Goal: Task Accomplishment & Management: Manage account settings

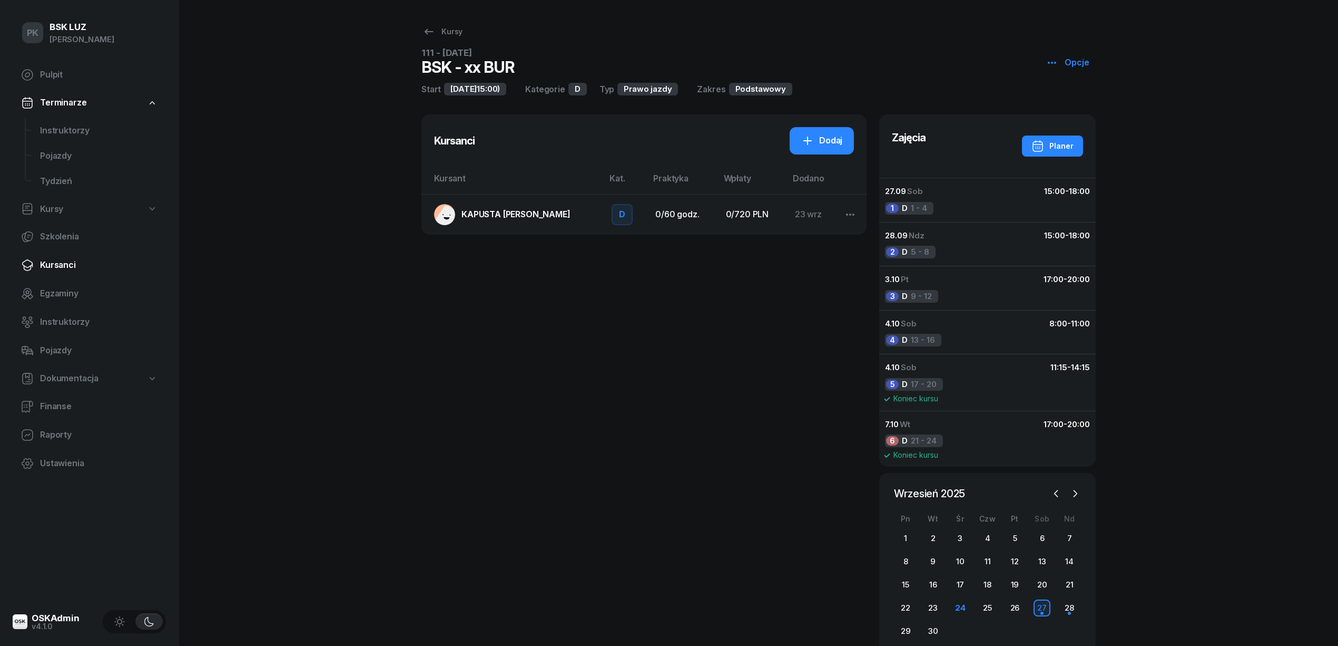
click at [66, 263] on span "Kursanci" at bounding box center [99, 265] width 118 height 14
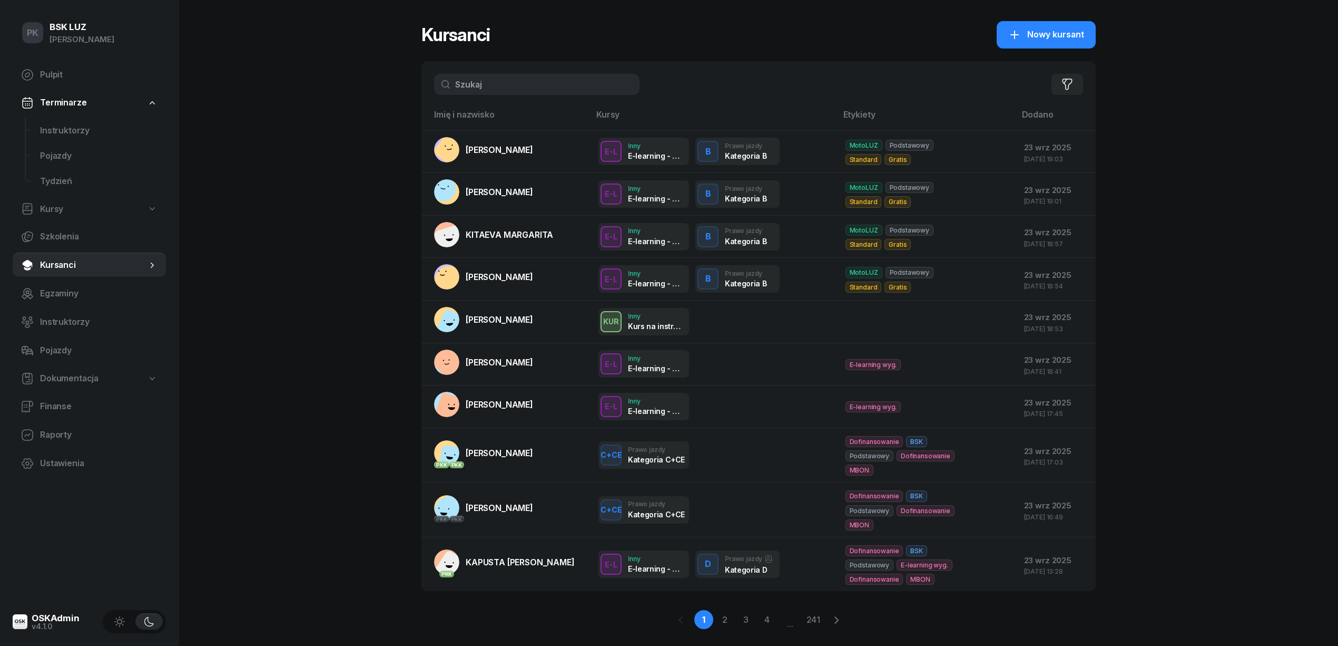
click at [473, 85] on input "text" at bounding box center [537, 84] width 206 height 21
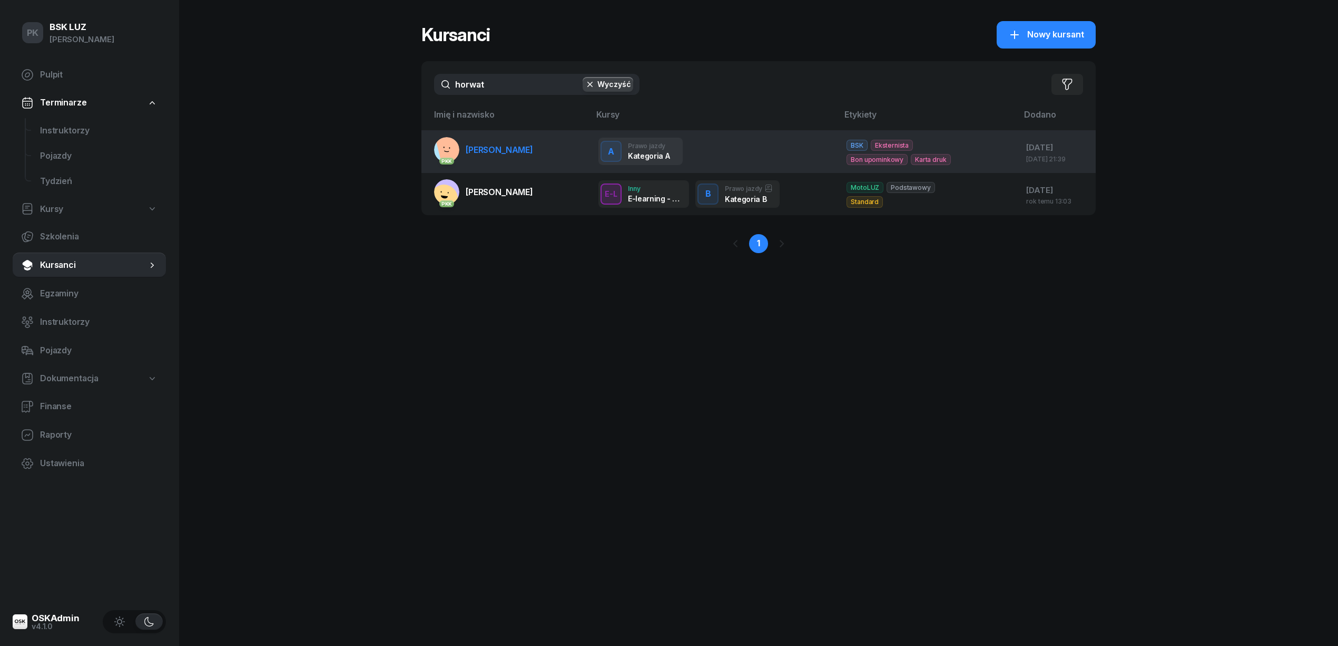
type input "horwat"
click at [515, 152] on span "[PERSON_NAME]" at bounding box center [499, 149] width 67 height 11
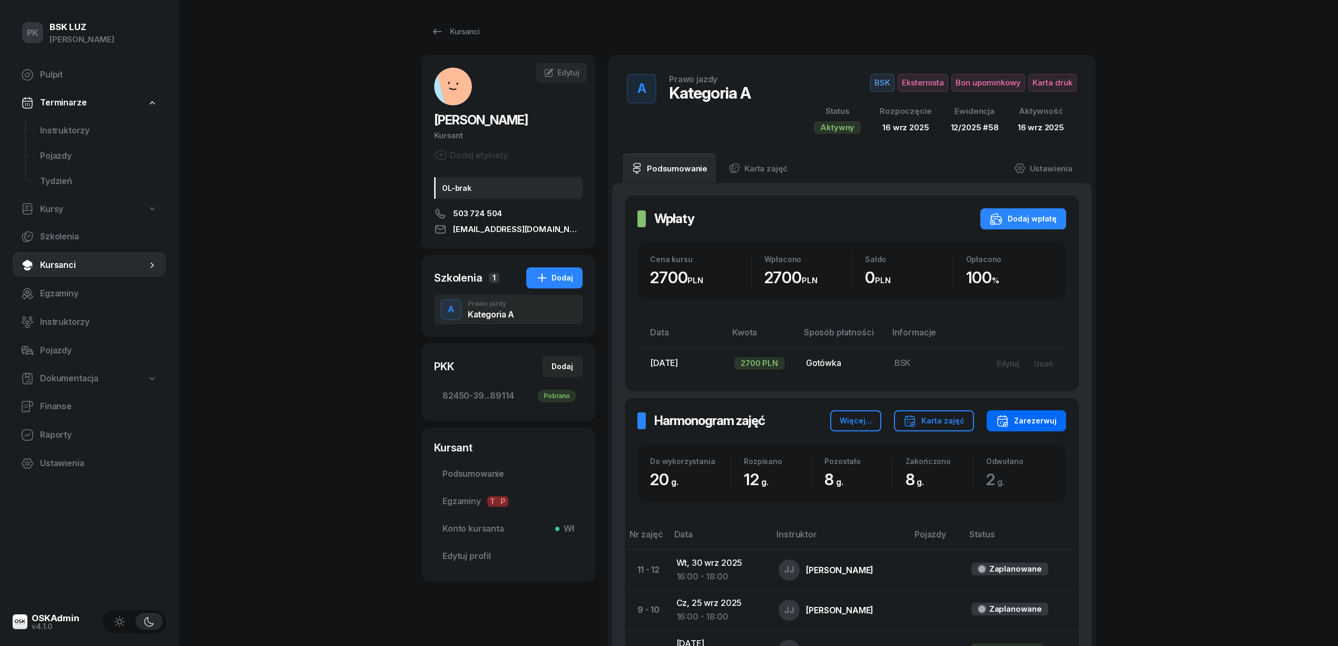
click at [1012, 419] on div "Zarezerwuj" at bounding box center [1026, 420] width 61 height 13
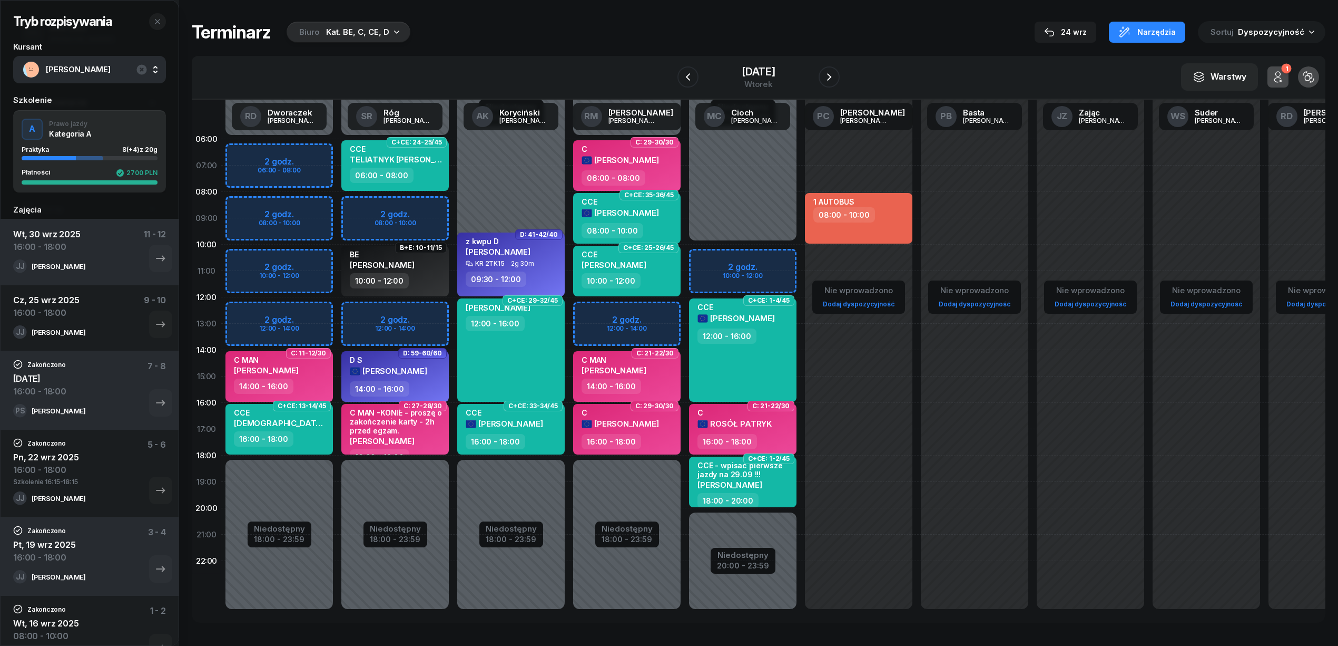
click at [374, 38] on div "Biuro Kat. BE, C, CE, D" at bounding box center [349, 32] width 124 height 21
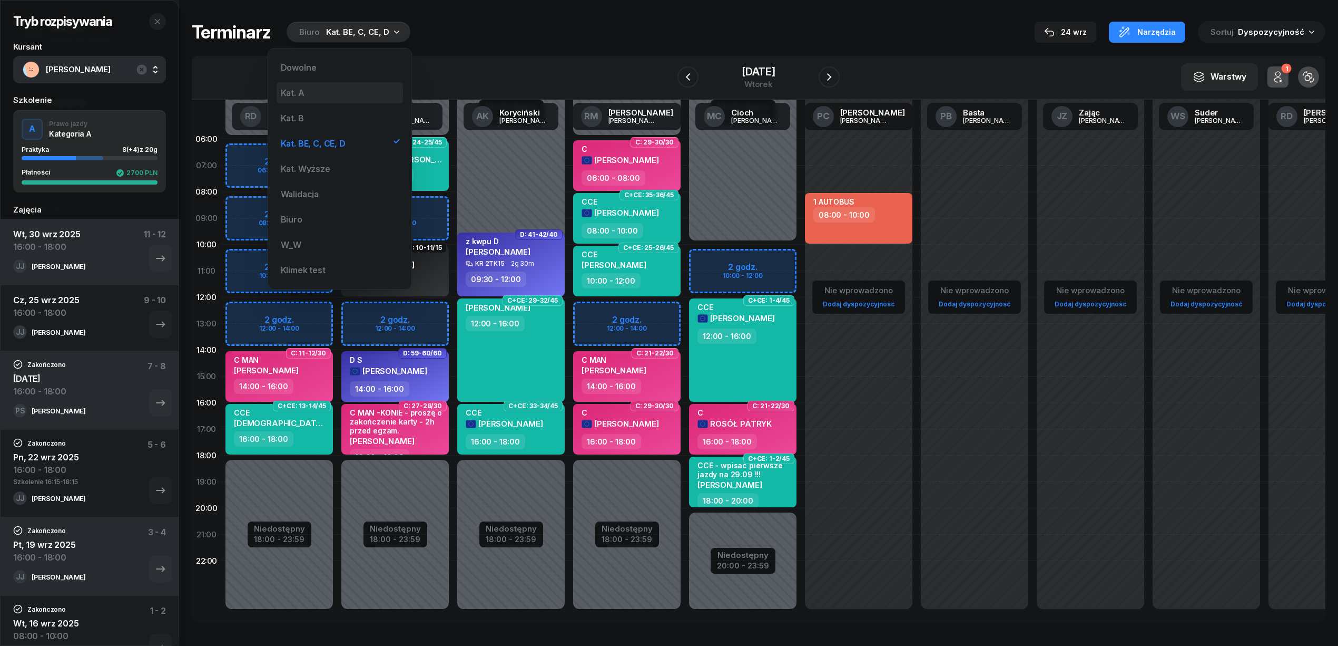
click at [315, 91] on div "Kat. A" at bounding box center [340, 92] width 126 height 21
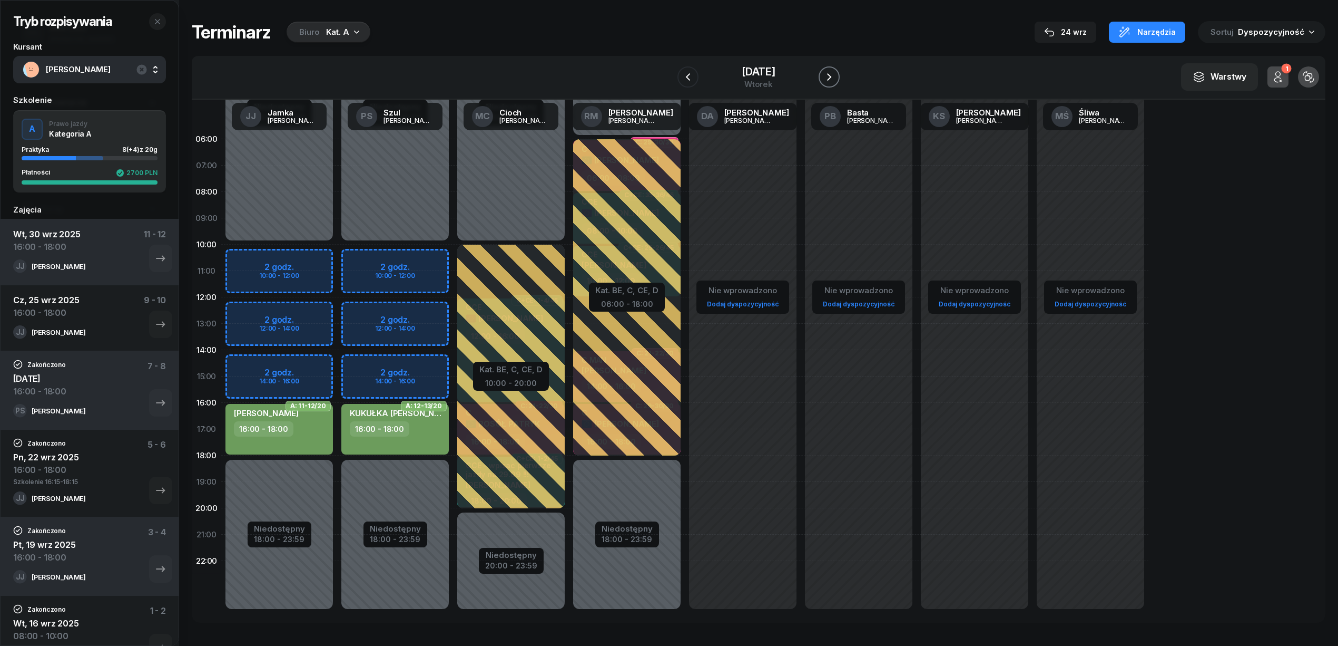
click at [835, 73] on icon "button" at bounding box center [829, 77] width 13 height 13
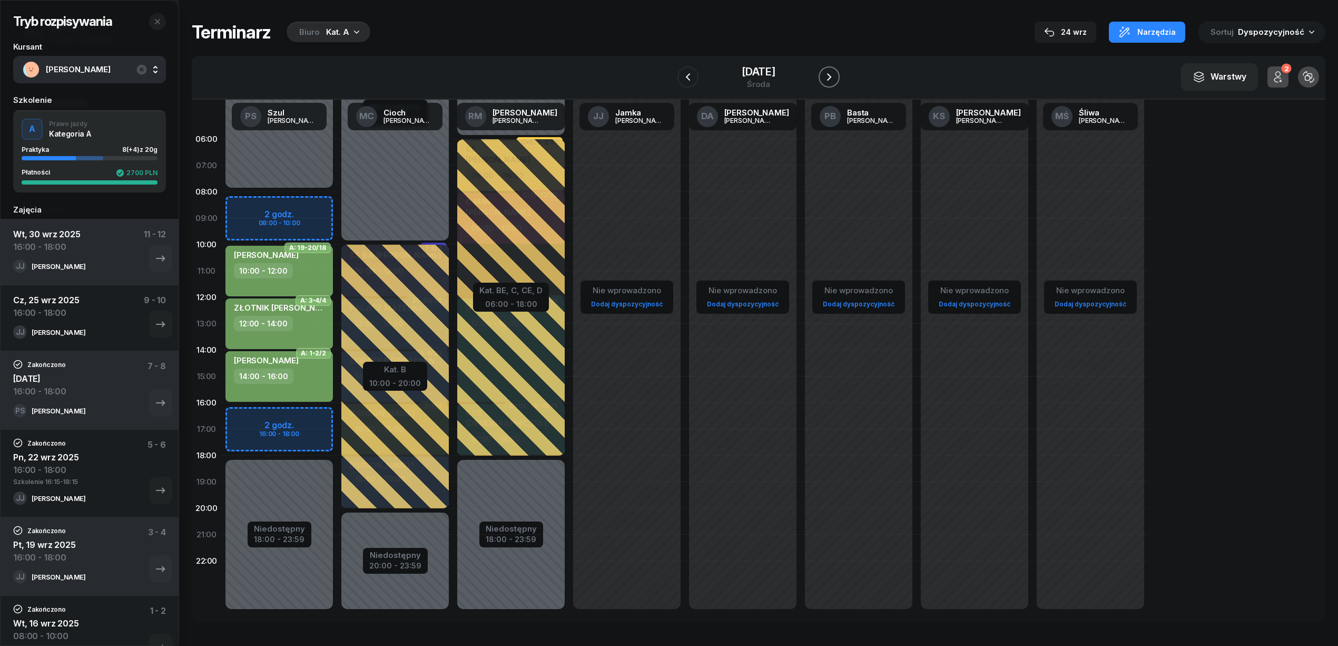
click at [832, 74] on icon "button" at bounding box center [829, 76] width 4 height 7
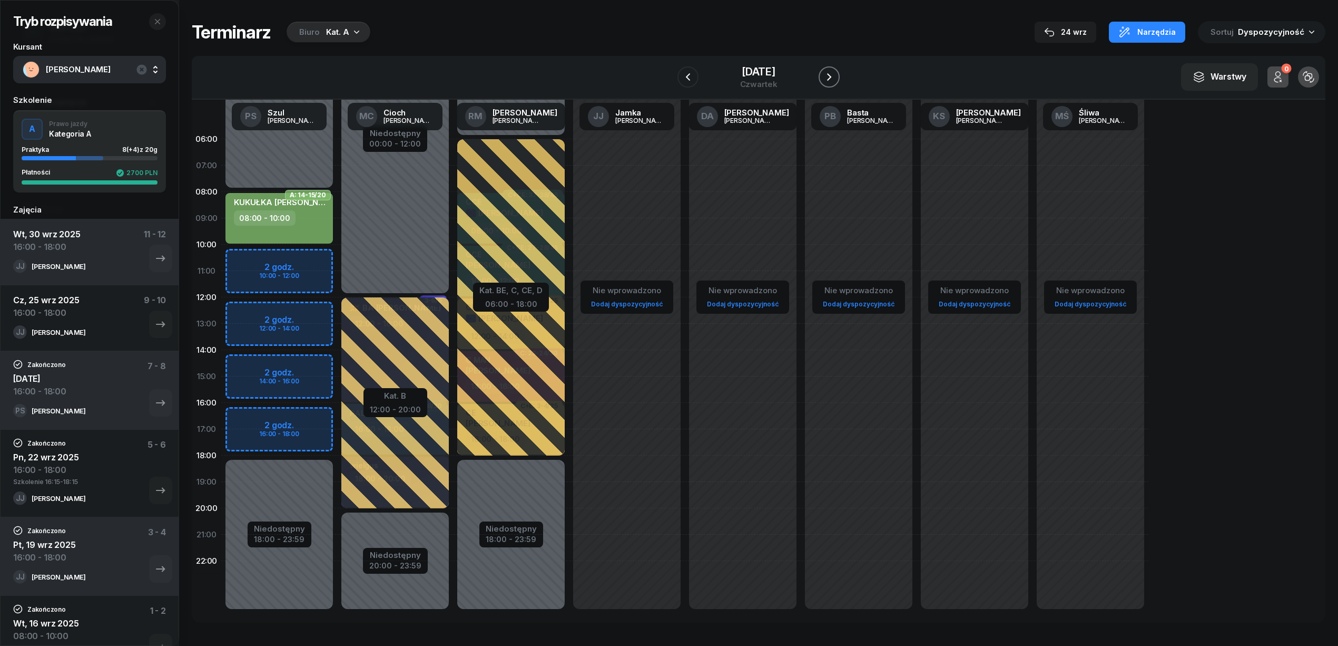
click at [836, 74] on icon "button" at bounding box center [829, 77] width 13 height 13
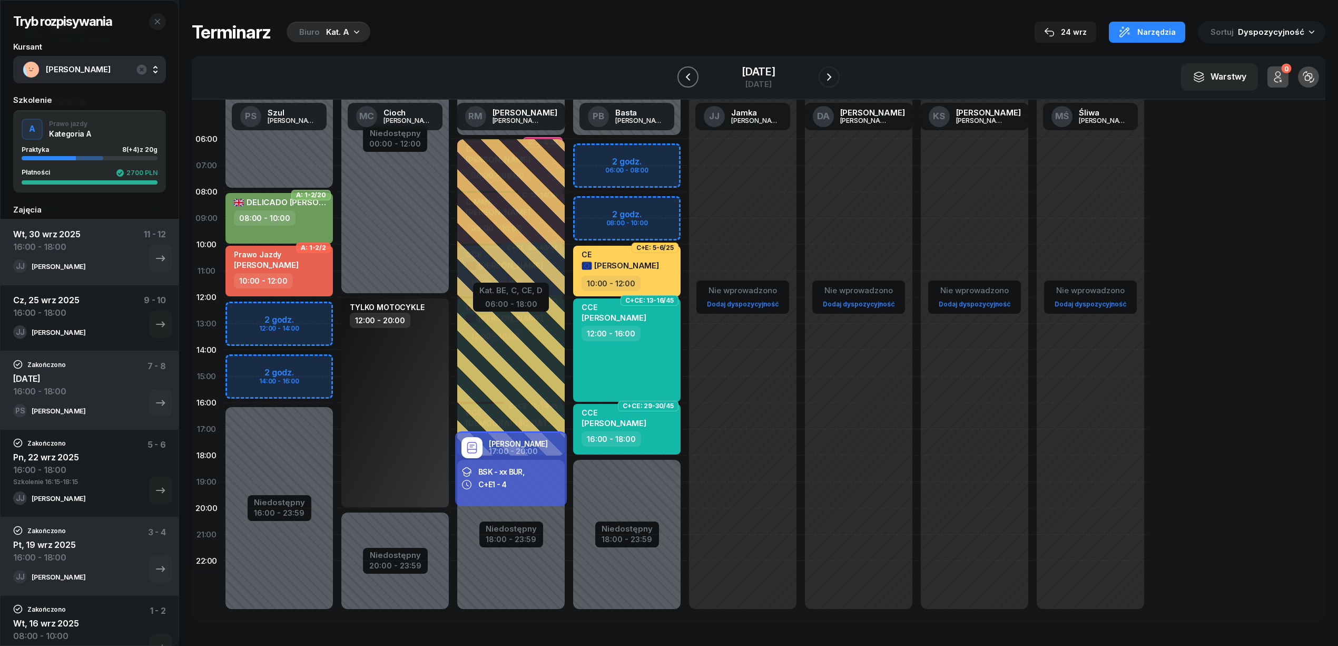
click at [682, 80] on icon "button" at bounding box center [688, 77] width 13 height 13
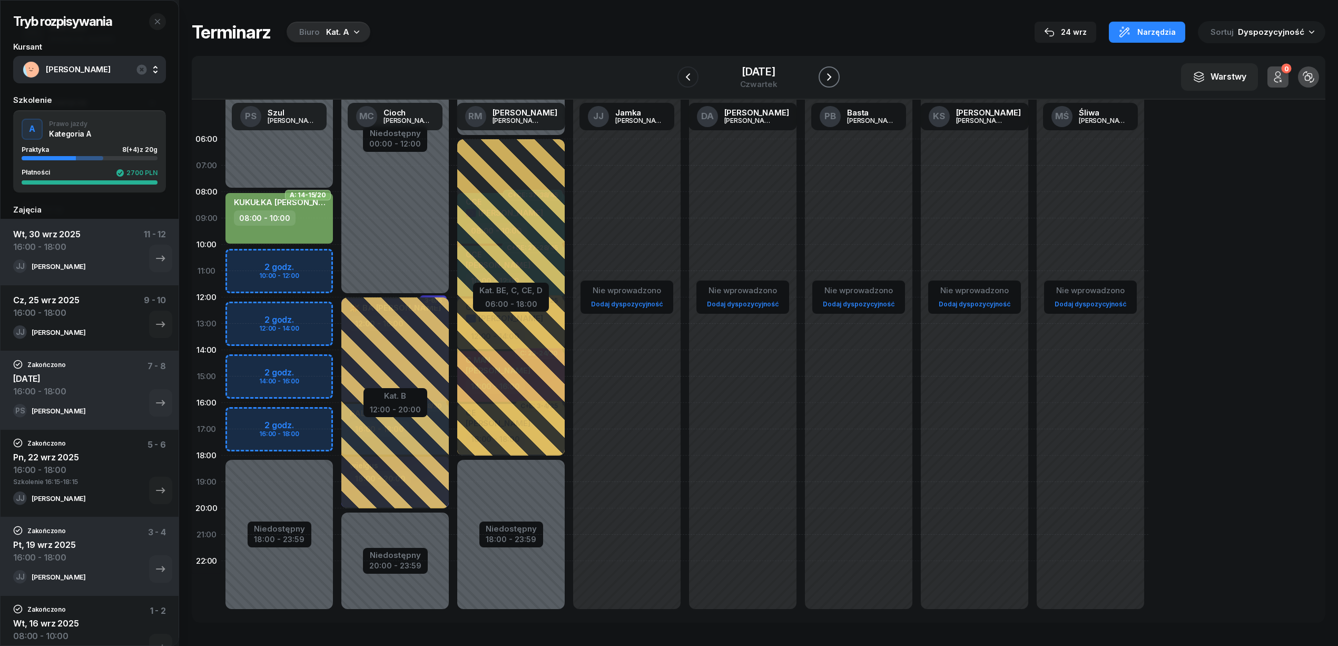
click at [840, 74] on button "button" at bounding box center [829, 76] width 21 height 21
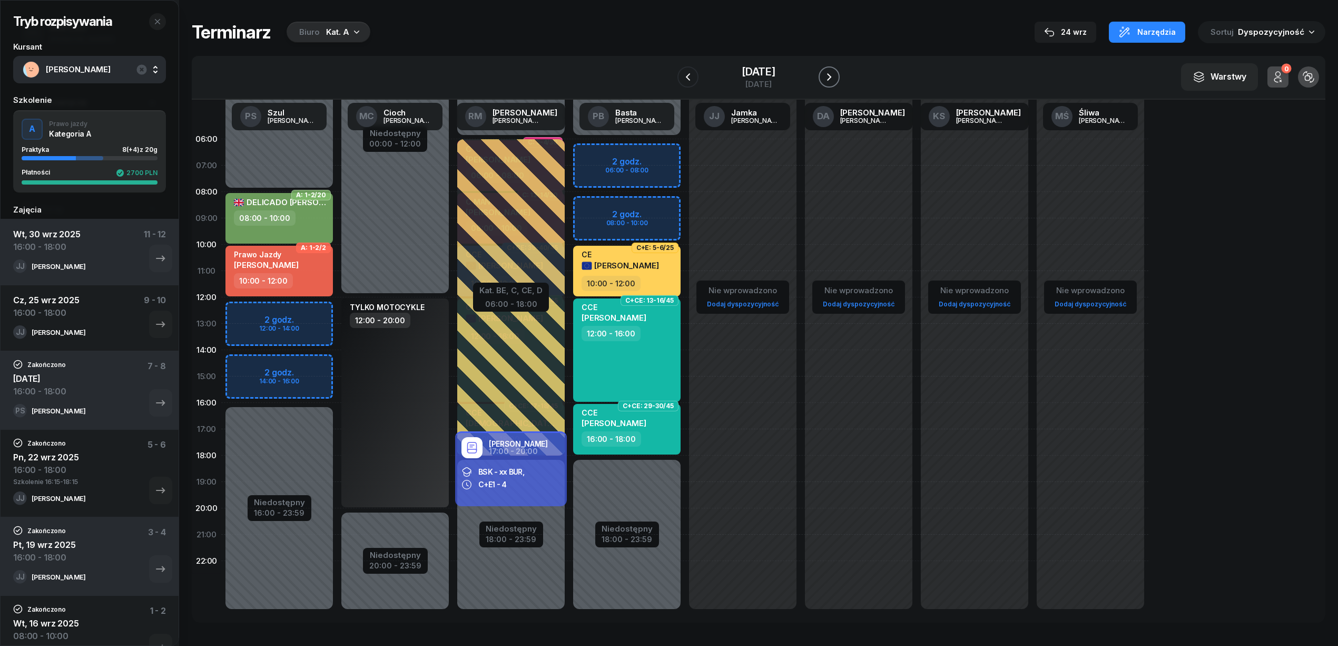
click at [836, 72] on icon "button" at bounding box center [829, 77] width 13 height 13
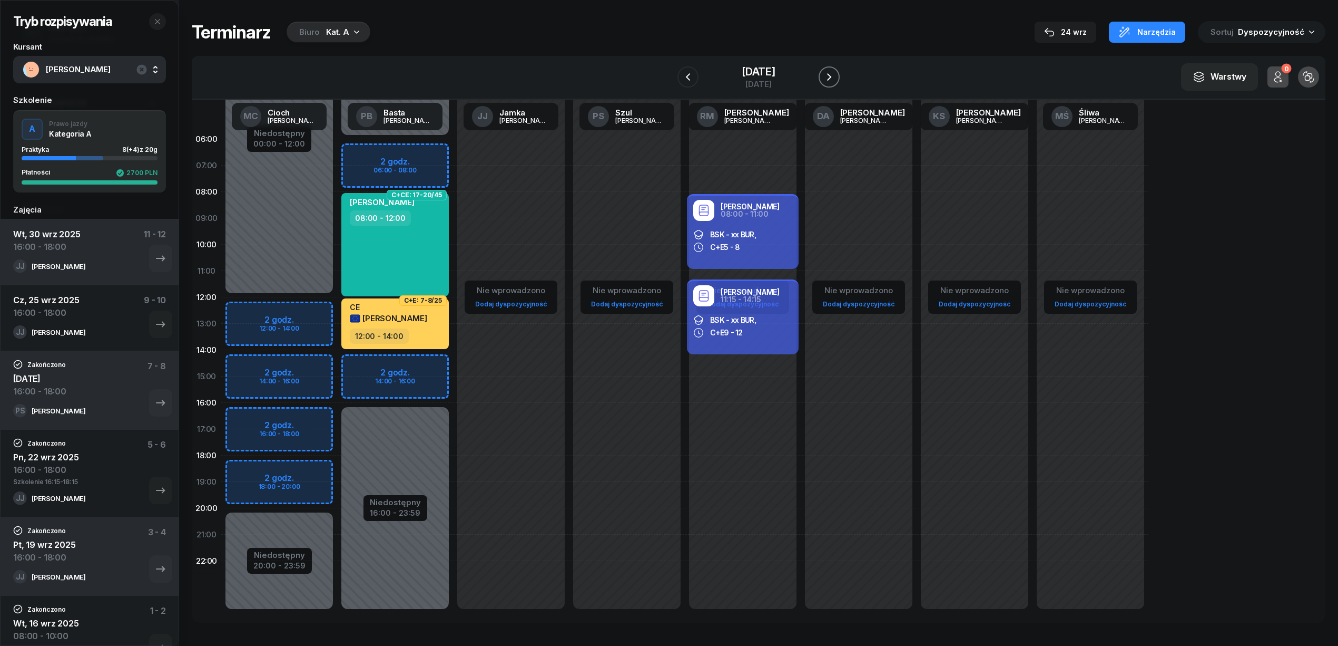
click at [836, 72] on icon "button" at bounding box center [829, 77] width 13 height 13
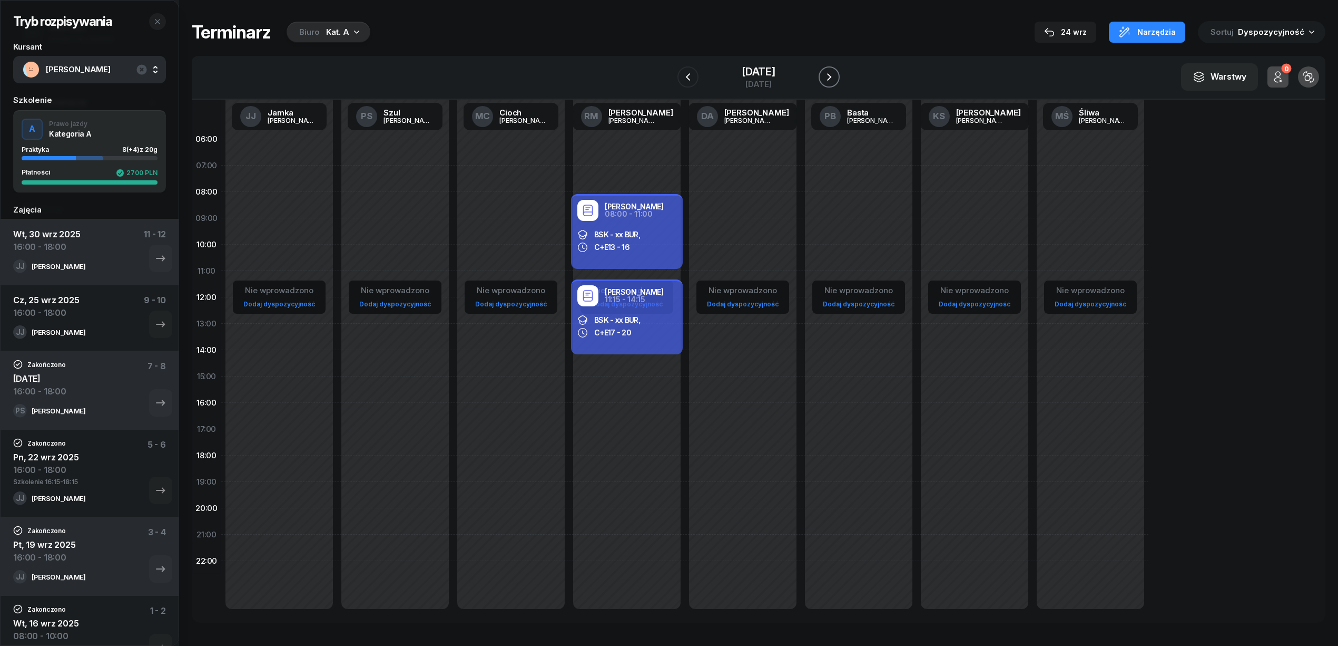
click at [836, 72] on icon "button" at bounding box center [829, 77] width 13 height 13
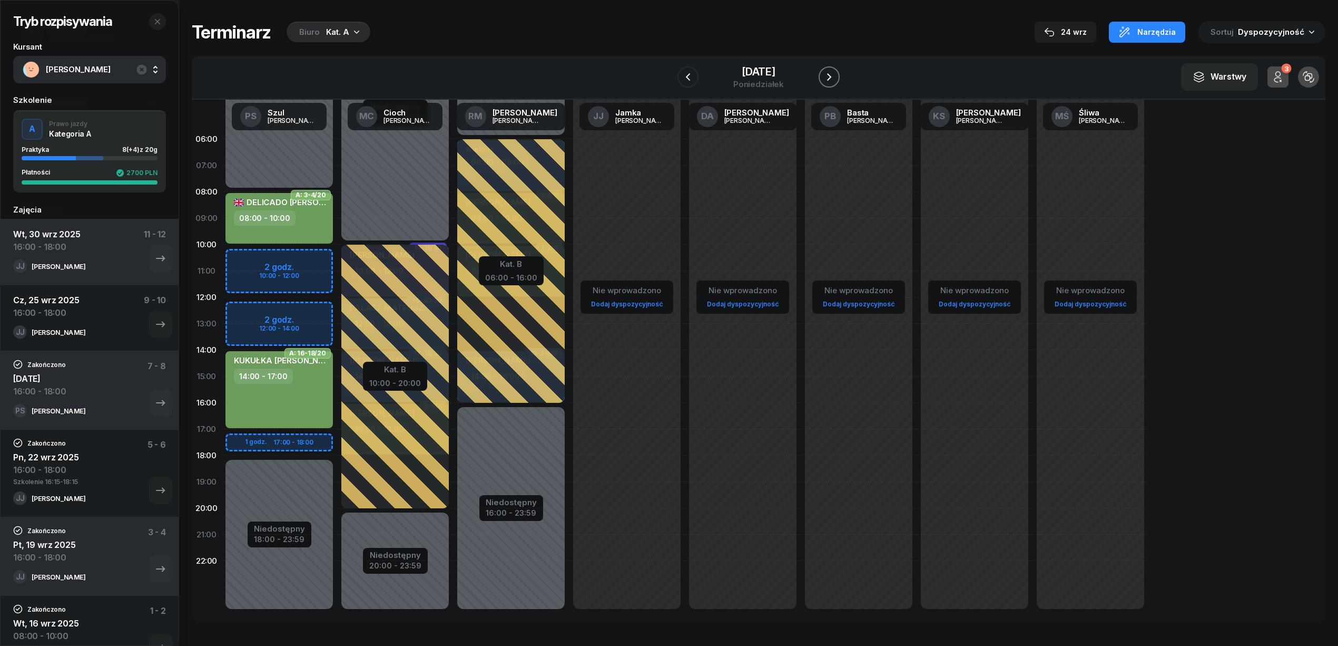
click at [836, 72] on icon "button" at bounding box center [829, 77] width 13 height 13
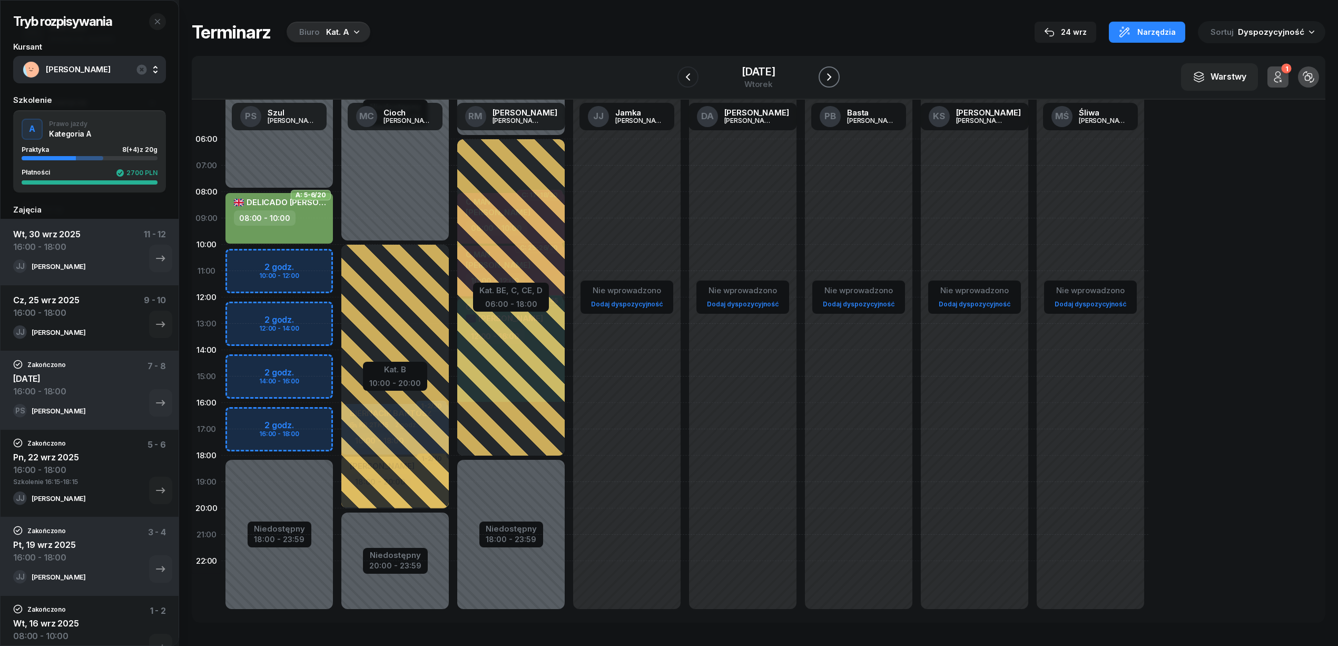
click at [836, 72] on icon "button" at bounding box center [829, 77] width 13 height 13
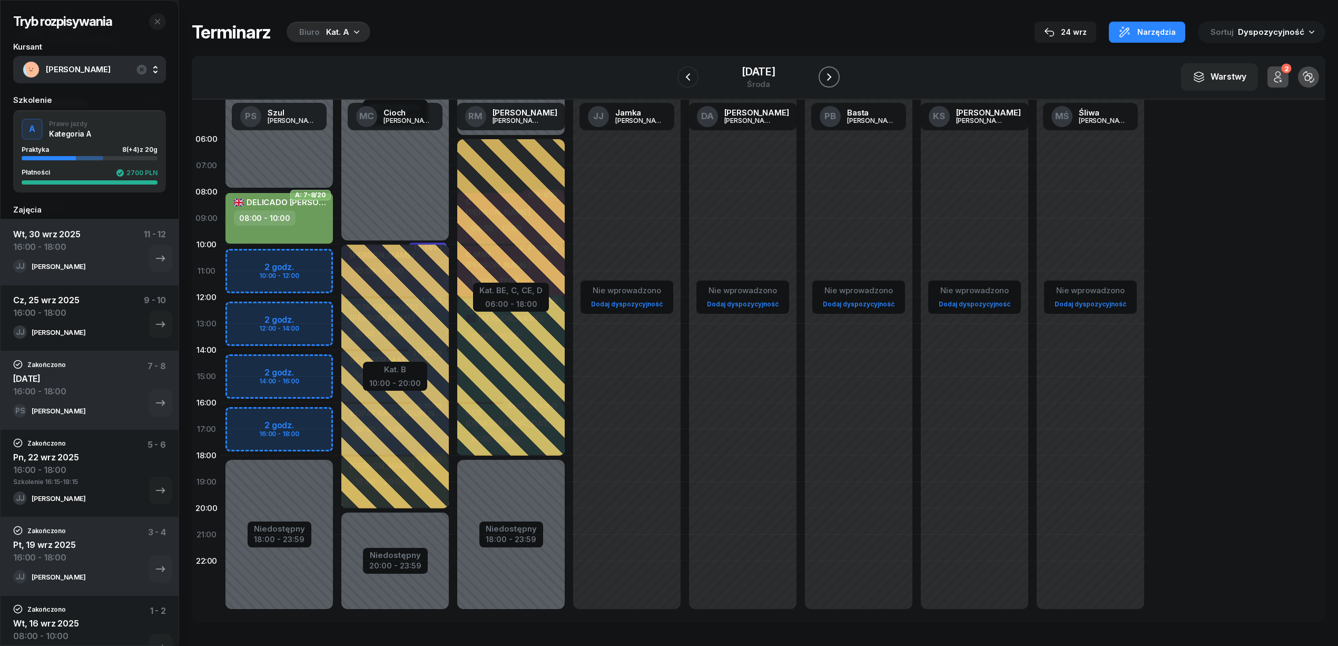
click at [836, 72] on icon "button" at bounding box center [829, 77] width 13 height 13
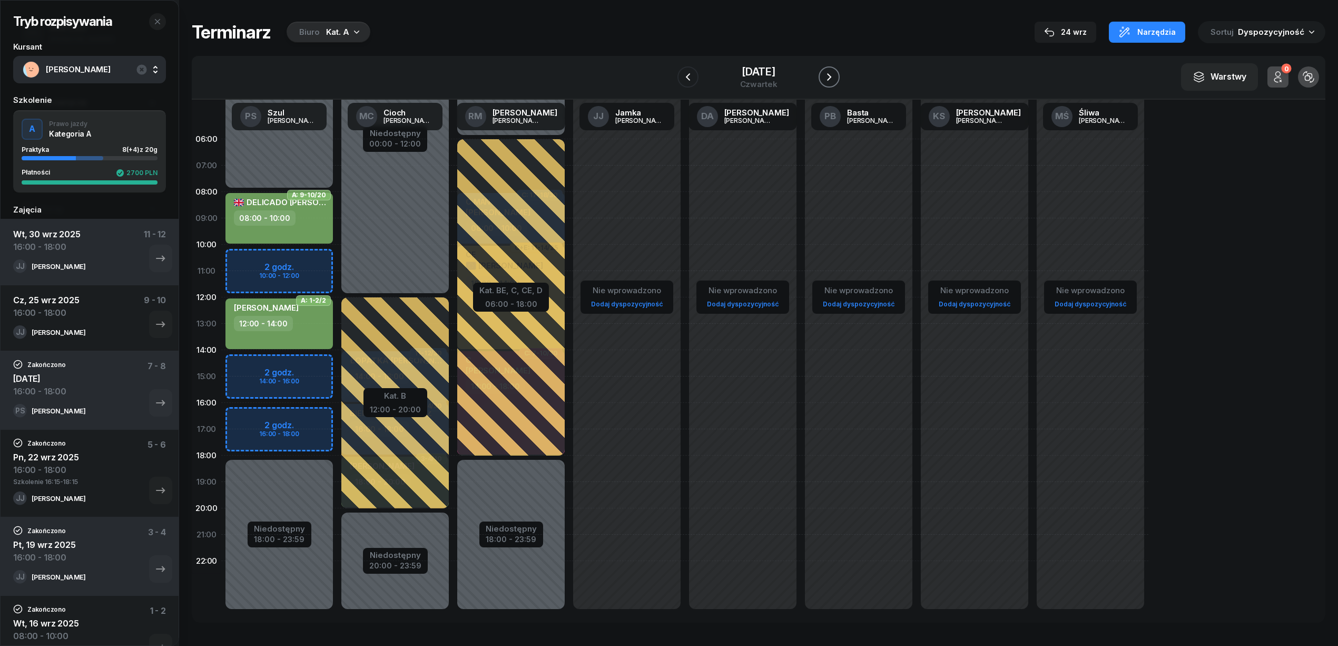
click at [836, 72] on icon "button" at bounding box center [829, 77] width 13 height 13
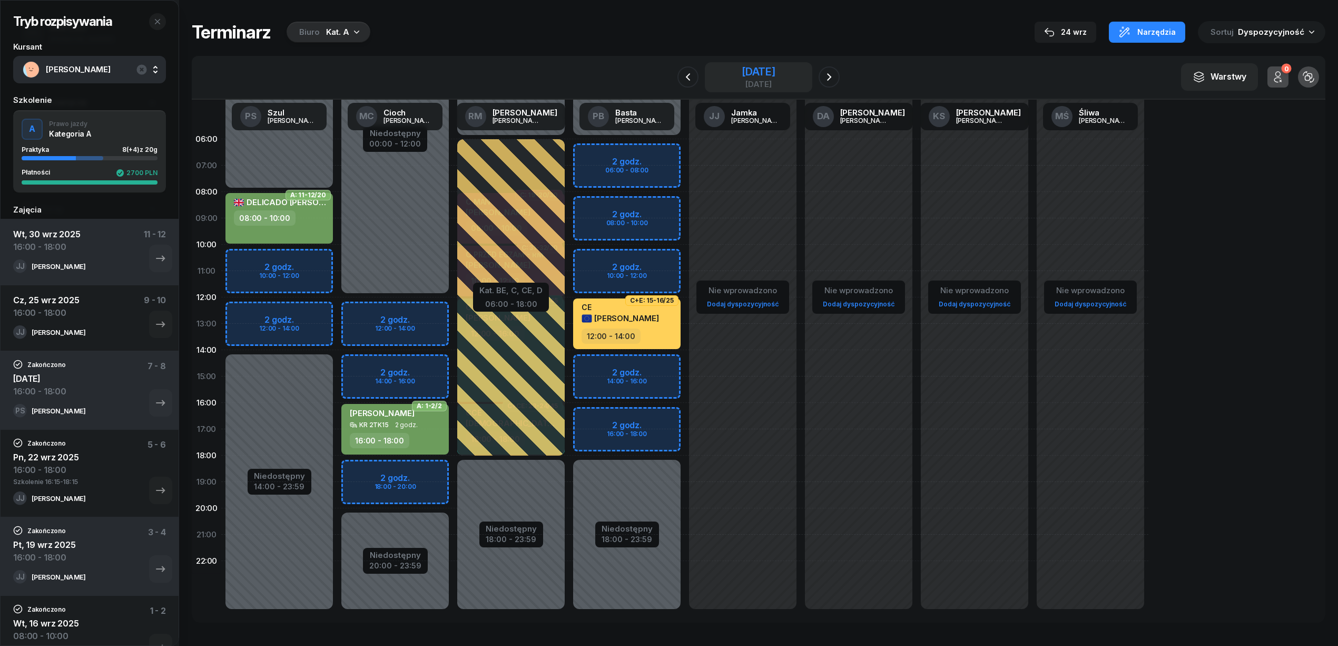
click at [744, 70] on div "10 października 2025" at bounding box center [759, 71] width 34 height 11
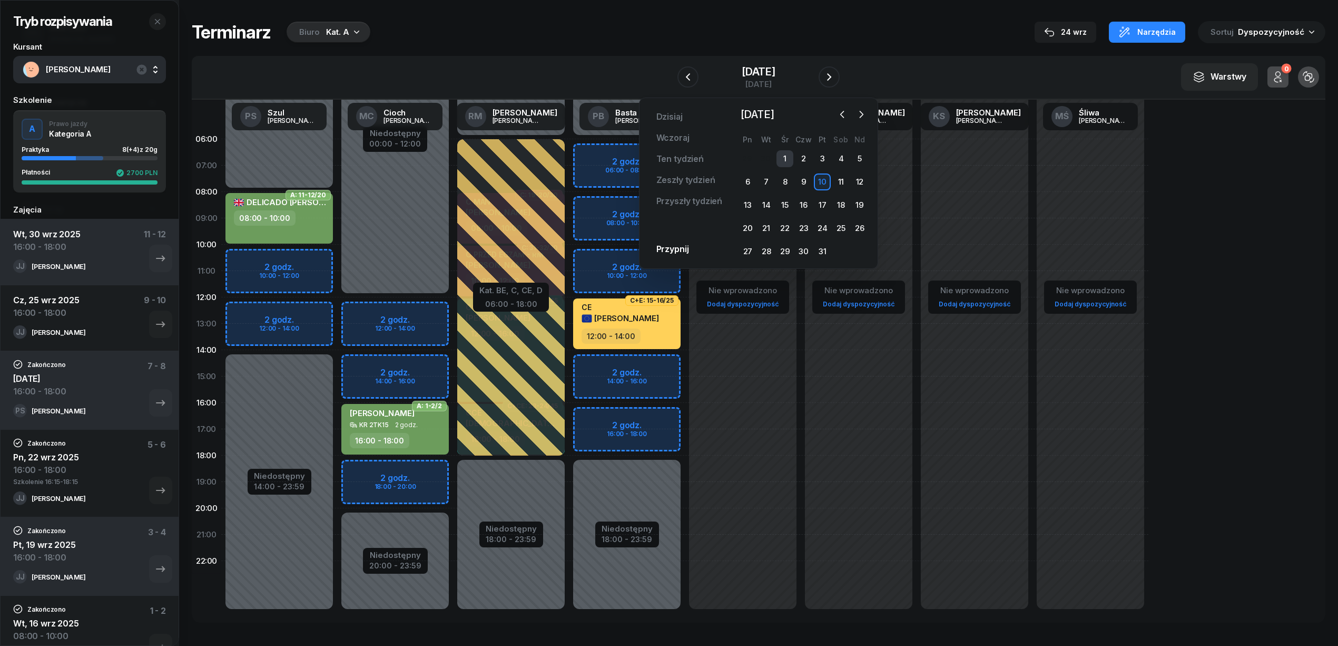
click at [784, 157] on div "1" at bounding box center [785, 158] width 17 height 17
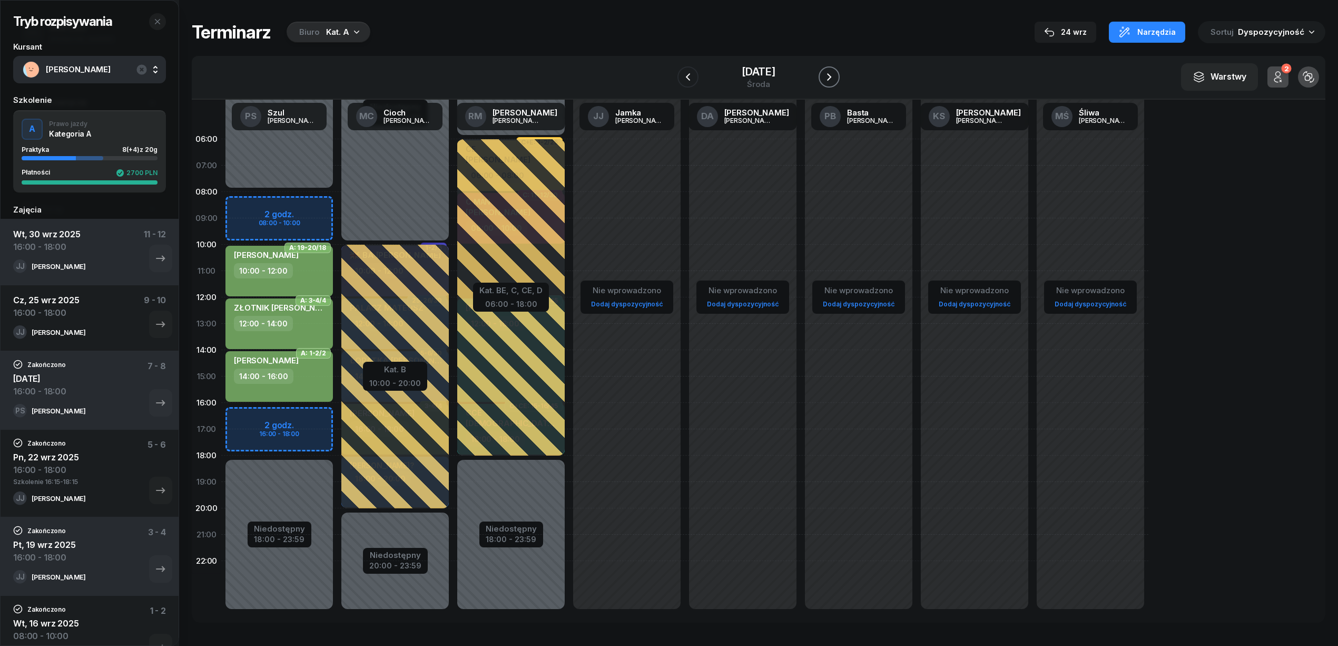
click at [835, 76] on icon "button" at bounding box center [829, 77] width 13 height 13
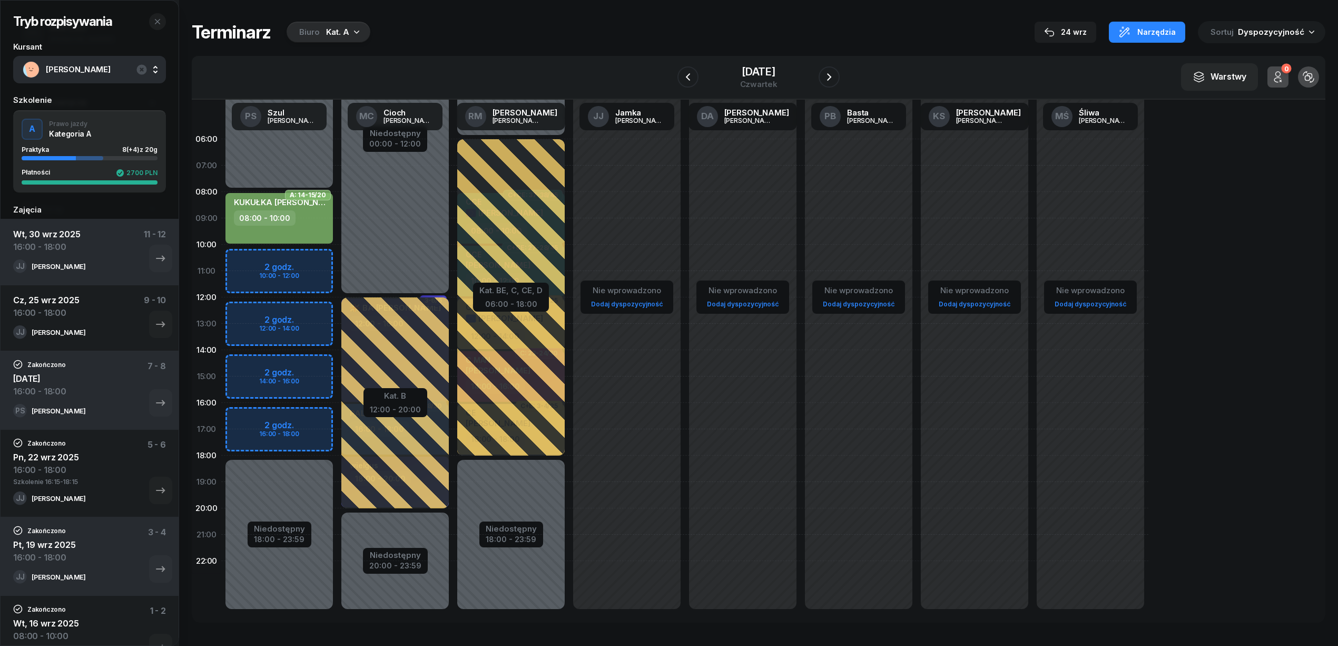
click at [315, 417] on div "Niedostępny 00:00 - 08:00 Niedostępny 18:00 - 23:59 2 godz. 10:00 - 12:00 2 god…" at bounding box center [279, 376] width 116 height 501
select select "16"
select select "18"
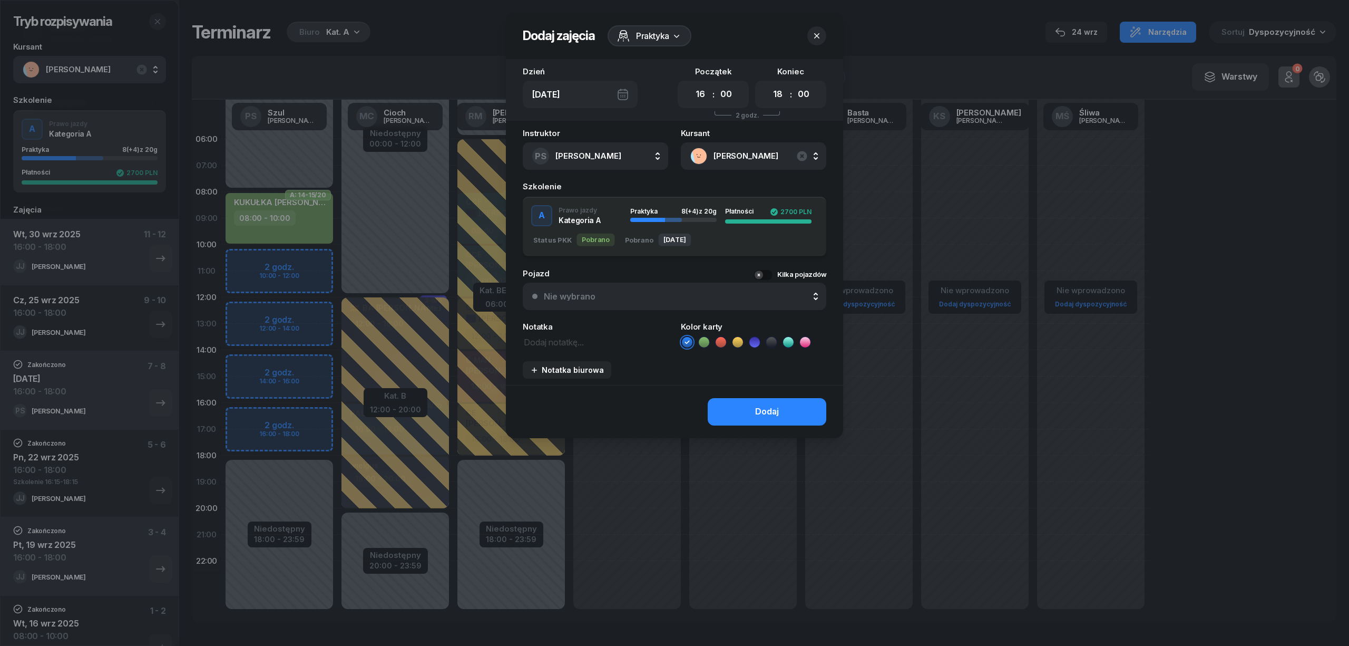
click at [699, 340] on icon at bounding box center [704, 342] width 11 height 11
click at [736, 411] on button "Dodaj" at bounding box center [767, 411] width 119 height 27
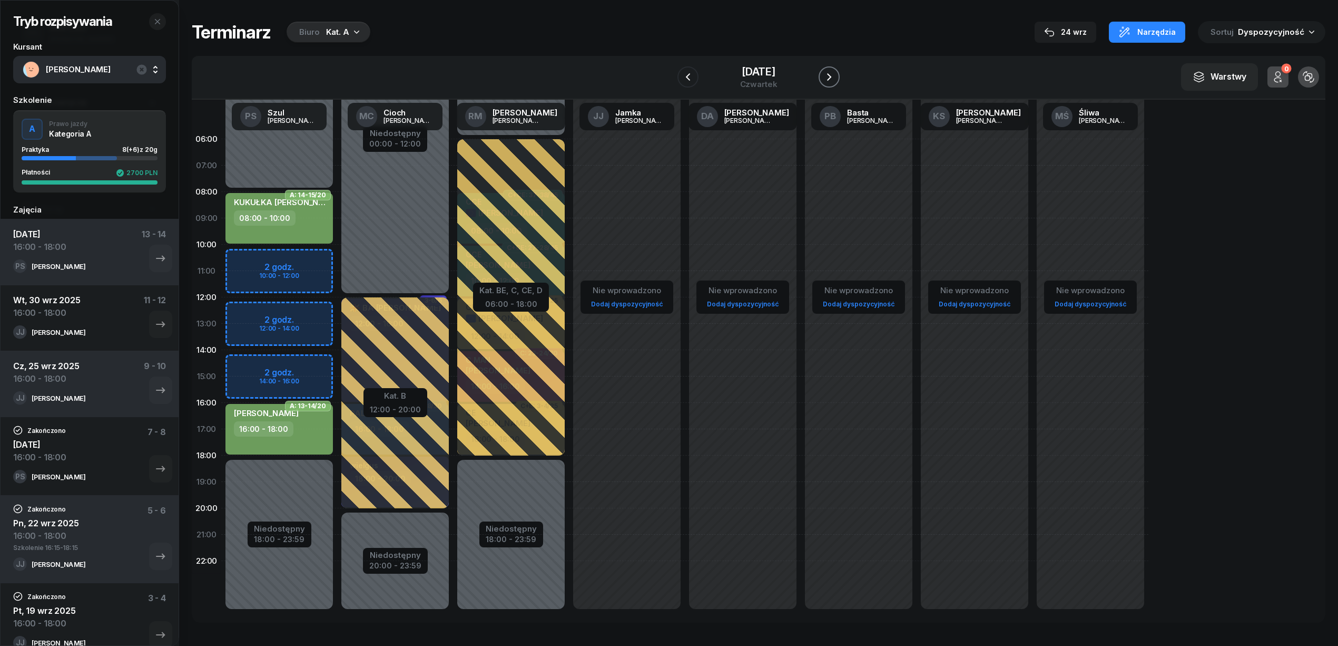
click at [832, 79] on icon "button" at bounding box center [829, 76] width 4 height 7
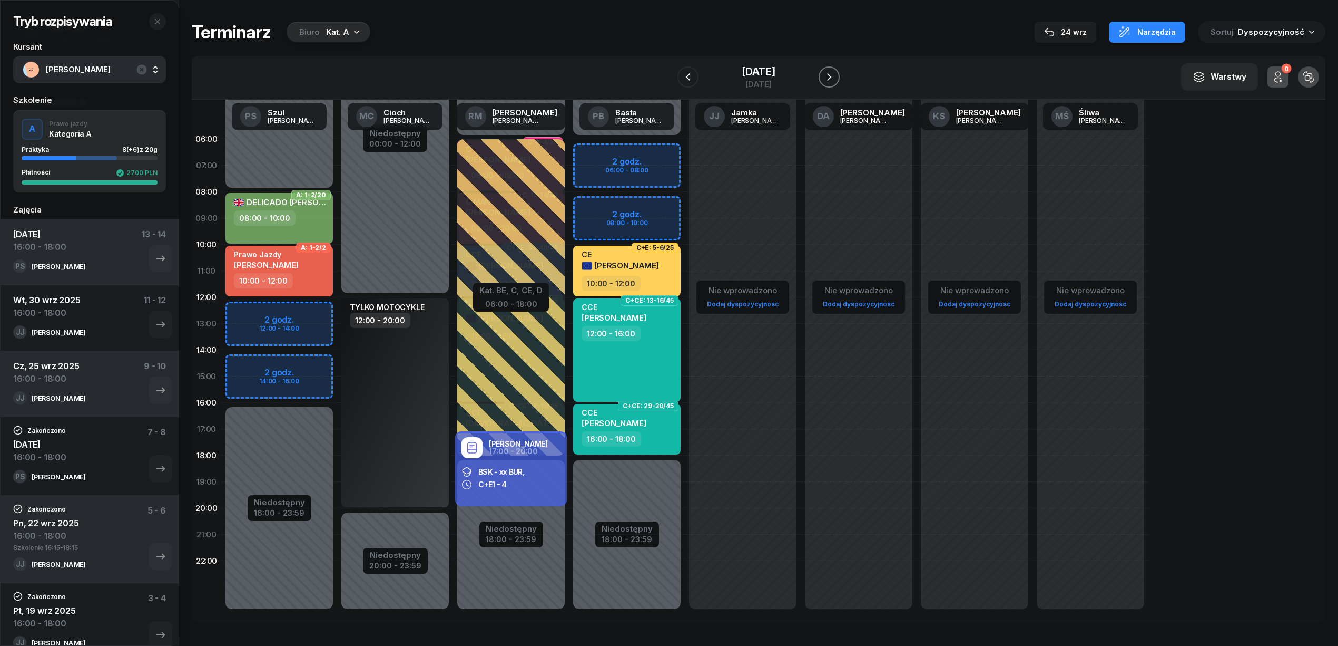
click at [832, 79] on icon "button" at bounding box center [829, 76] width 4 height 7
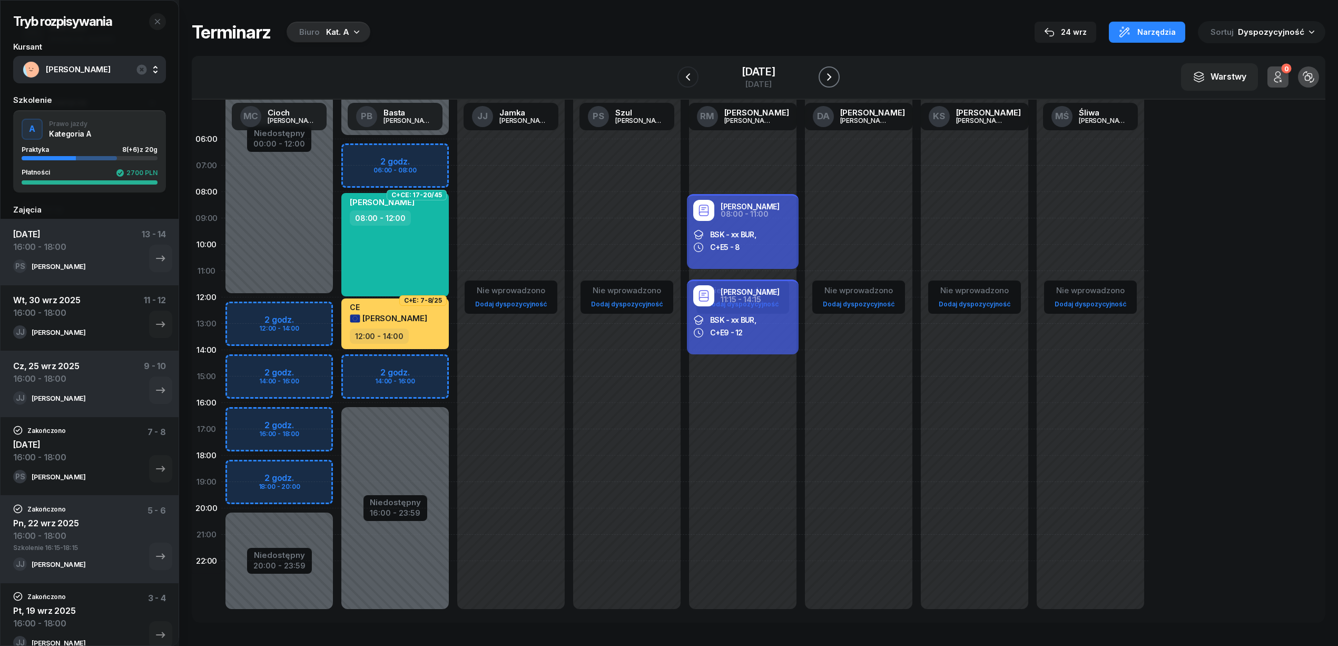
click at [832, 79] on icon "button" at bounding box center [829, 76] width 4 height 7
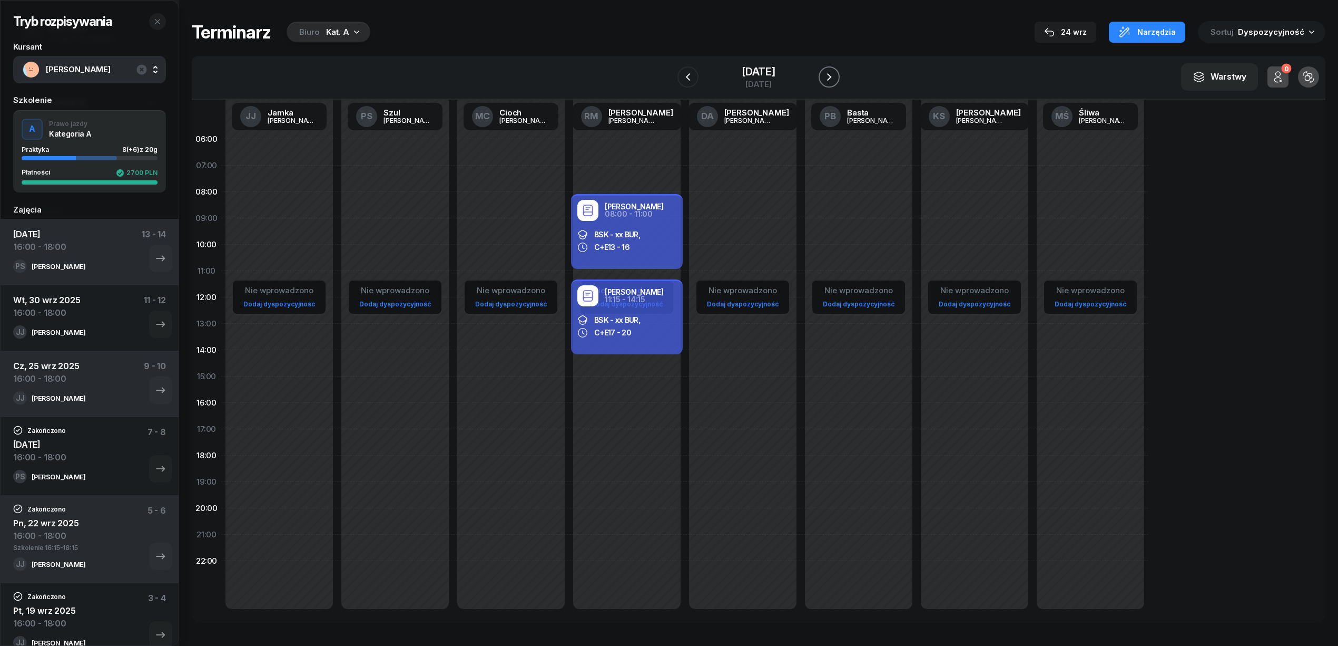
click at [832, 79] on icon "button" at bounding box center [829, 76] width 4 height 7
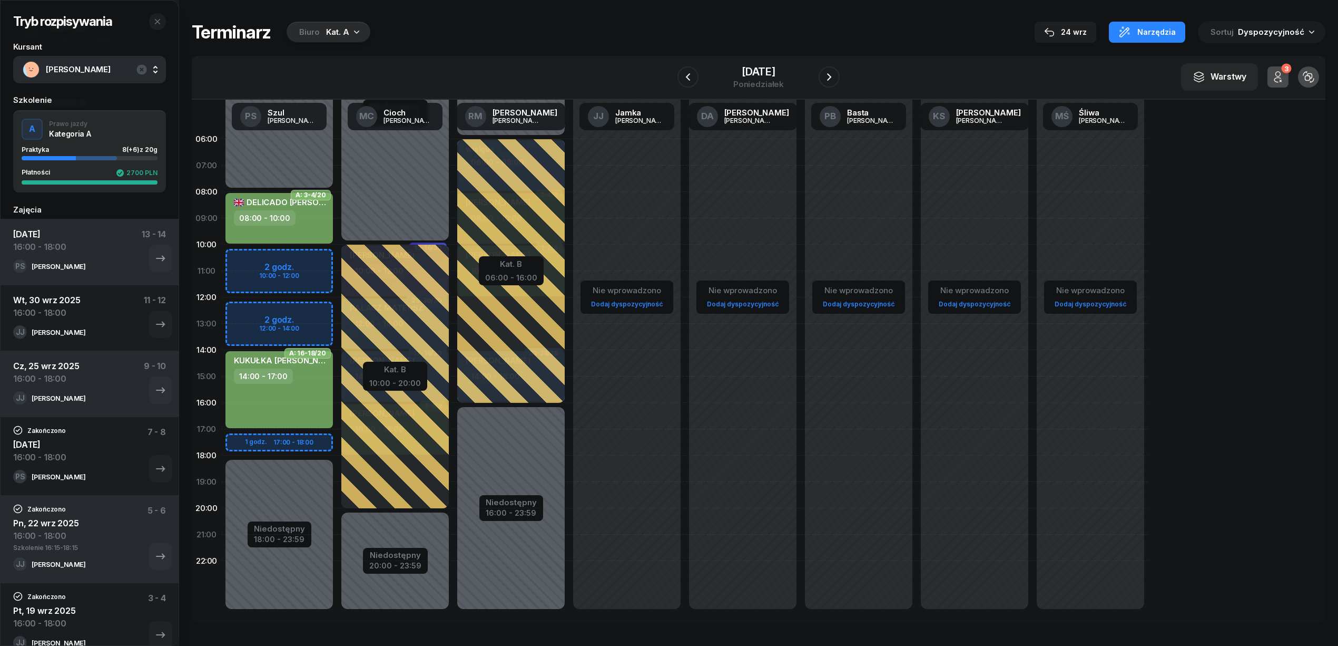
click at [306, 443] on div "Niedostępny 00:00 - 08:00 Niedostępny 18:00 - 23:59 2 godz. 10:00 - 12:00 2 god…" at bounding box center [279, 376] width 116 height 501
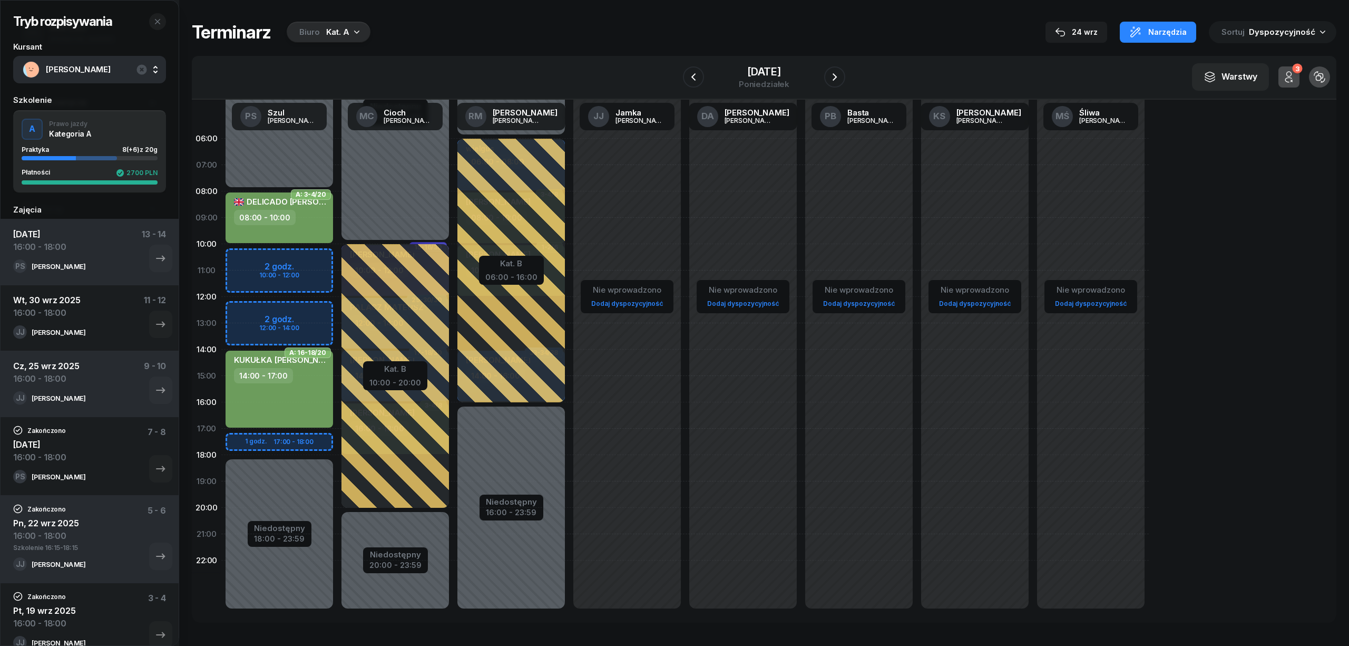
select select "17"
select select "19"
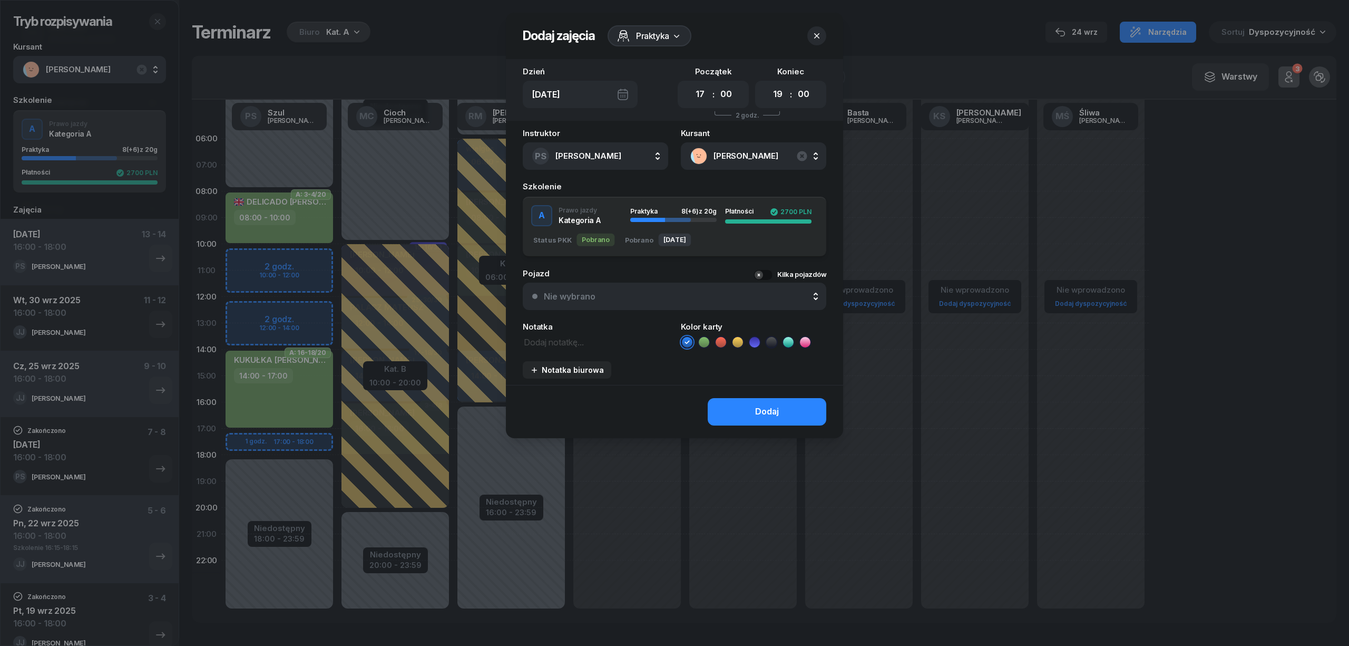
click at [703, 344] on icon at bounding box center [704, 342] width 11 height 11
click at [742, 407] on button "Dodaj" at bounding box center [767, 411] width 119 height 27
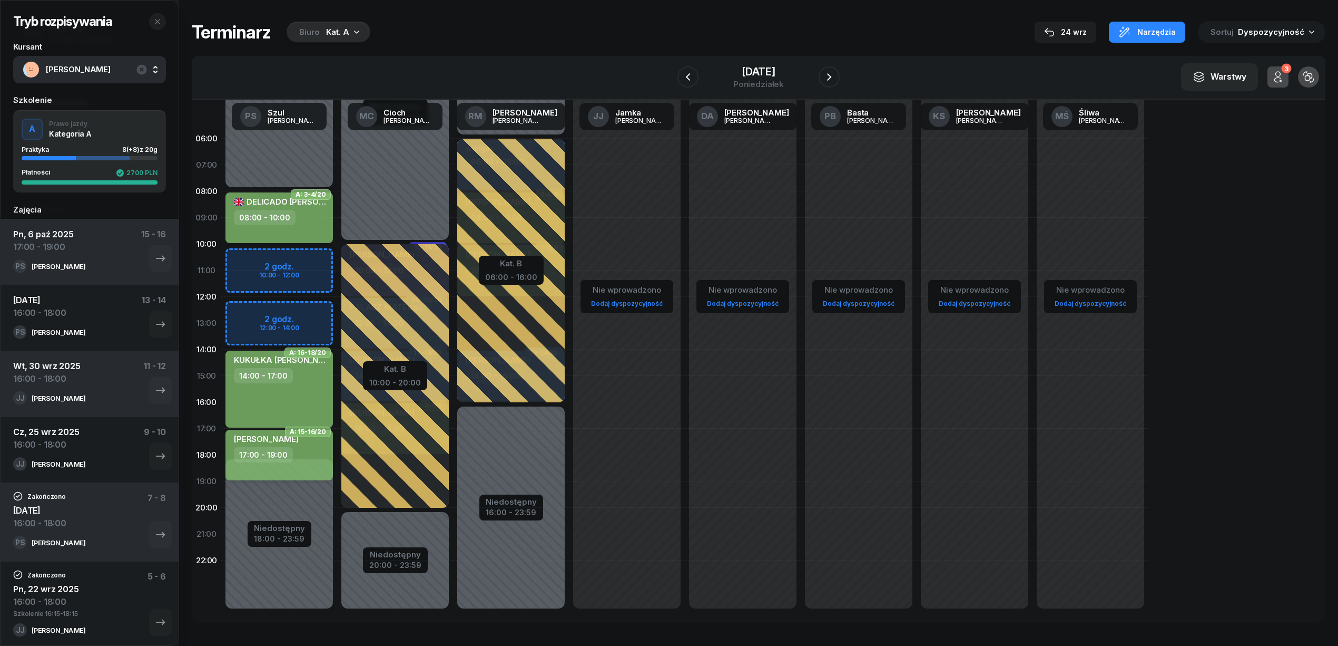
click at [317, 463] on div "RÓŻA HORWAT 17:00 - 19:00" at bounding box center [280, 454] width 108 height 51
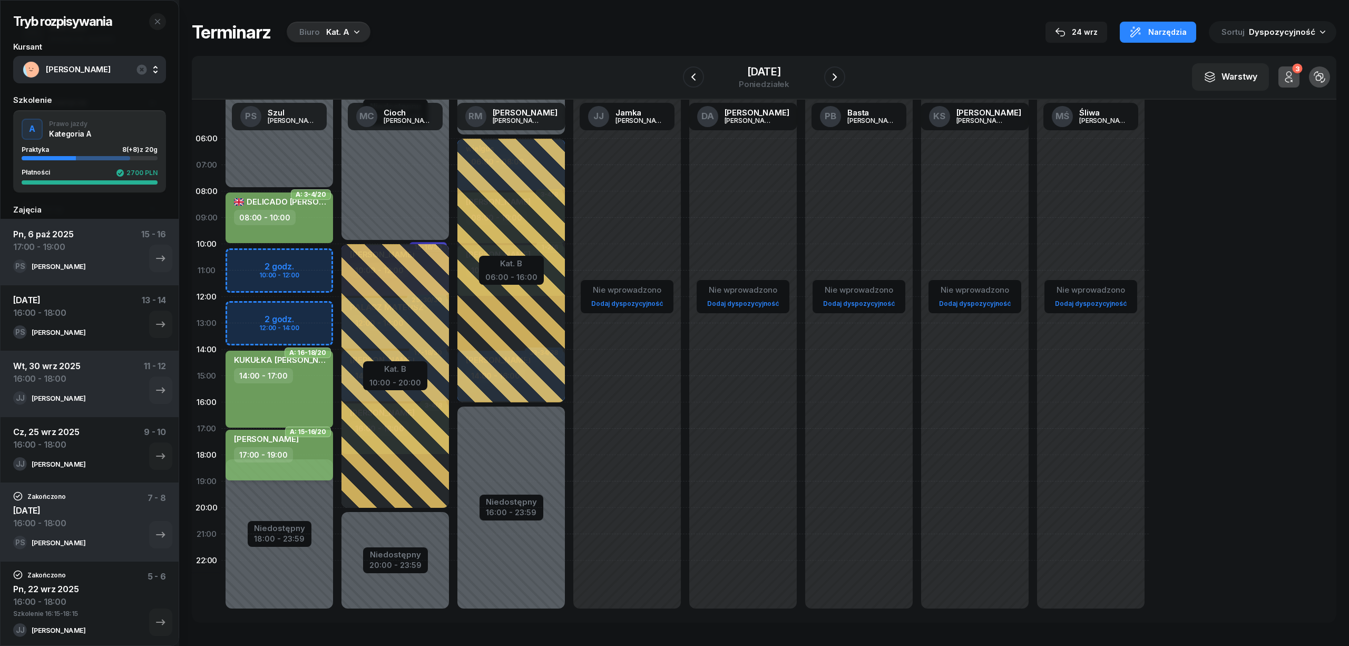
select select "17"
select select "19"
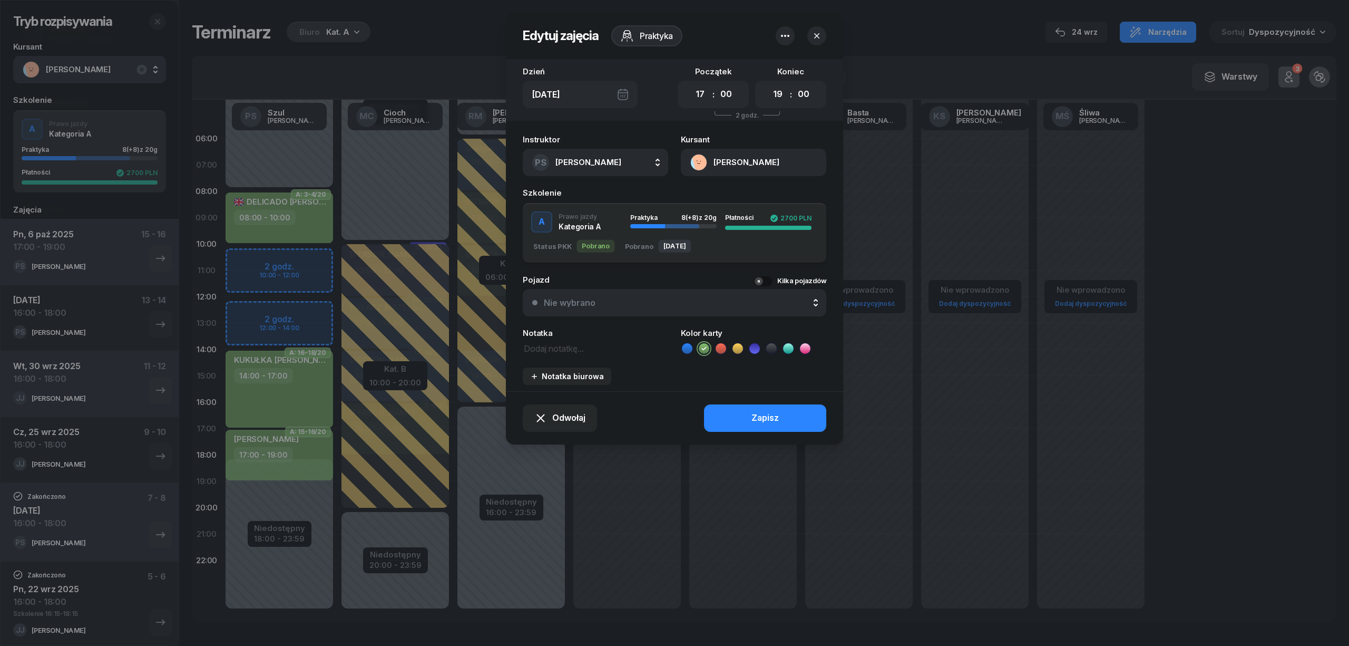
click at [578, 350] on textarea at bounding box center [595, 348] width 145 height 14
type textarea "16:00-18:00"
click at [753, 432] on div "Odwołaj Zapisz" at bounding box center [674, 417] width 337 height 53
click at [749, 428] on button "Zapisz" at bounding box center [765, 417] width 122 height 27
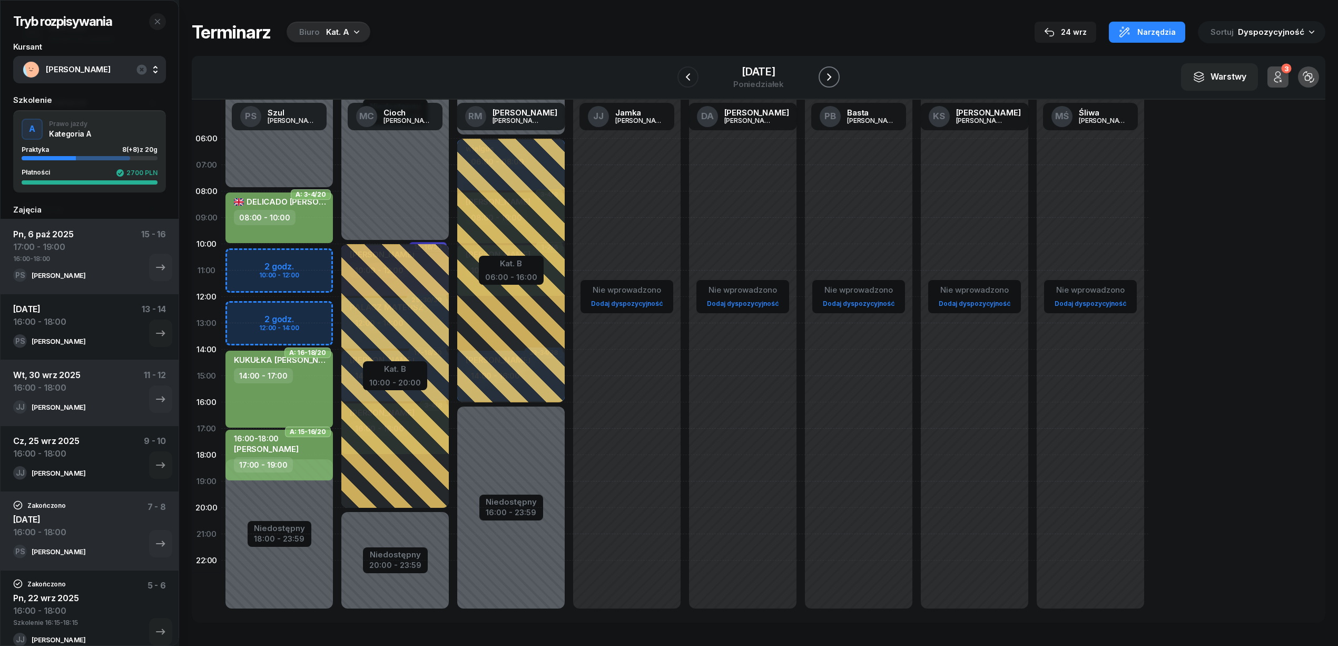
click at [829, 79] on button "button" at bounding box center [829, 76] width 21 height 21
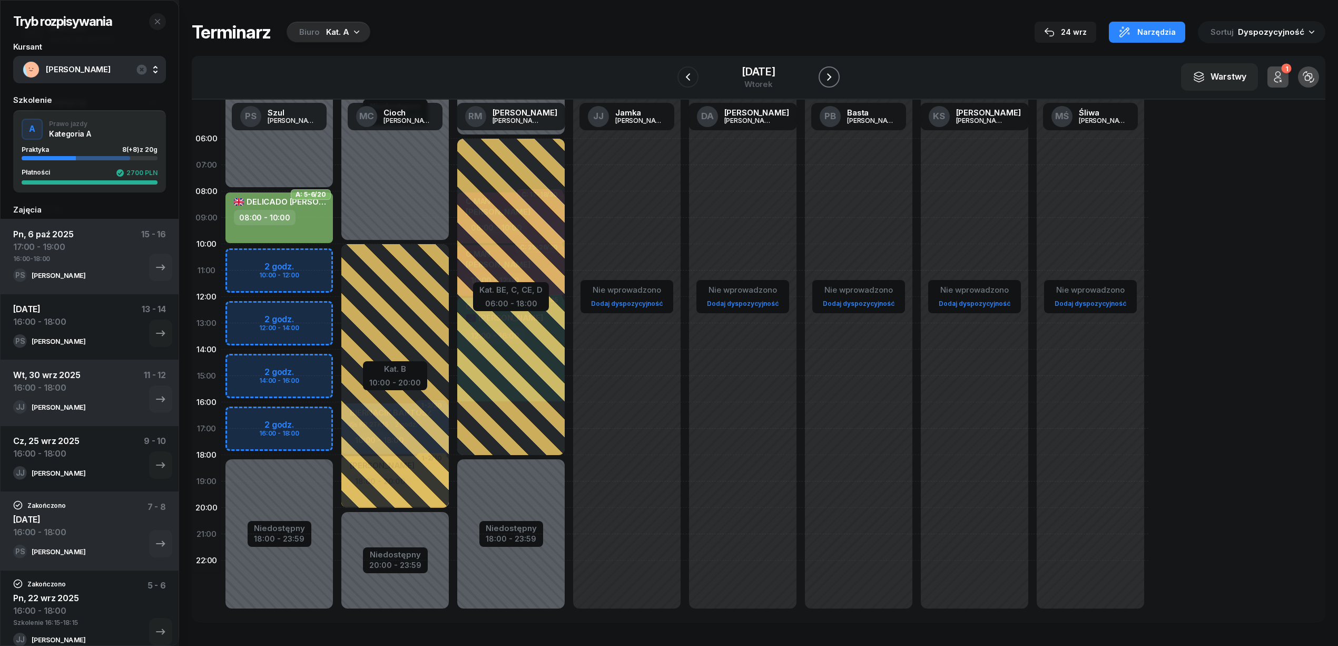
click at [832, 77] on icon "button" at bounding box center [829, 76] width 4 height 7
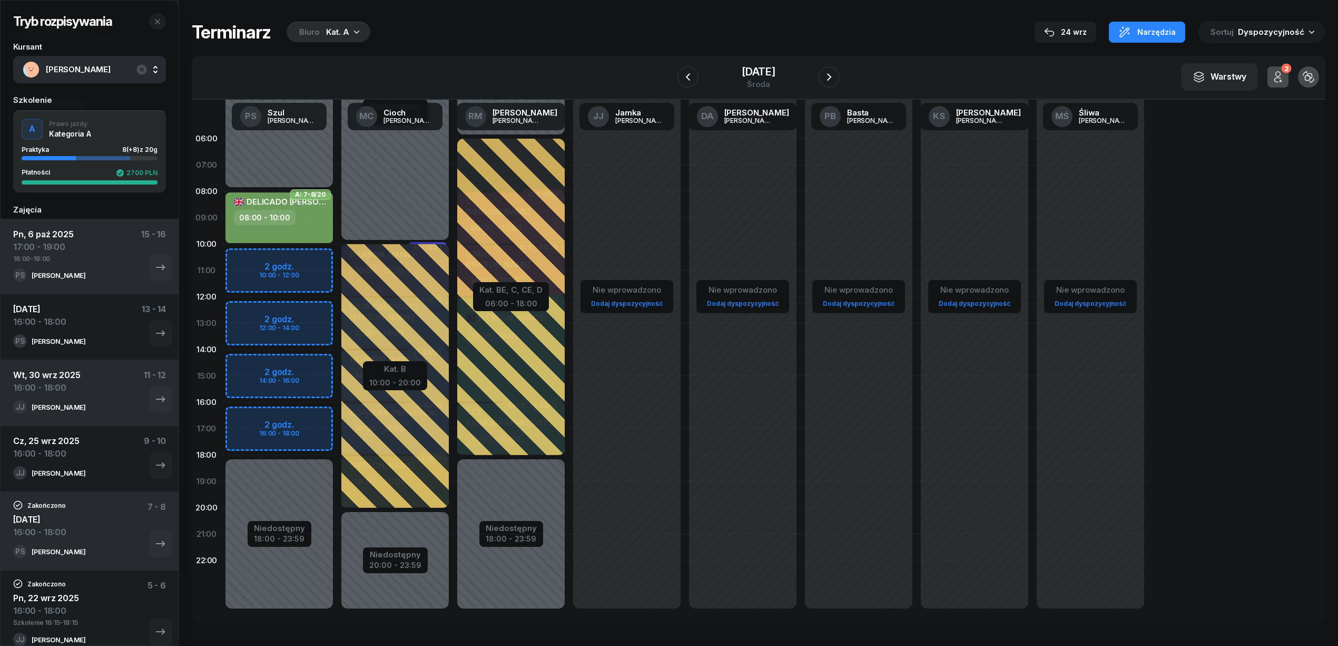
click at [324, 255] on div "Niedostępny 00:00 - 08:00 Niedostępny 18:00 - 23:59 2 godz. 10:00 - 12:00 2 god…" at bounding box center [279, 375] width 116 height 501
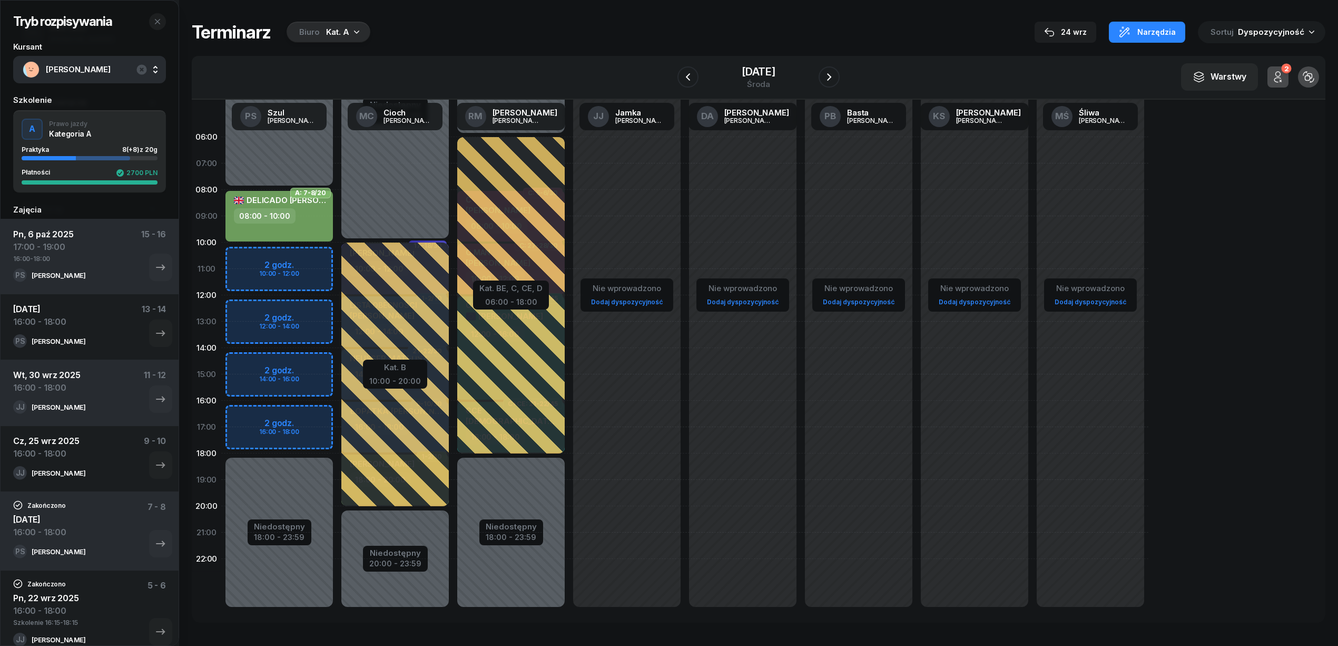
select select "10"
select select "12"
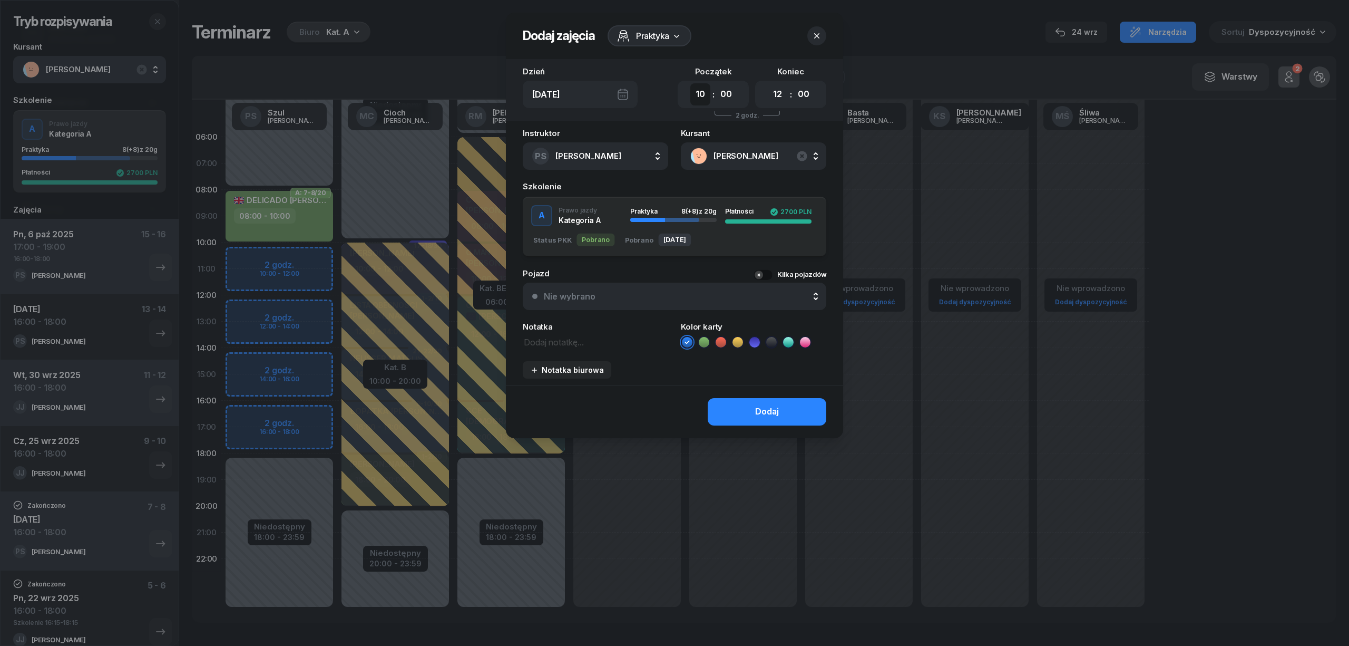
drag, startPoint x: 699, startPoint y: 92, endPoint x: 705, endPoint y: 99, distance: 9.7
click at [699, 92] on select "00 01 02 03 04 05 06 07 08 09 10 11 12 13 14 15 16 17 18 19 20 21 22 23" at bounding box center [700, 94] width 20 height 22
select select "06"
click at [690, 83] on select "00 01 02 03 04 05 06 07 08 09 10 11 12 13 14 15 16 17 18 19 20 21 22 23" at bounding box center [700, 94] width 20 height 22
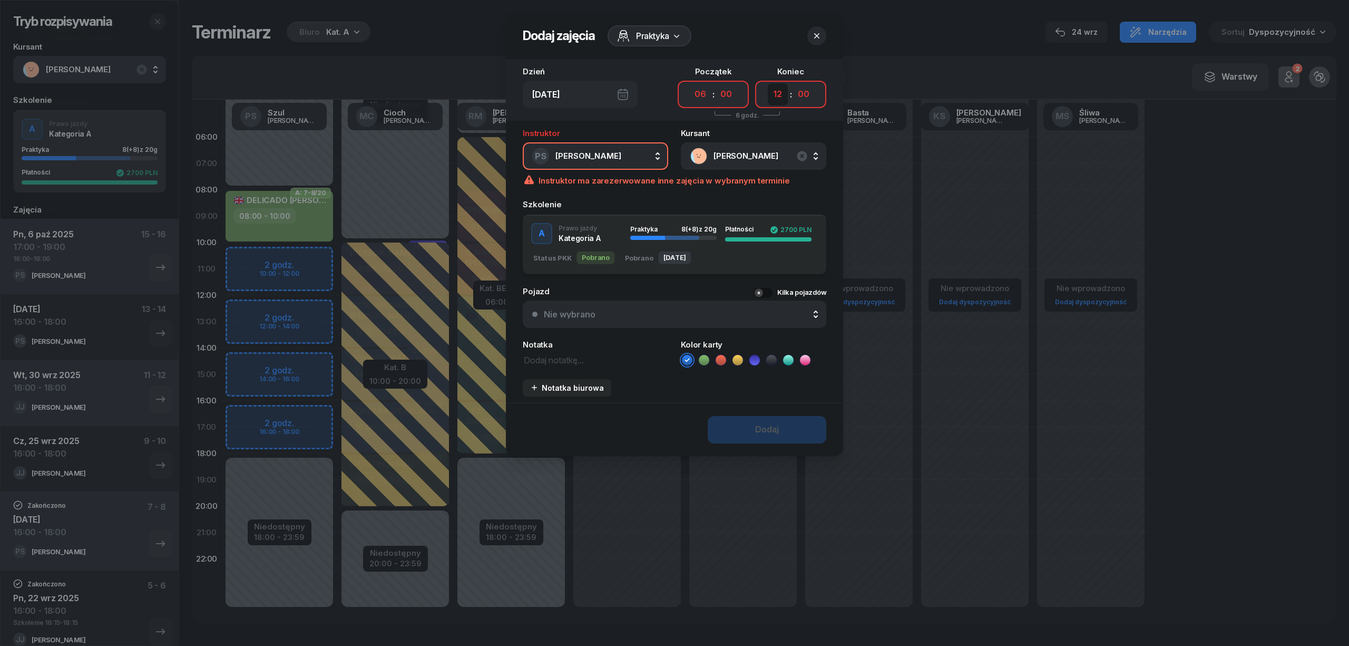
click at [781, 89] on select "00 01 02 03 04 05 06 07 08 09 10 11 12 13 14 15 16 17 18 19 20 21 22 23" at bounding box center [778, 94] width 20 height 22
select select "10"
click at [768, 83] on select "00 01 02 03 04 05 06 07 08 09 10 11 12 13 14 15 16 17 18 19 20 21 22 23" at bounding box center [778, 94] width 20 height 22
click at [555, 360] on textarea at bounding box center [595, 360] width 145 height 14
type textarea "8:00-10:00"
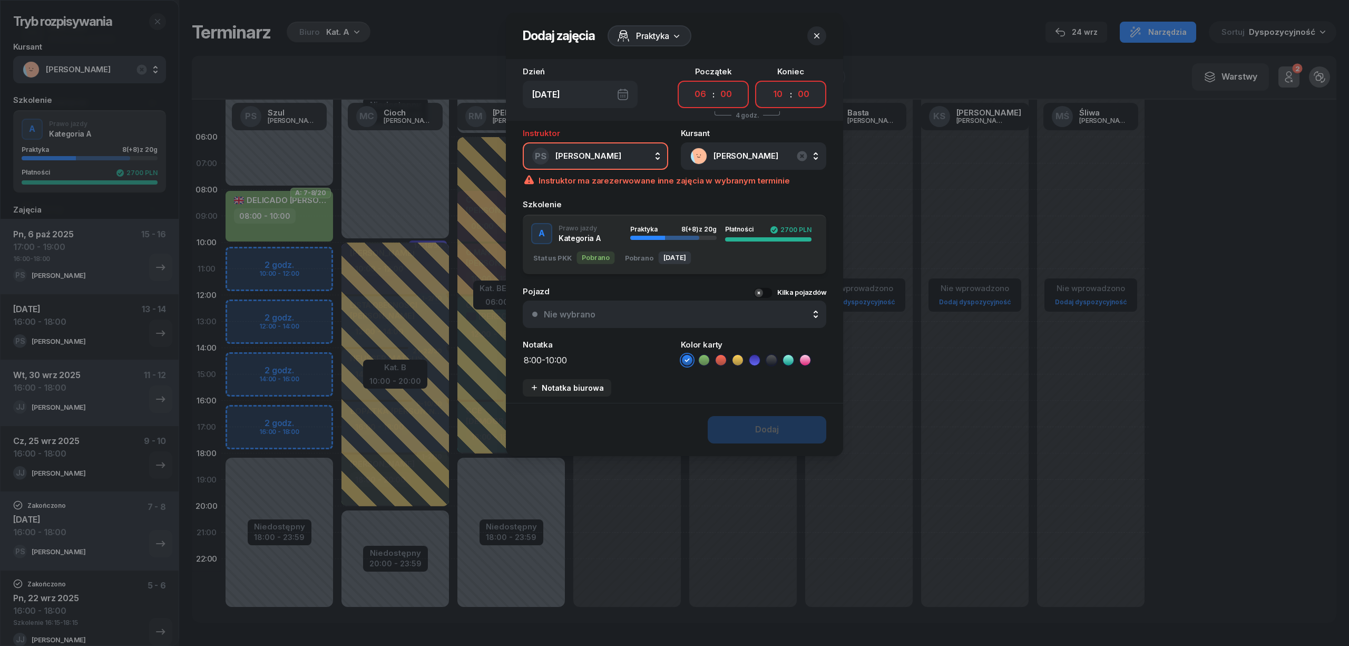
drag, startPoint x: 774, startPoint y: 93, endPoint x: 754, endPoint y: 102, distance: 22.2
click at [774, 93] on select "00 01 02 03 04 05 06 07 08 09 10 11 12 13 14 15 16 17 18 19 20 21 22 23" at bounding box center [778, 94] width 20 height 22
select select "08"
click at [768, 83] on select "00 01 02 03 04 05 06 07 08 09 10 11 12 13 14 15 16 17 18 19 20 21 22 23" at bounding box center [778, 94] width 20 height 22
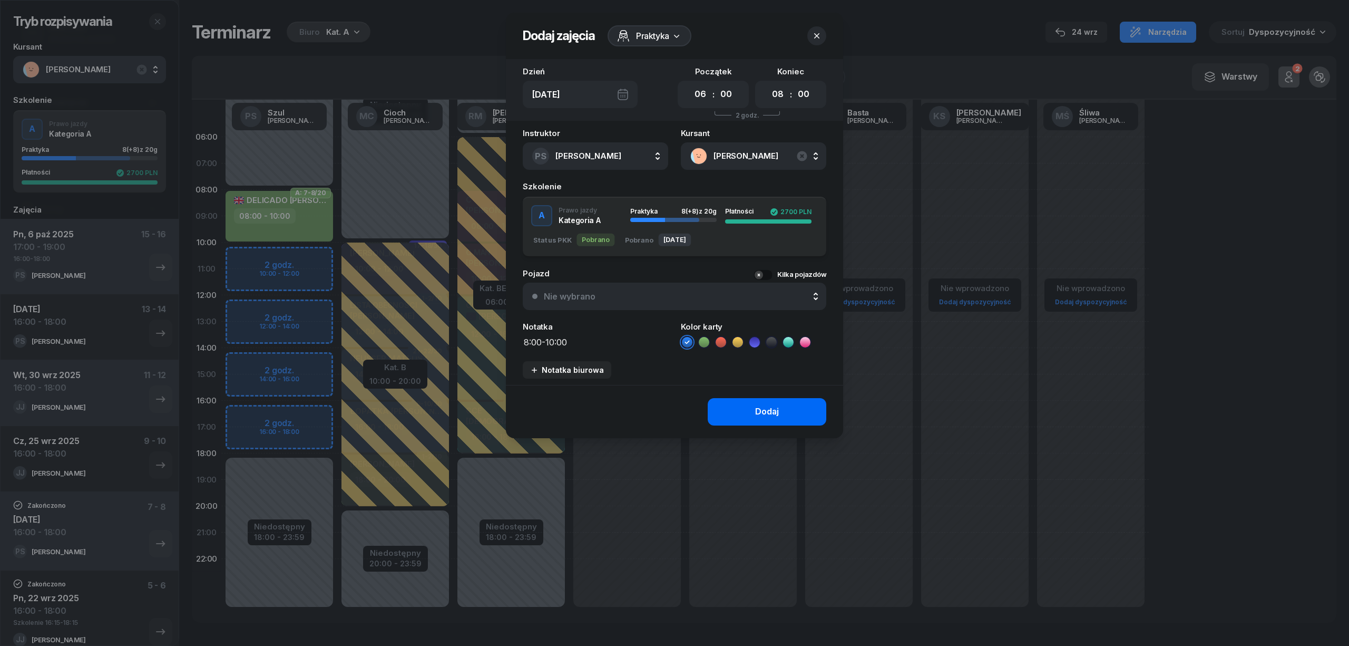
click at [791, 407] on button "Dodaj" at bounding box center [767, 411] width 119 height 27
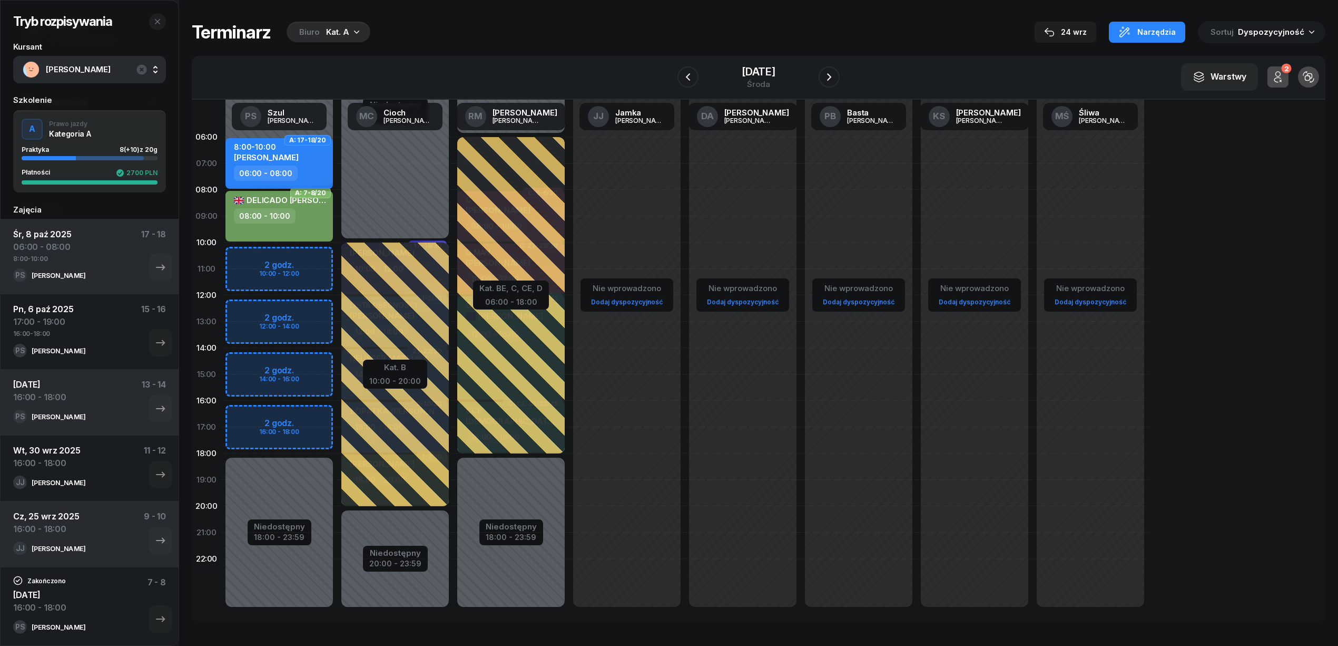
drag, startPoint x: 294, startPoint y: 163, endPoint x: 289, endPoint y: 167, distance: 6.1
click at [294, 163] on div "8:00-10:00 RÓŻA HORWAT" at bounding box center [280, 153] width 93 height 23
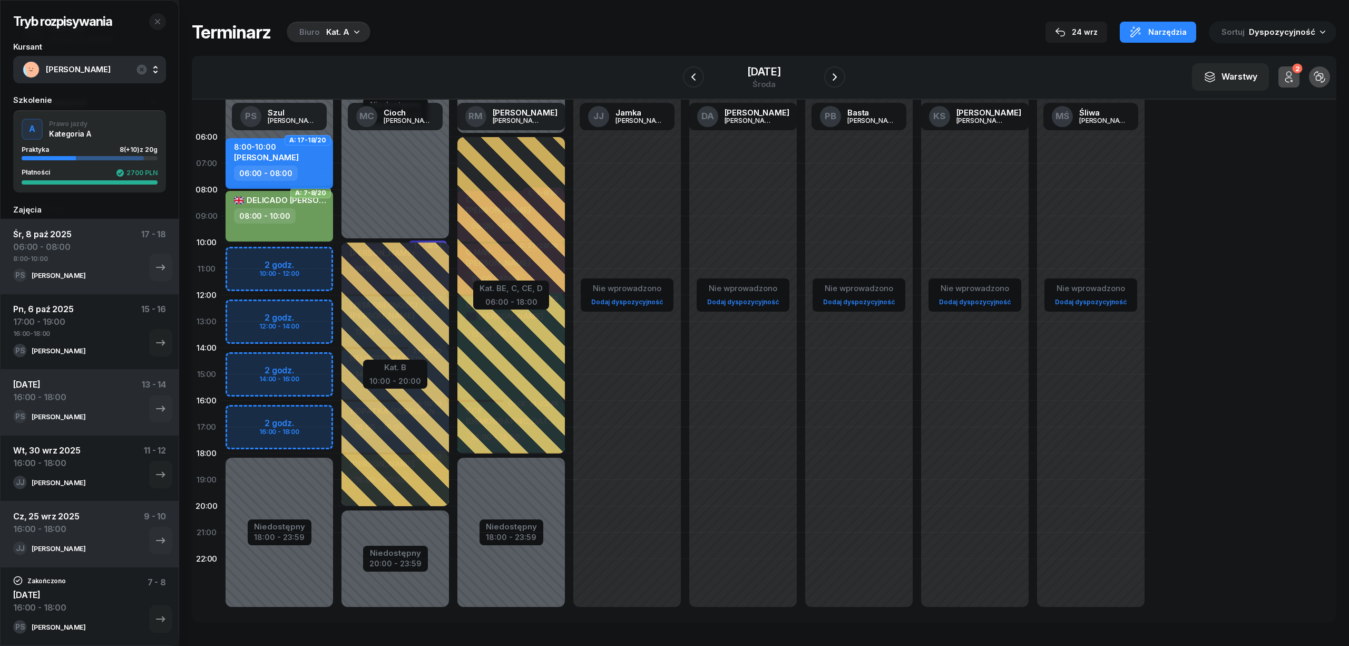
select select "06"
select select "08"
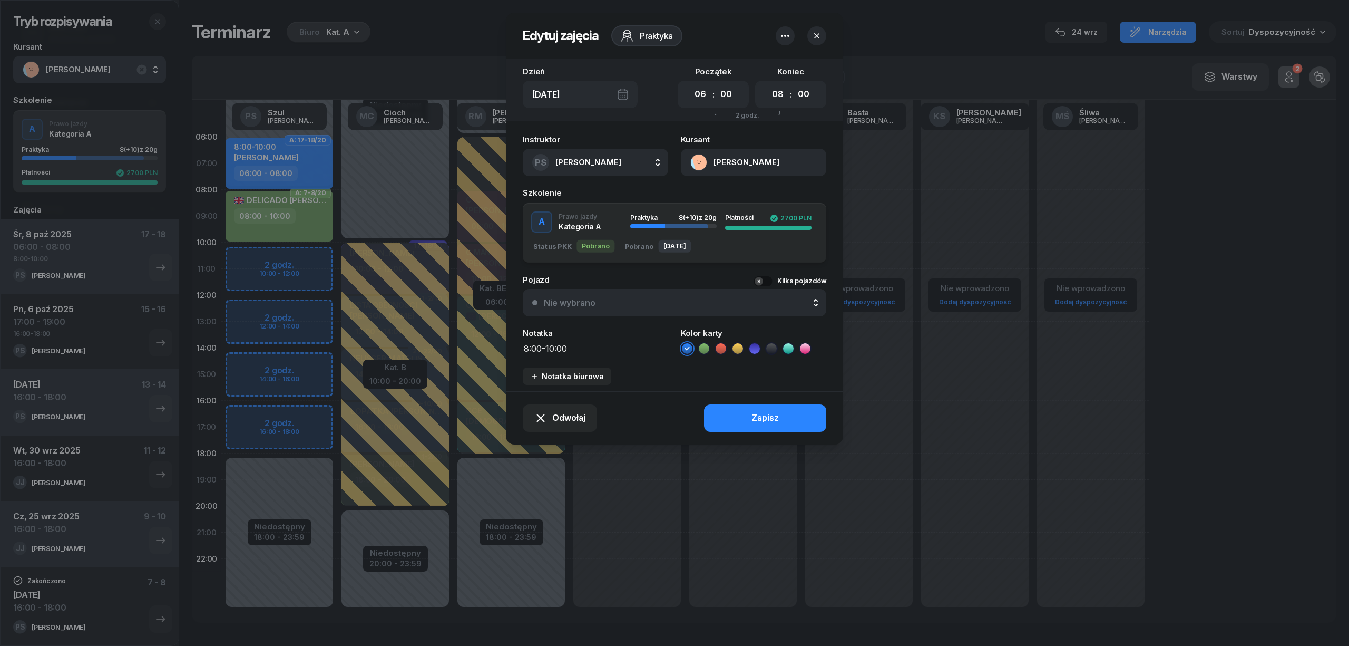
click at [702, 346] on icon at bounding box center [704, 348] width 11 height 11
click at [731, 412] on button "Zapisz" at bounding box center [765, 417] width 122 height 27
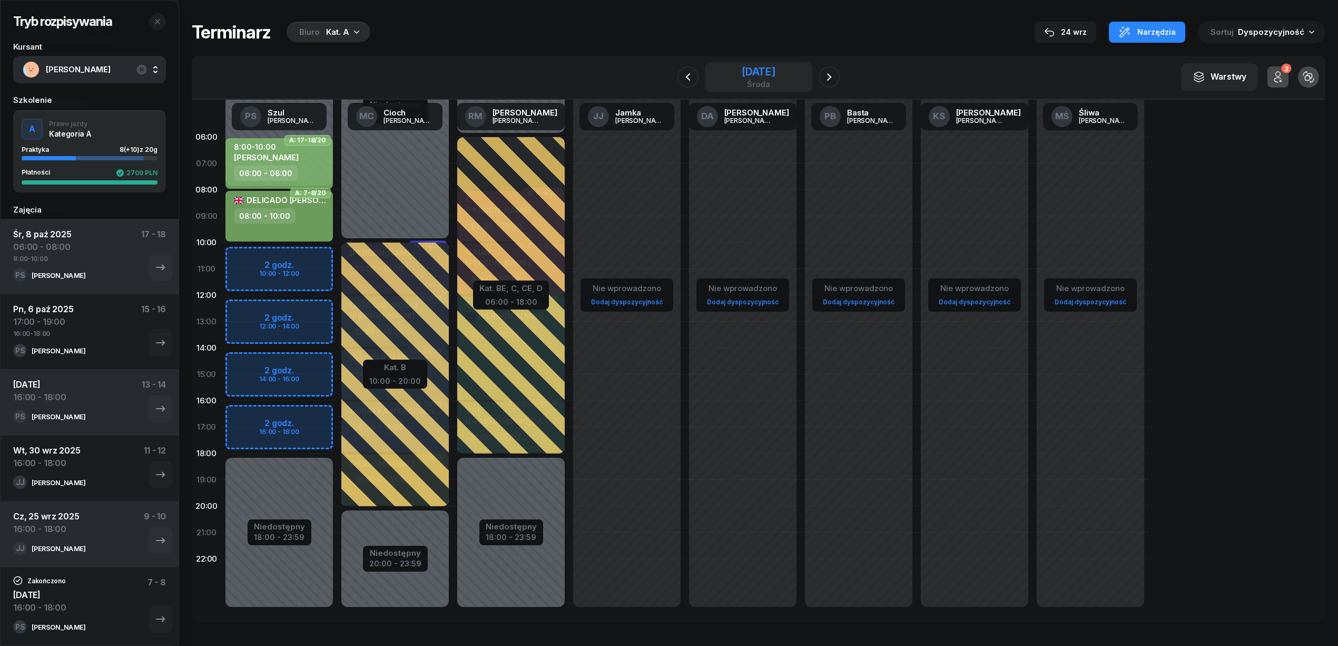
click at [742, 73] on div "8 października 2025" at bounding box center [759, 71] width 34 height 11
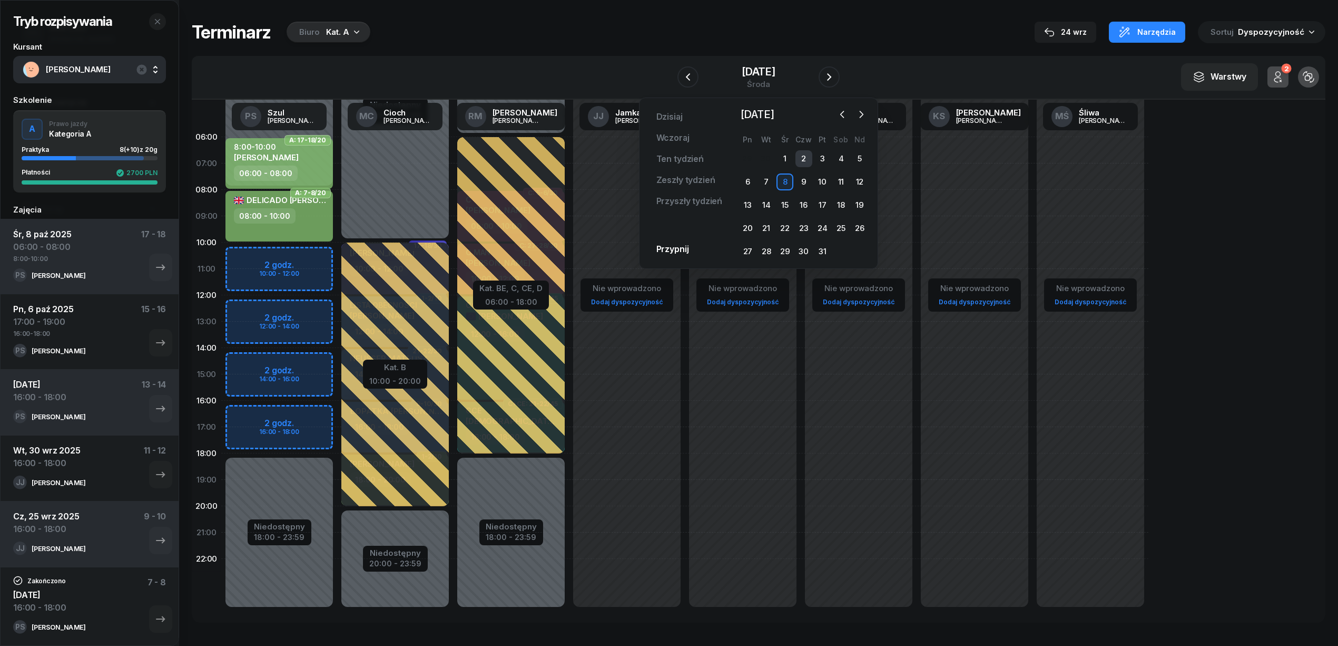
click at [798, 159] on div "2" at bounding box center [804, 158] width 17 height 17
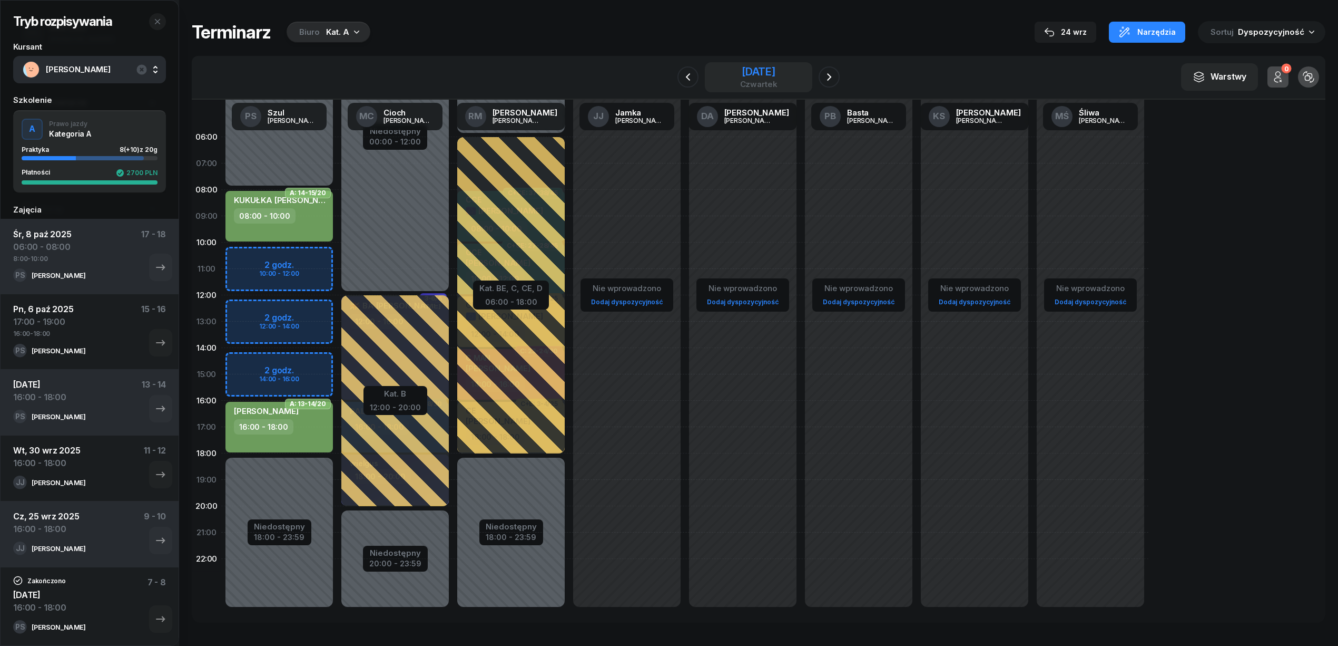
click at [740, 75] on div "[DATE]" at bounding box center [758, 71] width 37 height 11
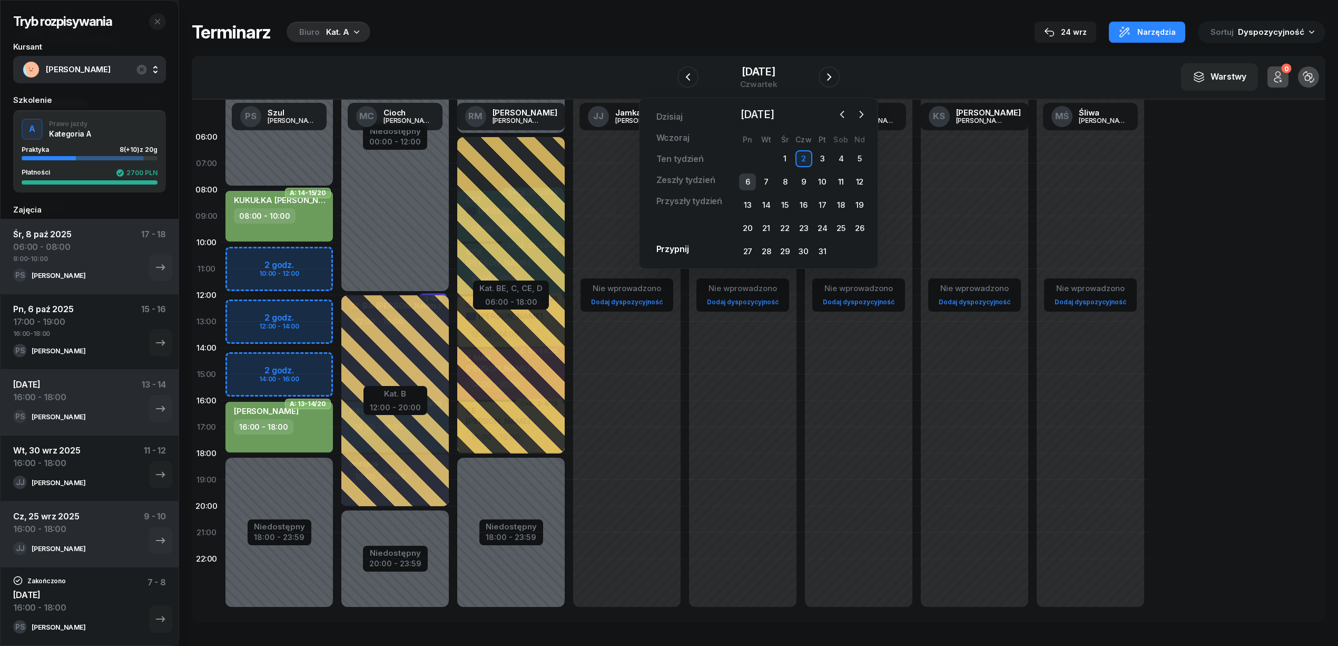
click at [742, 178] on div "6" at bounding box center [747, 181] width 17 height 17
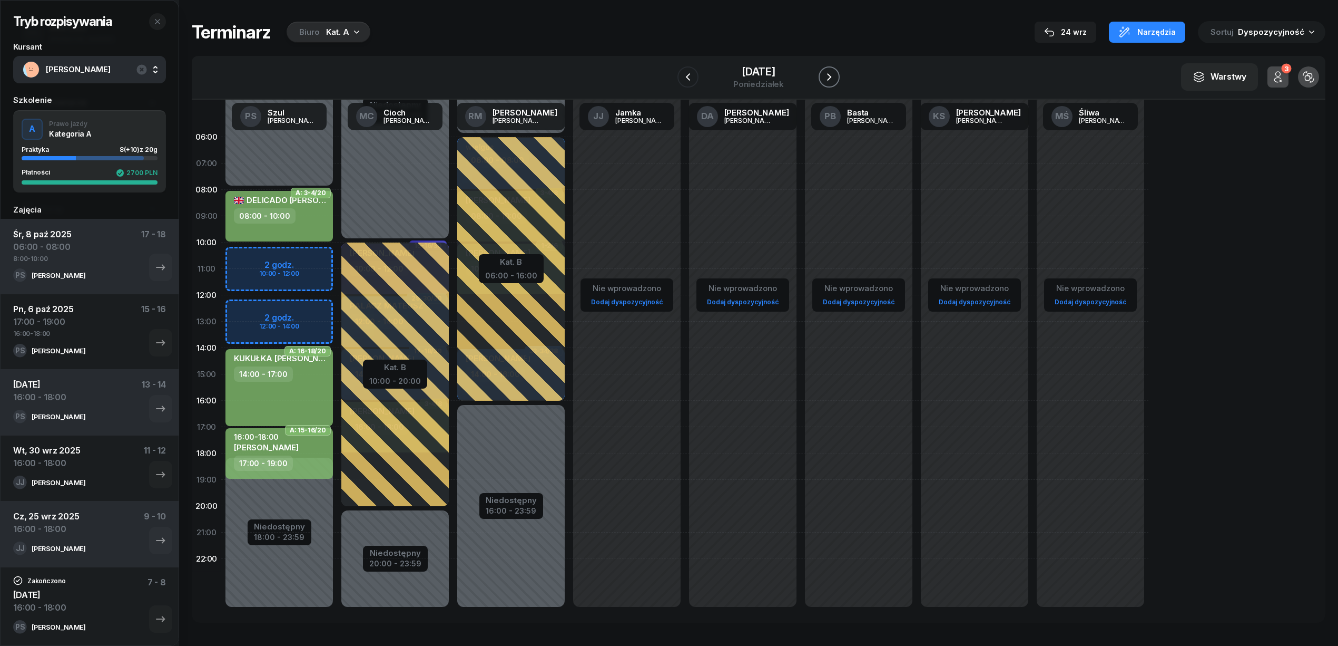
click at [836, 74] on icon "button" at bounding box center [829, 77] width 13 height 13
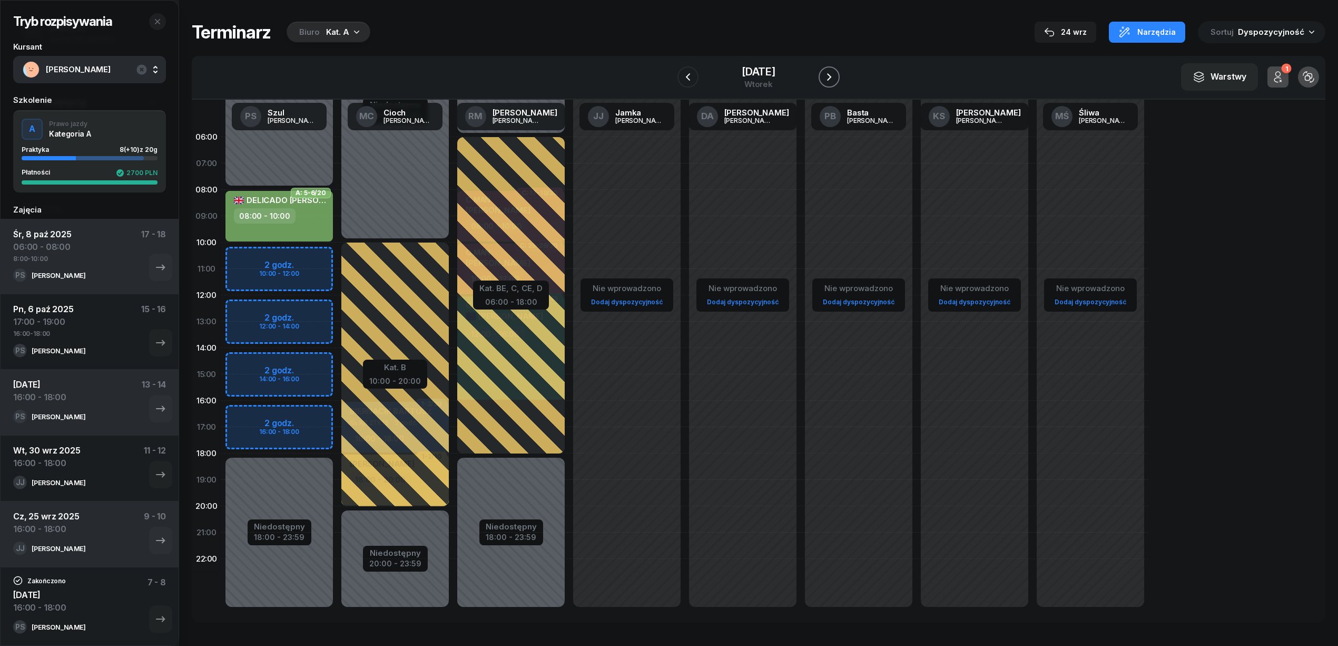
click at [836, 74] on icon "button" at bounding box center [829, 77] width 13 height 13
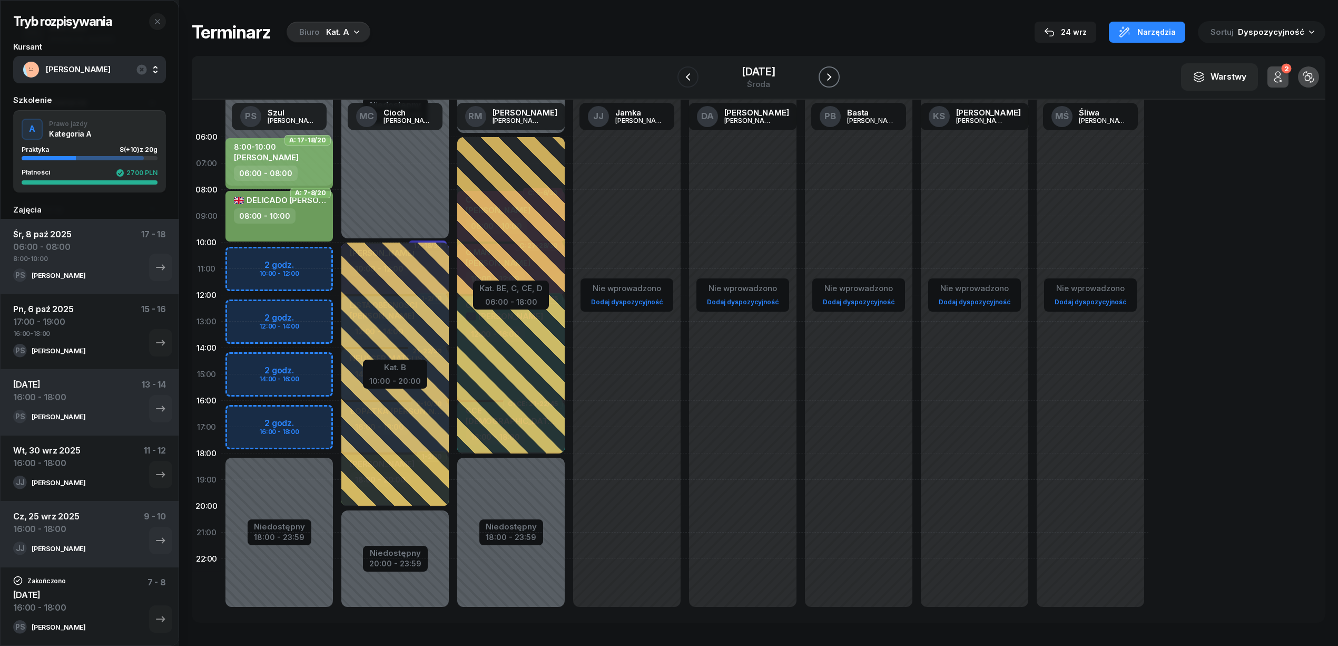
click at [836, 76] on icon "button" at bounding box center [829, 77] width 13 height 13
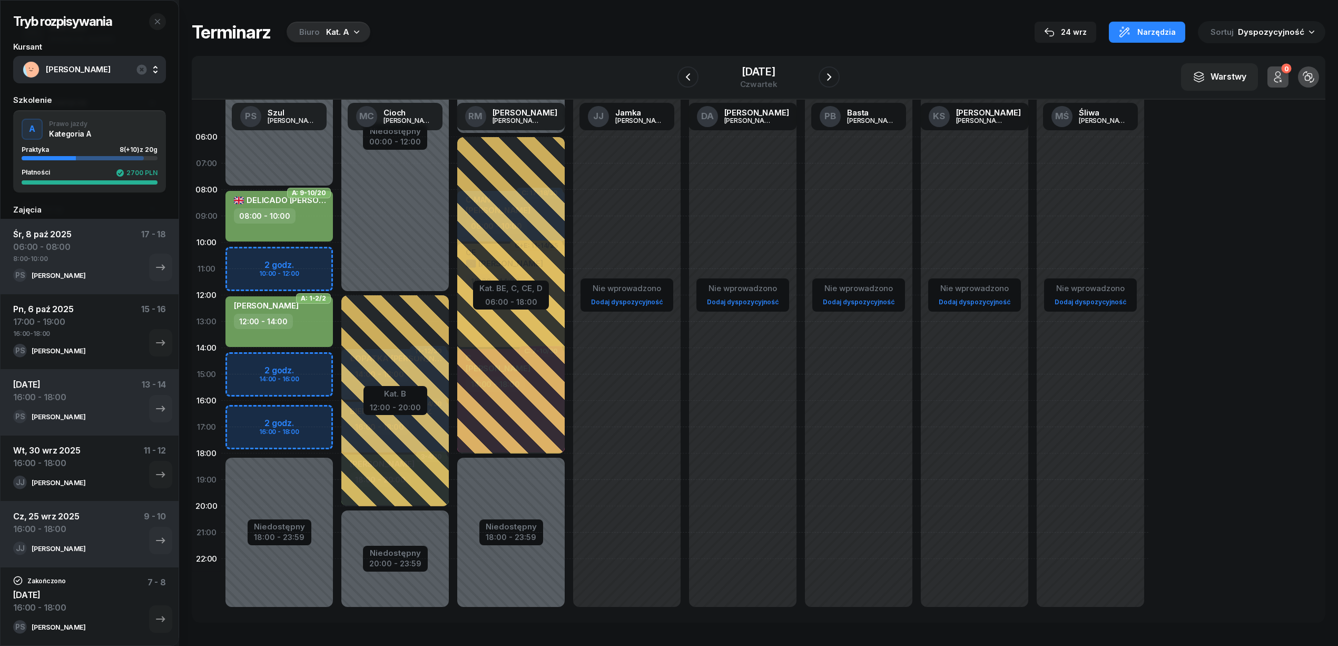
click at [293, 145] on div "Niedostępny 00:00 - 08:00 Niedostępny 18:00 - 23:59 2 godz. 10:00 - 12:00 2 god…" at bounding box center [279, 374] width 116 height 501
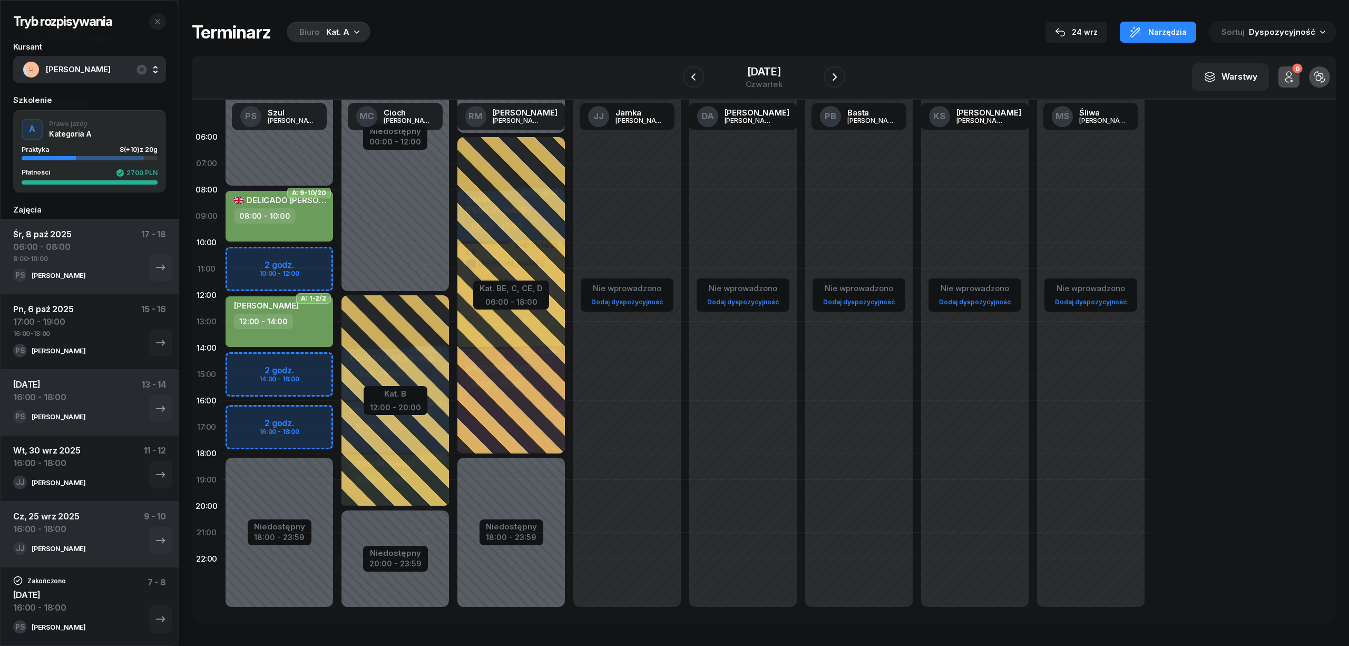
select select "06"
select select "08"
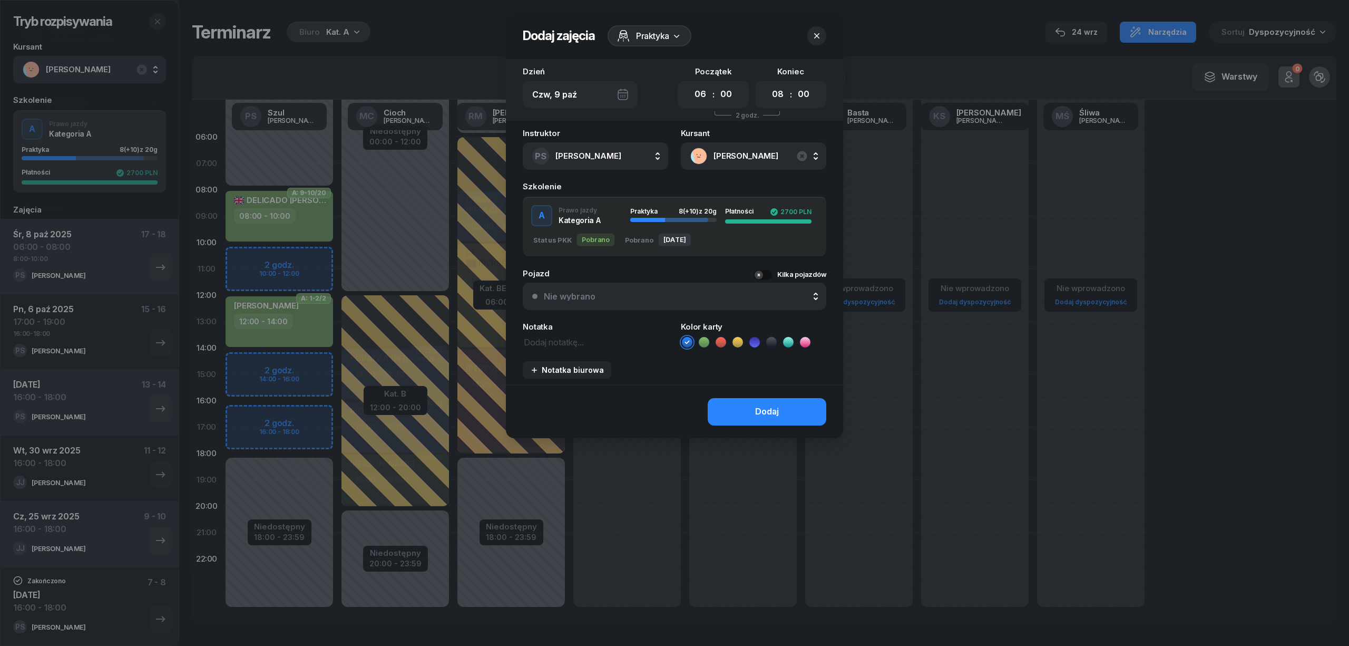
click at [816, 28] on button "button" at bounding box center [816, 35] width 19 height 19
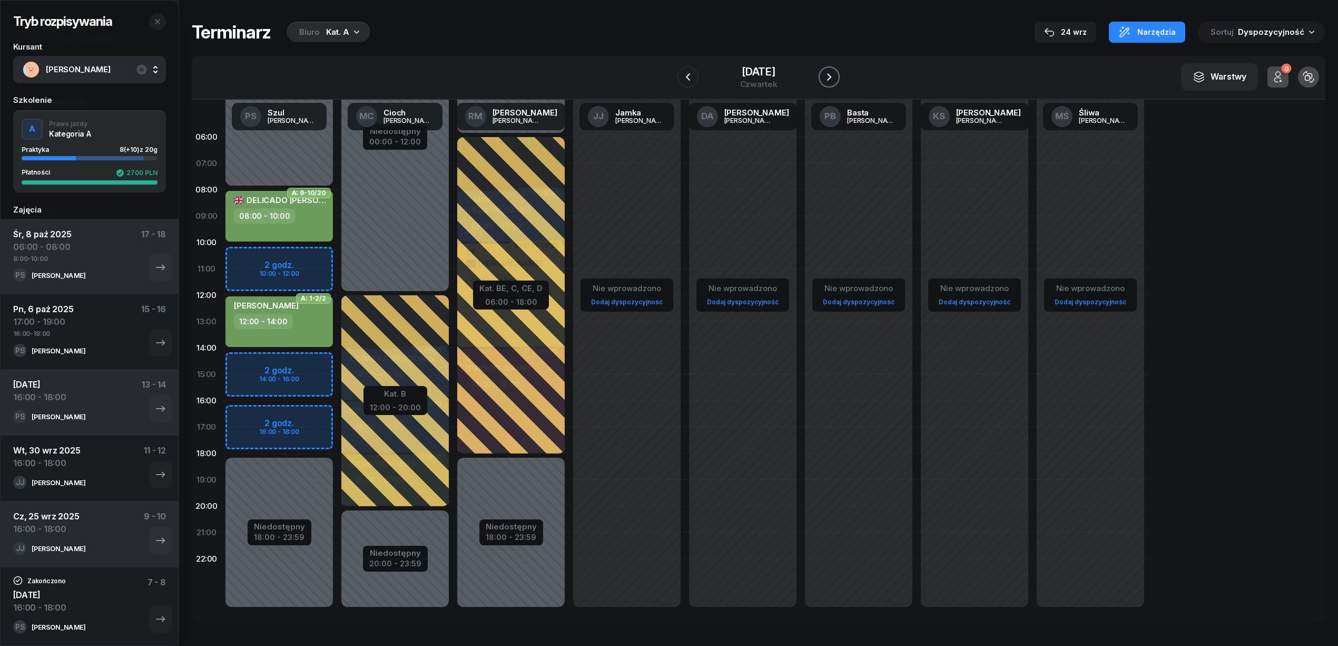
click at [836, 75] on icon "button" at bounding box center [829, 77] width 13 height 13
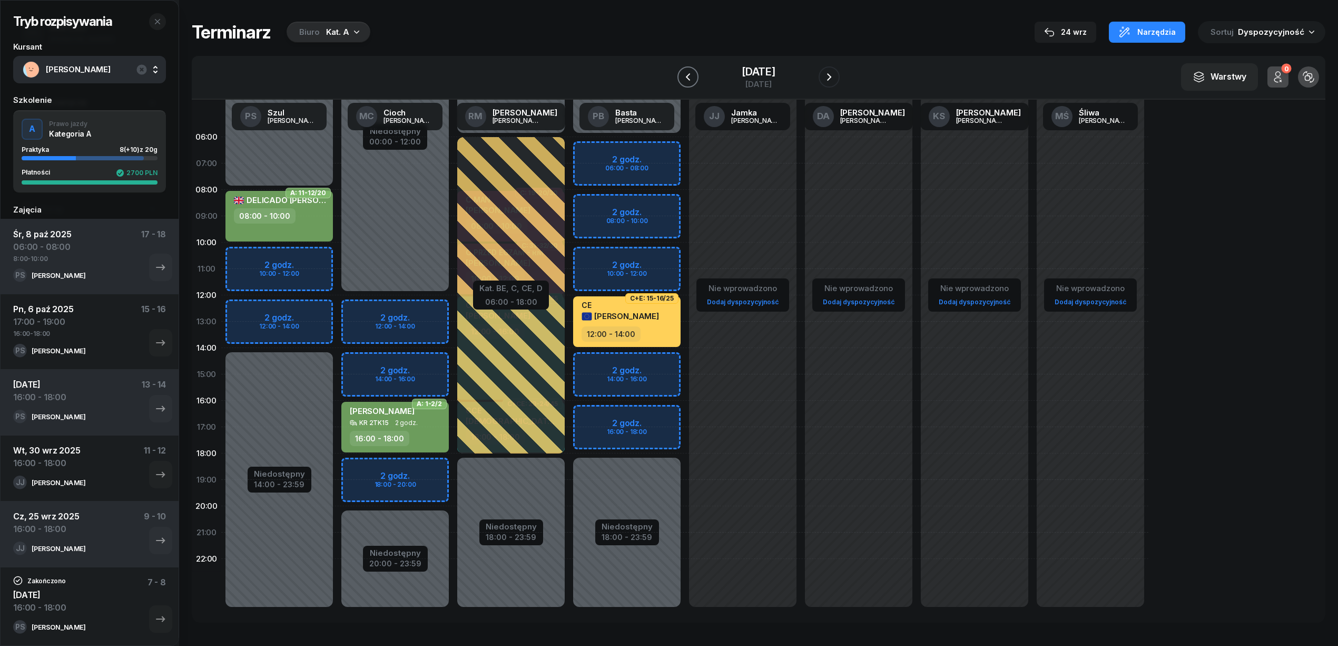
click at [682, 83] on icon "button" at bounding box center [688, 77] width 13 height 13
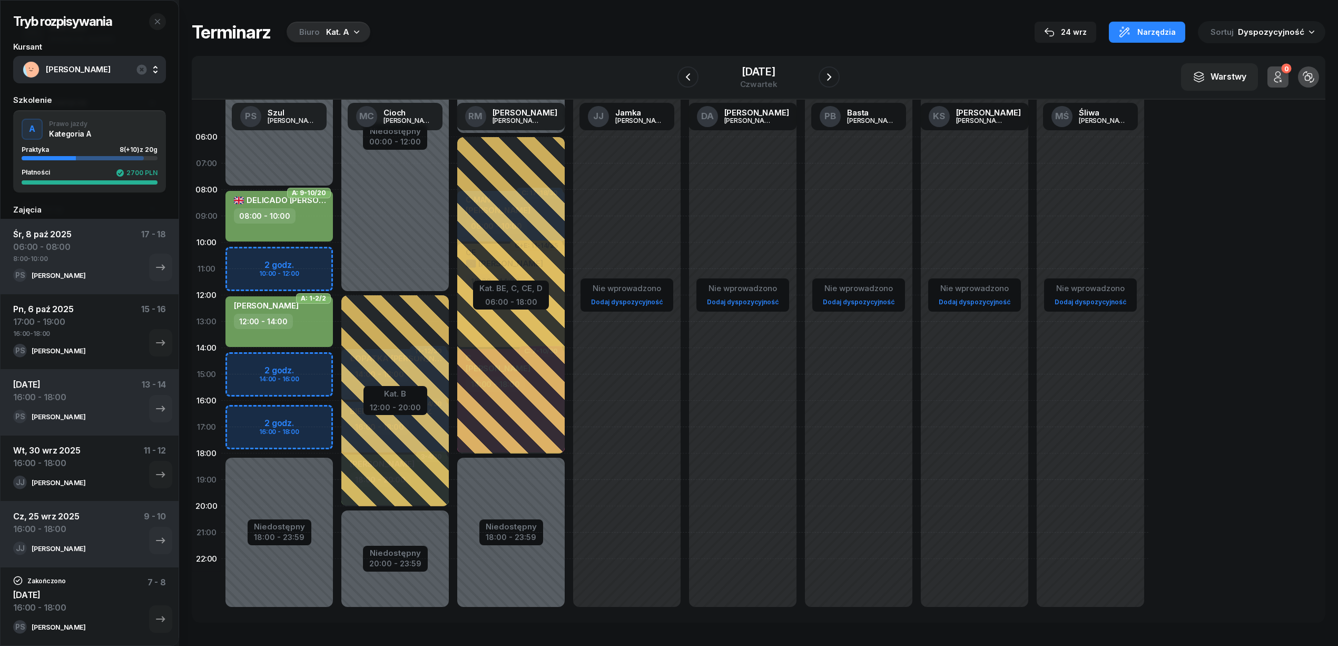
click at [311, 417] on div "Niedostępny 00:00 - 08:00 Niedostępny 18:00 - 23:59 2 godz. 10:00 - 12:00 2 god…" at bounding box center [279, 374] width 116 height 501
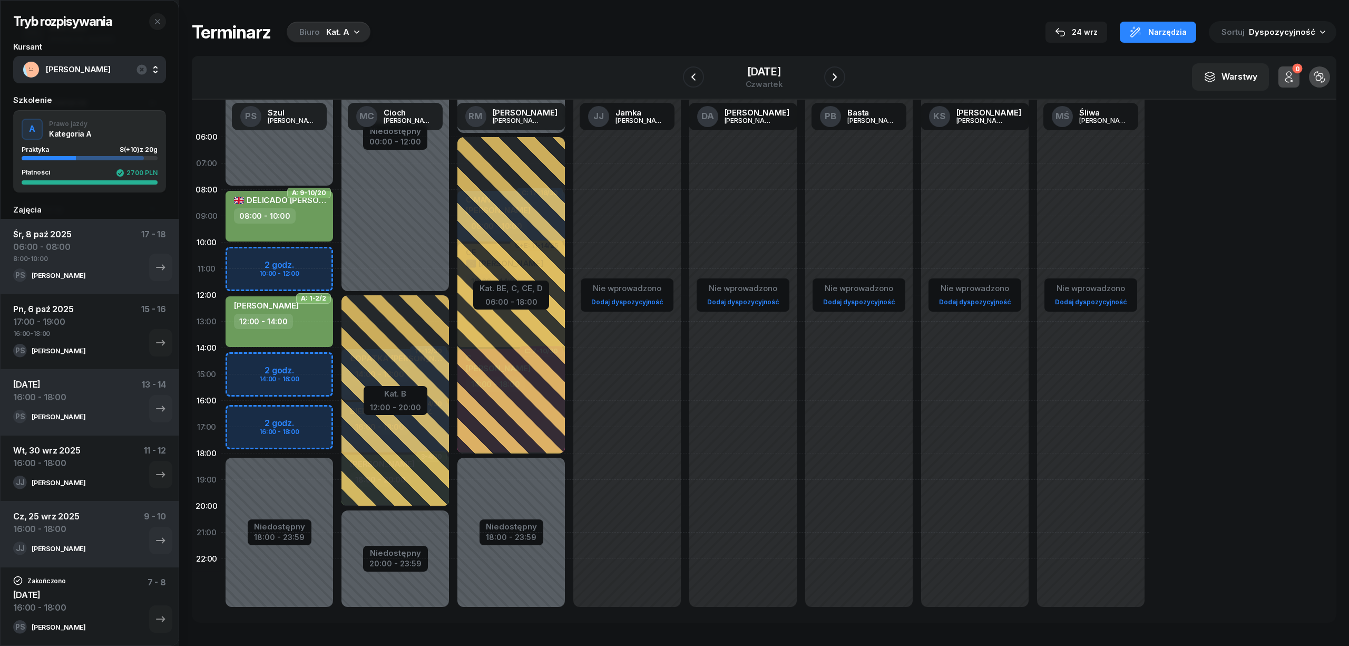
select select "16"
select select "18"
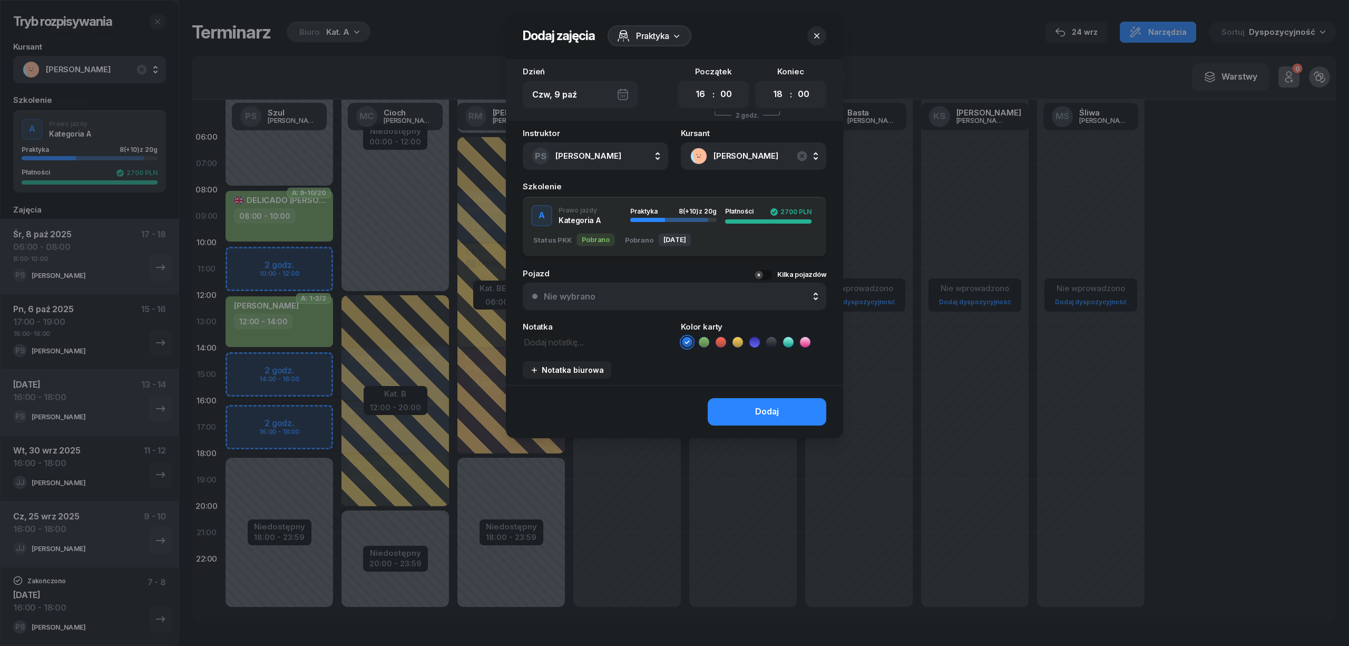
click at [708, 341] on icon at bounding box center [704, 342] width 11 height 11
click at [747, 409] on button "Dodaj" at bounding box center [767, 411] width 119 height 27
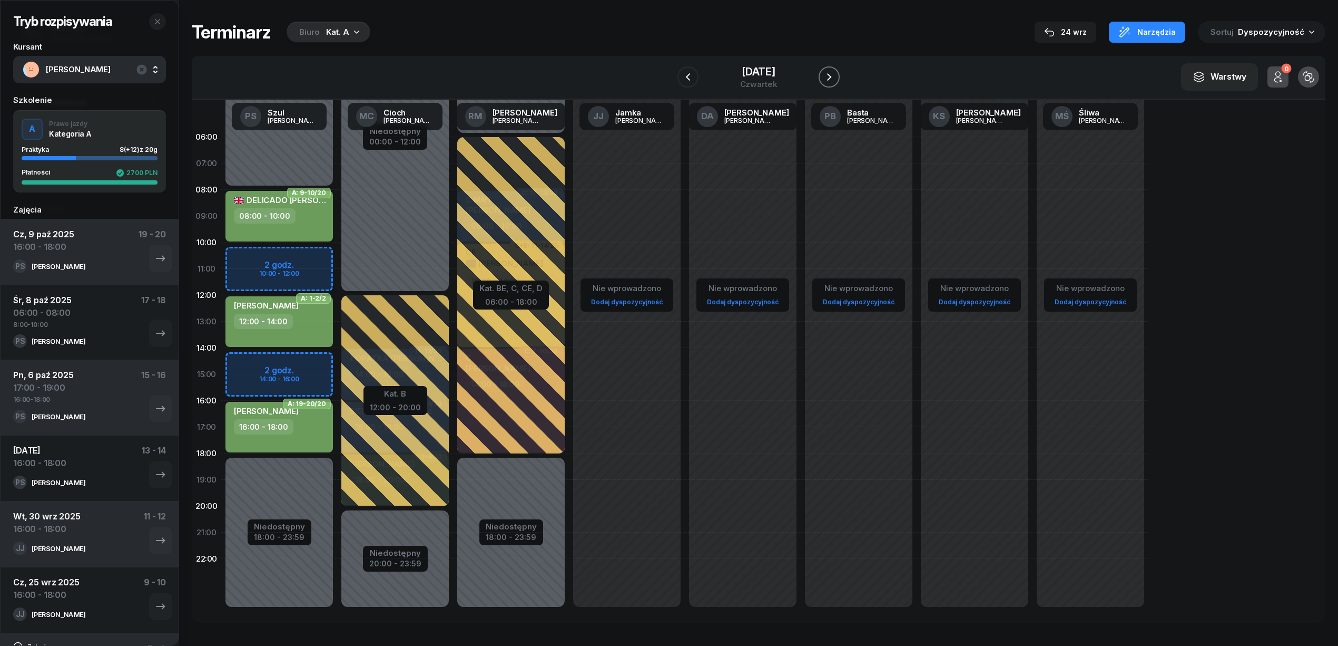
click at [836, 74] on icon "button" at bounding box center [829, 77] width 13 height 13
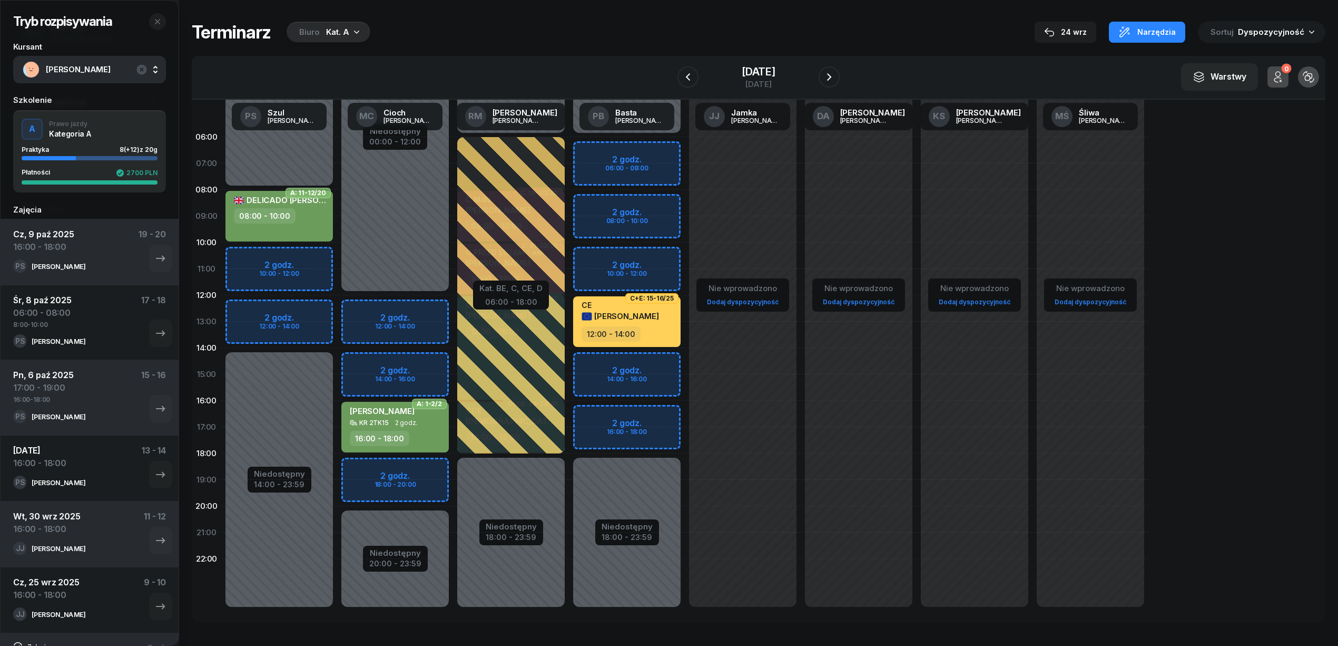
click at [422, 471] on div "Niedostępny 00:00 - 12:00 Niedostępny 20:00 - 23:59 2 godz. 12:00 - 14:00 2 god…" at bounding box center [395, 374] width 116 height 501
select select "18"
select select "20"
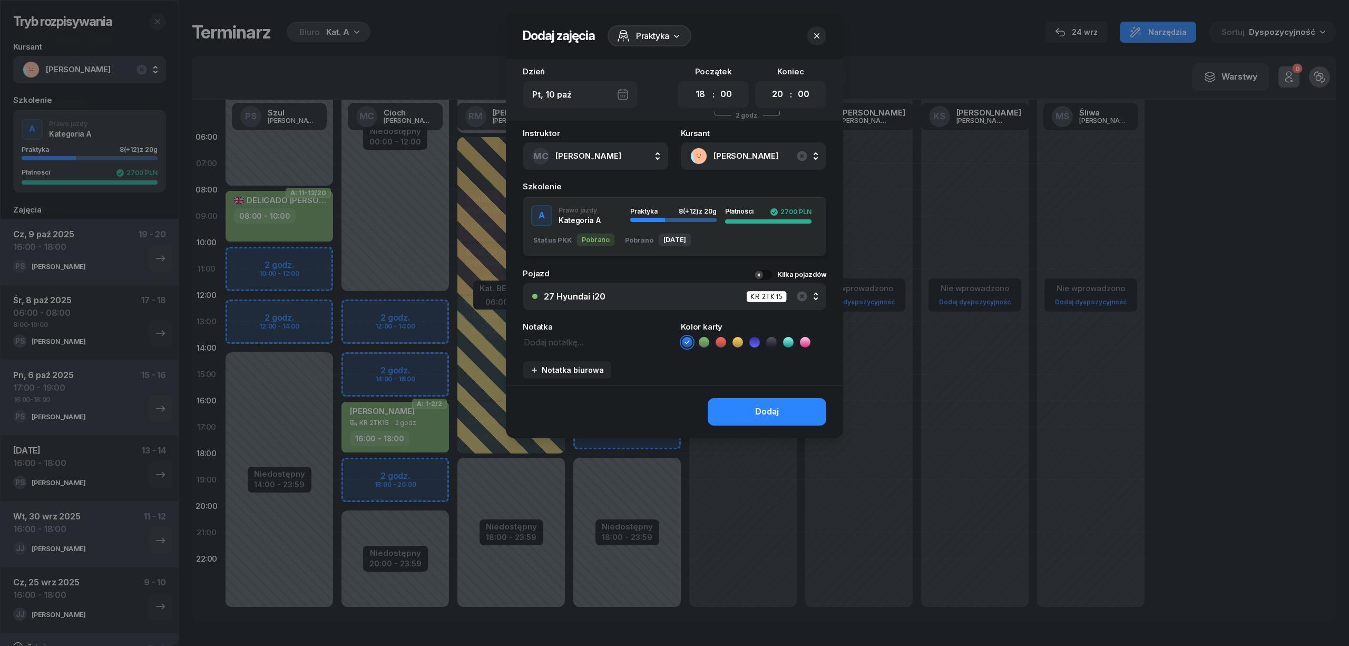
click at [703, 340] on icon at bounding box center [704, 342] width 11 height 11
click at [756, 405] on div "Dodaj" at bounding box center [767, 412] width 24 height 14
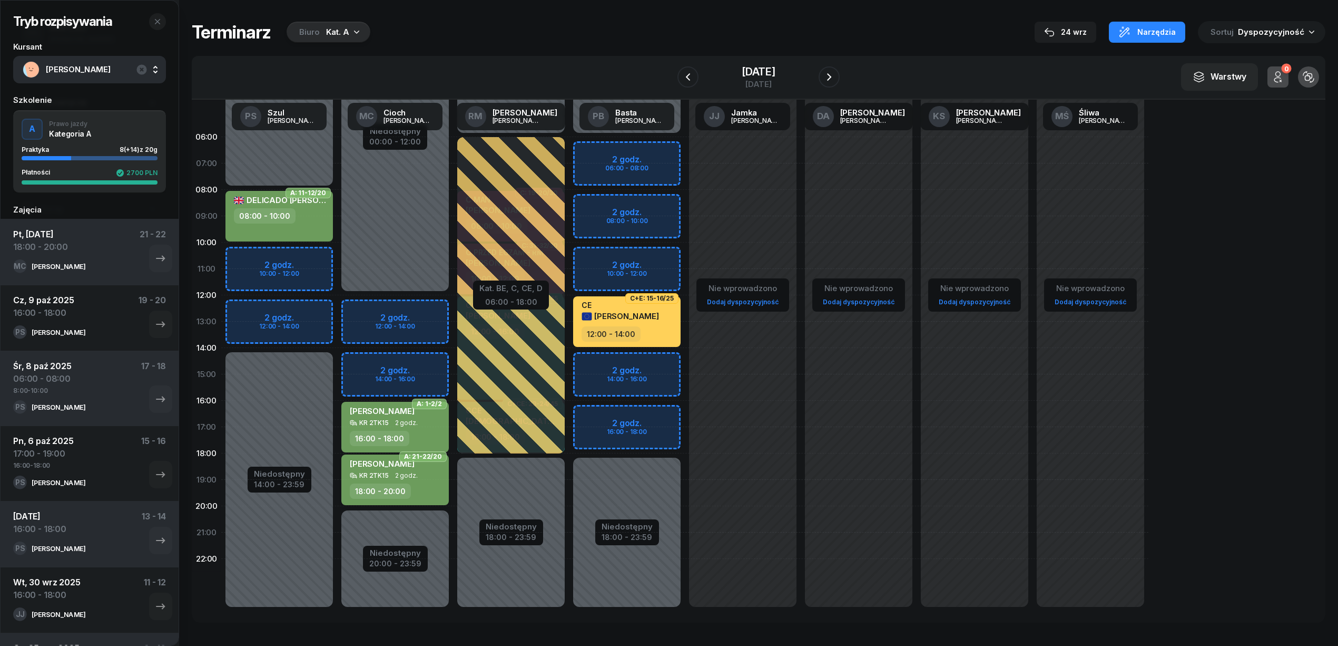
click at [405, 477] on span "2 godz." at bounding box center [406, 475] width 23 height 7
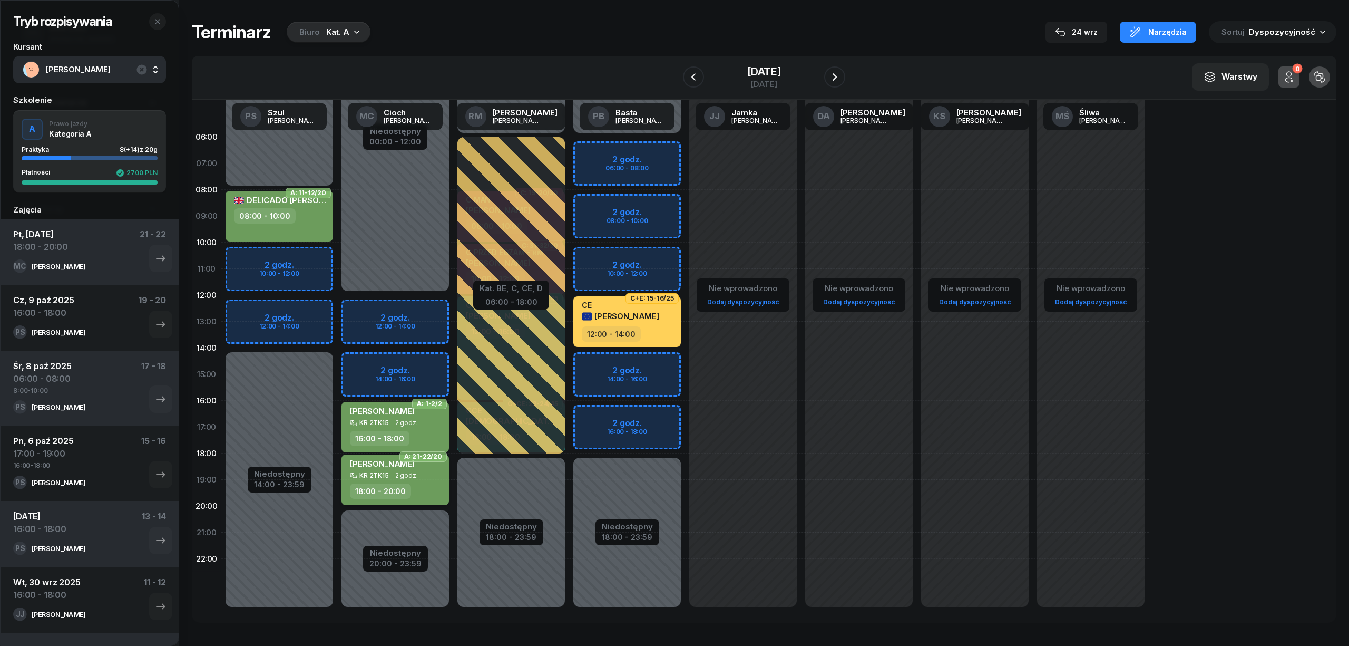
select select "18"
select select "20"
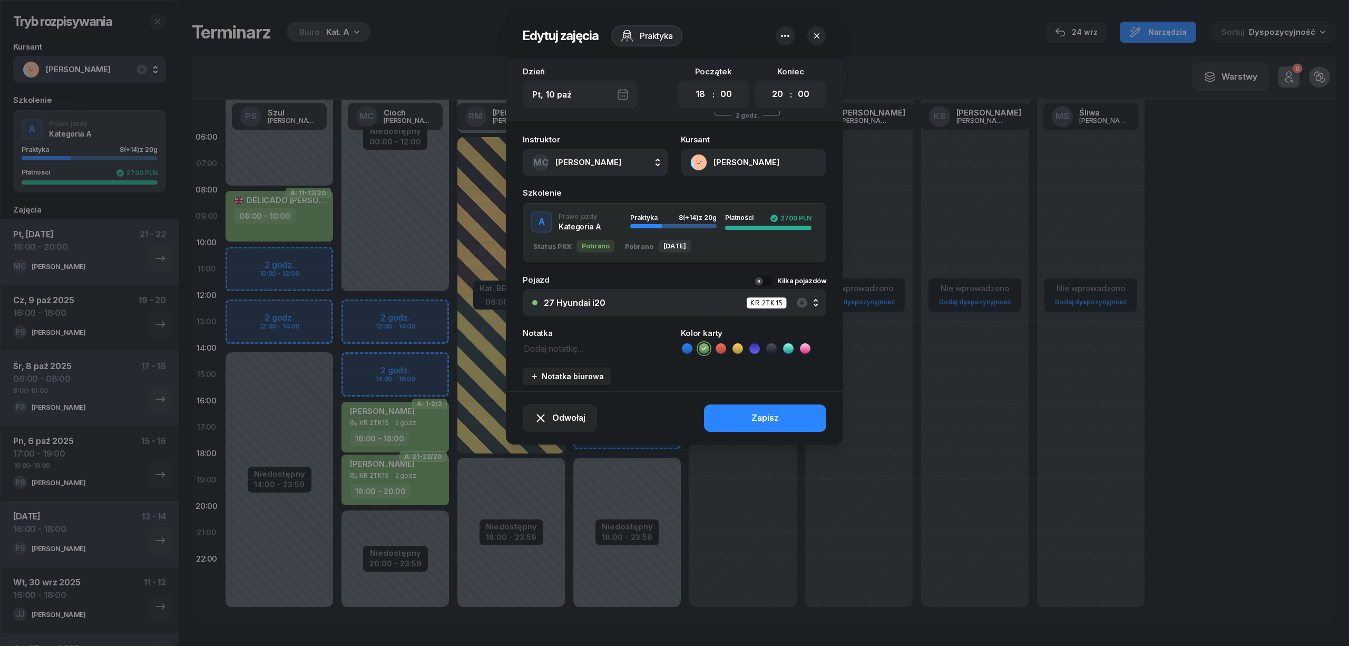
click at [427, 492] on div at bounding box center [674, 323] width 1349 height 646
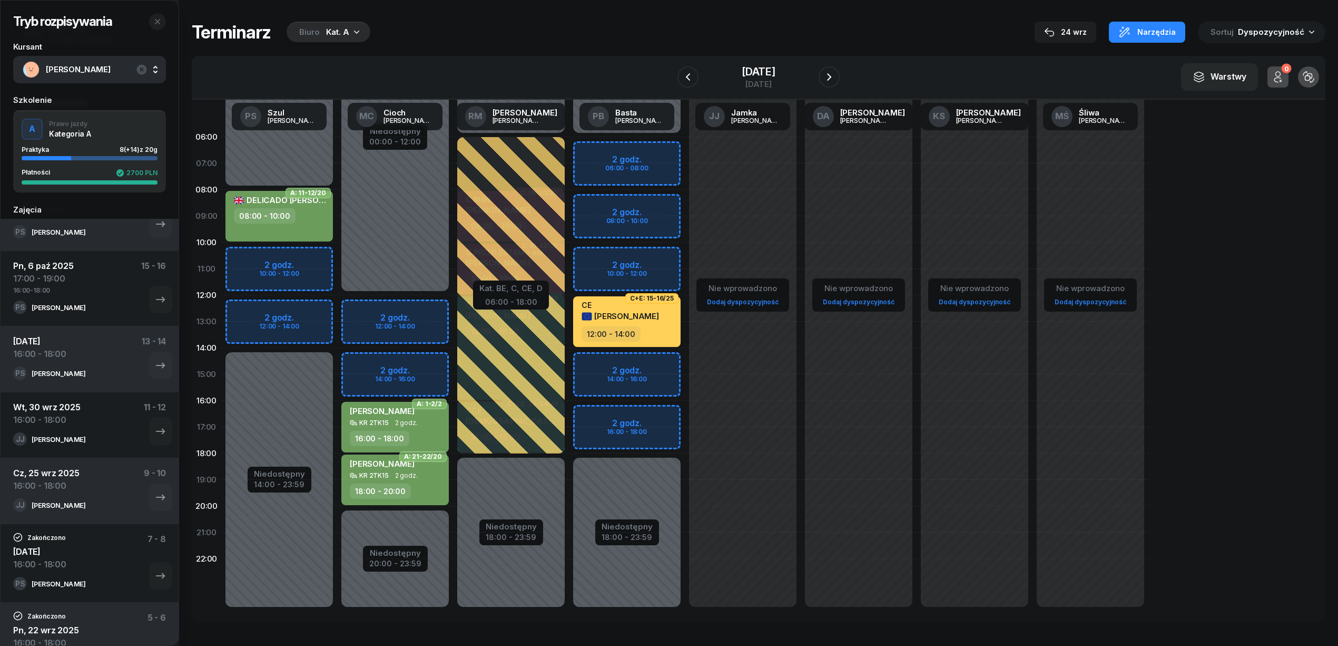
scroll to position [167, 0]
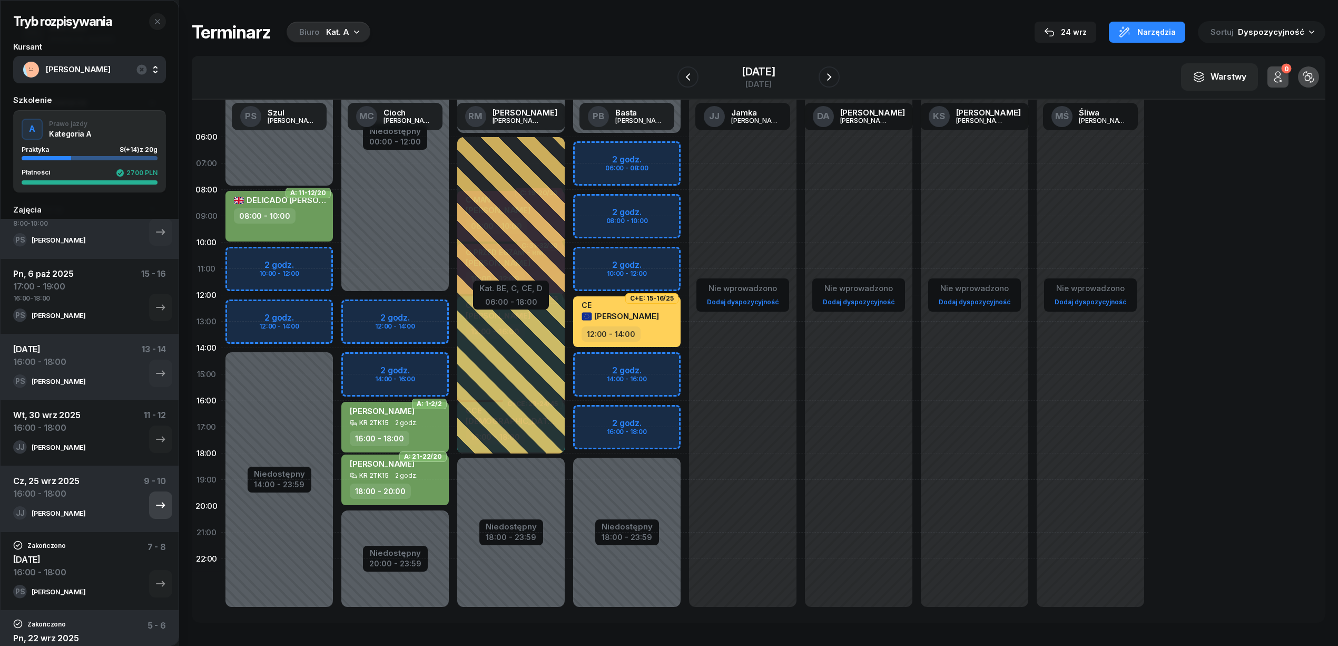
click at [154, 502] on icon "button" at bounding box center [160, 505] width 13 height 13
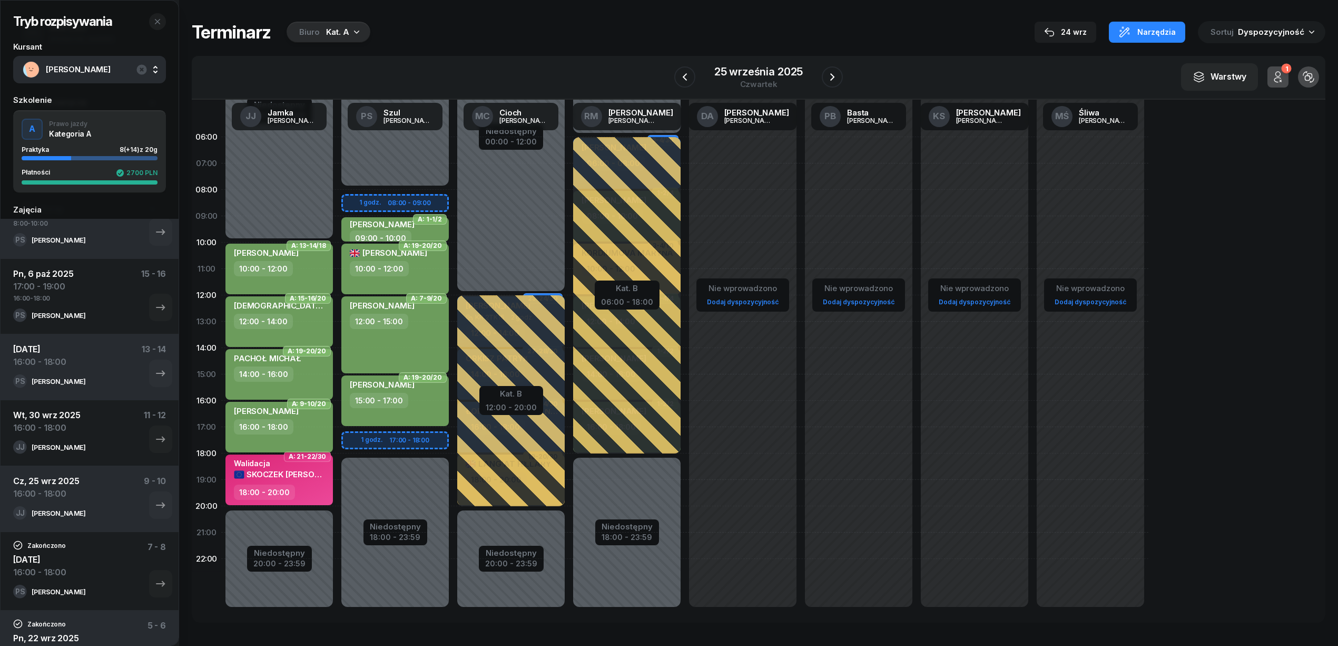
click at [300, 420] on div "16:00 - 18:00" at bounding box center [280, 426] width 93 height 15
select select "16"
select select "18"
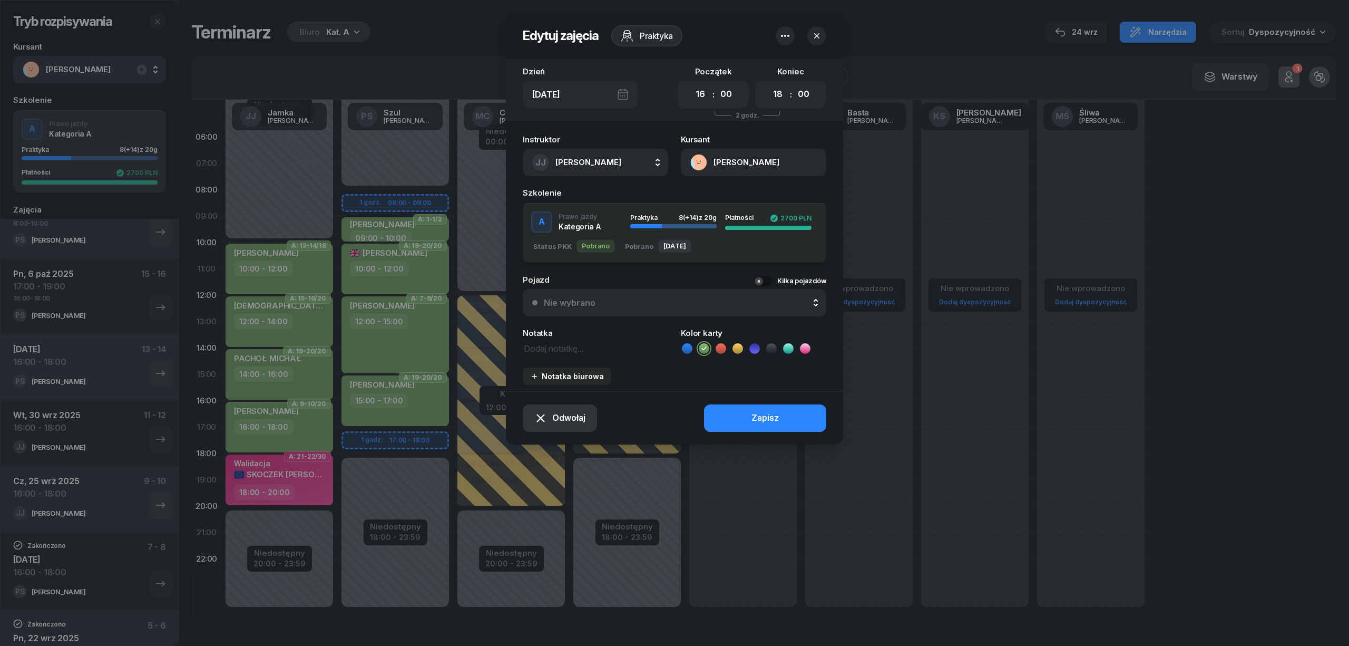
click at [578, 418] on span "Odwołaj" at bounding box center [568, 418] width 33 height 14
click at [561, 348] on div "Kursant odwołał" at bounding box center [542, 354] width 62 height 14
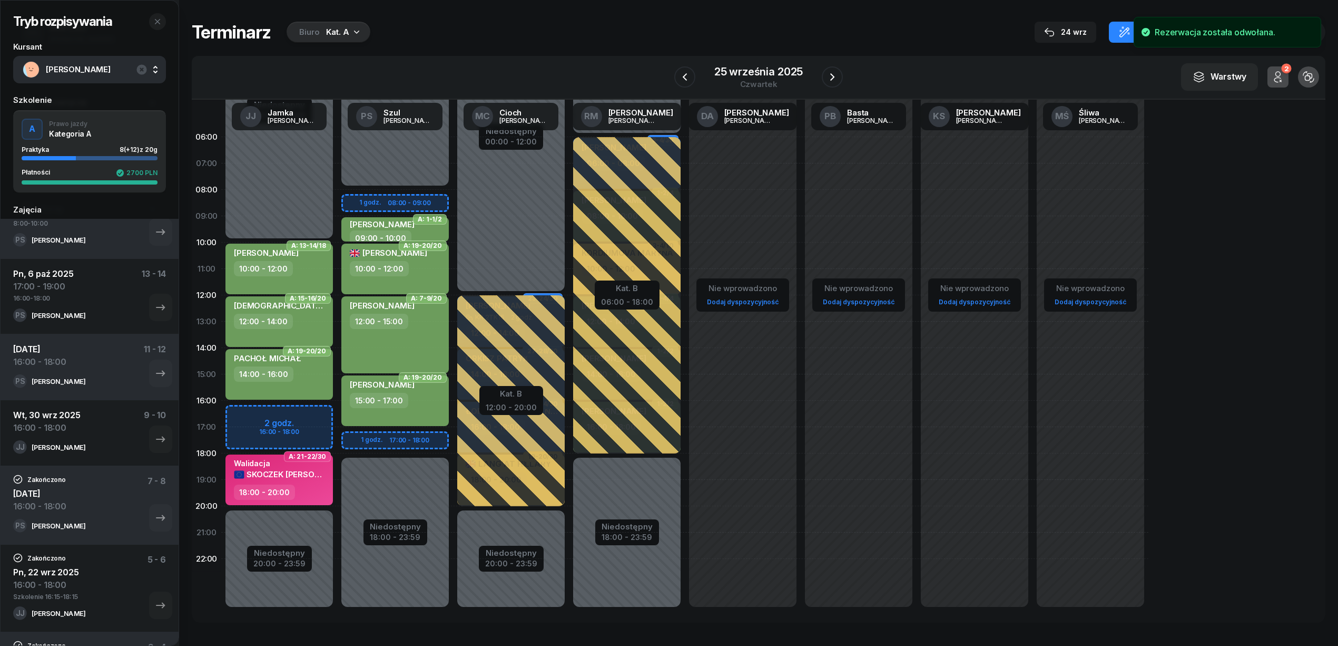
click at [724, 413] on div "Nie wprowadzono Dodaj dyspozycyjność" at bounding box center [743, 374] width 116 height 501
select select "16"
select select "18"
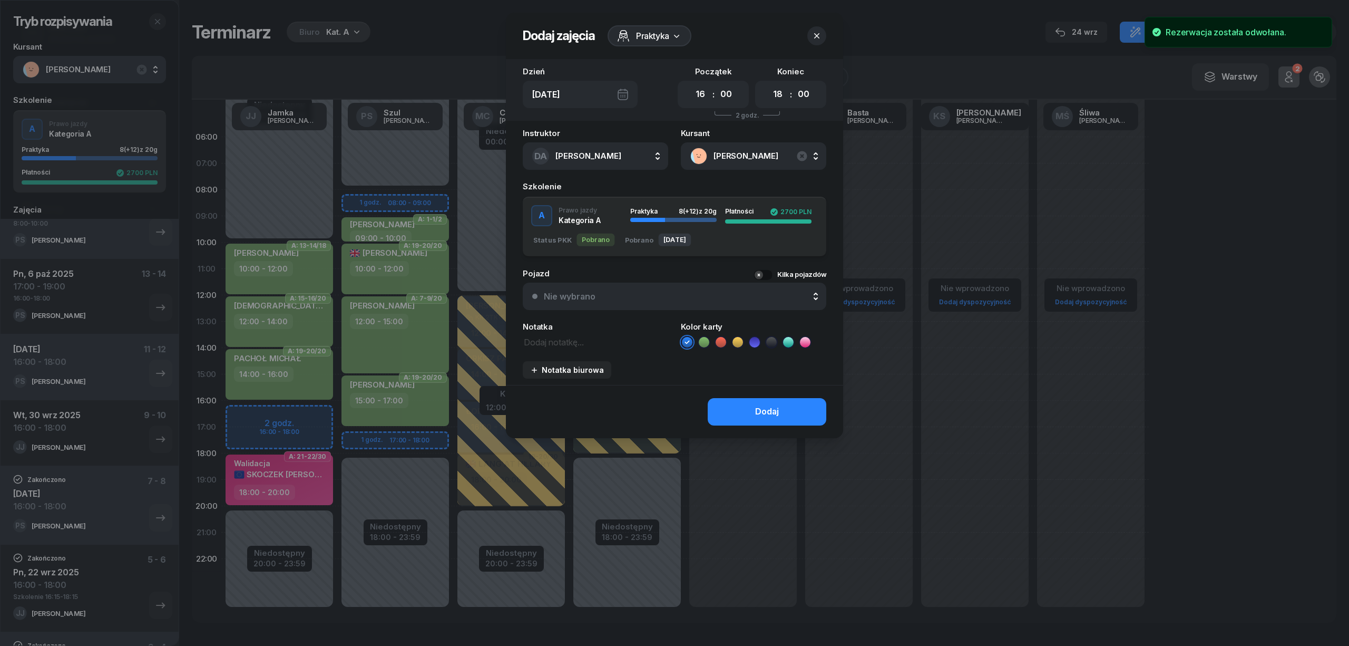
click at [819, 32] on icon "button" at bounding box center [817, 36] width 11 height 11
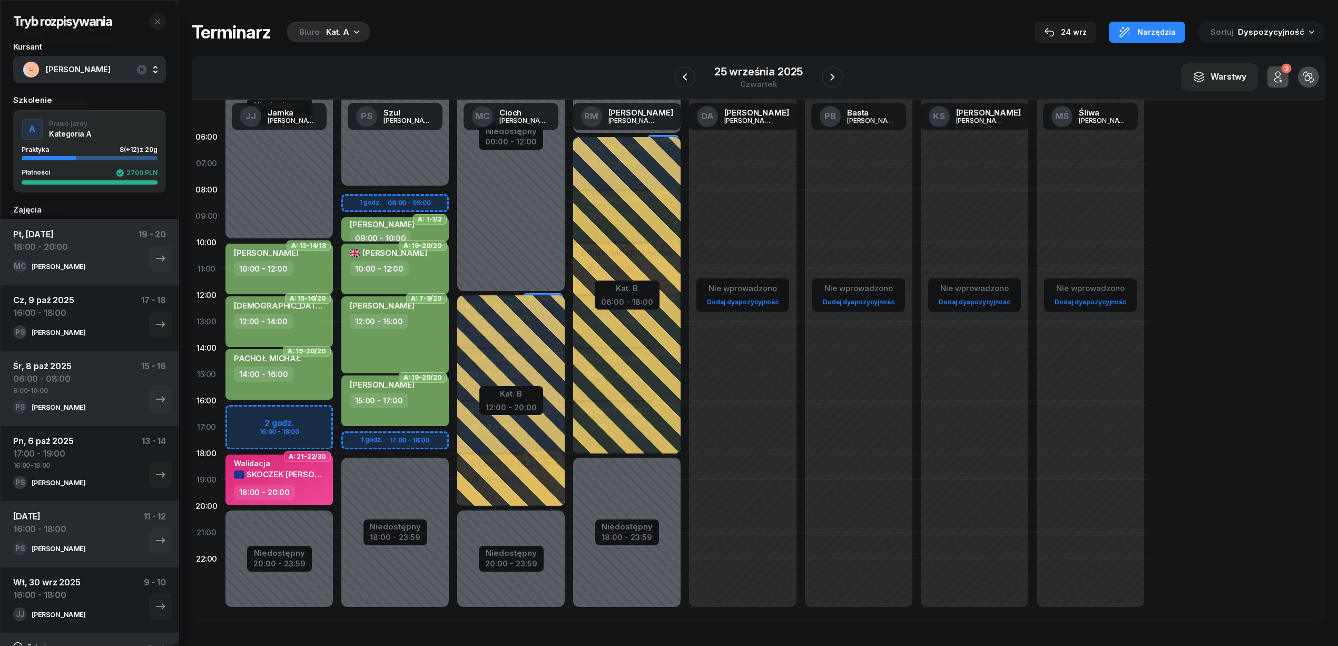
scroll to position [312, 0]
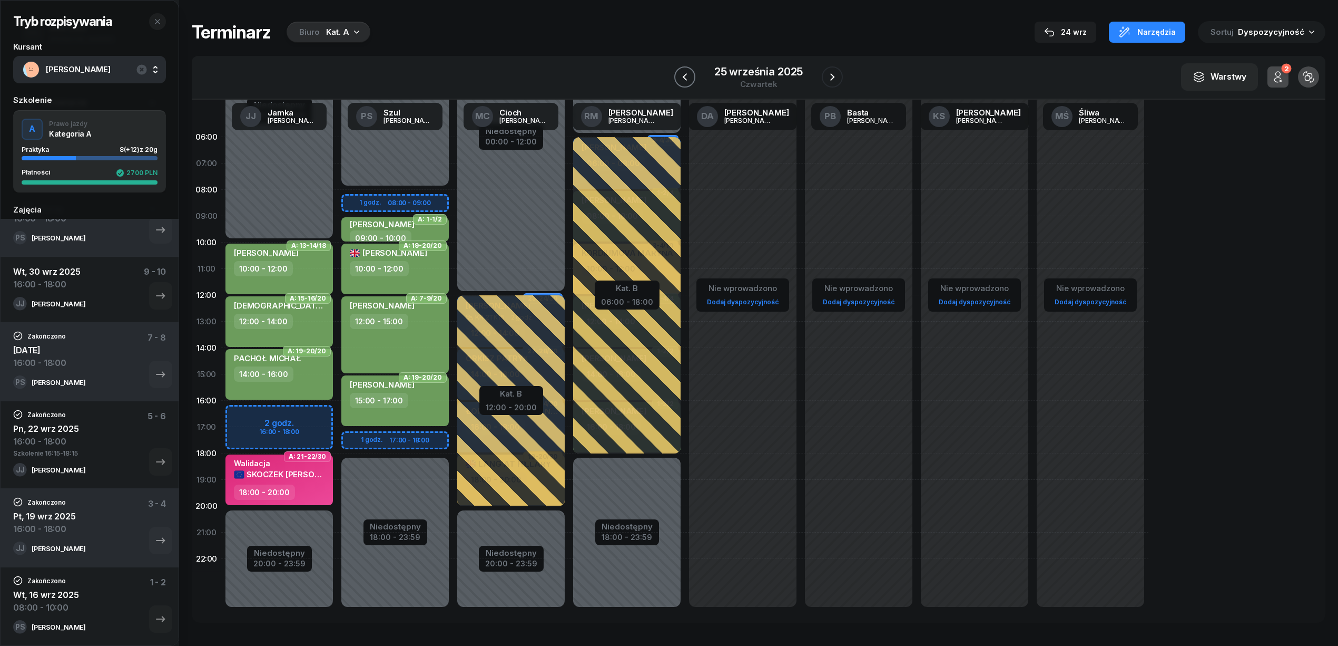
click at [690, 78] on icon "button" at bounding box center [685, 77] width 13 height 13
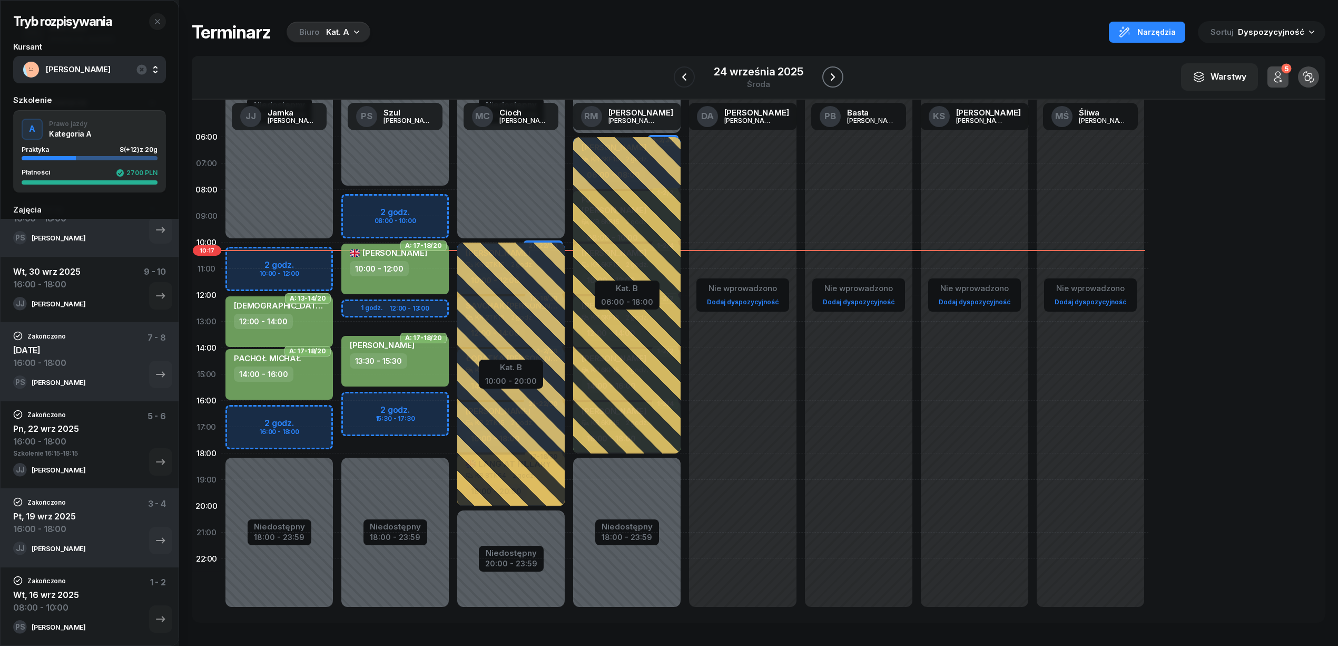
click at [829, 75] on icon "button" at bounding box center [833, 77] width 13 height 13
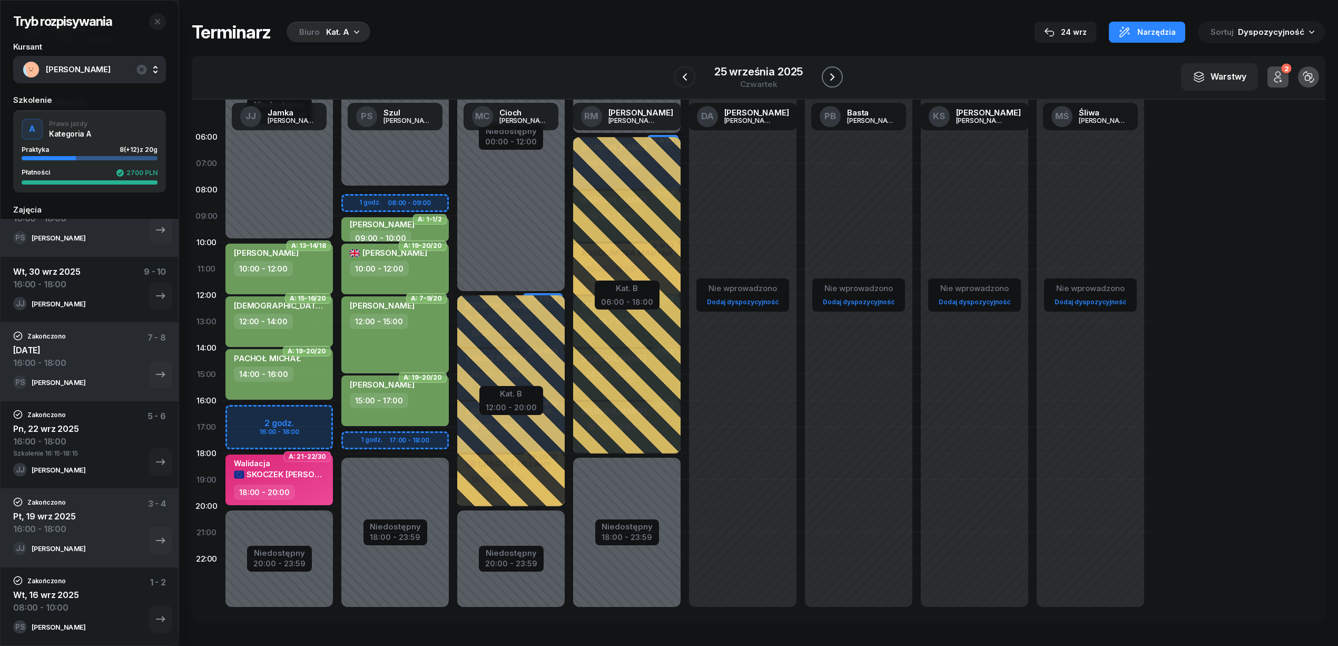
click at [829, 75] on icon "button" at bounding box center [832, 77] width 13 height 13
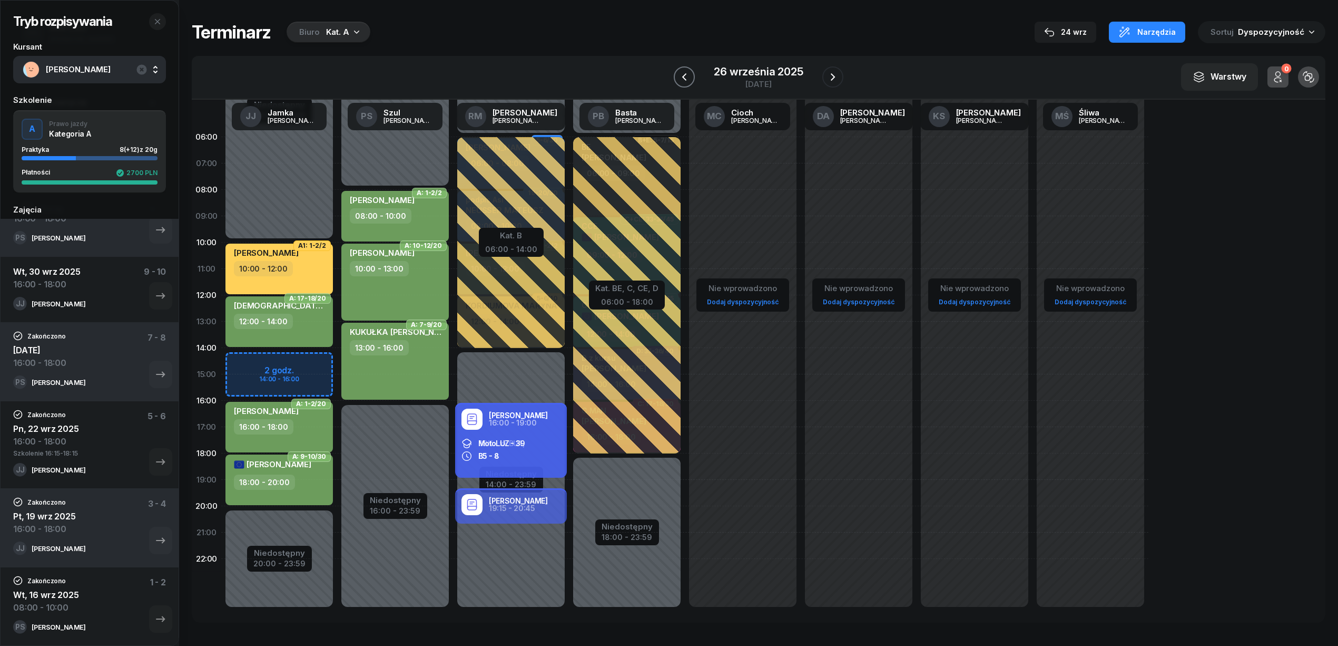
click at [683, 78] on icon "button" at bounding box center [684, 77] width 13 height 13
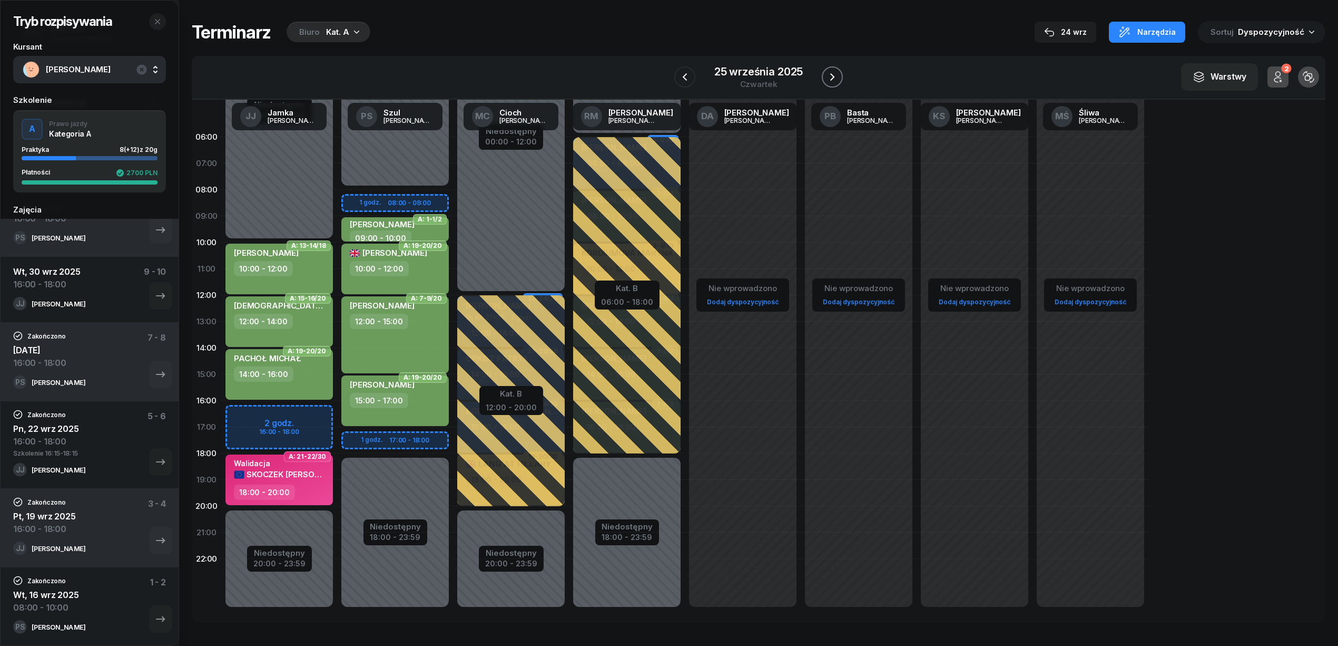
click at [825, 72] on button "button" at bounding box center [832, 76] width 21 height 21
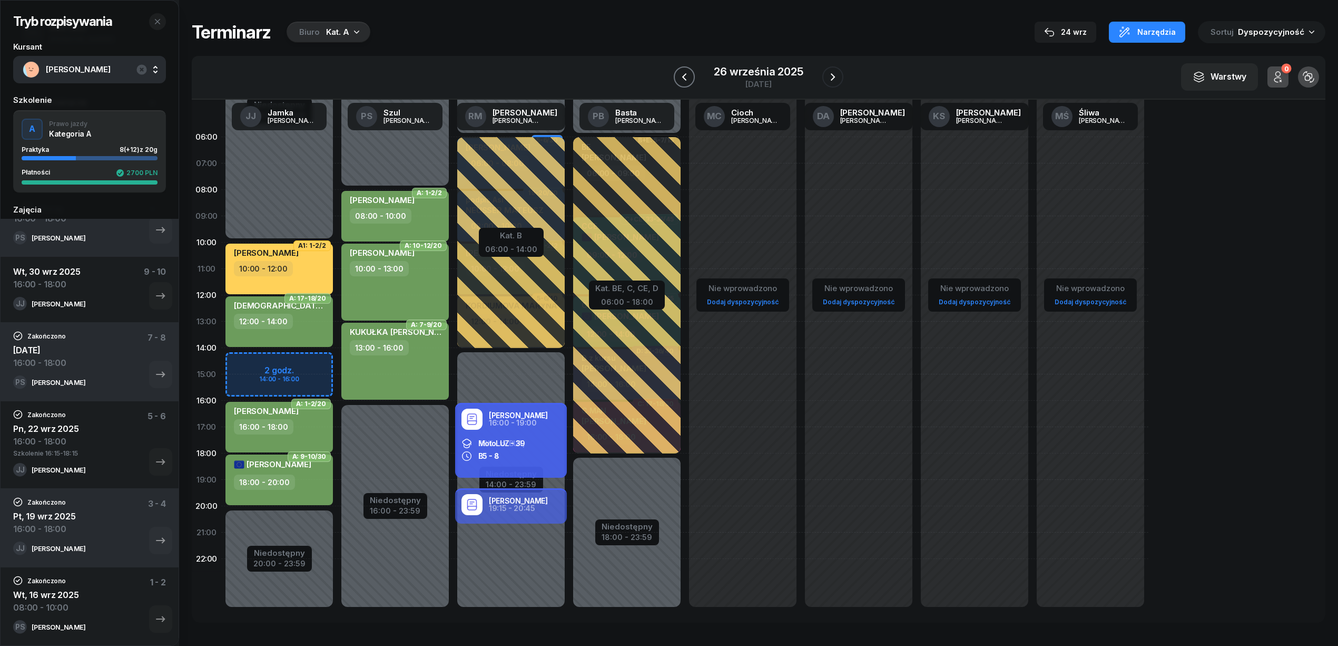
click at [688, 80] on icon "button" at bounding box center [684, 77] width 13 height 13
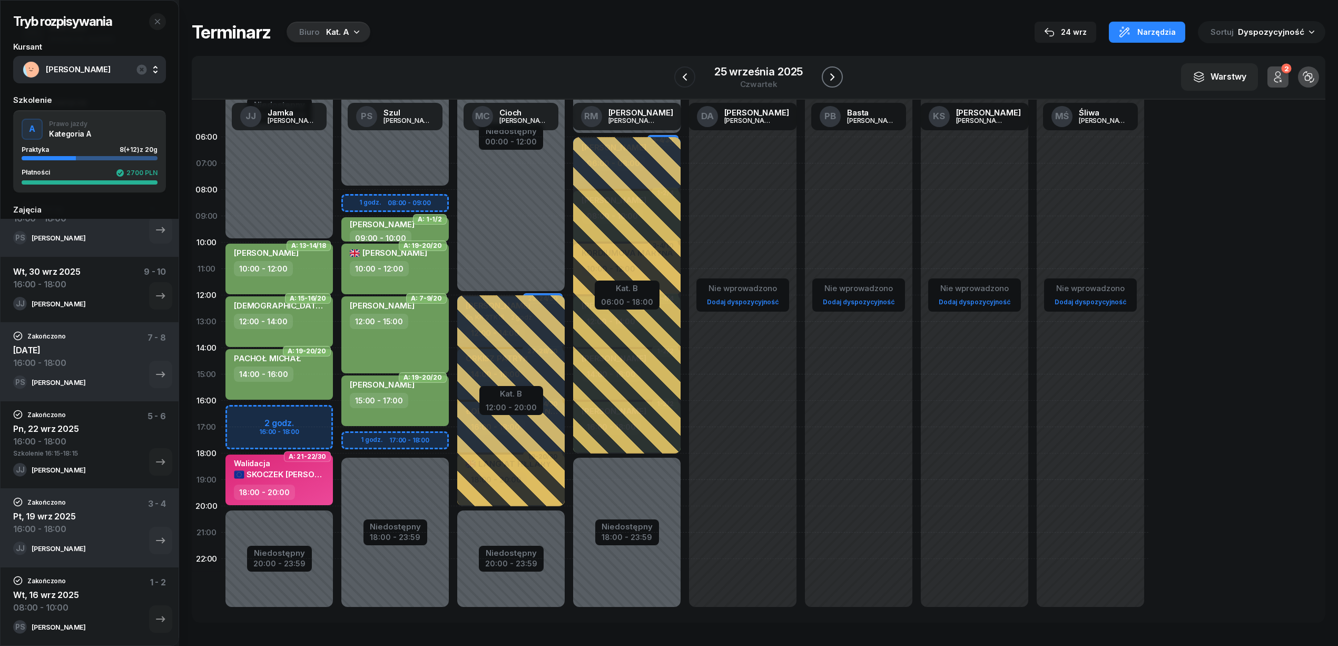
click at [823, 76] on button "button" at bounding box center [832, 76] width 21 height 21
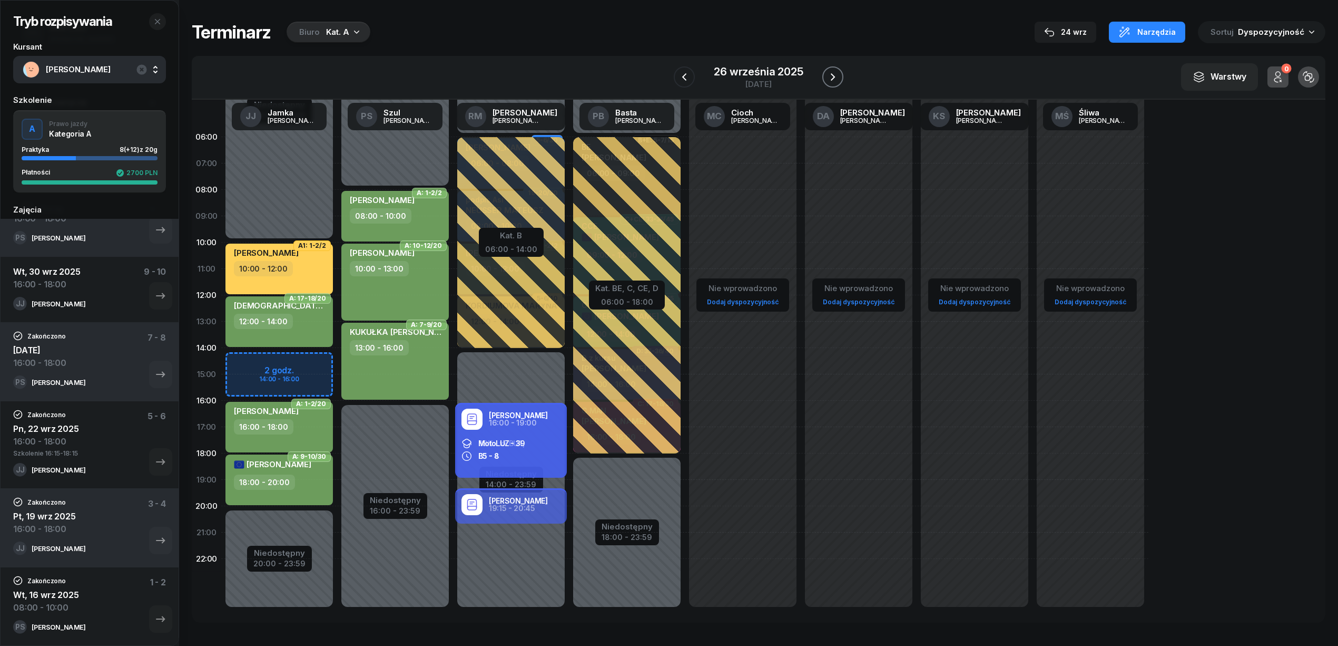
click at [823, 76] on button "button" at bounding box center [833, 76] width 21 height 21
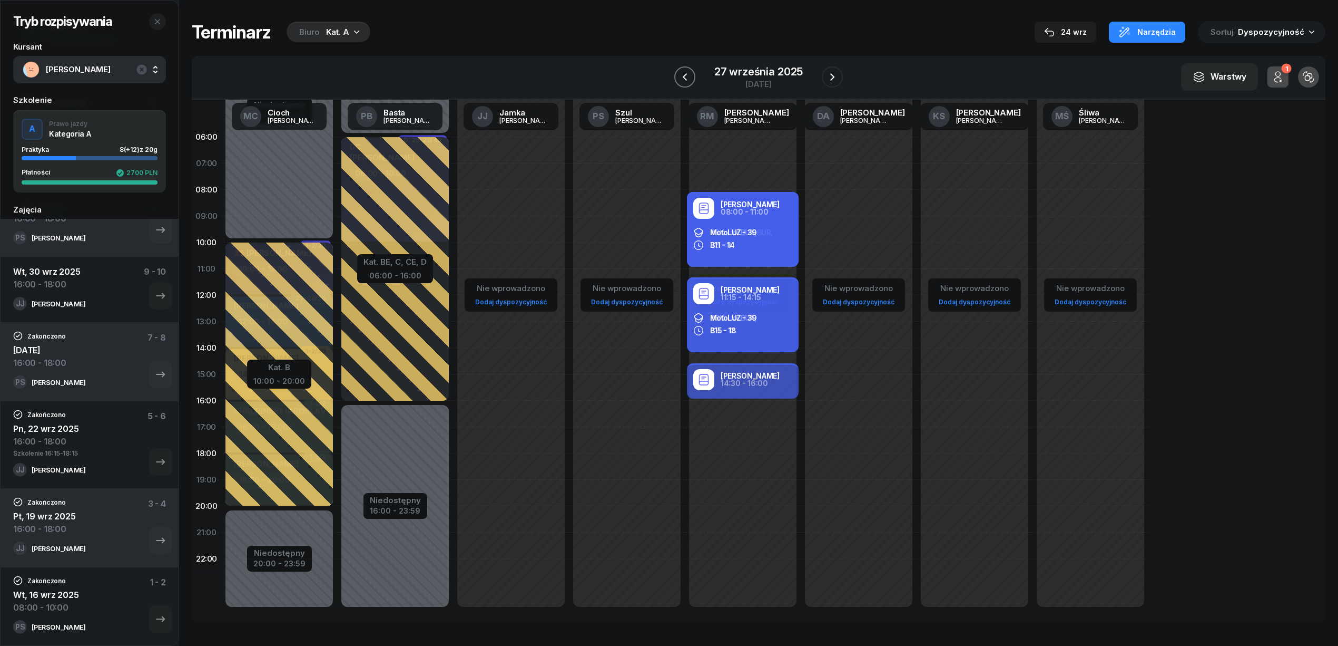
click at [681, 81] on icon "button" at bounding box center [685, 77] width 13 height 13
click at [681, 81] on icon "button" at bounding box center [684, 77] width 13 height 13
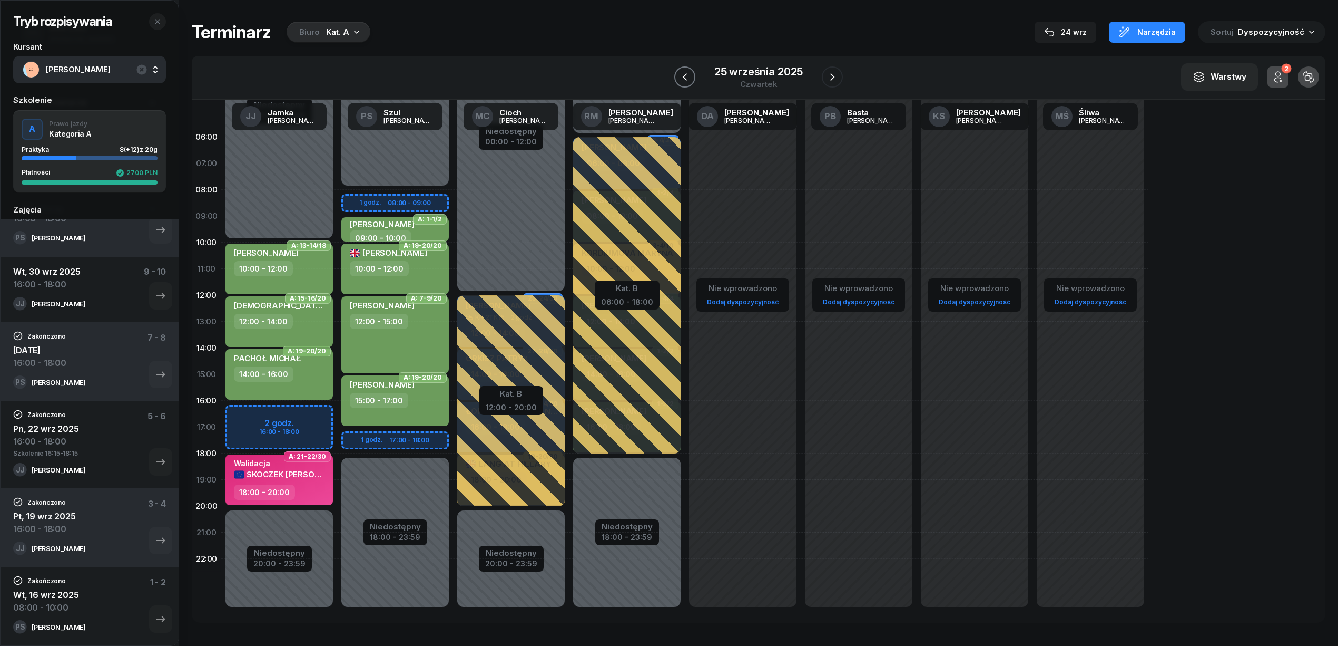
click at [679, 79] on button "button" at bounding box center [685, 76] width 21 height 21
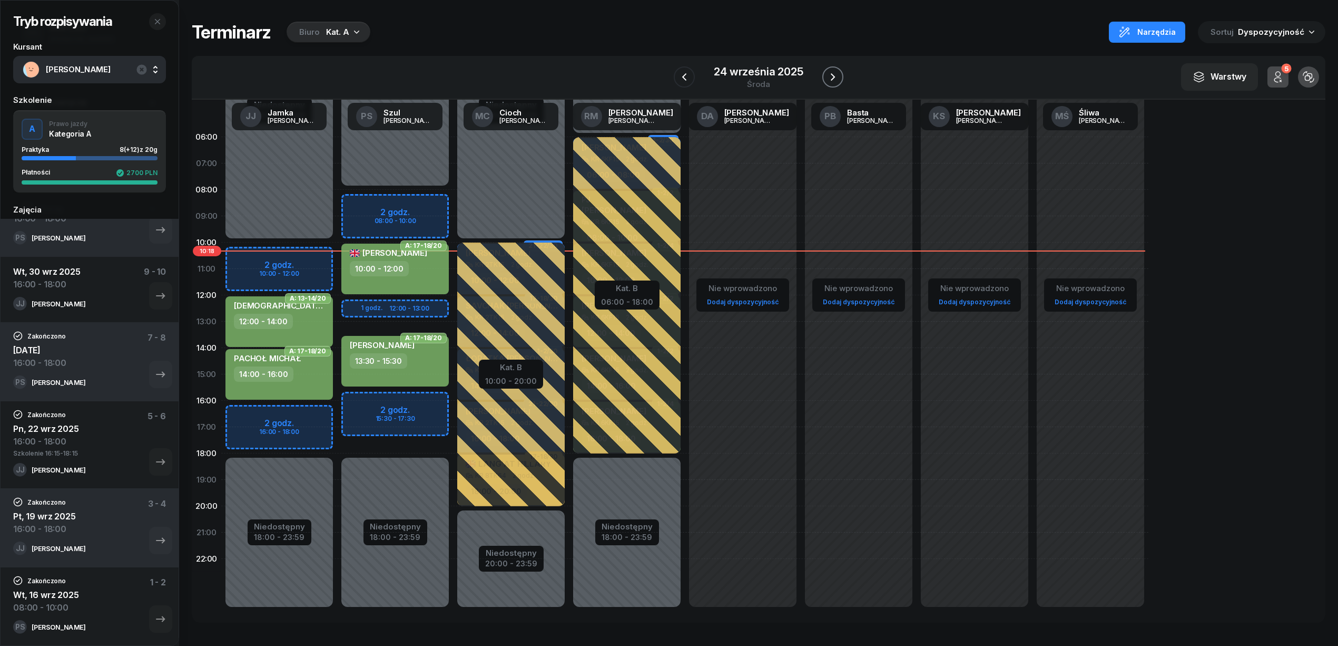
click at [837, 81] on icon "button" at bounding box center [833, 77] width 13 height 13
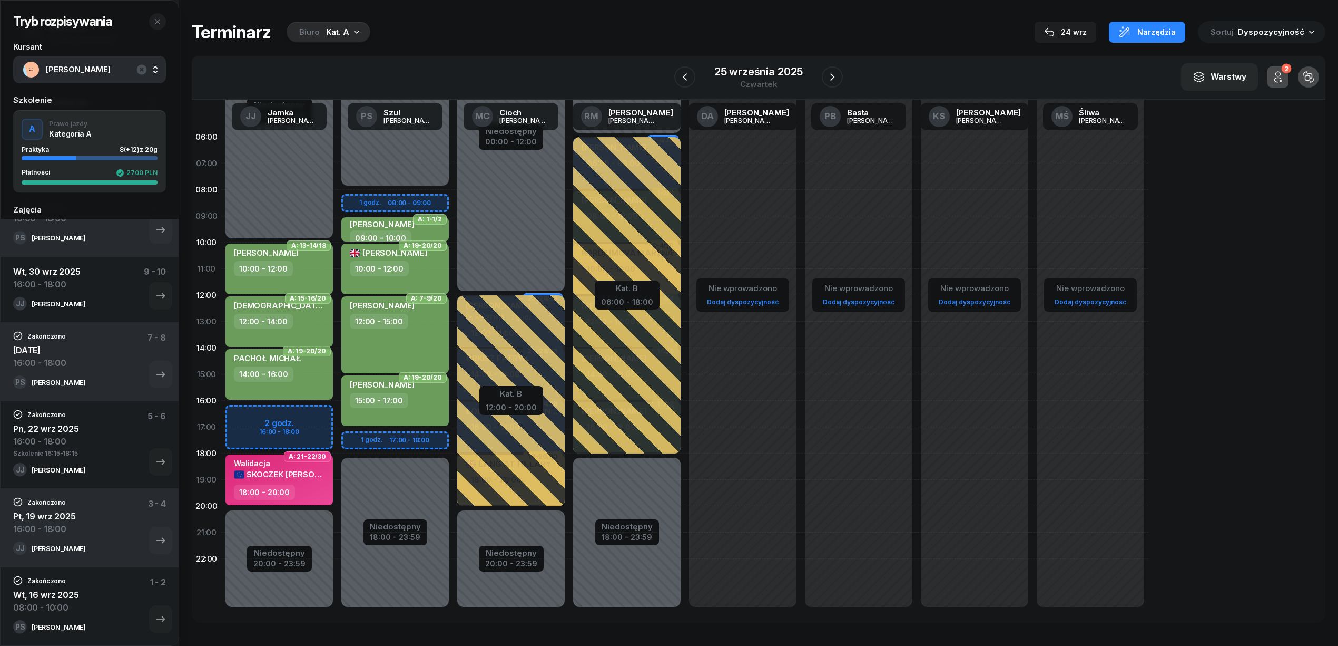
click at [294, 409] on div "Niedostępny 00:00 - 10:00 Niedostępny 20:00 - 23:59 2 godz. 16:00 - 18:00 A: 13…" at bounding box center [279, 374] width 116 height 501
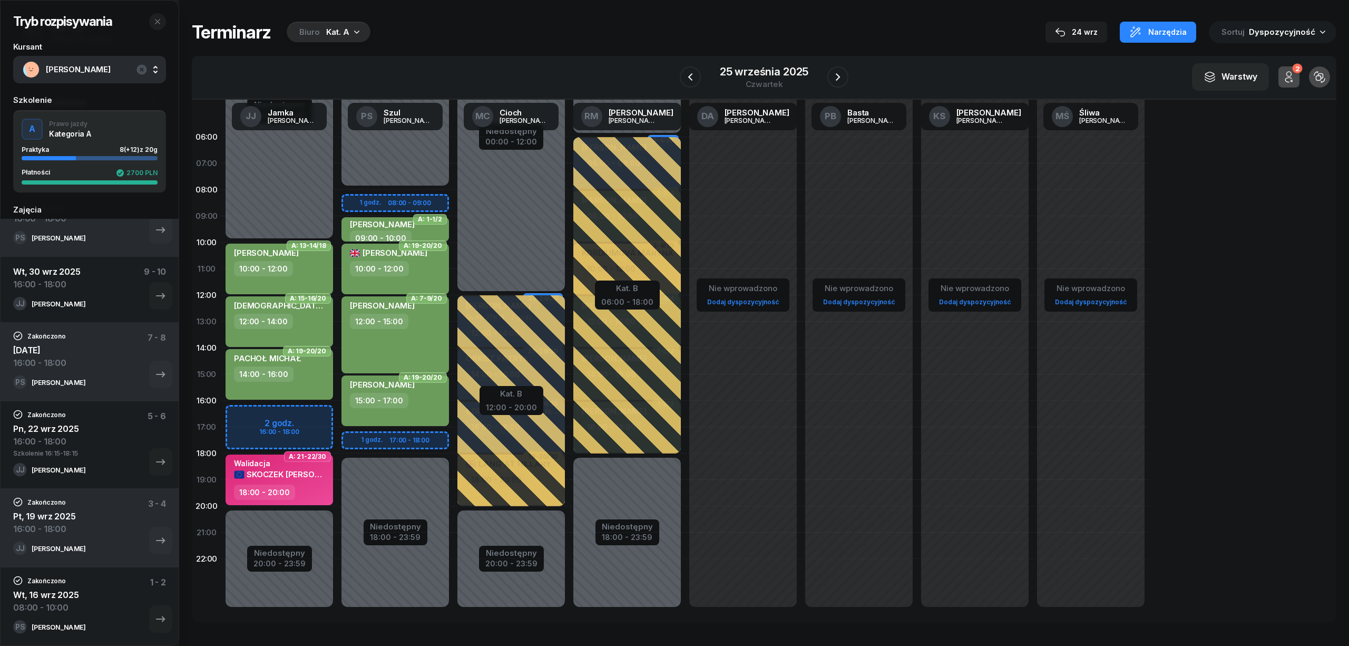
select select "16"
select select "18"
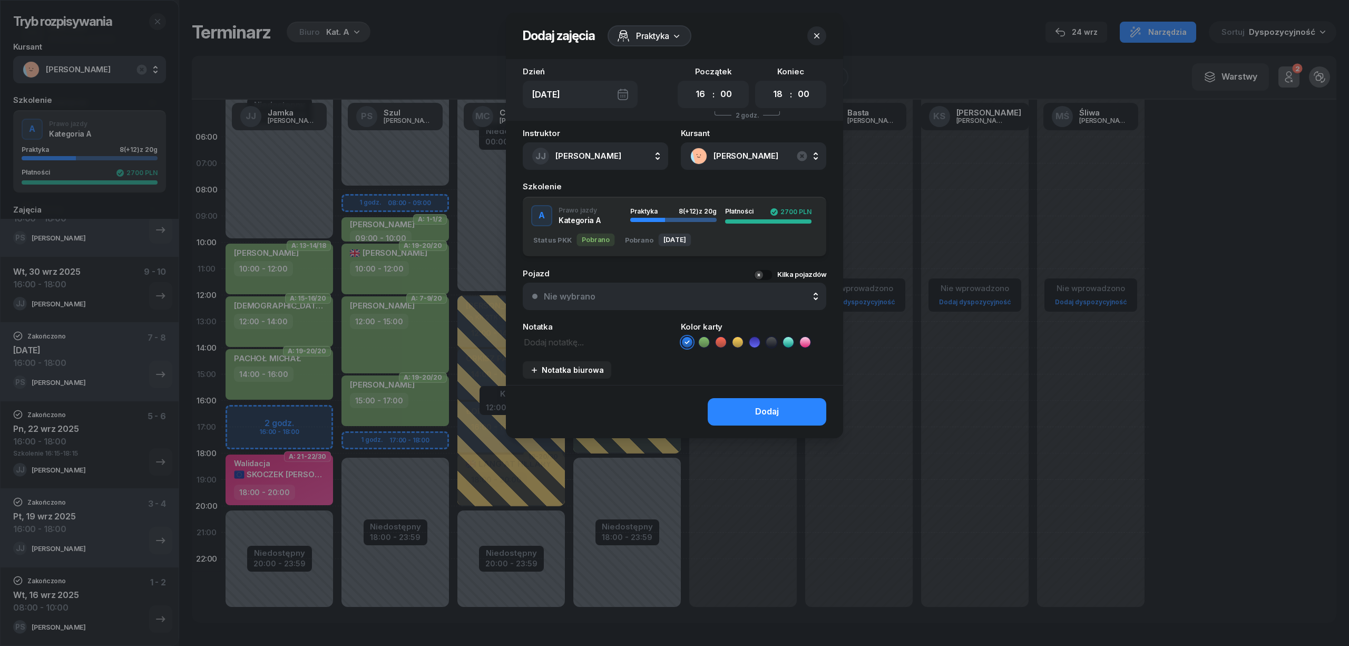
click at [706, 340] on icon at bounding box center [704, 342] width 11 height 11
click at [753, 412] on button "Dodaj" at bounding box center [767, 411] width 119 height 27
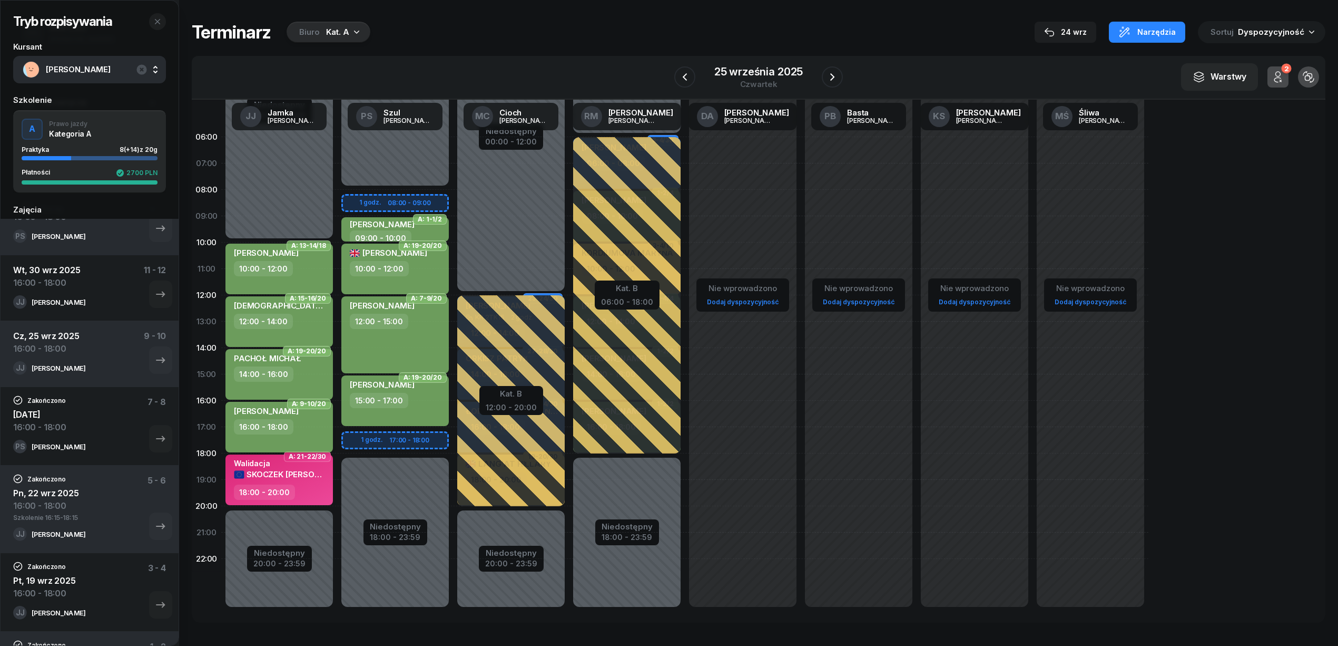
click at [298, 416] on div "RÓŻA HORWAT" at bounding box center [280, 412] width 93 height 13
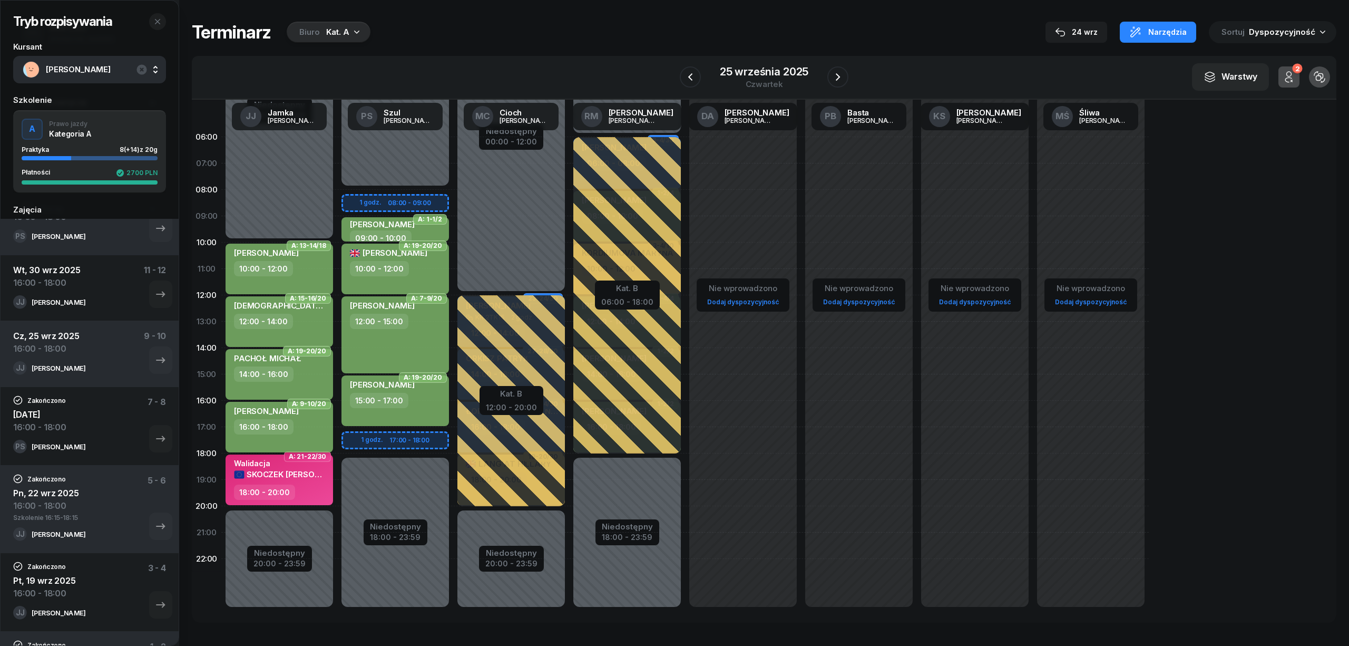
select select "16"
select select "18"
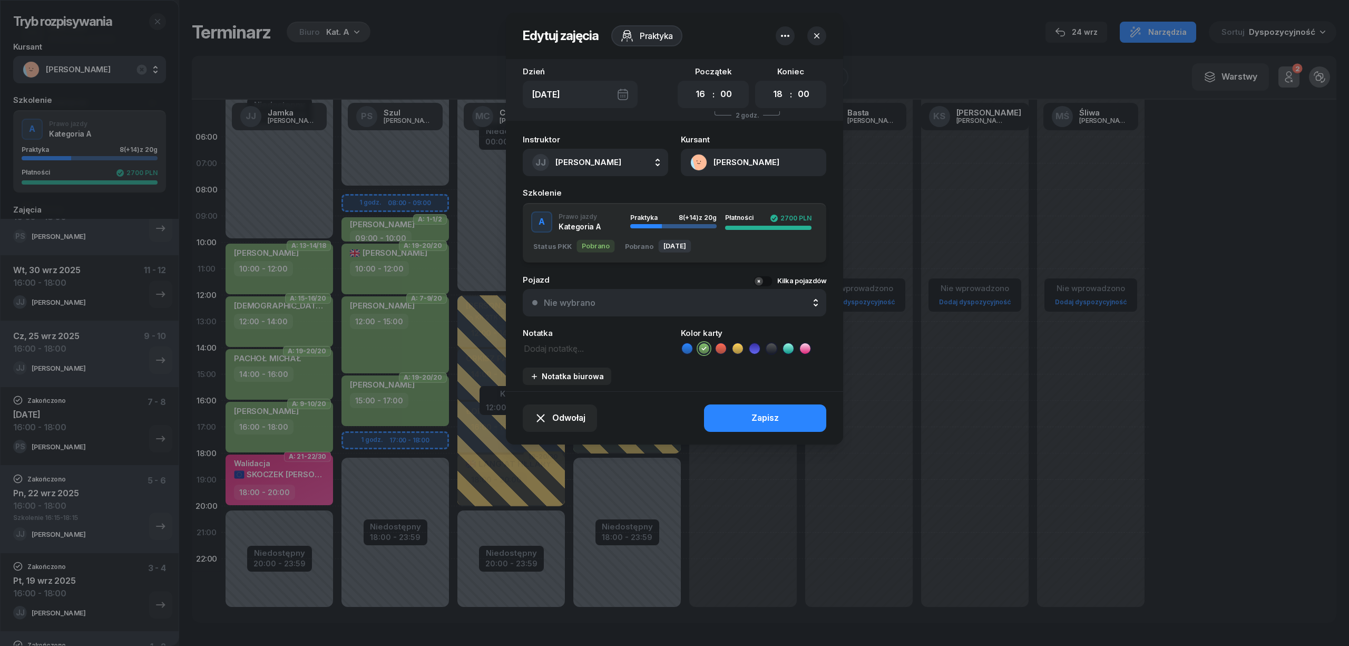
click at [789, 36] on icon "button" at bounding box center [785, 36] width 13 height 13
click at [744, 67] on div "Usuń" at bounding box center [745, 69] width 19 height 14
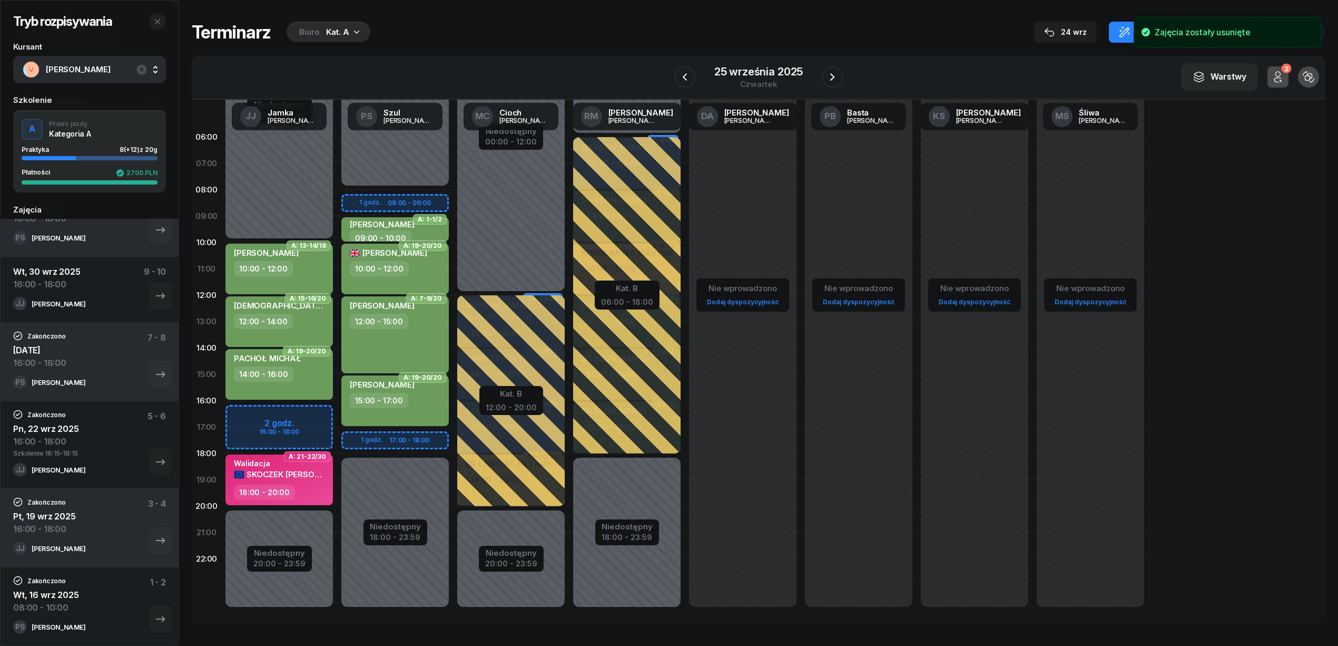
click at [296, 416] on div "Niedostępny 00:00 - 10:00 Niedostępny 20:00 - 23:59 A: 13-14/18 MACIEJASZ KRZYS…" at bounding box center [279, 374] width 116 height 501
select select "16"
select select "18"
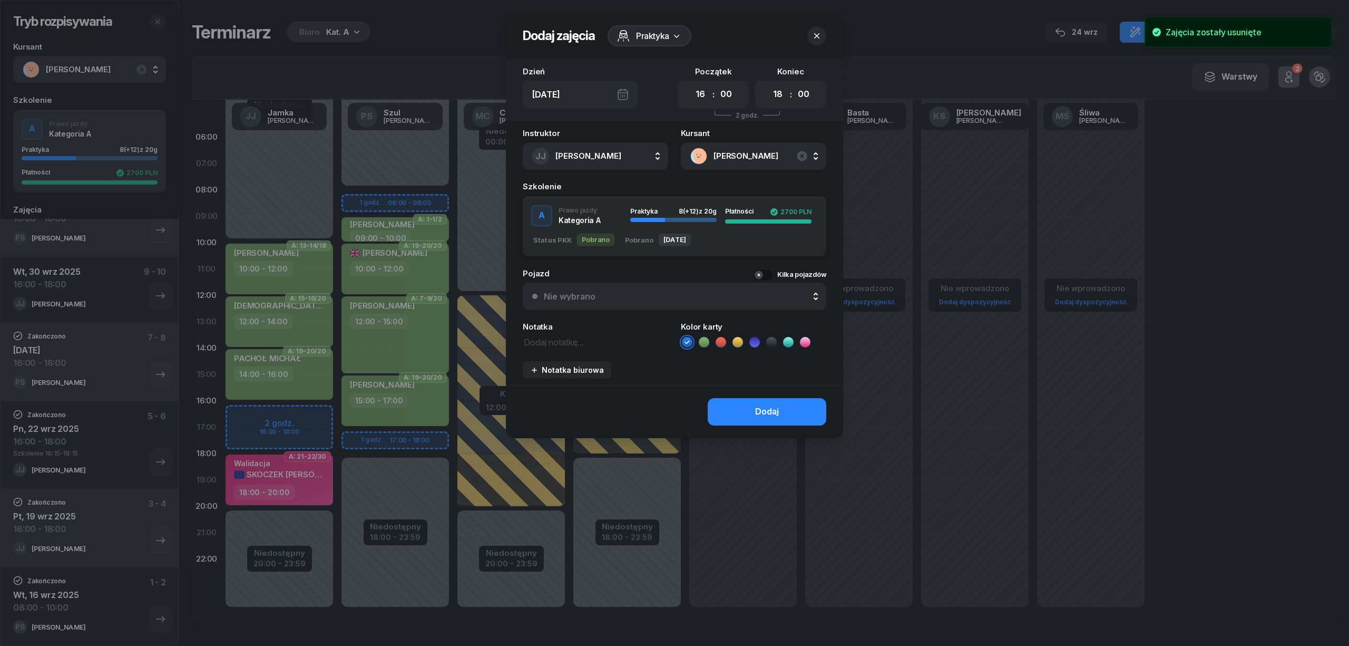
click at [612, 302] on button "Nie wybrano" at bounding box center [675, 295] width 304 height 27
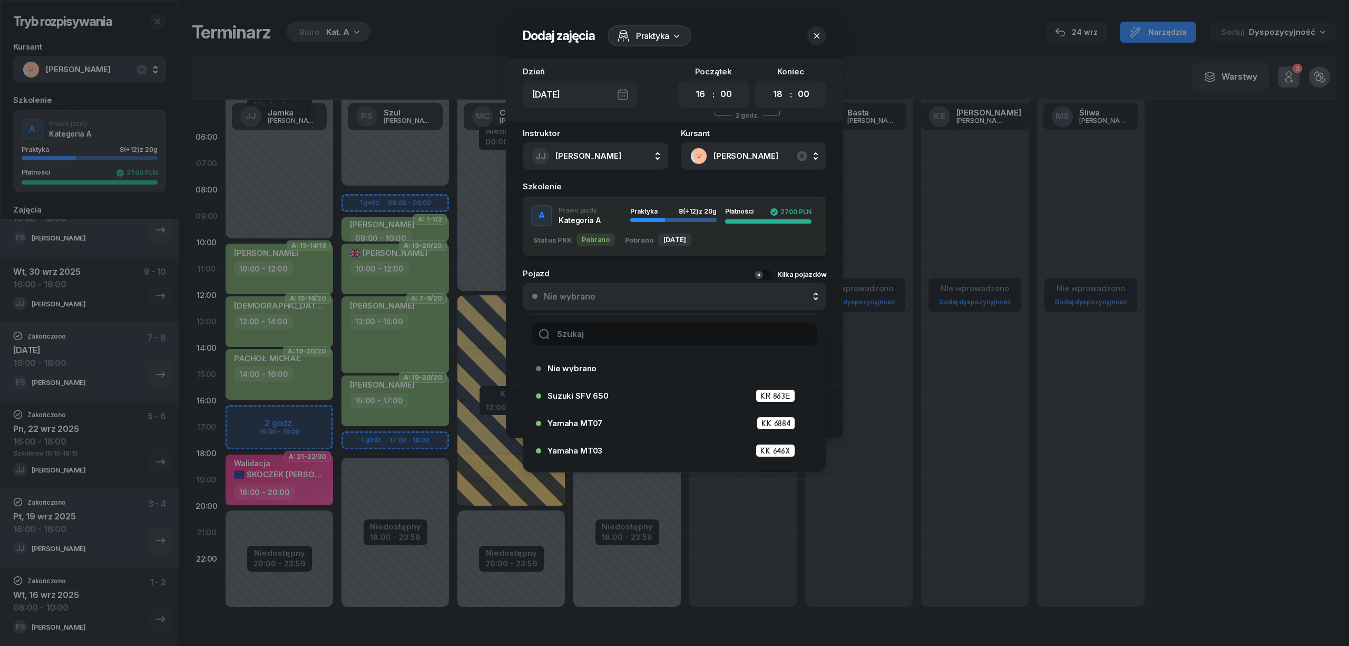
click at [595, 329] on input "text" at bounding box center [675, 334] width 286 height 22
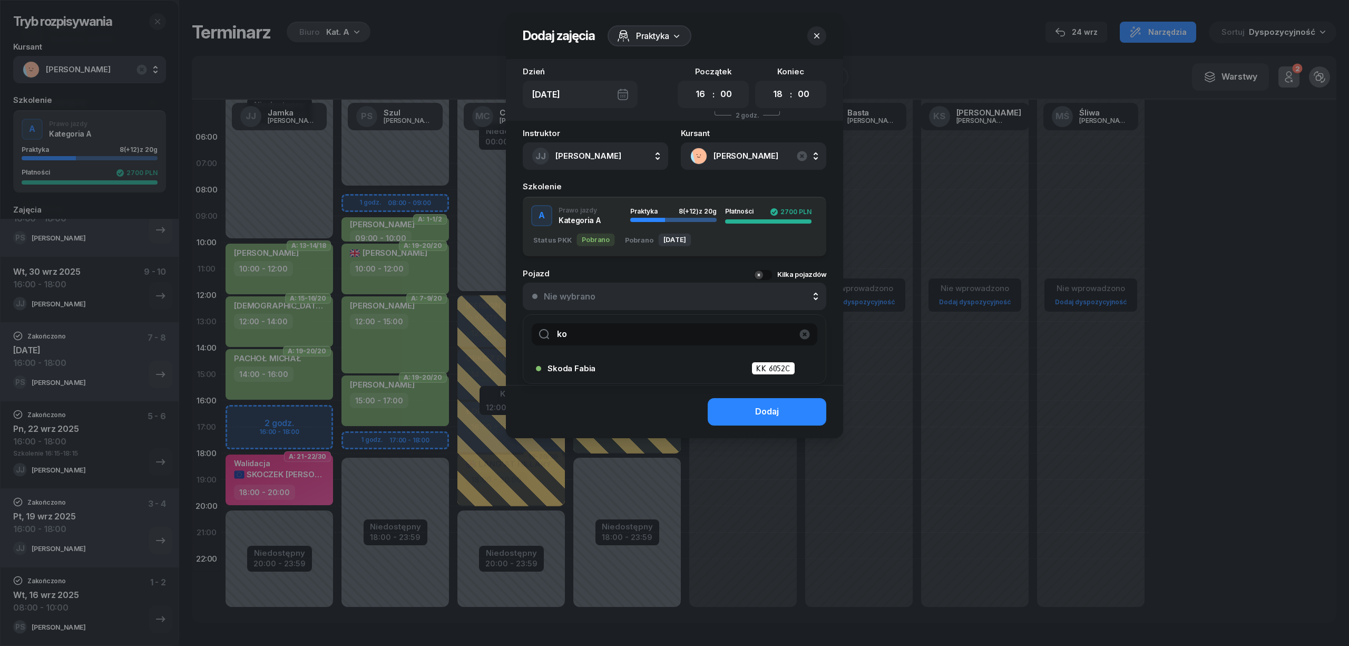
type input "koś"
drag, startPoint x: 515, startPoint y: 316, endPoint x: 485, endPoint y: 316, distance: 30.6
click at [485, 316] on div "Dodaj zajęcia Praktyka Dzień Czw, 25 wrz Początek 00 01 02 03 04 05 06 07 08 09…" at bounding box center [674, 323] width 1349 height 646
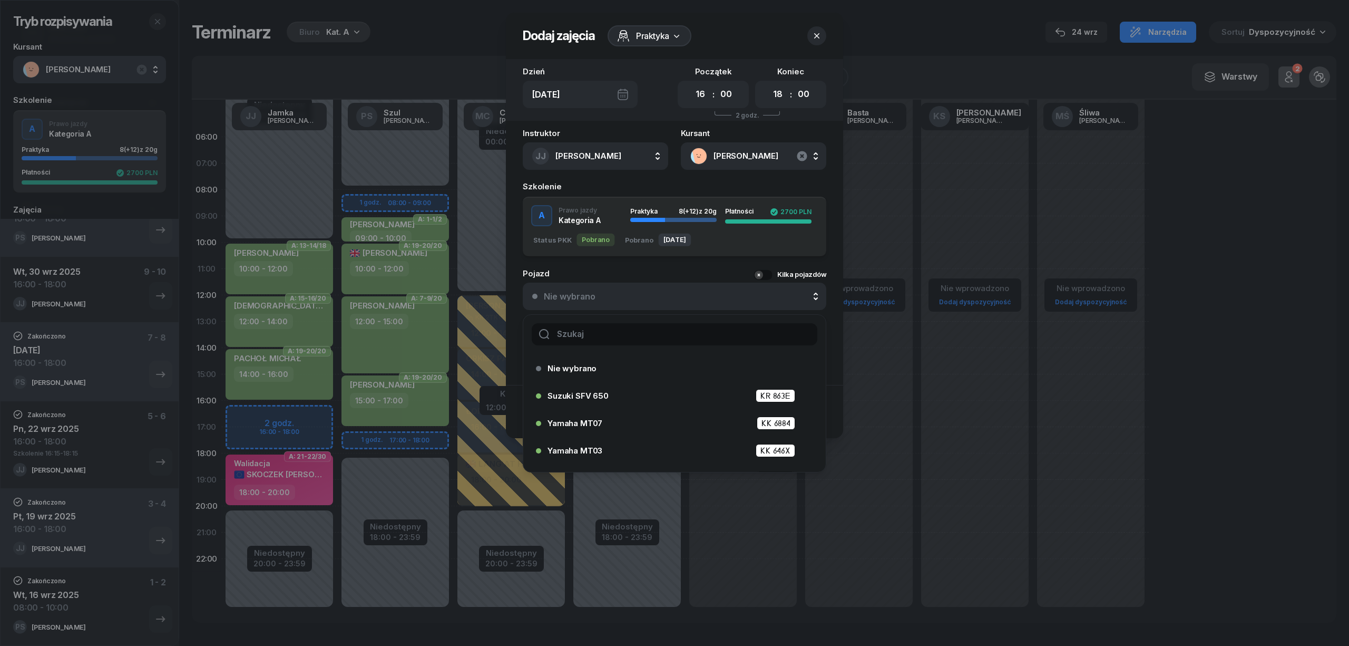
click at [807, 154] on icon "button" at bounding box center [802, 156] width 10 height 10
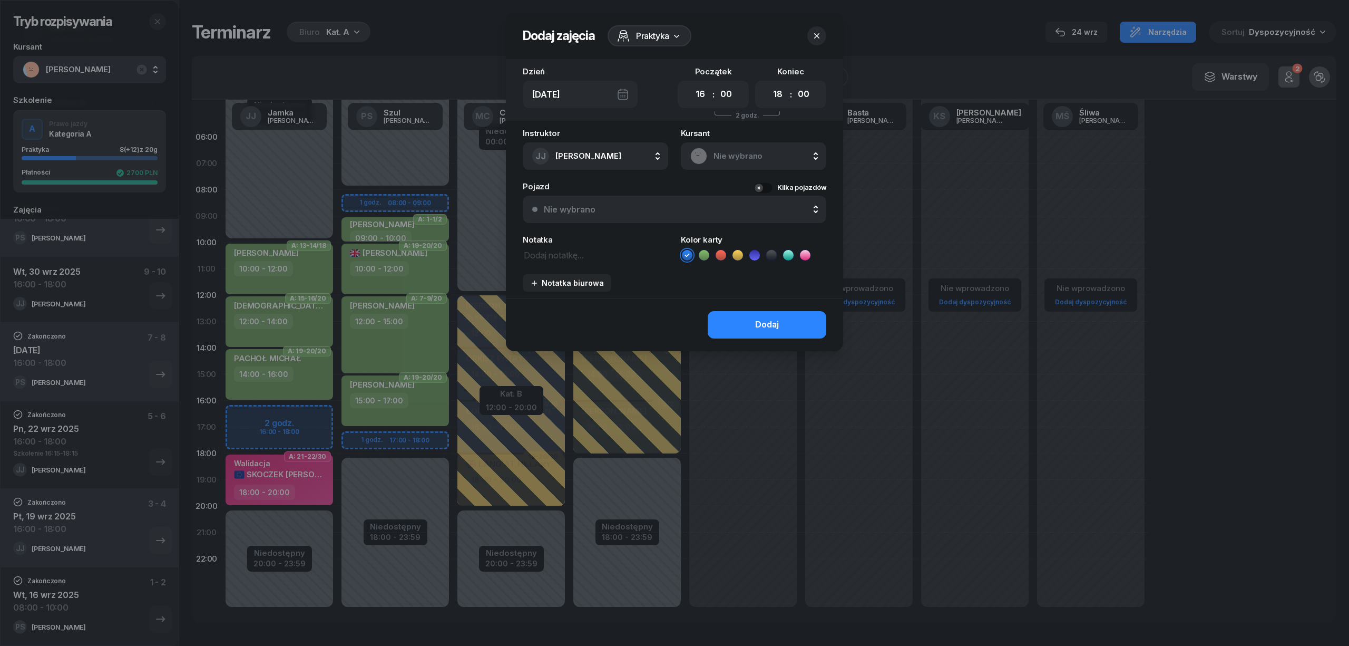
click at [745, 154] on span "Nie wybrano" at bounding box center [765, 156] width 103 height 14
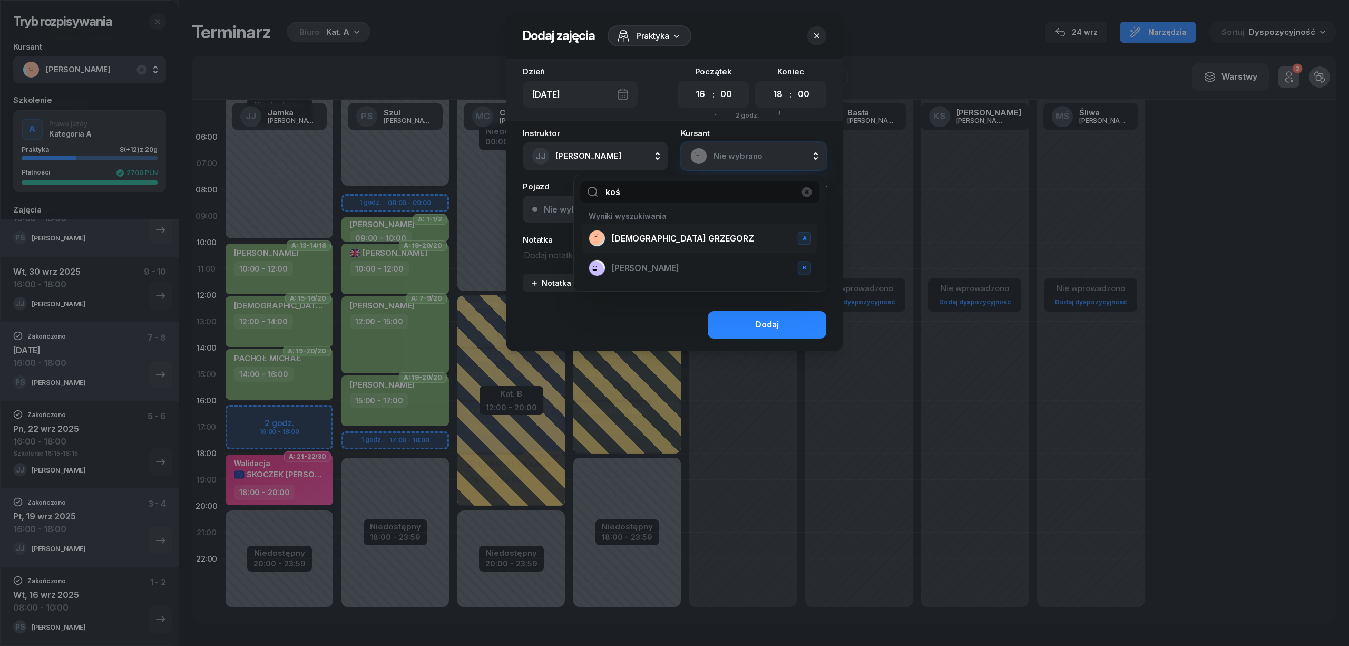
type input "koś"
click at [677, 238] on span "KOŚCIÓŁEK GRZEGORZ" at bounding box center [683, 239] width 142 height 14
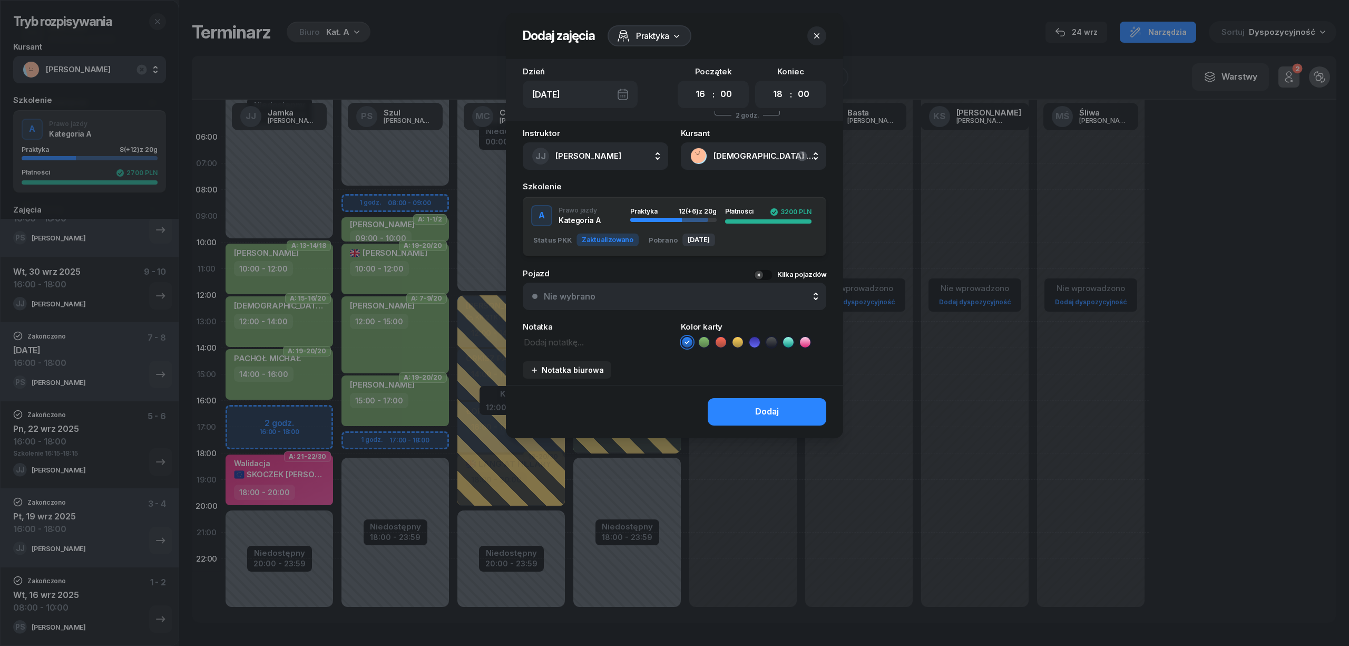
click at [705, 345] on icon at bounding box center [704, 342] width 11 height 11
click at [735, 410] on button "Dodaj" at bounding box center [767, 411] width 119 height 27
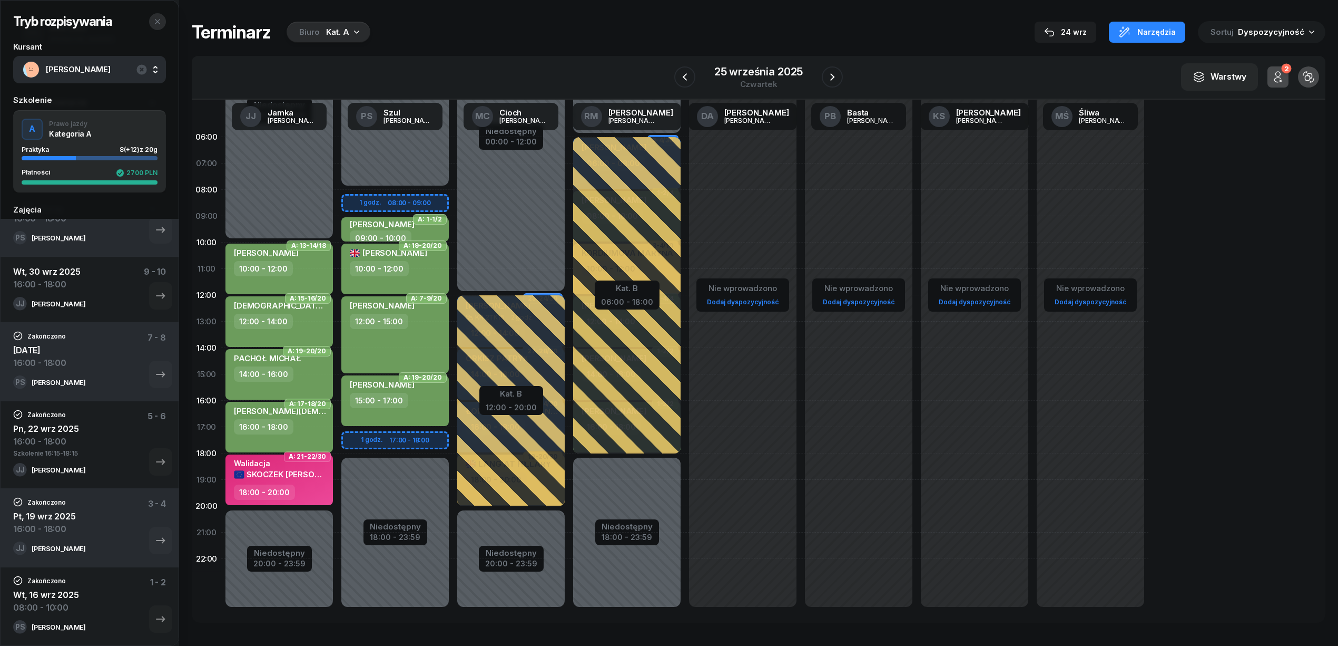
click at [158, 19] on icon "button" at bounding box center [157, 21] width 8 height 8
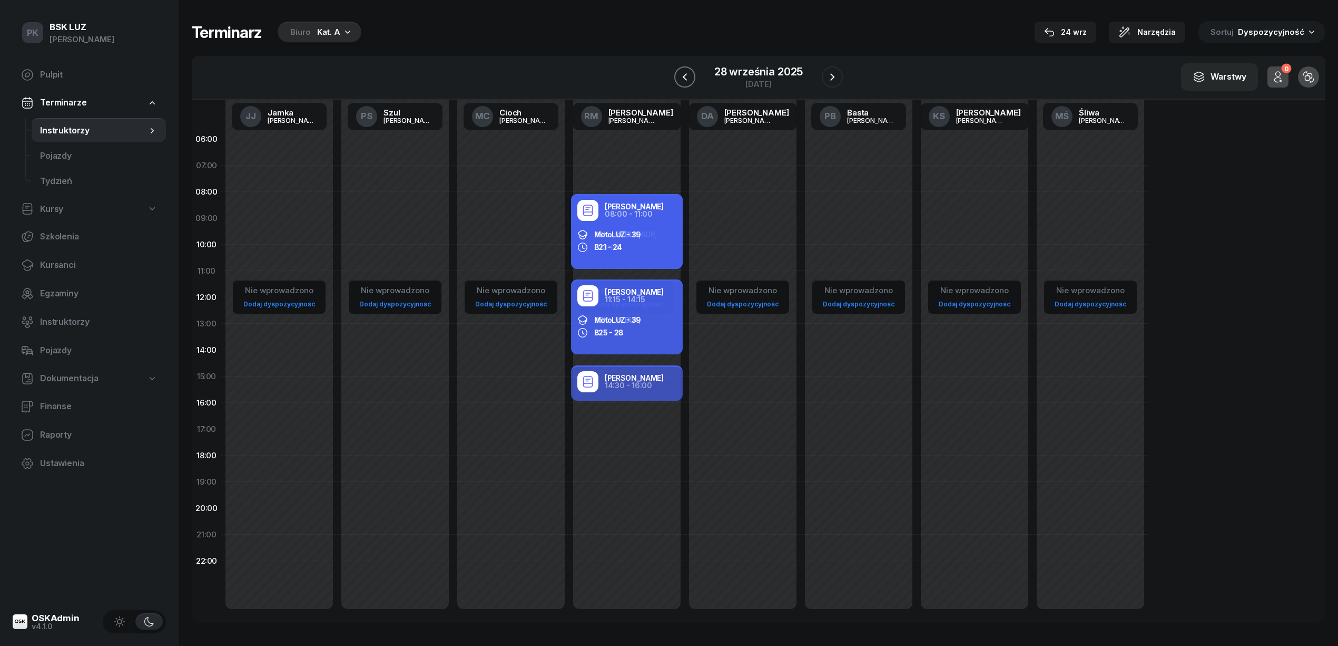
click at [675, 76] on button "button" at bounding box center [685, 76] width 21 height 21
click at [685, 72] on icon "button" at bounding box center [685, 77] width 13 height 13
click at [685, 72] on icon "button" at bounding box center [684, 77] width 13 height 13
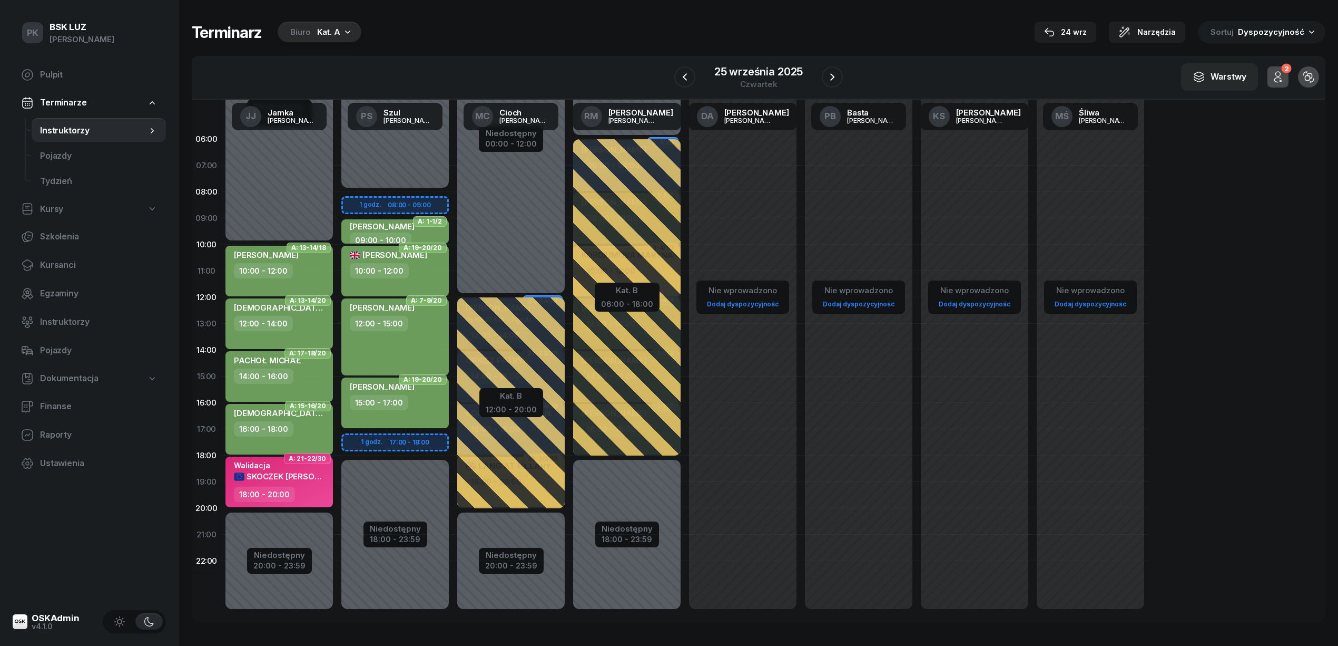
click at [314, 492] on div "18:00 - 20:00" at bounding box center [280, 493] width 93 height 15
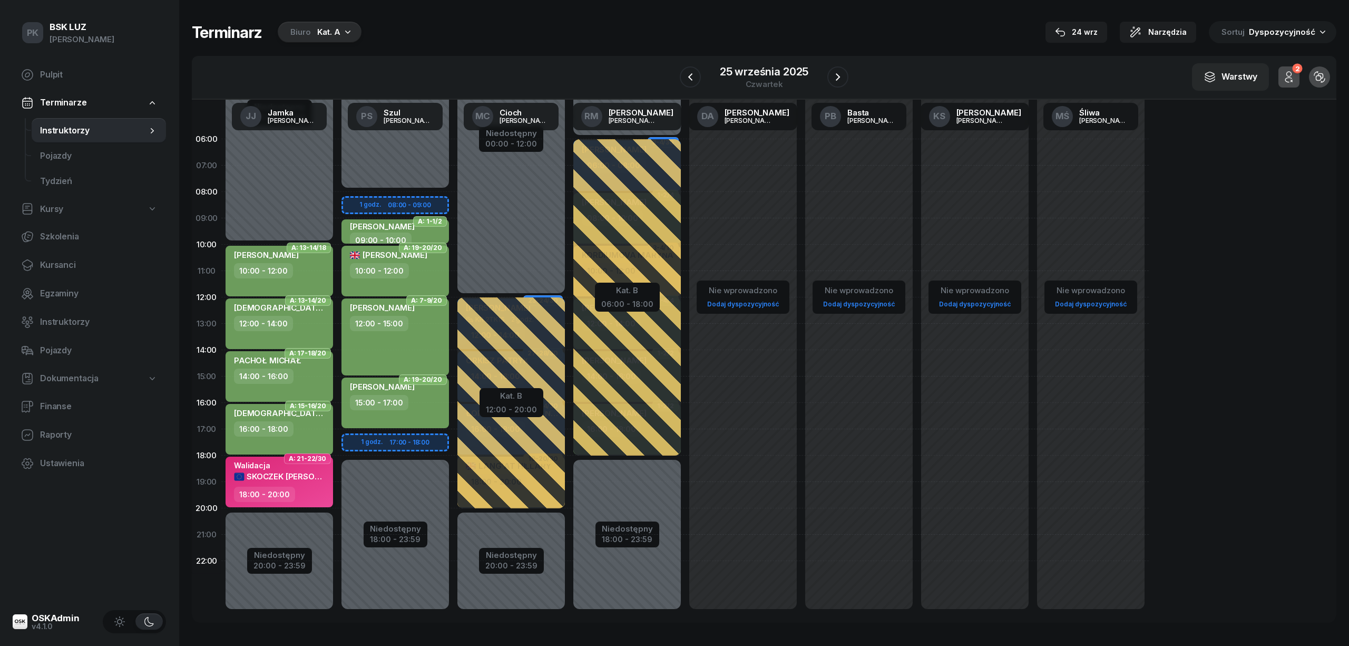
select select "18"
select select "20"
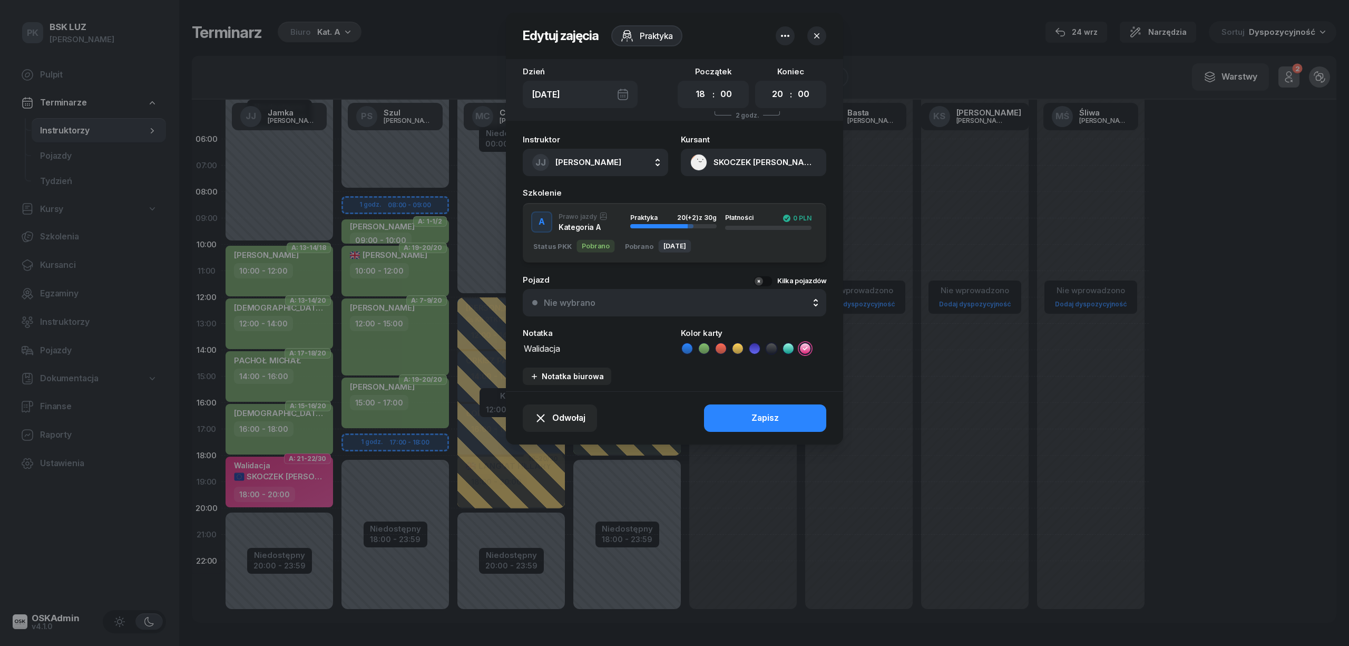
click at [610, 349] on textarea "Walidacja" at bounding box center [595, 348] width 145 height 14
type textarea "Walidacja 18:00-20:15"
click at [783, 409] on button "Zapisz" at bounding box center [765, 417] width 122 height 27
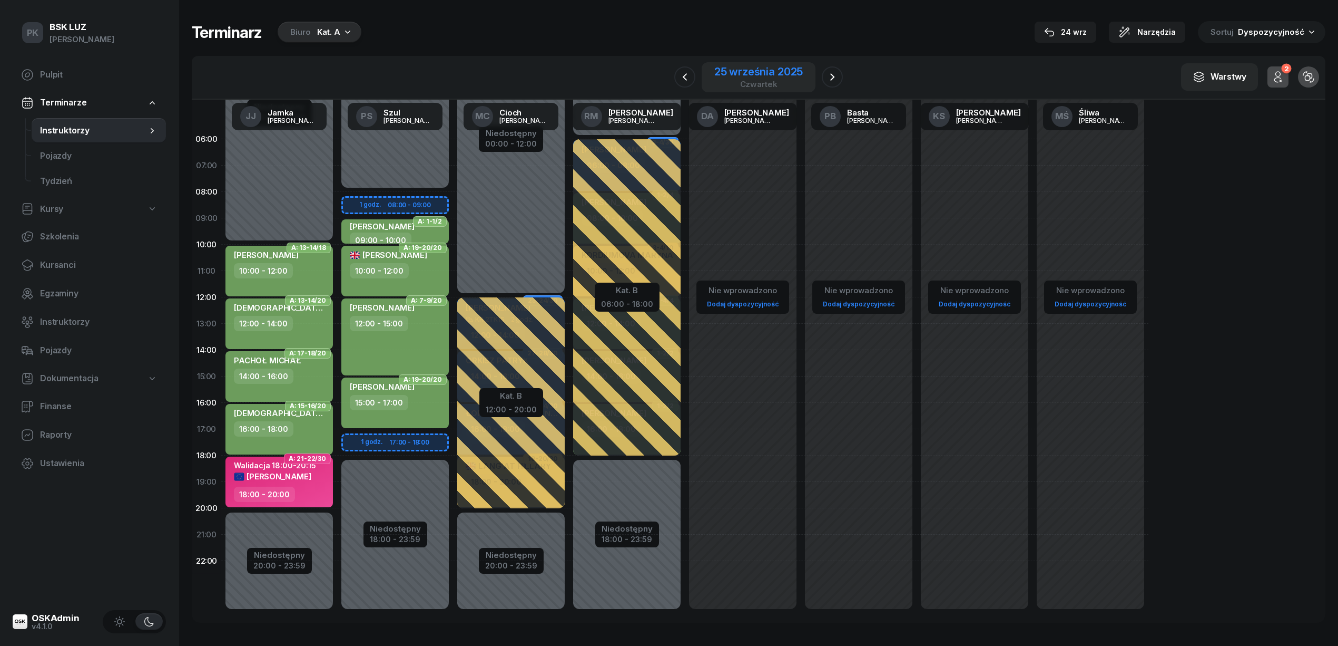
click at [775, 72] on div "25 września 2025" at bounding box center [759, 71] width 89 height 11
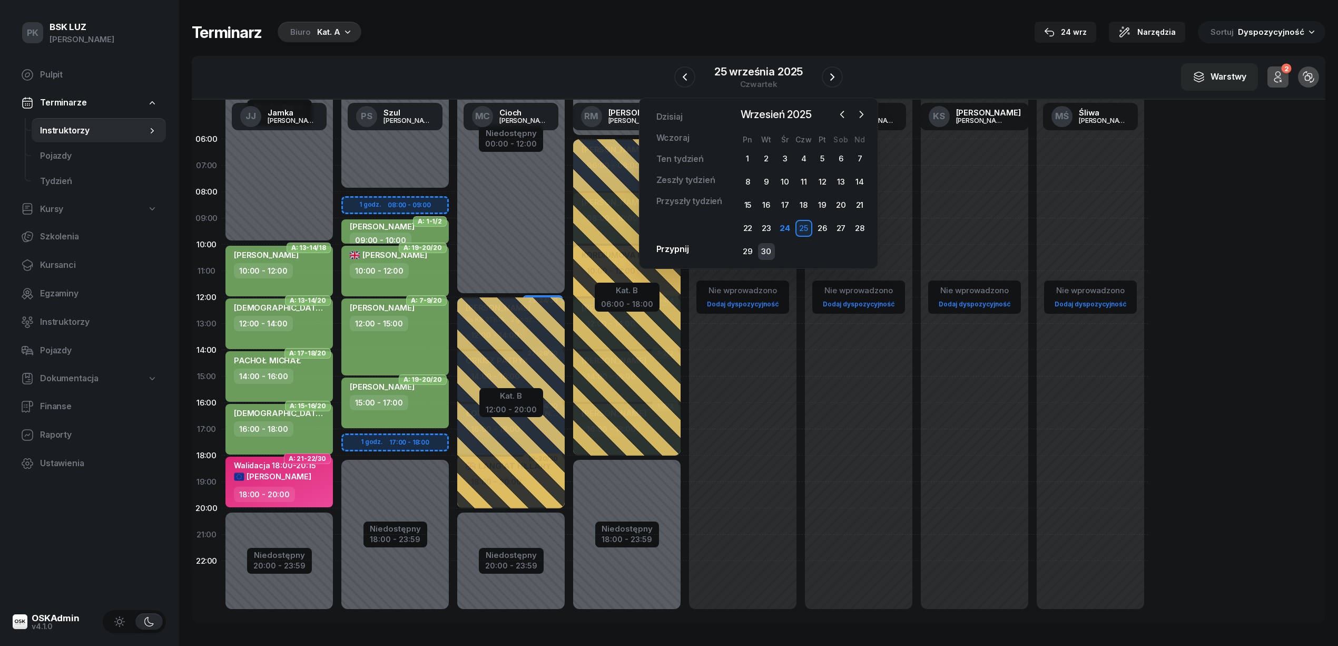
click at [770, 253] on div "30" at bounding box center [766, 251] width 17 height 17
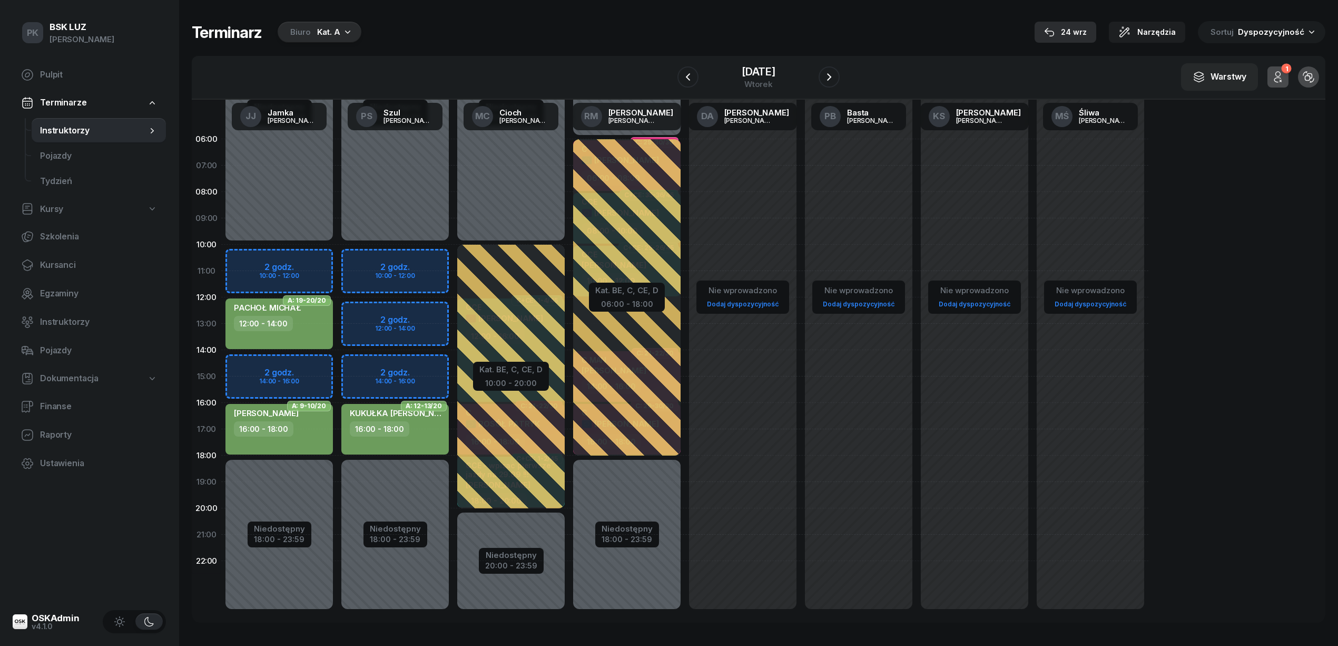
click at [1066, 30] on div "24 wrz" at bounding box center [1065, 32] width 43 height 13
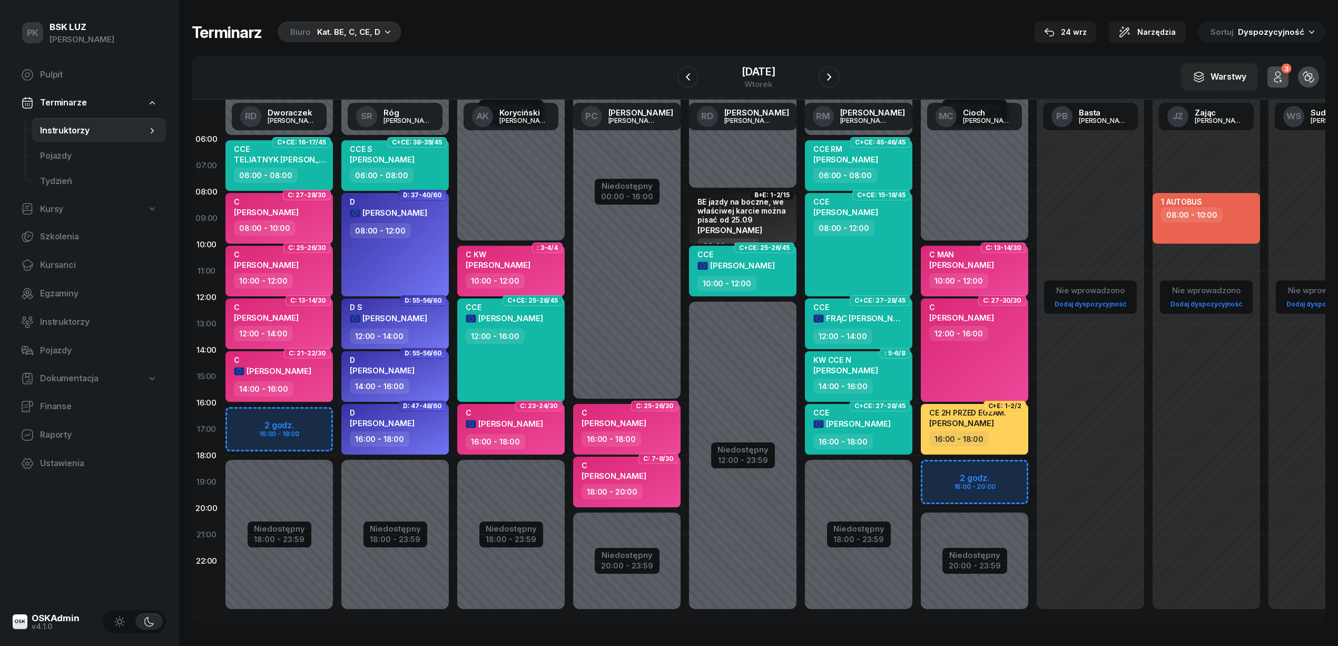
drag, startPoint x: 0, startPoint y: 0, endPoint x: 325, endPoint y: 28, distance: 325.8
click at [312, 24] on div "Terminarz Biuro Kat. BE, C, CE, D 24 wrz Narzędzia Sortuj Dyspozycyjność W Wybi…" at bounding box center [759, 321] width 1134 height 643
click at [325, 28] on div "Kat. BE, C, CE, D" at bounding box center [348, 32] width 63 height 13
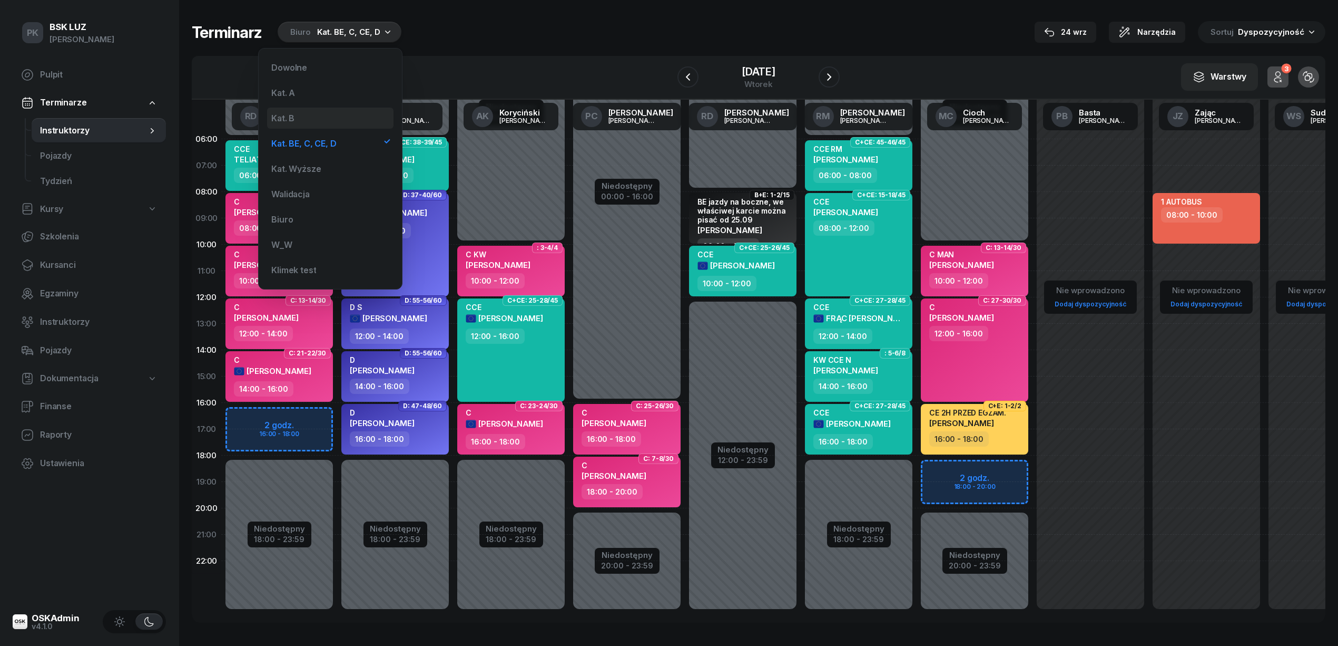
click at [317, 112] on div "Kat. B" at bounding box center [330, 118] width 126 height 21
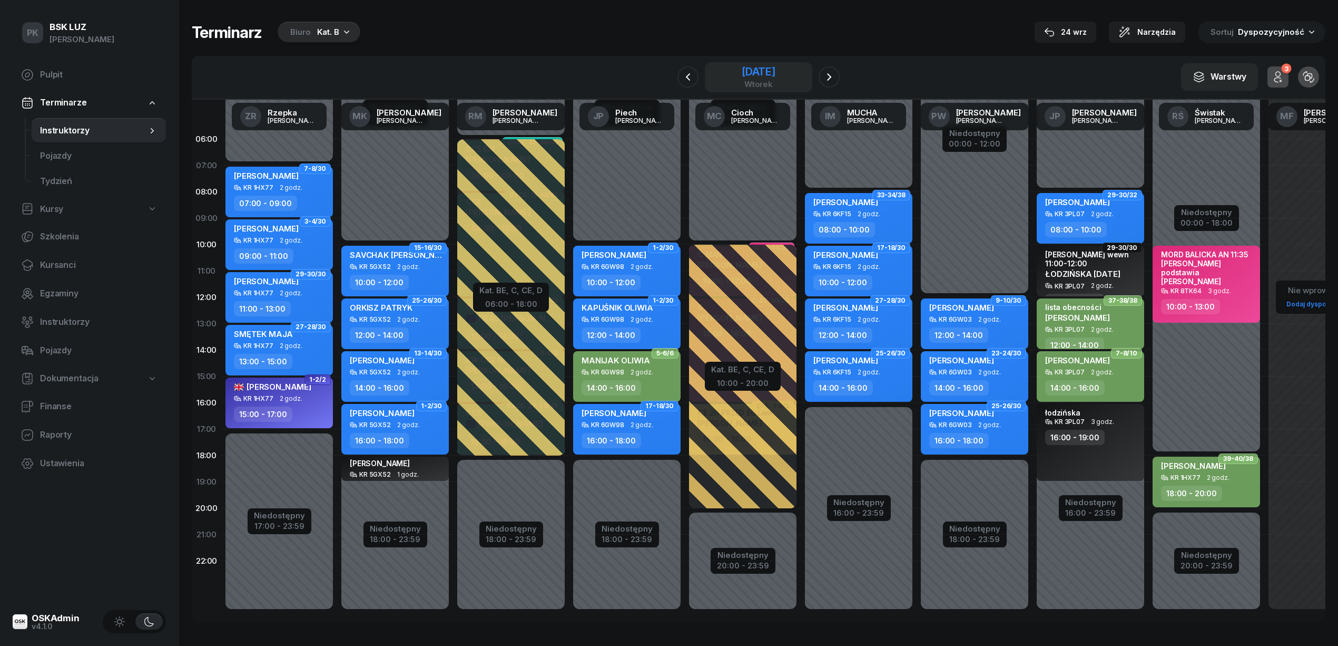
click at [806, 86] on div "23 września 2025 wtorek" at bounding box center [759, 77] width 108 height 30
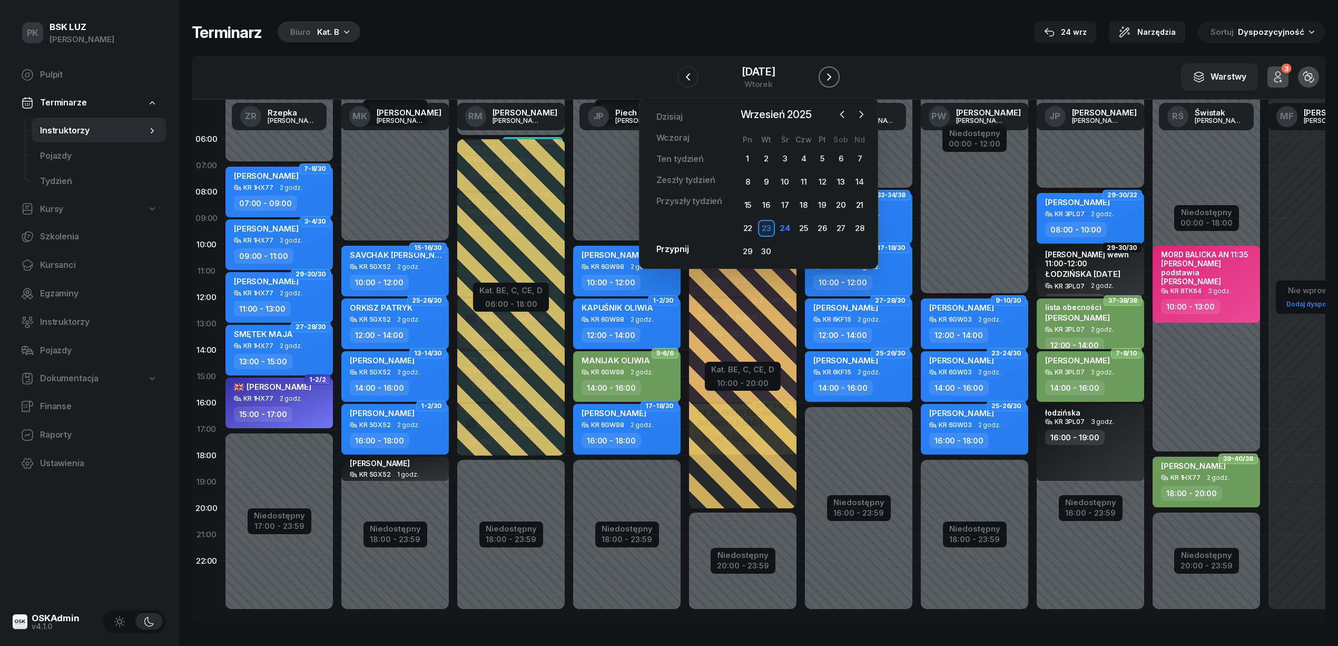
click at [823, 79] on button "button" at bounding box center [829, 76] width 21 height 21
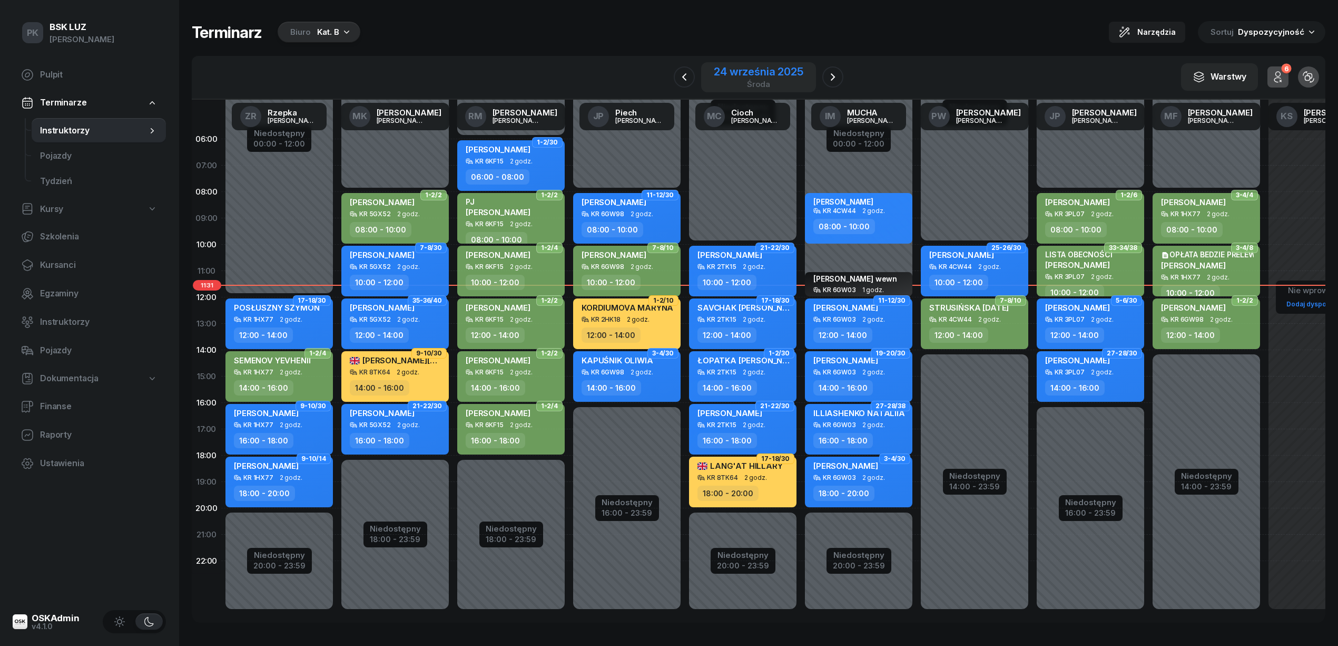
click at [730, 74] on div "24 września 2025" at bounding box center [758, 71] width 89 height 11
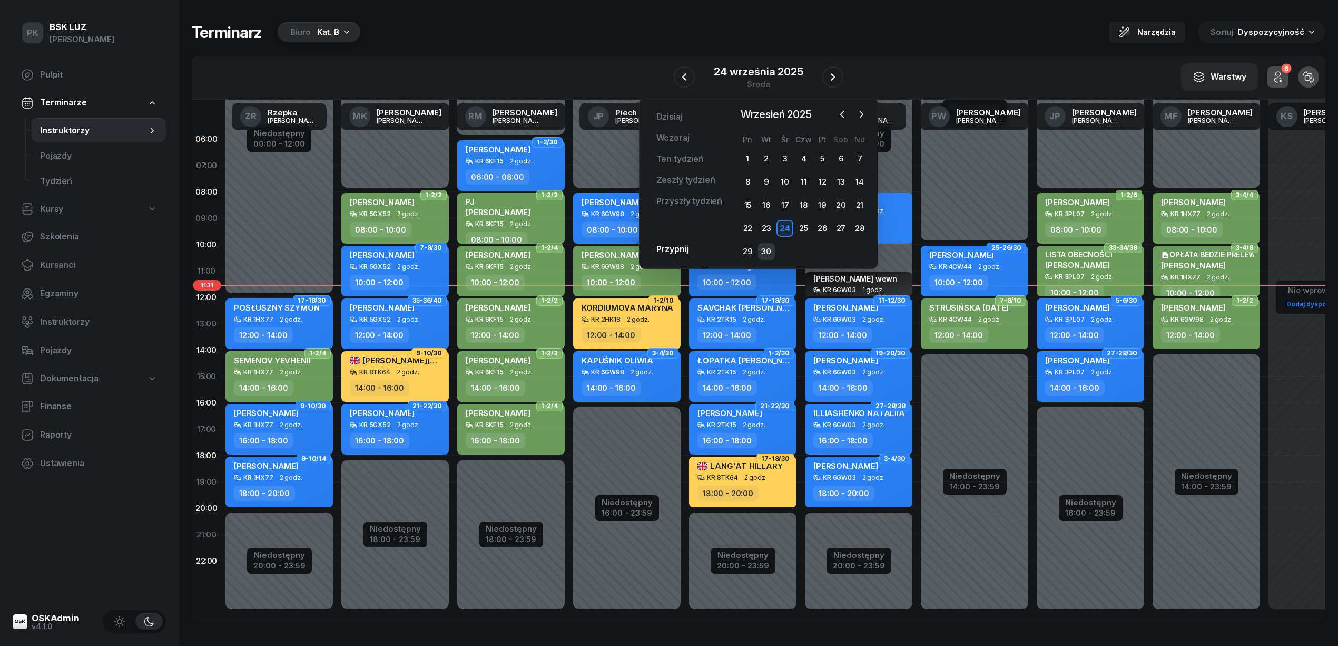
click at [764, 251] on div "30" at bounding box center [766, 251] width 17 height 17
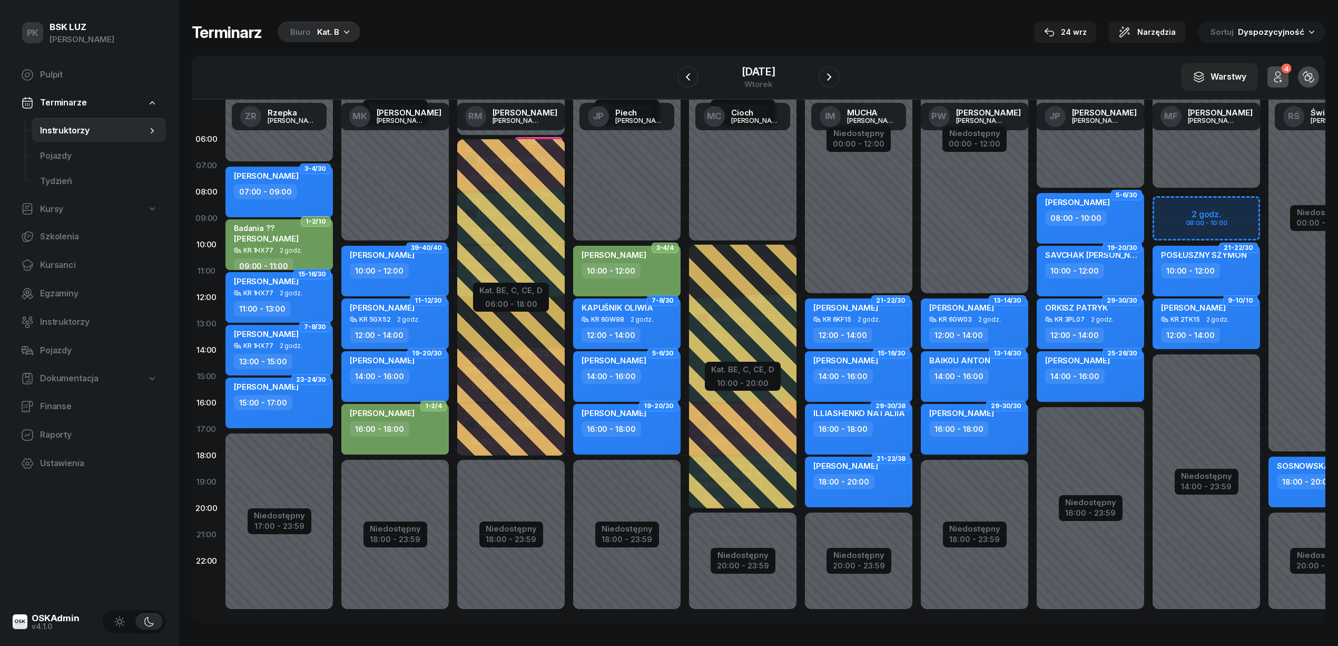
click at [336, 32] on div "Kat. B" at bounding box center [328, 32] width 22 height 13
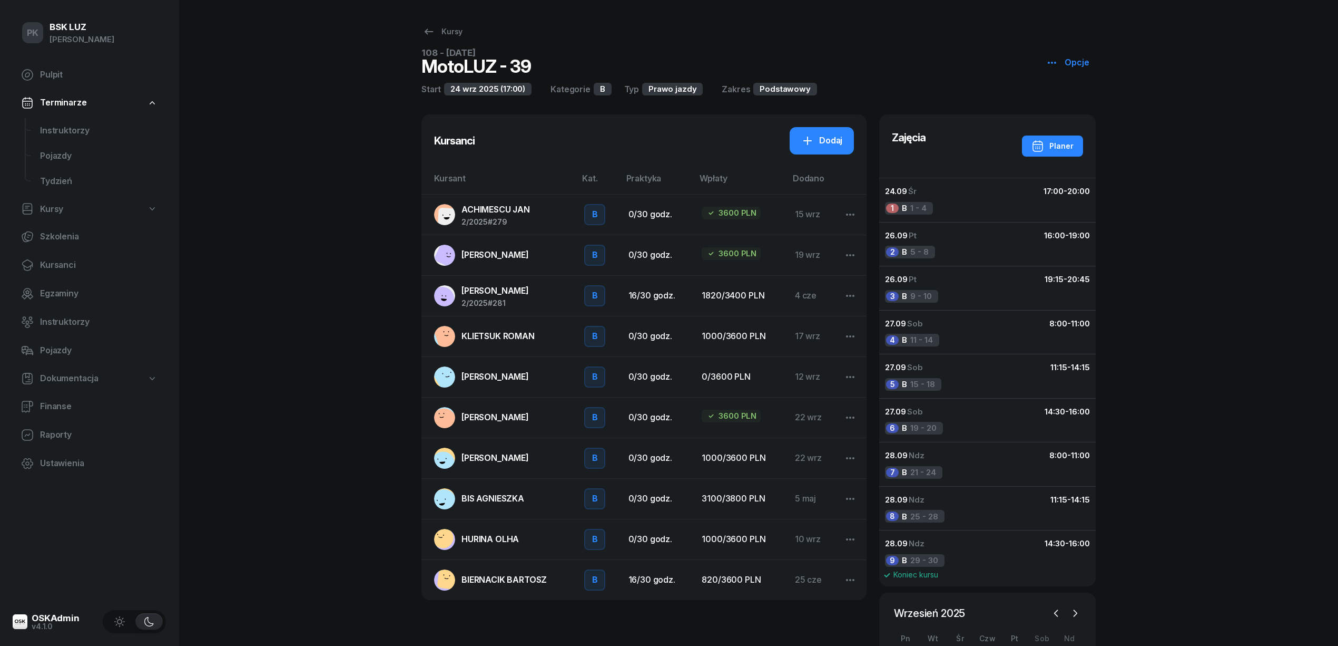
click at [498, 245] on link "[PERSON_NAME]" at bounding box center [500, 255] width 133 height 21
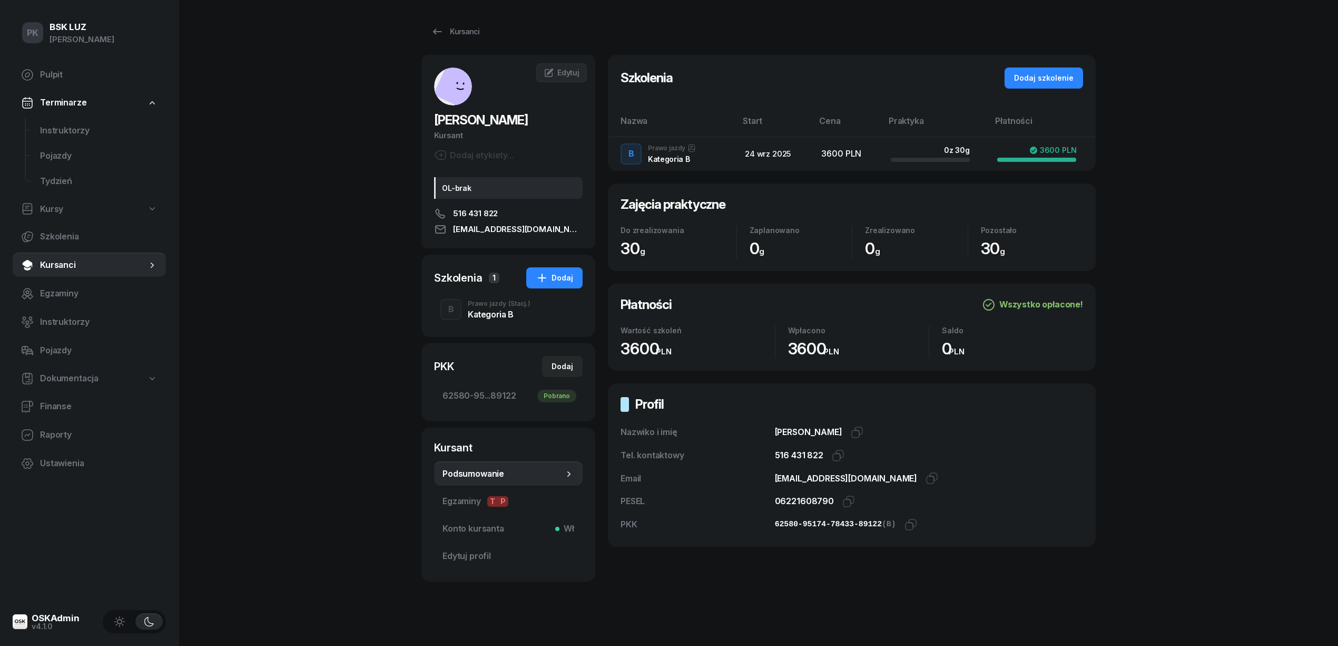
click at [491, 314] on div "Kategoria B" at bounding box center [499, 314] width 63 height 8
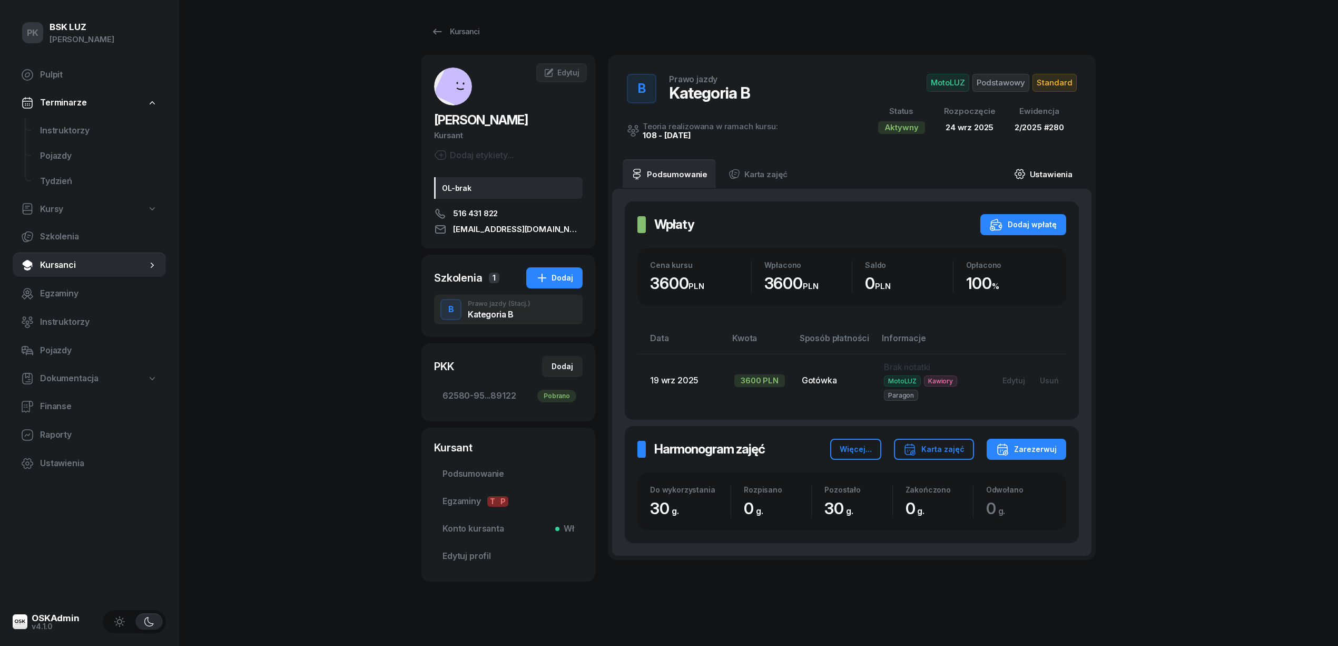
click at [1063, 181] on link "Ustawienia" at bounding box center [1043, 174] width 75 height 30
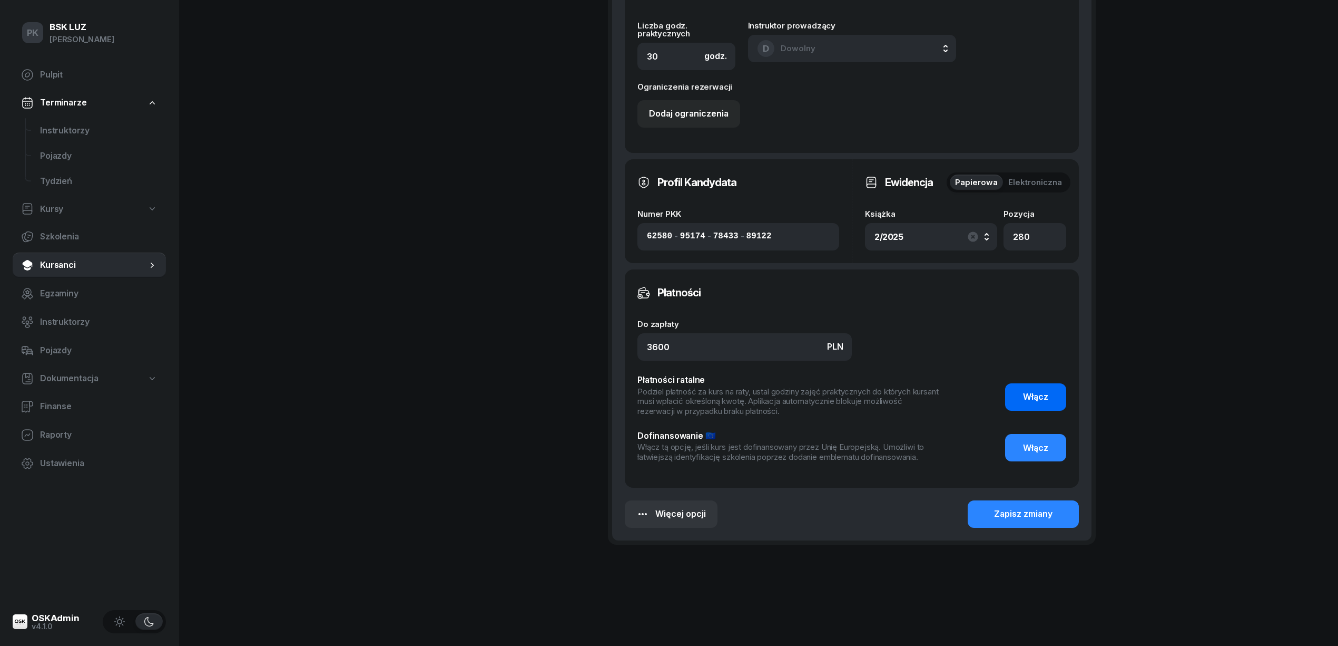
scroll to position [633, 0]
click at [1053, 510] on button "Zapisz zmiany" at bounding box center [1023, 512] width 111 height 27
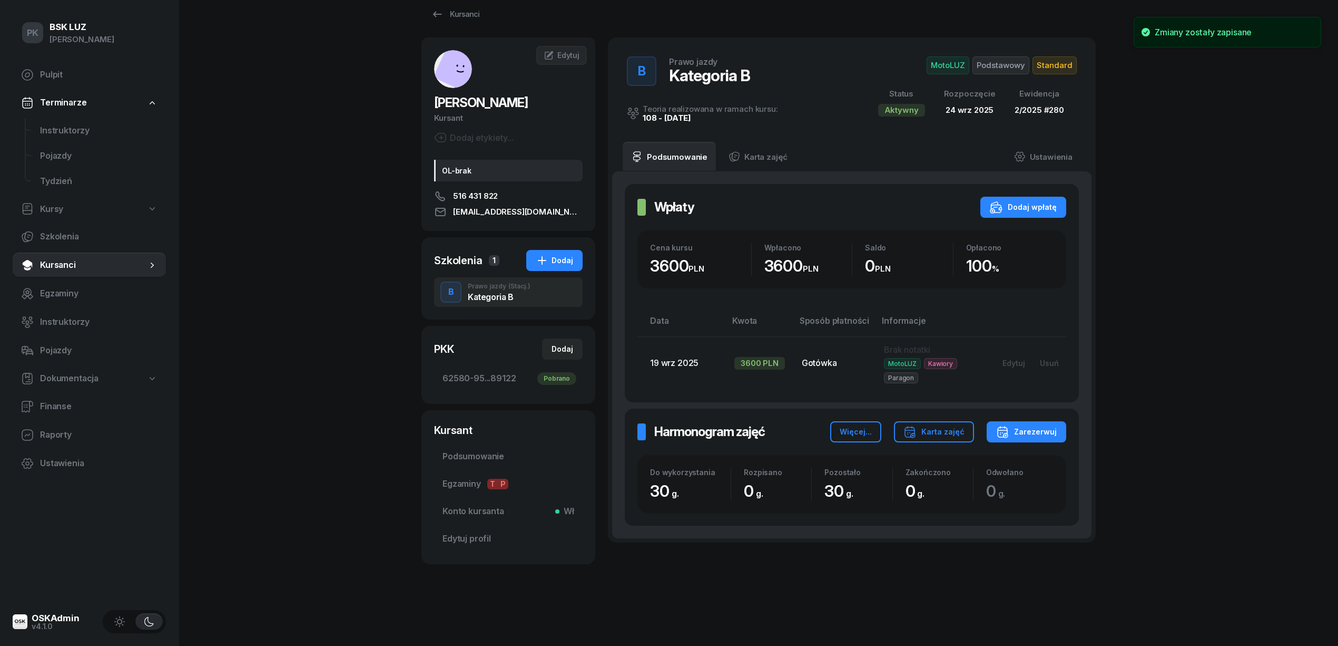
scroll to position [19, 0]
click at [64, 207] on link "Kursy" at bounding box center [89, 209] width 153 height 24
select select
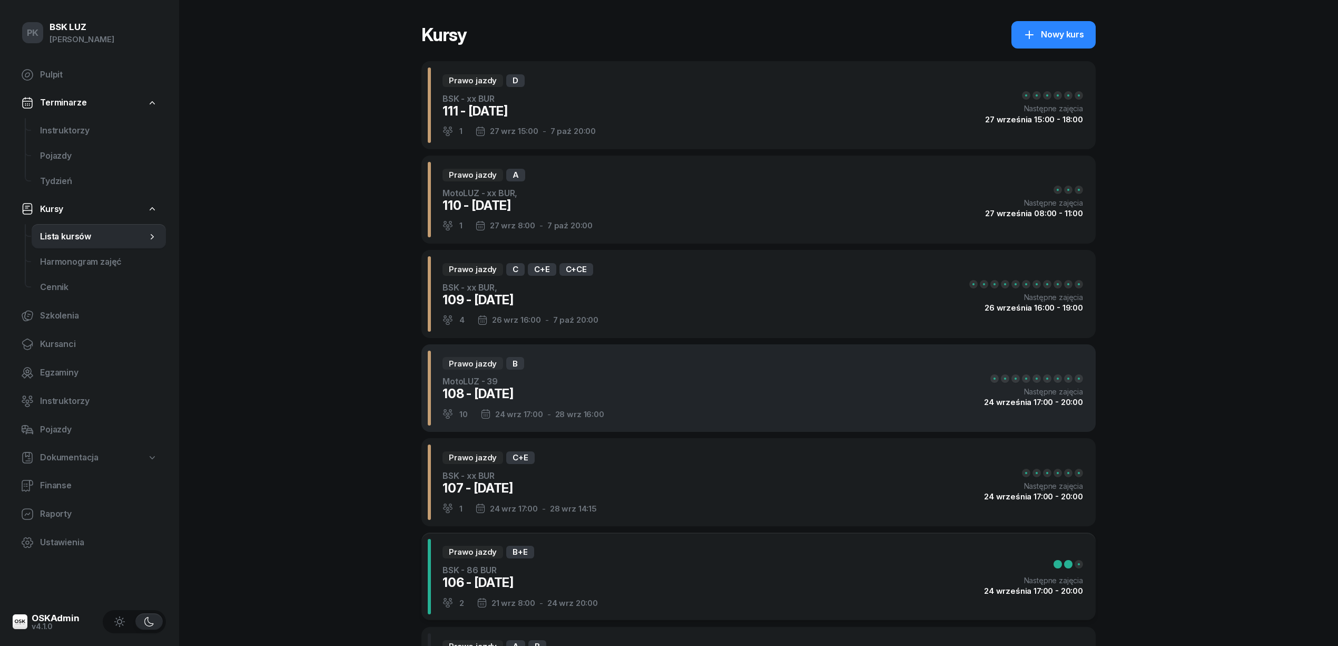
click at [618, 385] on div "Prawo jazdy B MotoLUZ - 39 108 - 2025/09/24 10 24 wrz 17:00 - 28 wrz 16:00 Nast…" at bounding box center [759, 388] width 675 height 88
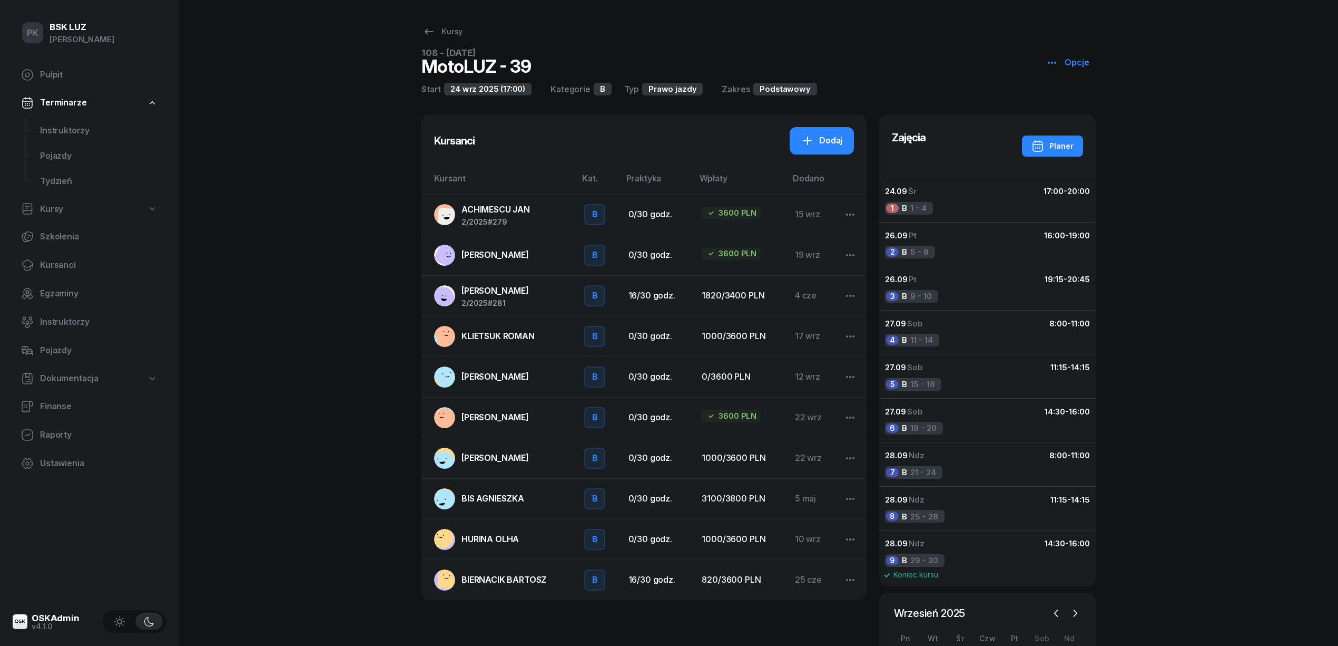
click at [65, 213] on link "Kursy" at bounding box center [89, 209] width 153 height 24
select select
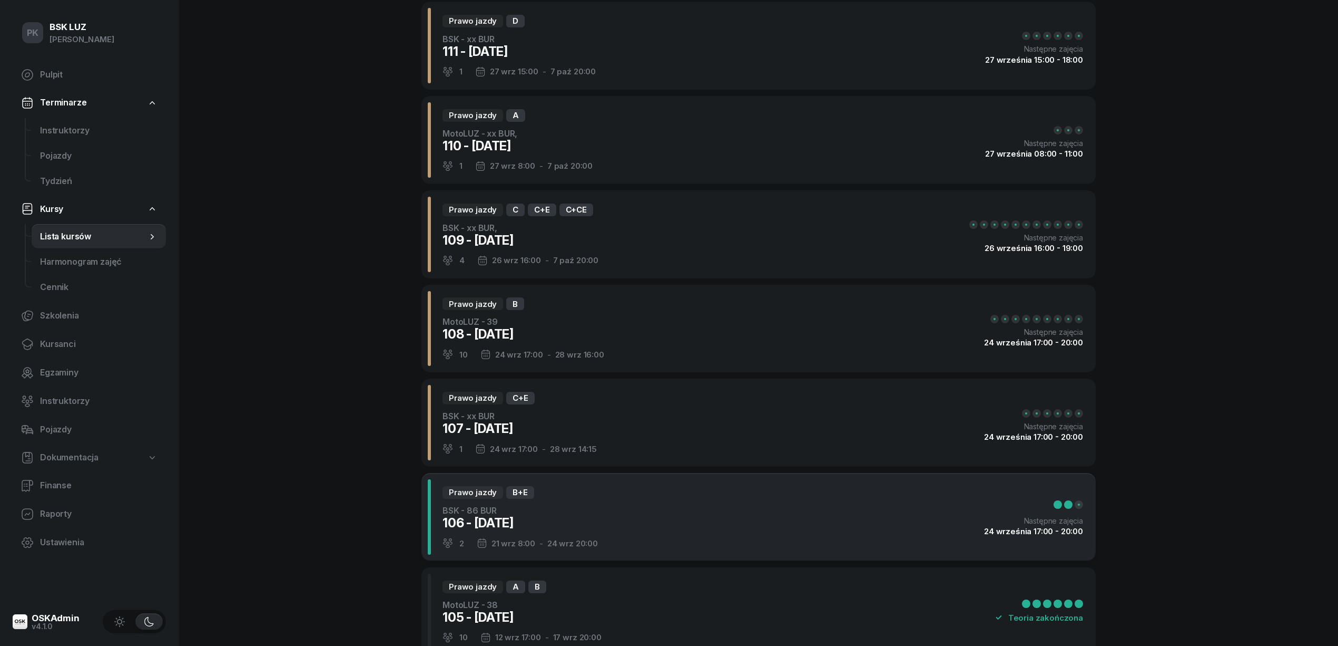
scroll to position [211, 0]
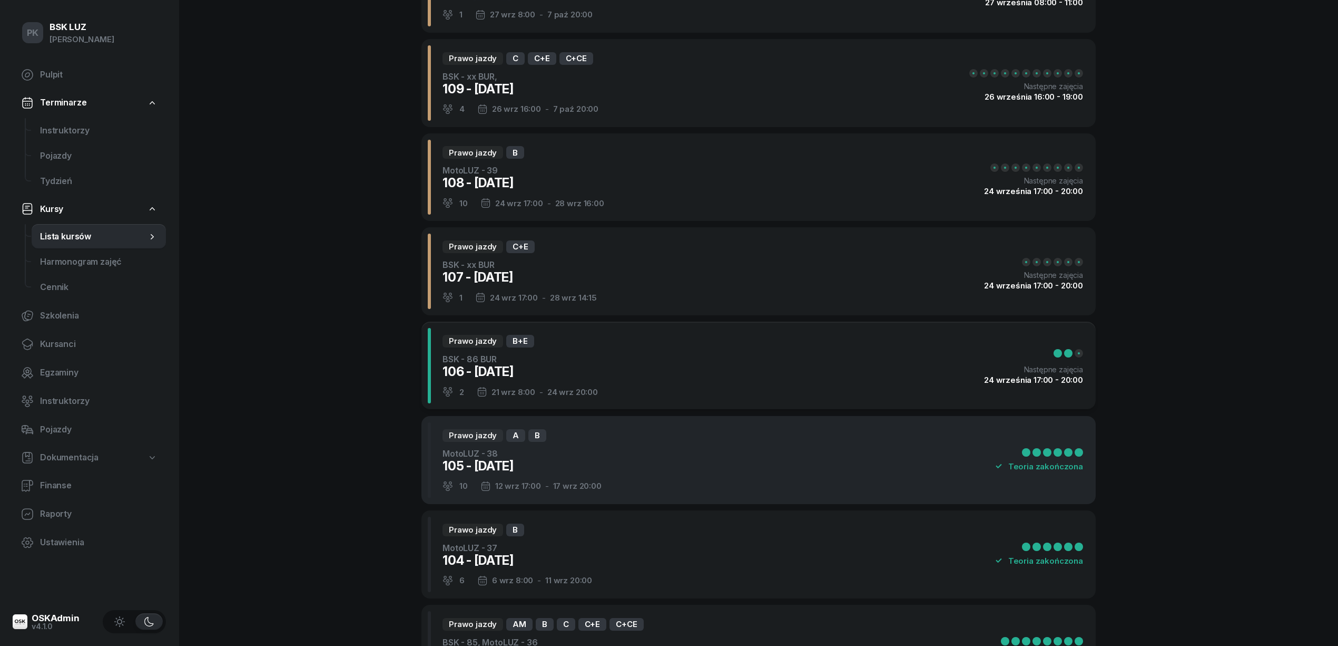
click at [572, 466] on div "105 - [DATE]" at bounding box center [522, 465] width 159 height 17
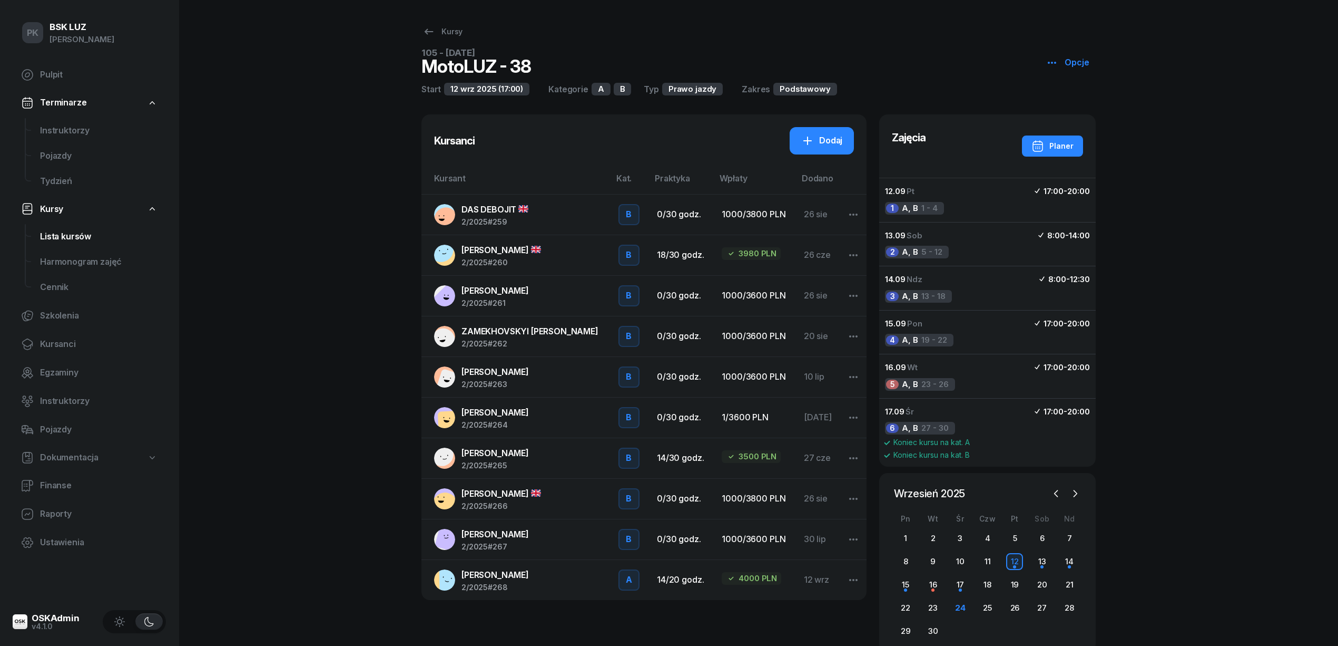
click at [89, 230] on span "Lista kursów" at bounding box center [99, 237] width 118 height 14
select select
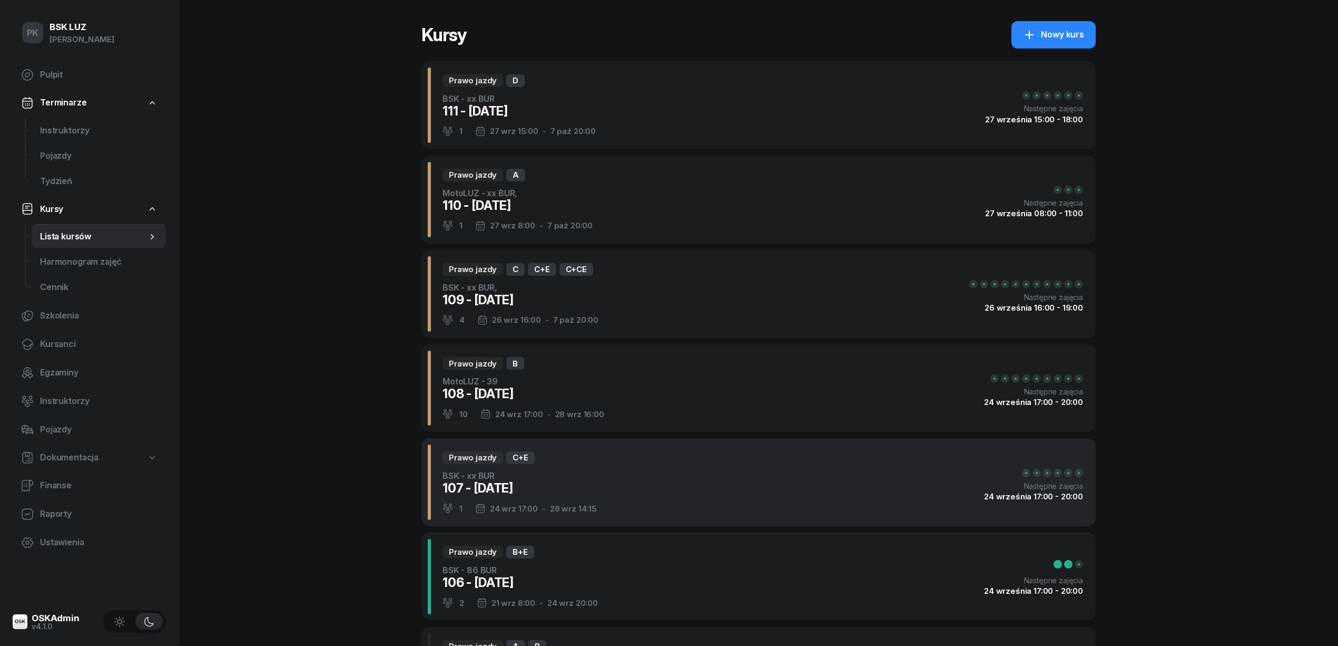
click at [629, 473] on div "Prawo jazdy C+E BSK - xx BUR 107 - [DATE] 1 [DATE] 17:00 - [DATE] 14:15 Następn…" at bounding box center [759, 482] width 675 height 88
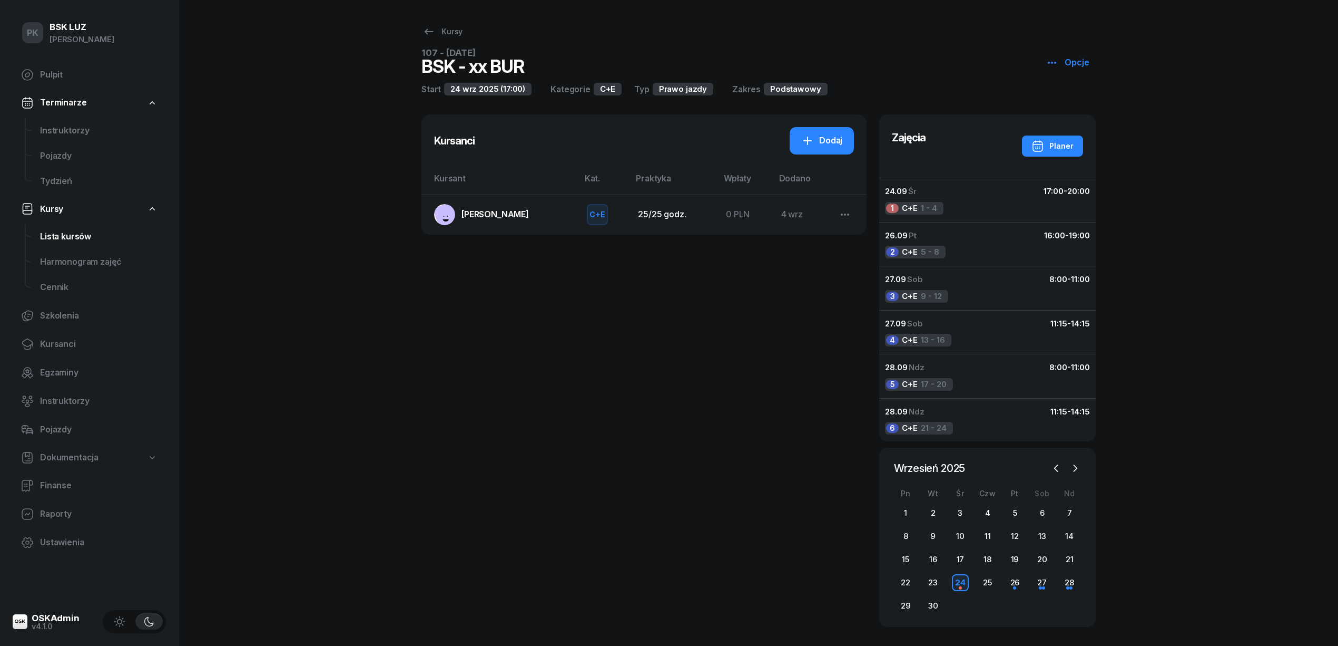
click at [80, 245] on link "Lista kursów" at bounding box center [99, 236] width 134 height 25
select select
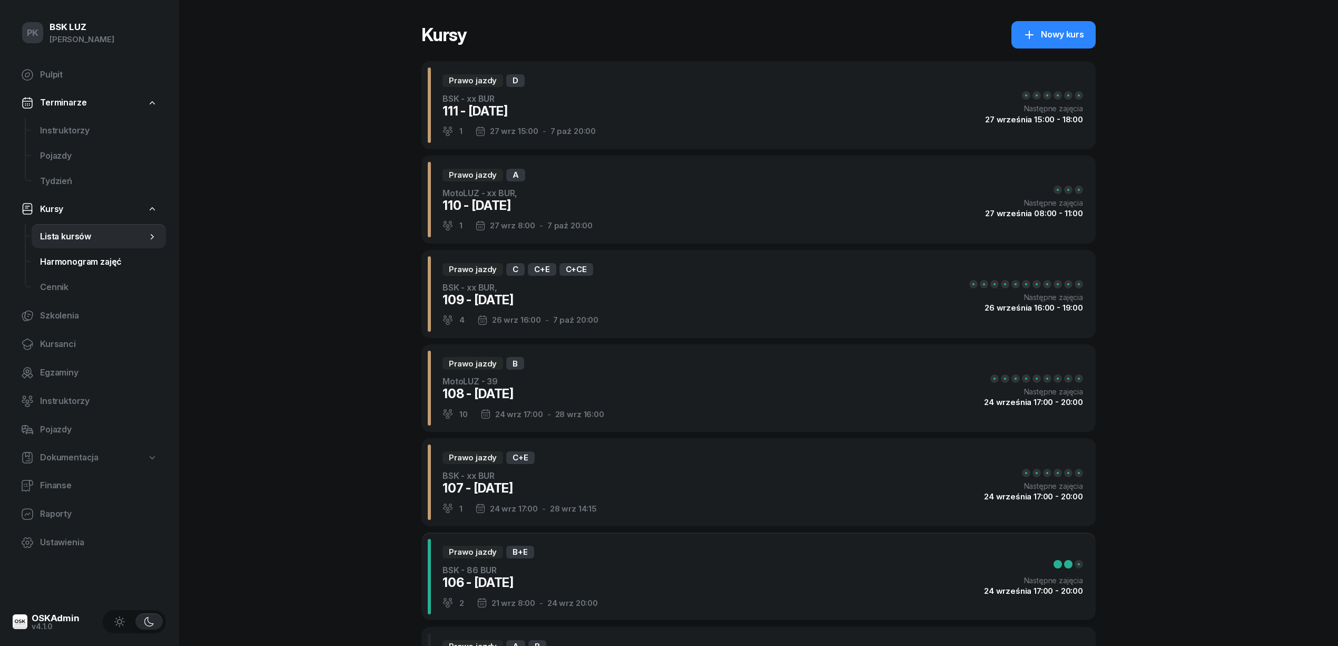
click at [83, 269] on link "Harmonogram zajęć" at bounding box center [99, 261] width 134 height 25
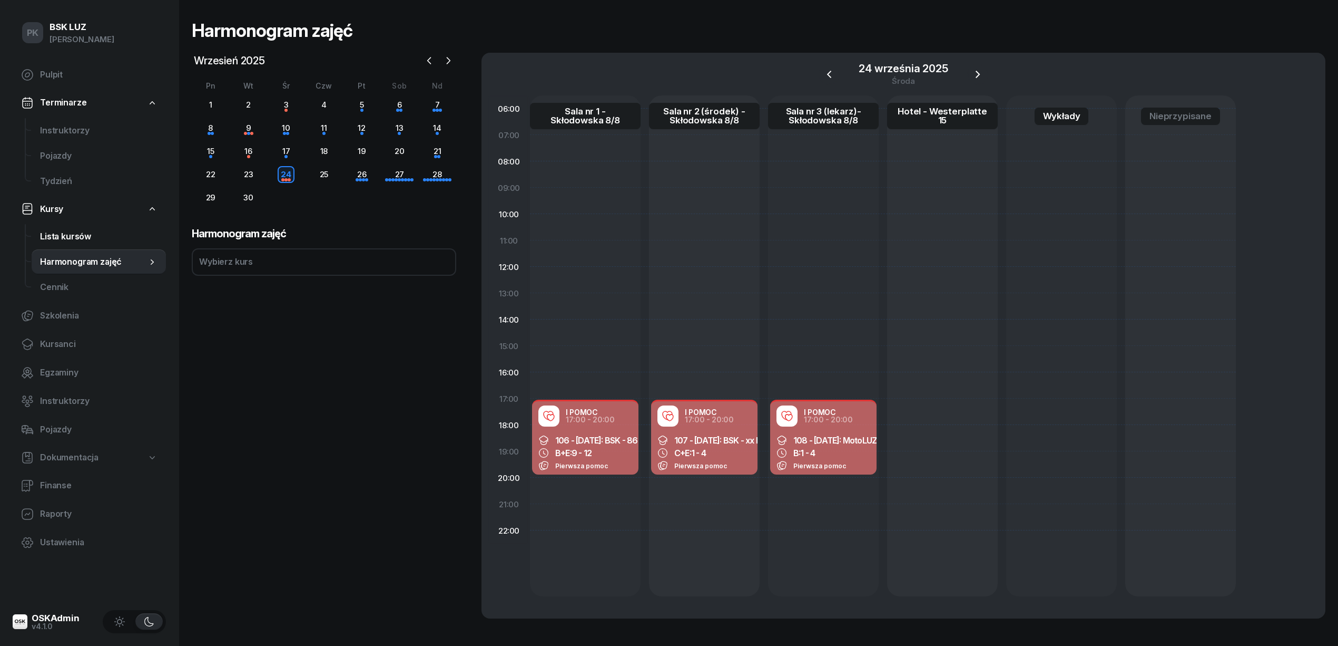
click at [62, 233] on span "Lista kursów" at bounding box center [99, 237] width 118 height 14
select select
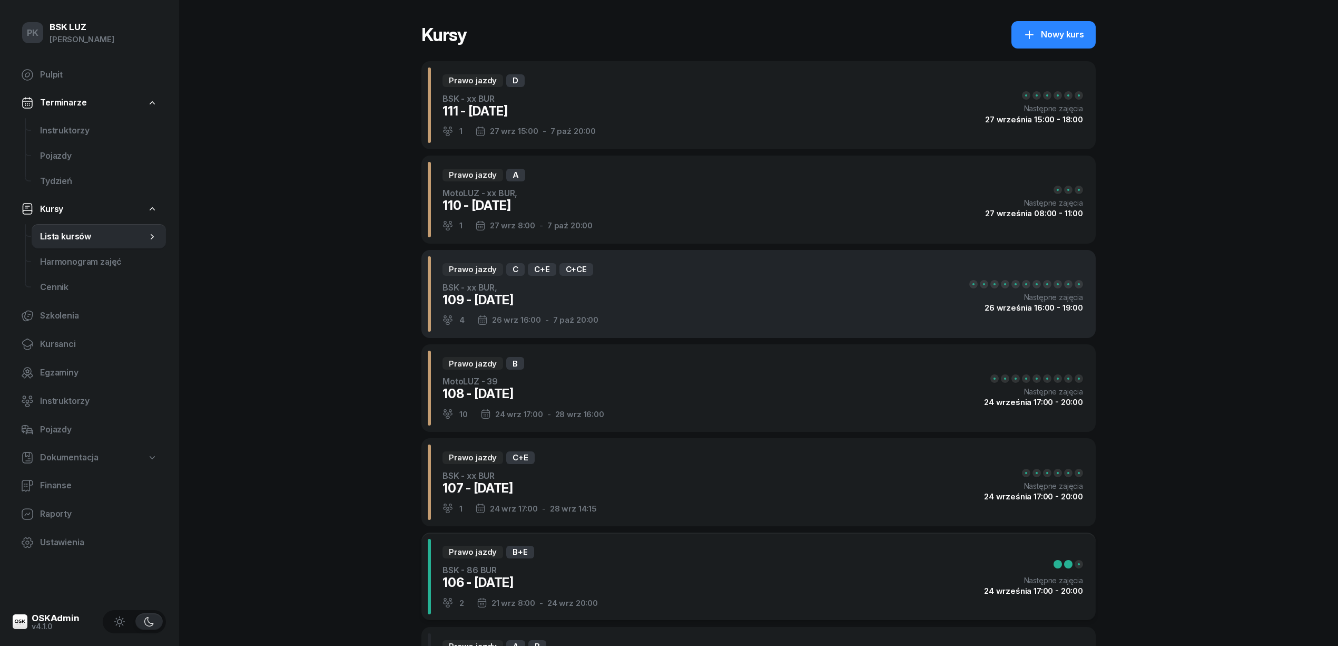
click at [616, 297] on div "Prawo jazdy C C+E C+CE BSK - xx BUR, 109 - [DATE] 4 [DATE] 16:00 - [DATE] 20:00…" at bounding box center [759, 294] width 675 height 88
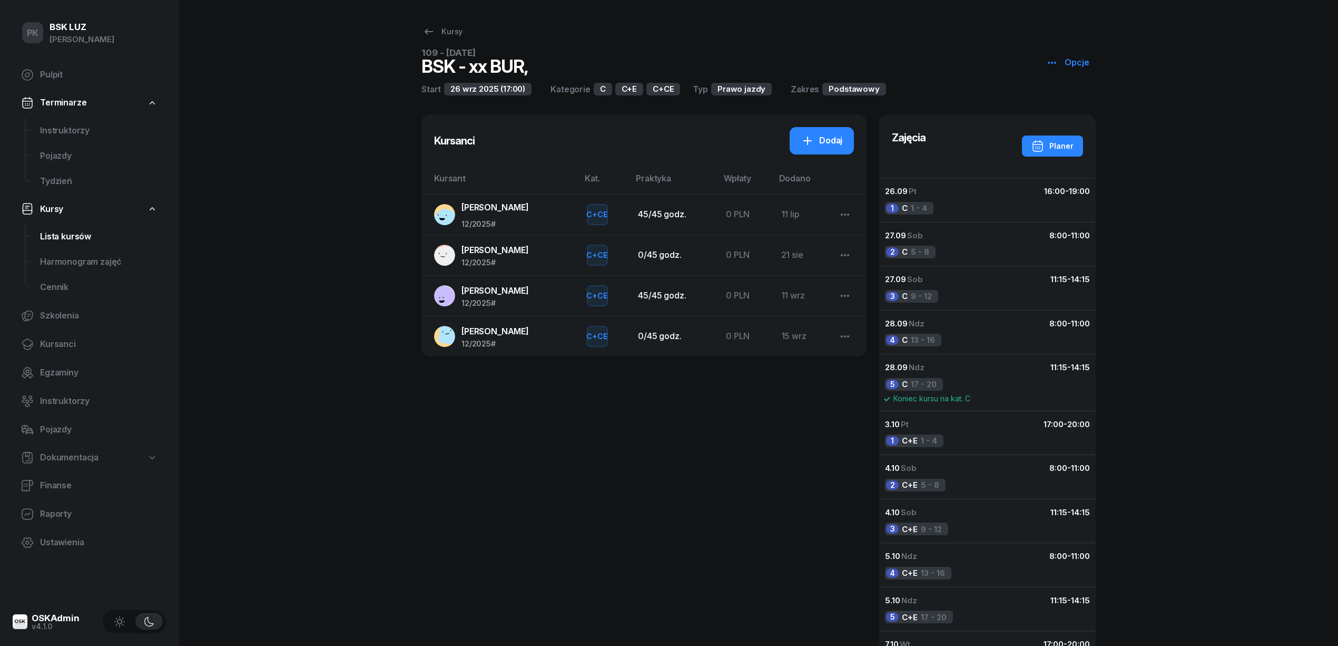
click at [79, 238] on span "Lista kursów" at bounding box center [99, 237] width 118 height 14
select select
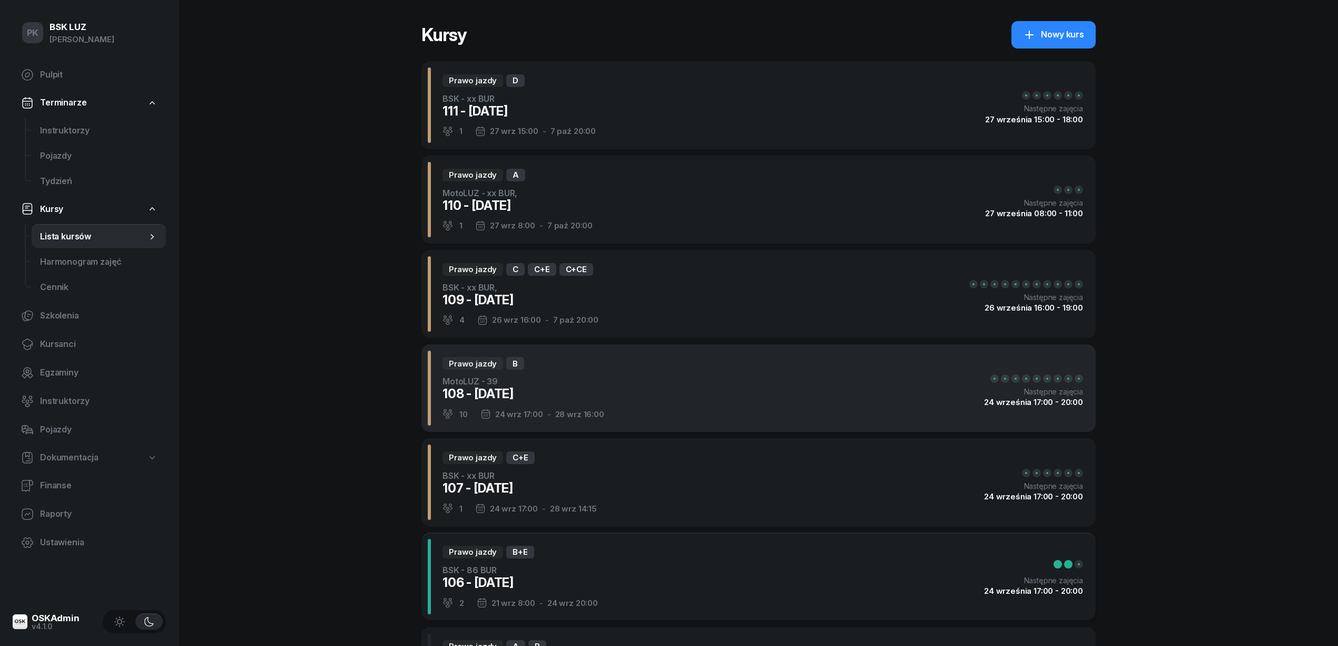
click at [628, 412] on div "Prawo jazdy B MotoLUZ - 39 108 - [DATE] 10 [DATE] 17:00 - [DATE] 16:00 Następne…" at bounding box center [759, 388] width 675 height 88
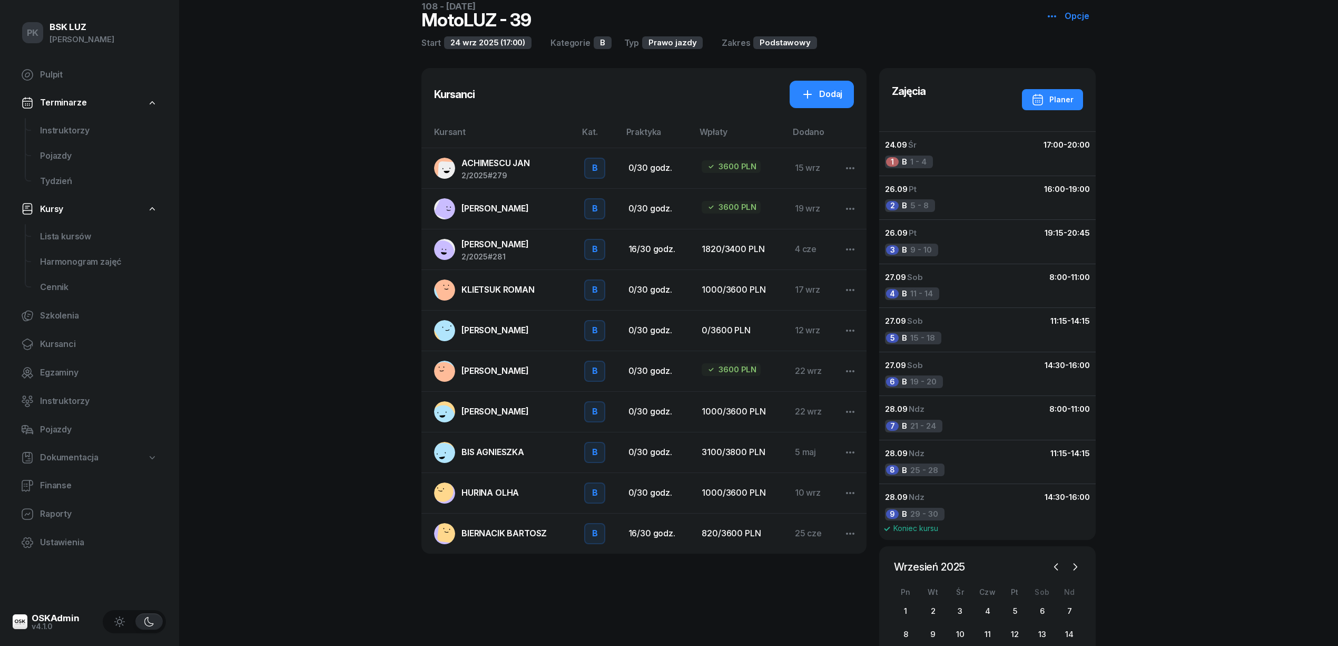
scroll to position [70, 0]
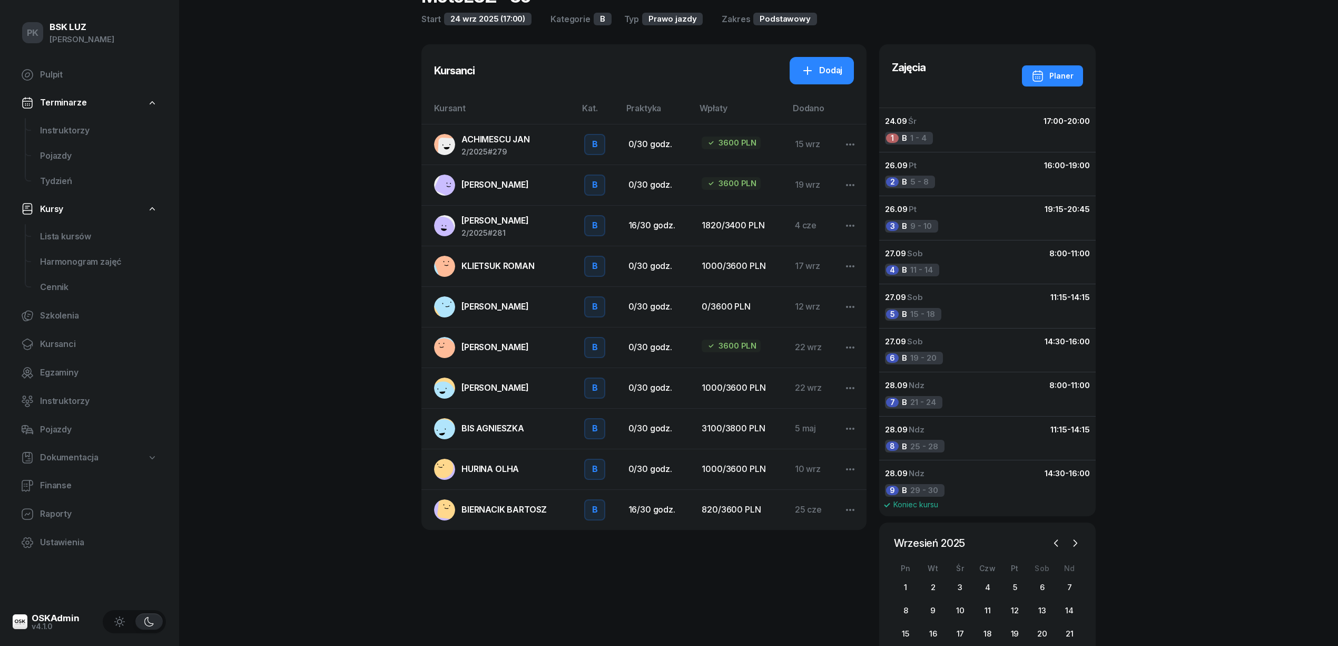
click at [495, 269] on span "KLIETSUK ROMAN" at bounding box center [498, 265] width 73 height 11
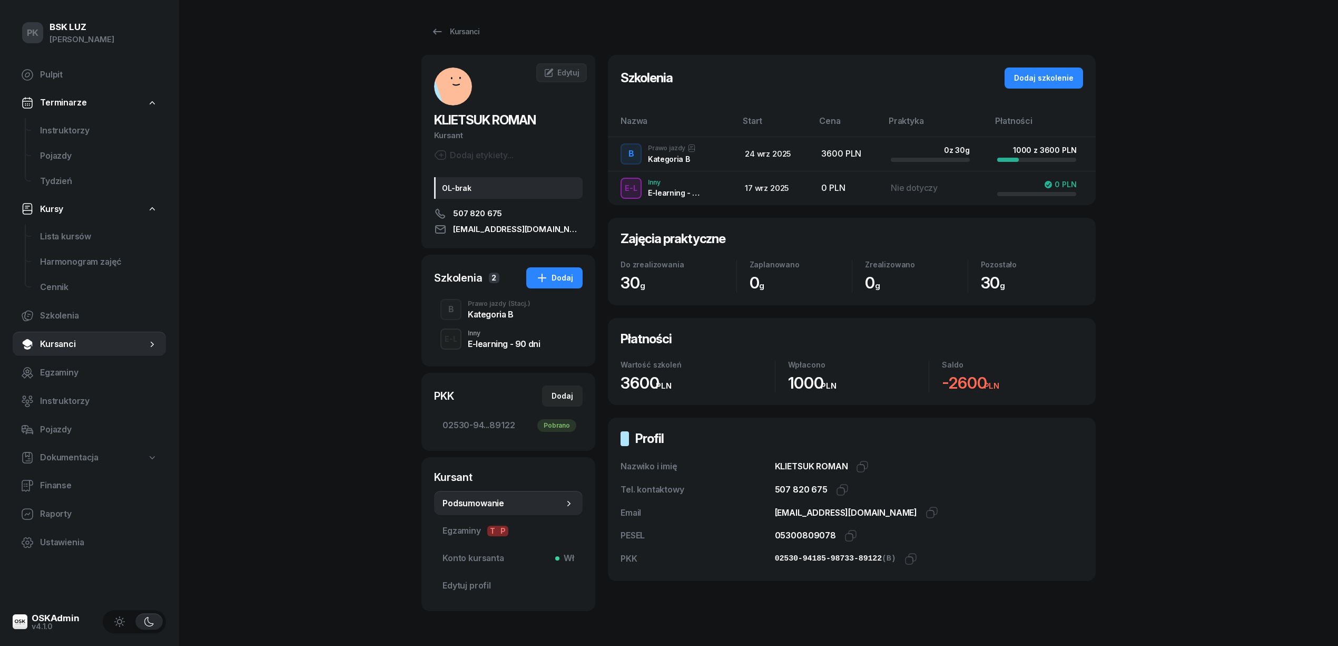
click at [500, 317] on div "Kategoria B" at bounding box center [499, 314] width 63 height 8
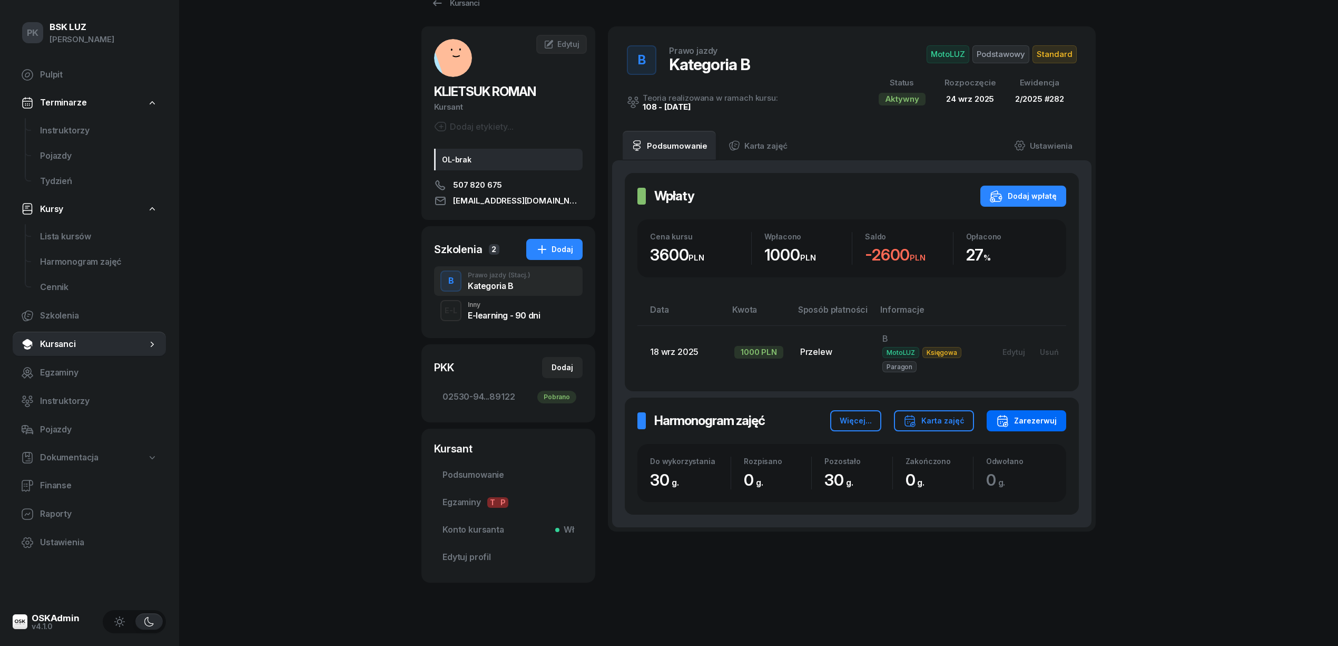
scroll to position [37, 0]
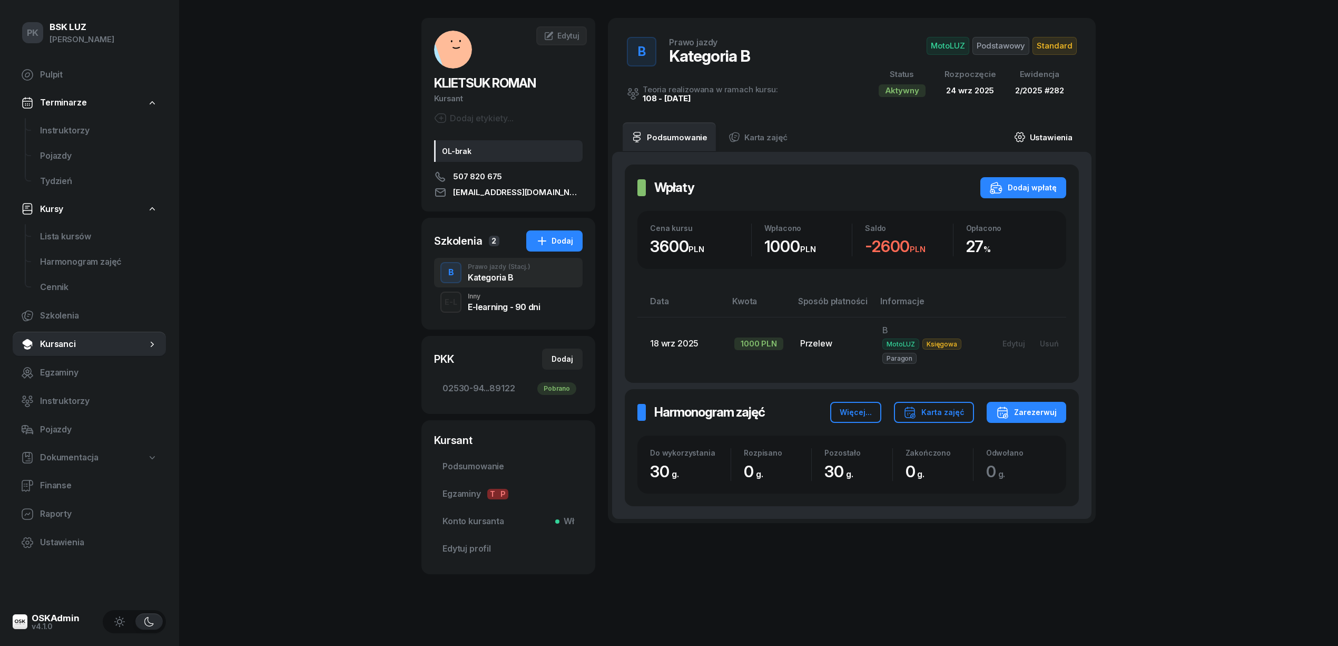
click at [1044, 148] on link "Ustawienia" at bounding box center [1043, 137] width 75 height 30
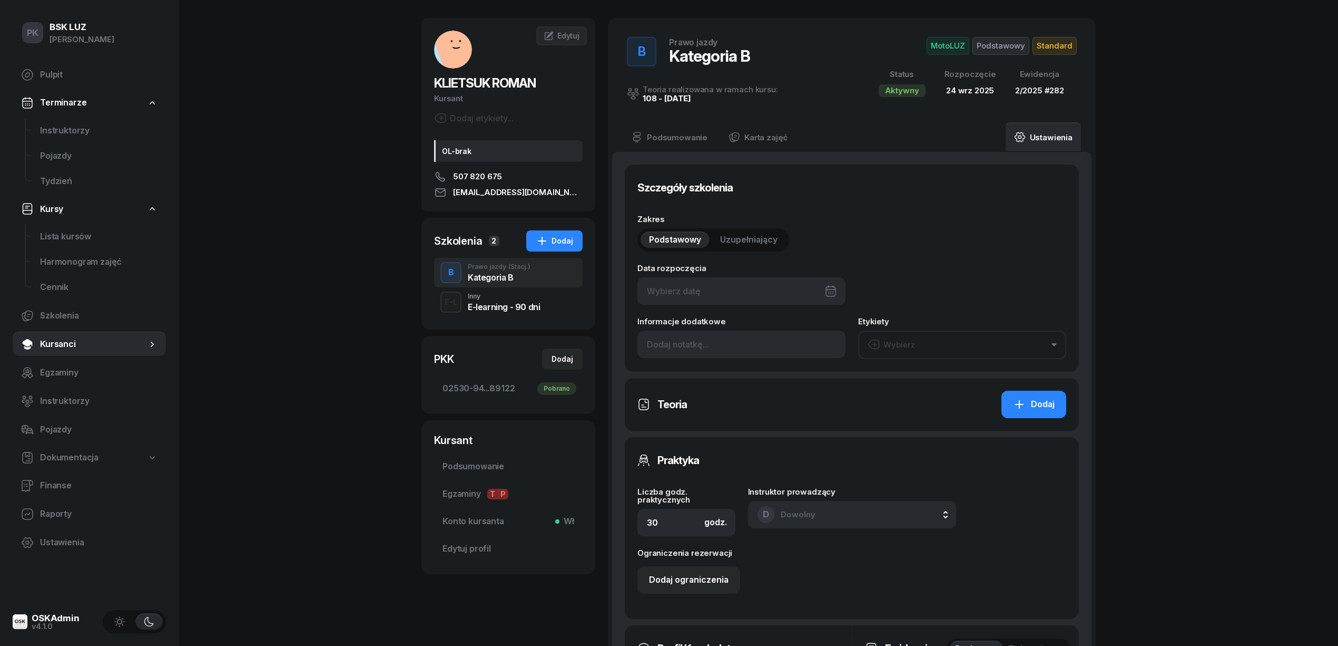
type input "[DATE]"
type input "282"
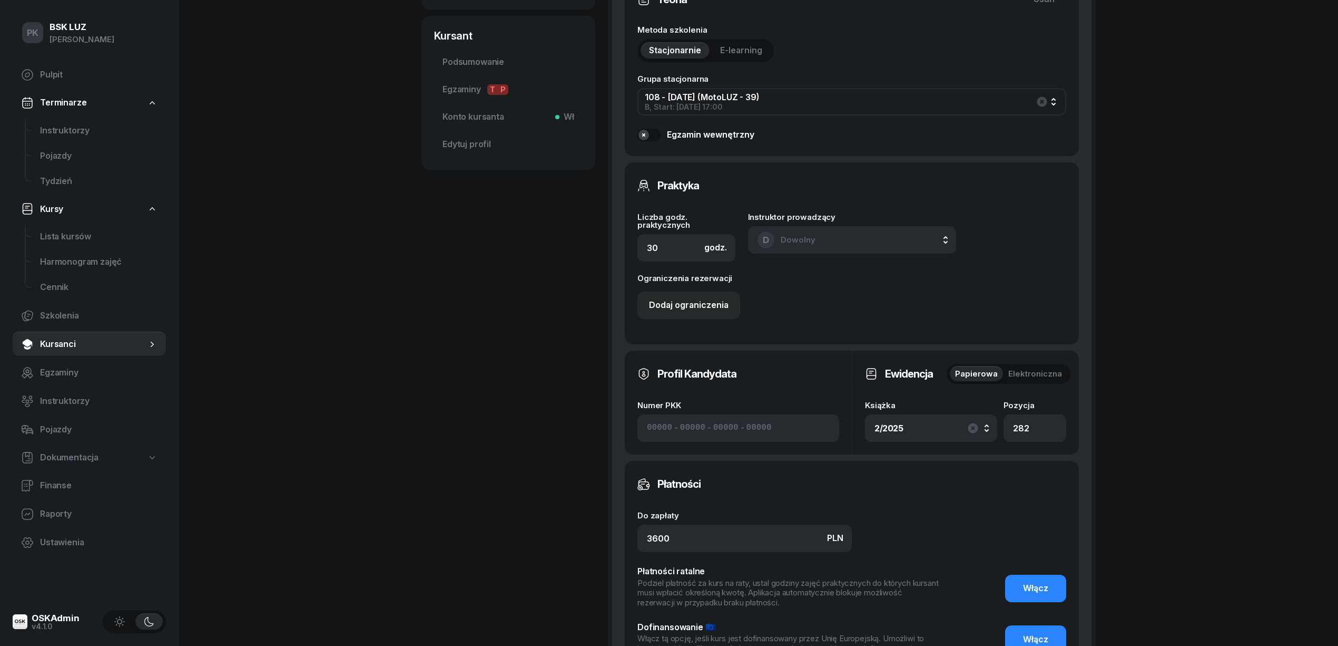
scroll to position [458, 0]
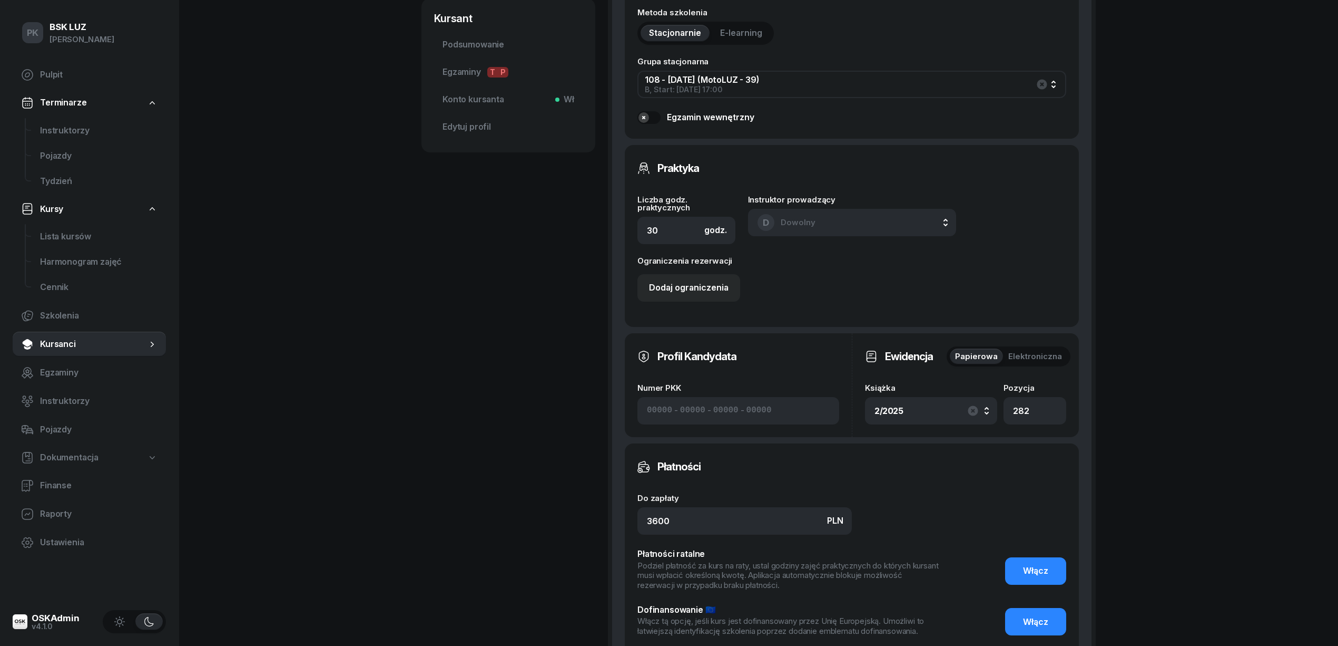
click at [949, 414] on div "2/2025" at bounding box center [931, 410] width 113 height 17
click at [1031, 355] on span "Elektroniczna" at bounding box center [1036, 356] width 54 height 14
click at [995, 354] on span "Papierowa" at bounding box center [976, 356] width 43 height 14
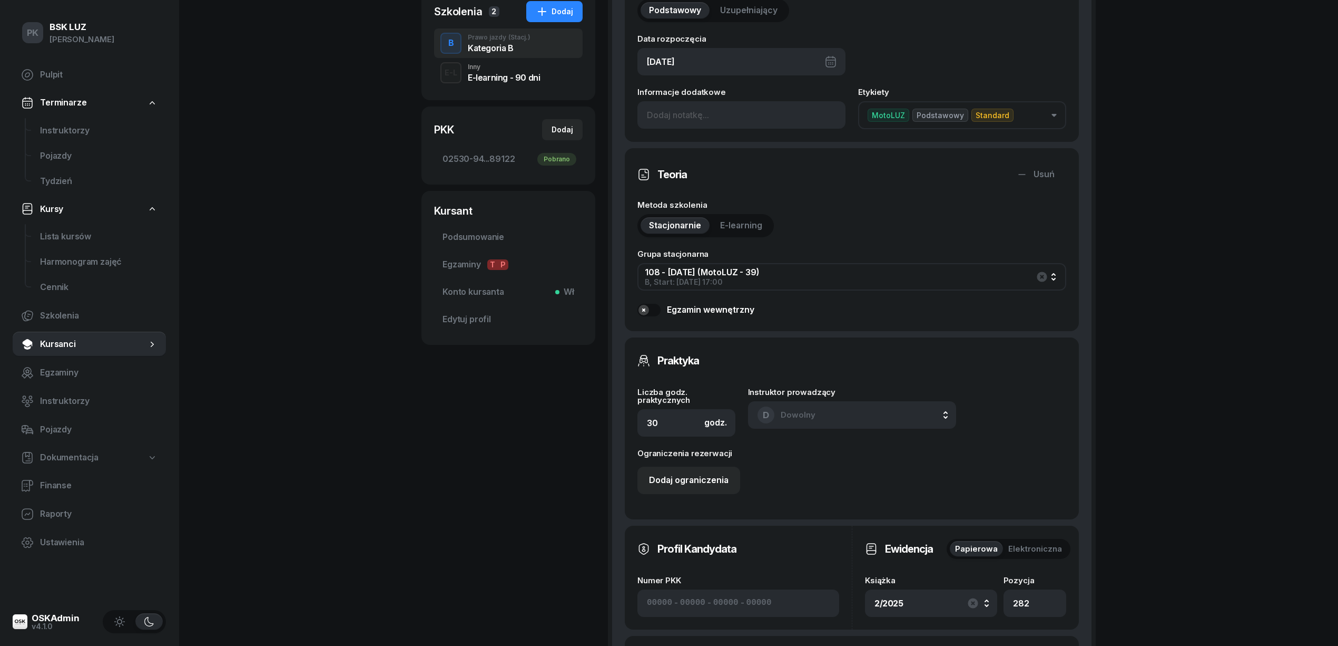
scroll to position [248, 0]
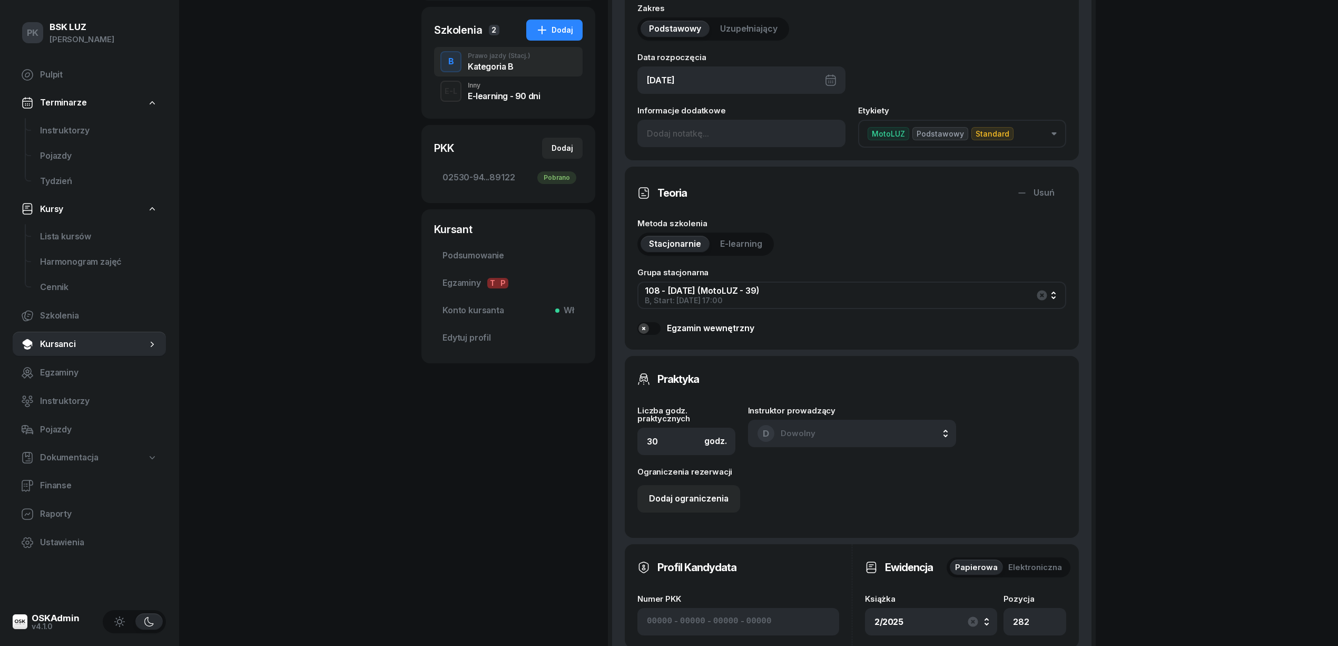
click at [656, 323] on button "Egzamin wewnętrzny" at bounding box center [696, 328] width 117 height 14
click at [652, 323] on button "Egzamin wewnętrzny" at bounding box center [696, 328] width 117 height 14
click at [681, 492] on div "Dodaj ograniczenia" at bounding box center [689, 499] width 80 height 14
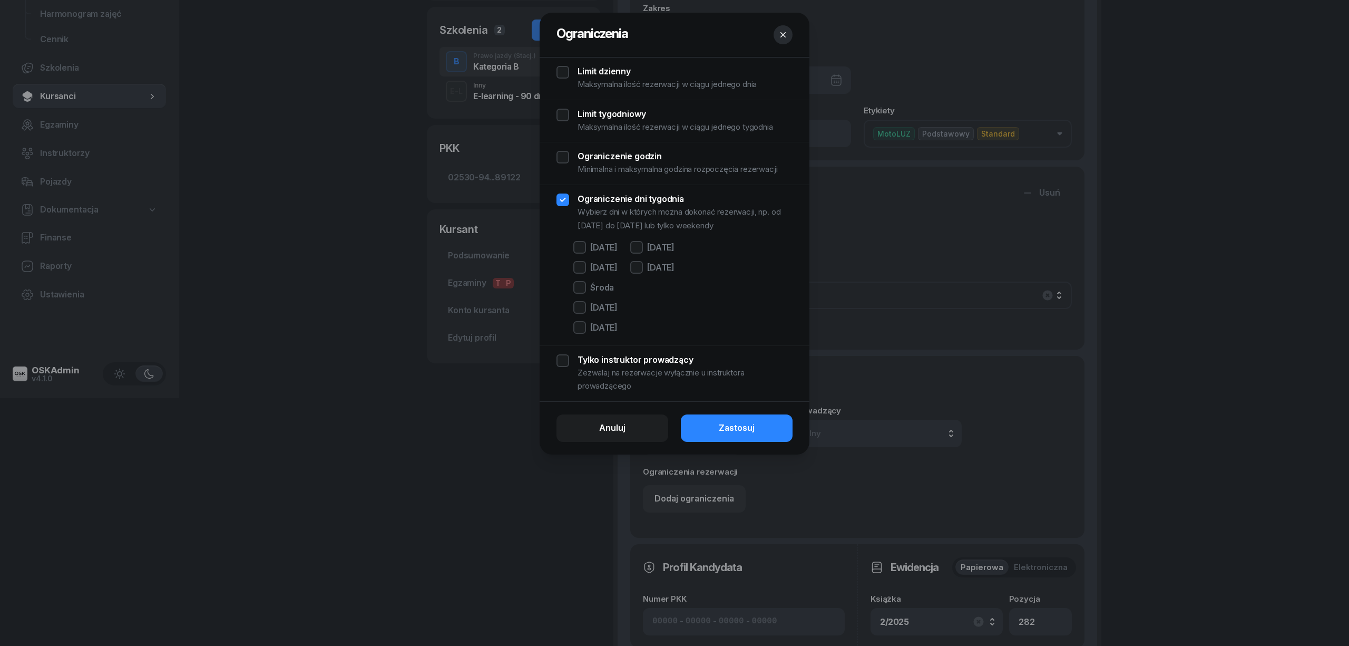
click at [568, 118] on div "Limit tygodniowy Maksymalna ilość rezerwacji w ciągu jednego tygodnia" at bounding box center [674, 121] width 236 height 25
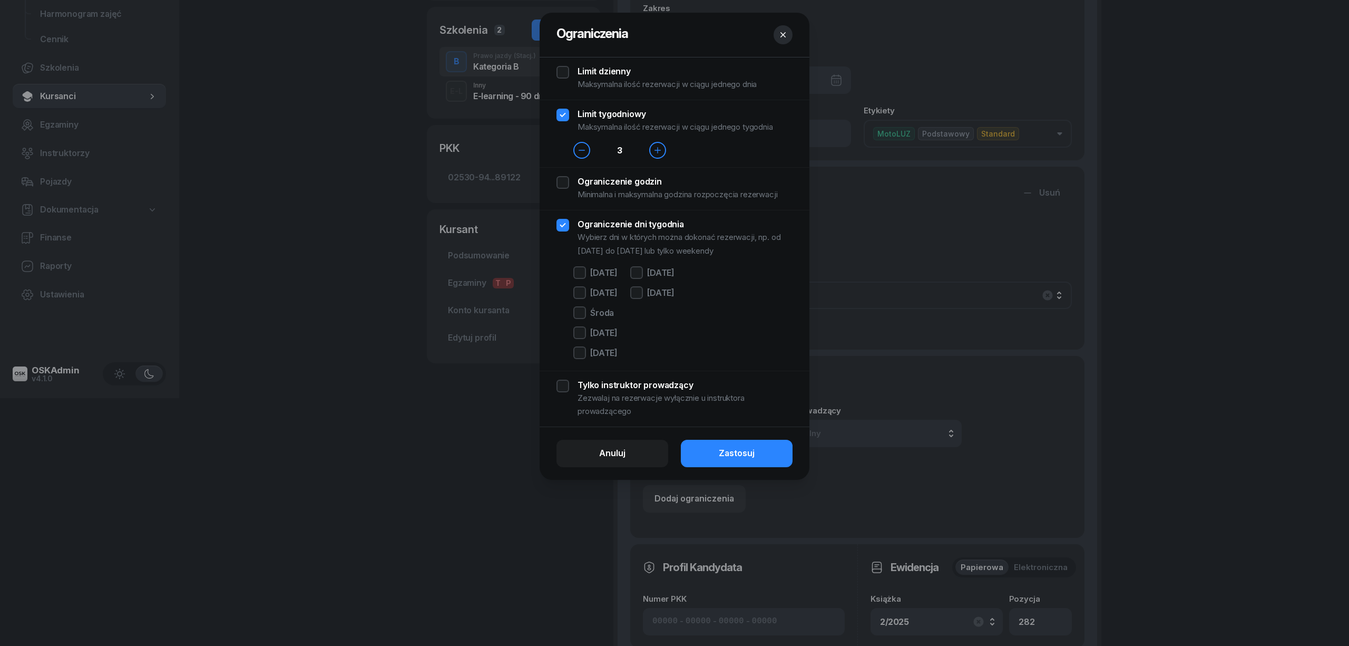
click at [568, 118] on div "Limit tygodniowy Maksymalna ilość rezerwacji w ciągu jednego tygodnia" at bounding box center [674, 121] width 236 height 25
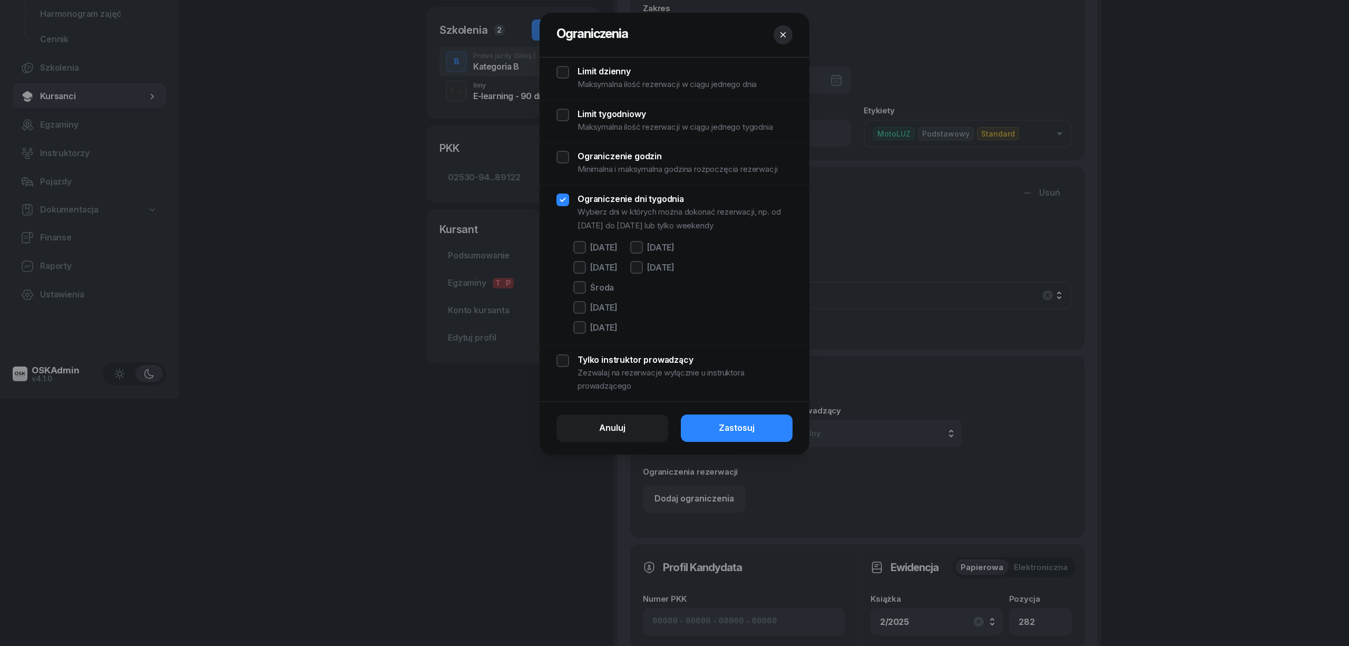
click at [562, 62] on div "Limit dzienny Maksymalna ilość rezerwacji w ciągu jednego dnia" at bounding box center [675, 78] width 270 height 42
click at [562, 67] on div "Limit dzienny Maksymalna ilość rezerwacji w ciągu jednego dnia" at bounding box center [674, 78] width 236 height 25
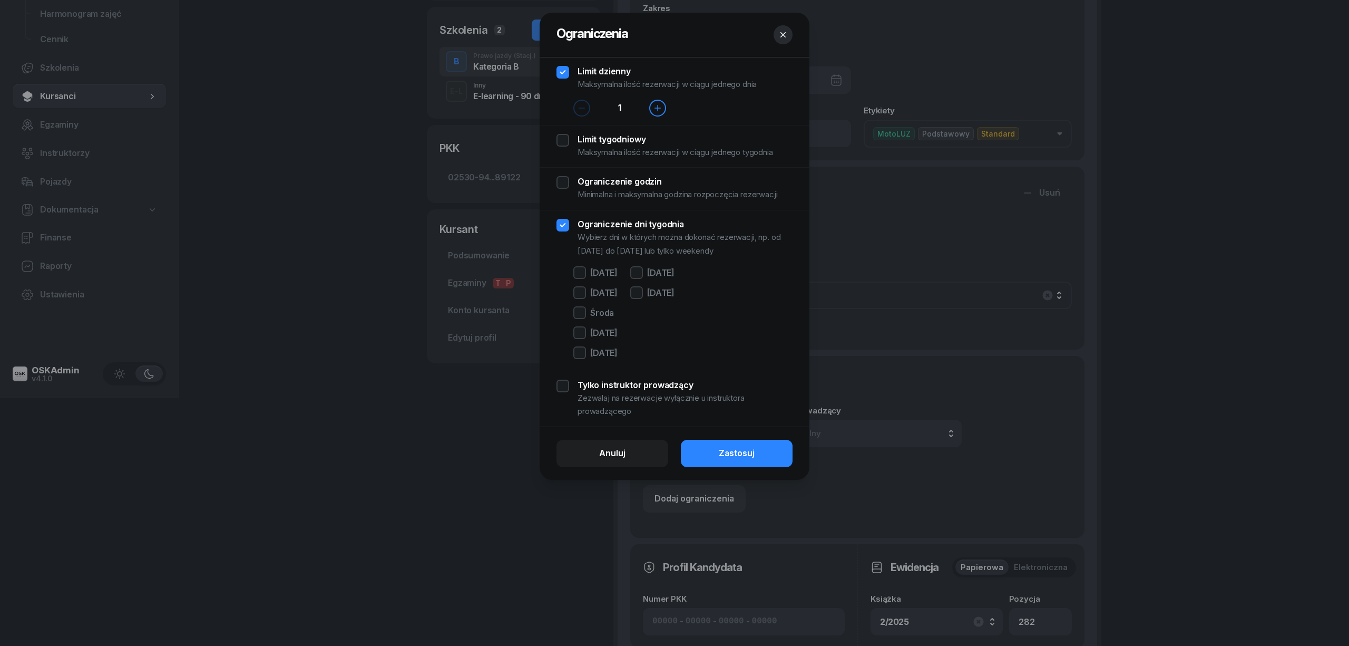
click at [562, 67] on div "Limit dzienny Maksymalna ilość rezerwacji w ciągu jednego dnia" at bounding box center [674, 78] width 236 height 25
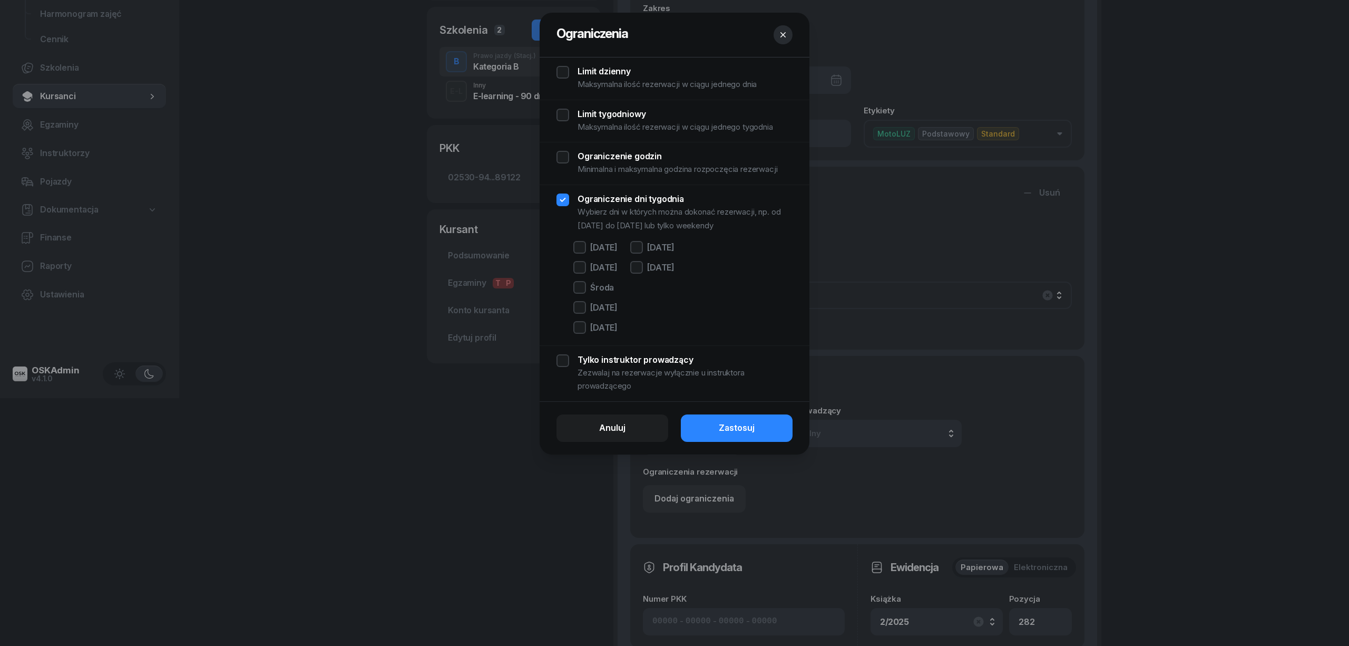
click at [559, 159] on div "Ograniczenie godzin Minimalna i maksymalna godzina rozpoczęcia rezerwacji" at bounding box center [674, 163] width 236 height 25
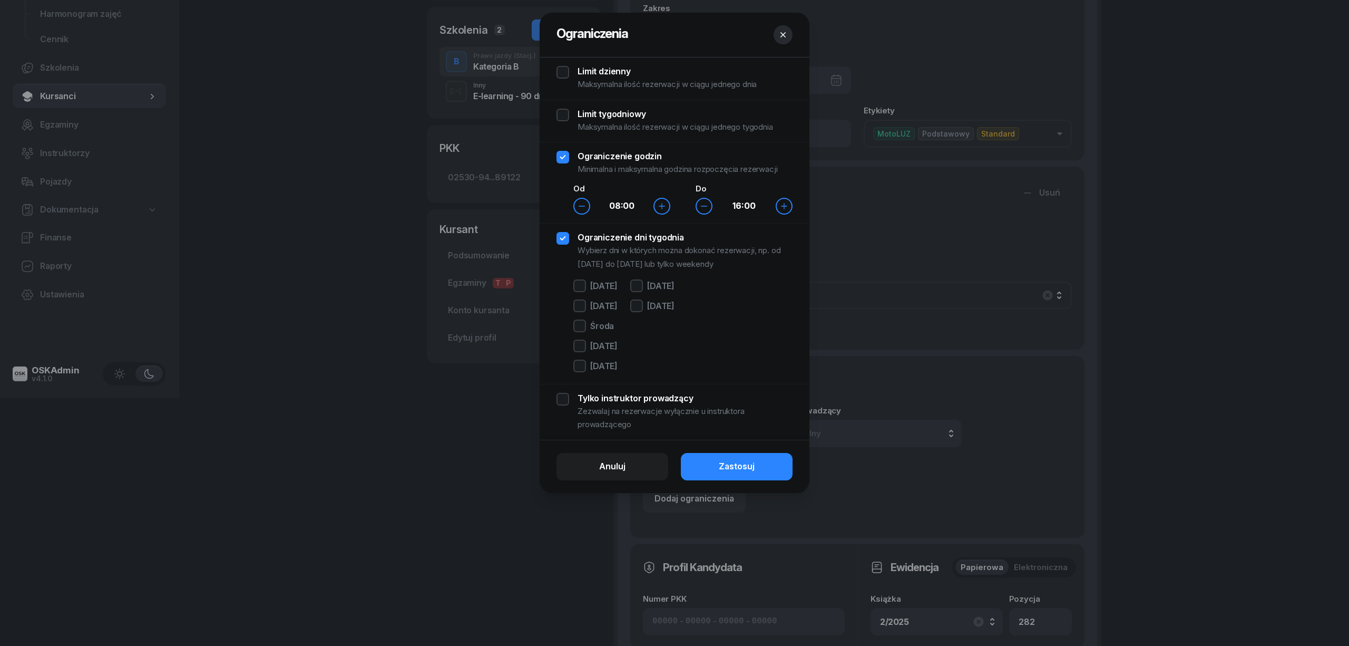
click at [559, 158] on div "Ograniczenie godzin Minimalna i maksymalna godzina rozpoczęcia rezerwacji" at bounding box center [674, 163] width 236 height 25
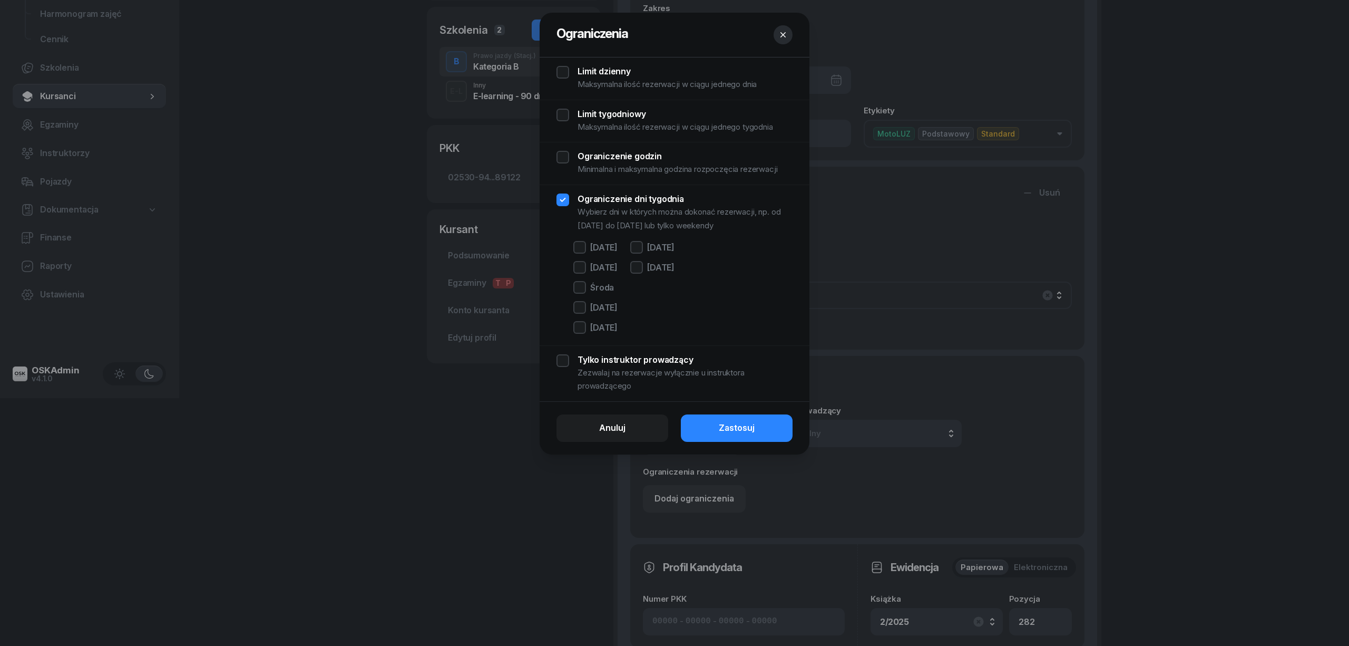
click at [565, 365] on div "Tylko instruktor prowadzący Zezwalaj na rezerwacje wyłącznie u instruktora prow…" at bounding box center [674, 373] width 236 height 38
click at [658, 437] on button "Anuluj" at bounding box center [612, 427] width 112 height 27
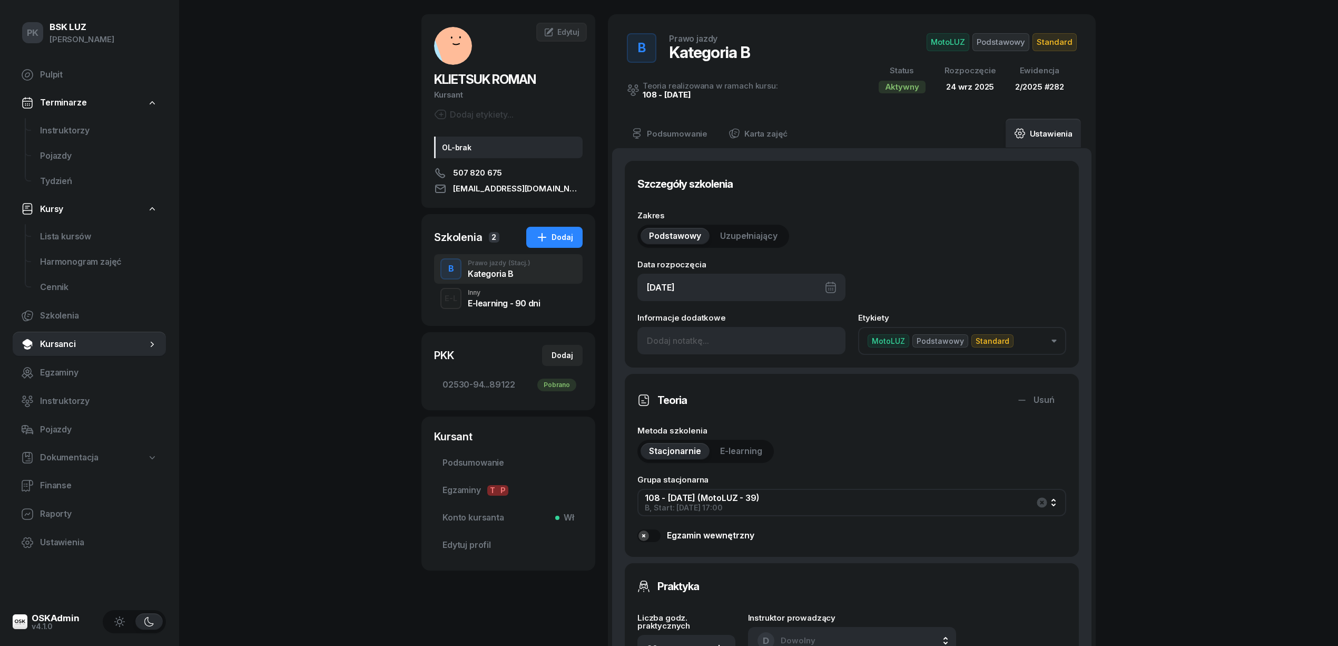
scroll to position [37, 0]
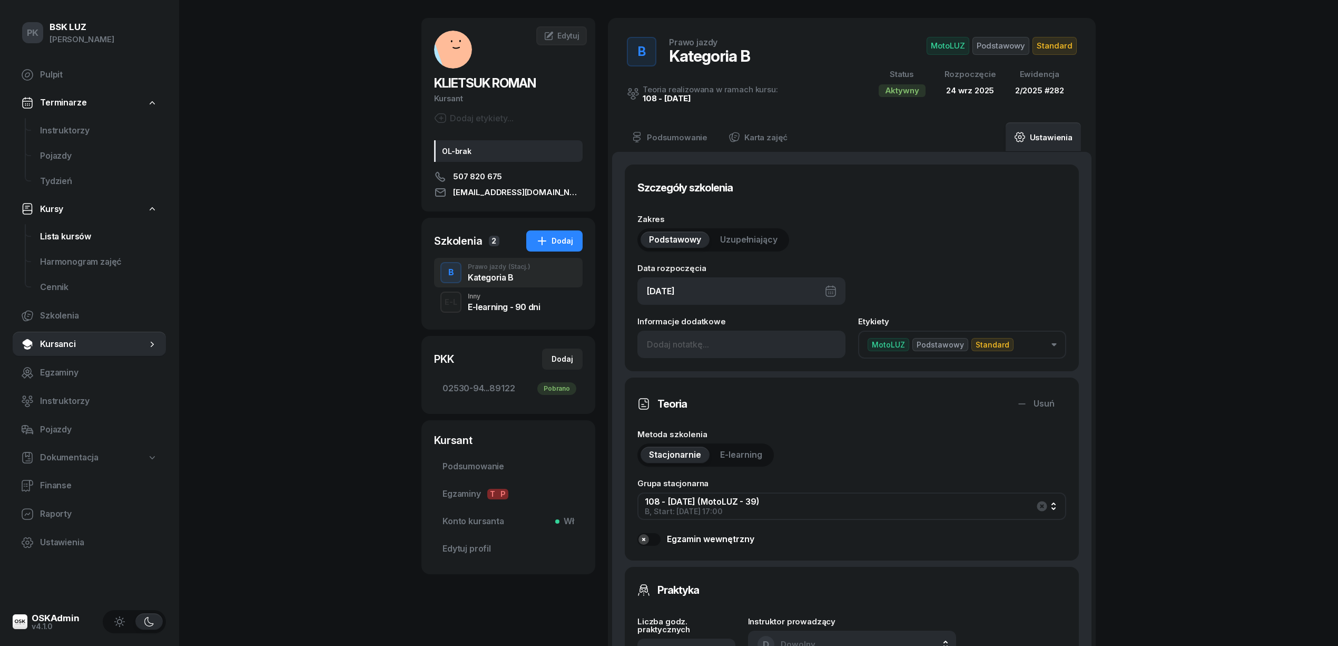
click at [64, 232] on span "Lista kursów" at bounding box center [99, 237] width 118 height 14
select select
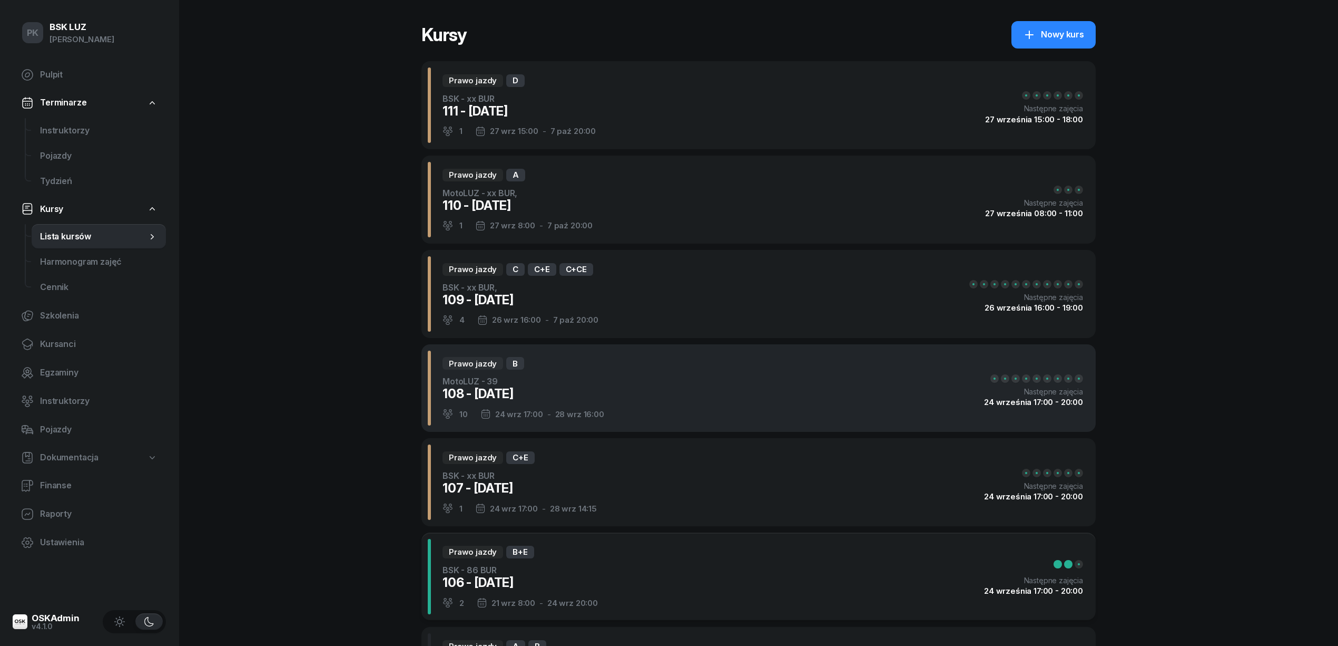
click at [586, 412] on div "28 wrz 16:00" at bounding box center [579, 414] width 49 height 8
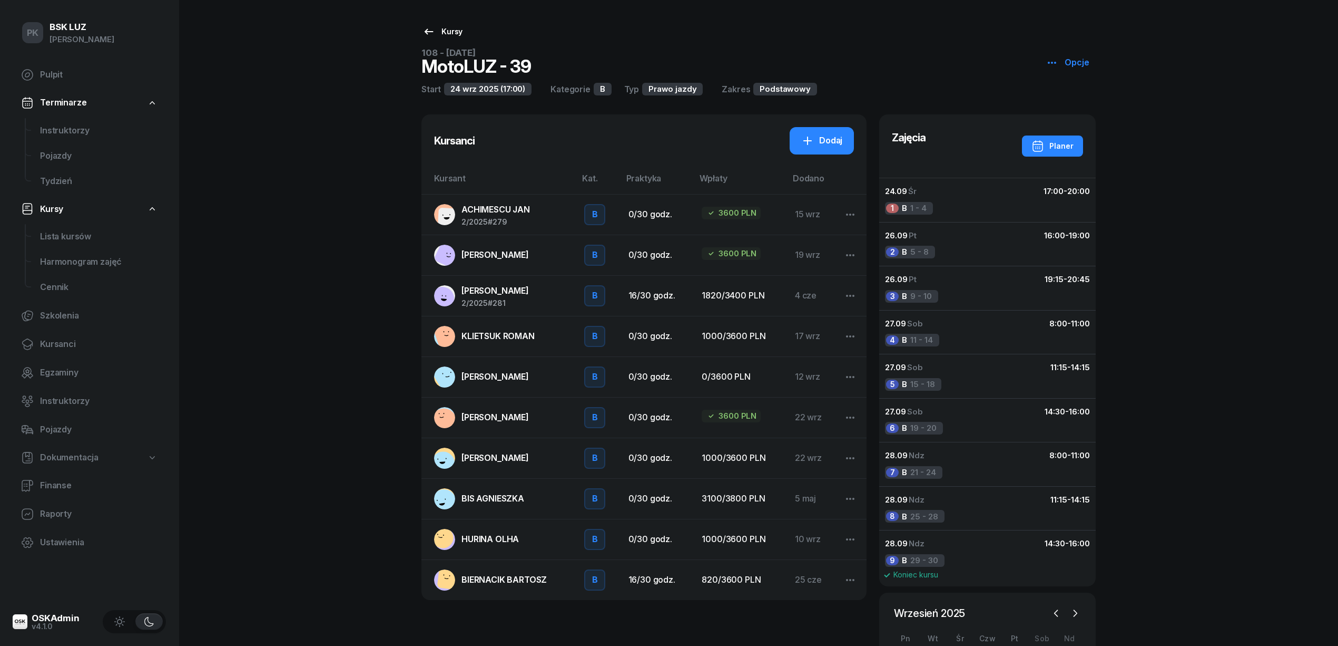
click at [462, 32] on link "Kursy" at bounding box center [442, 31] width 59 height 21
select select
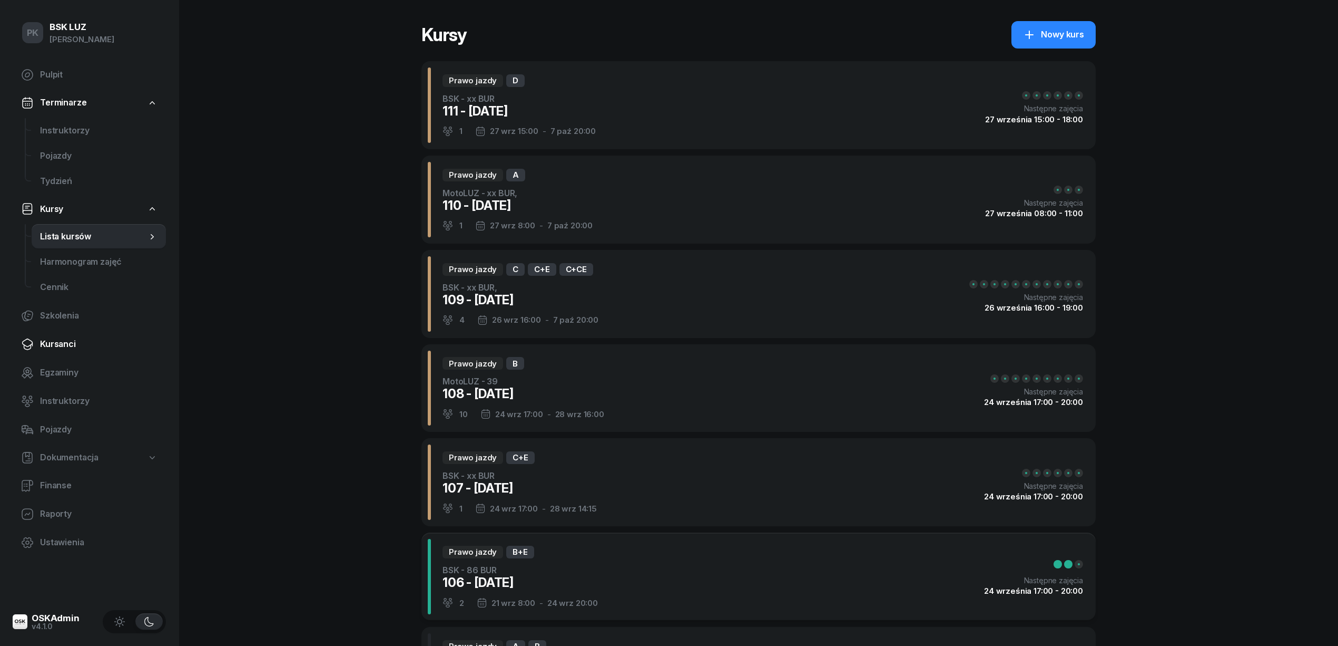
click at [64, 351] on link "Kursanci" at bounding box center [89, 343] width 153 height 25
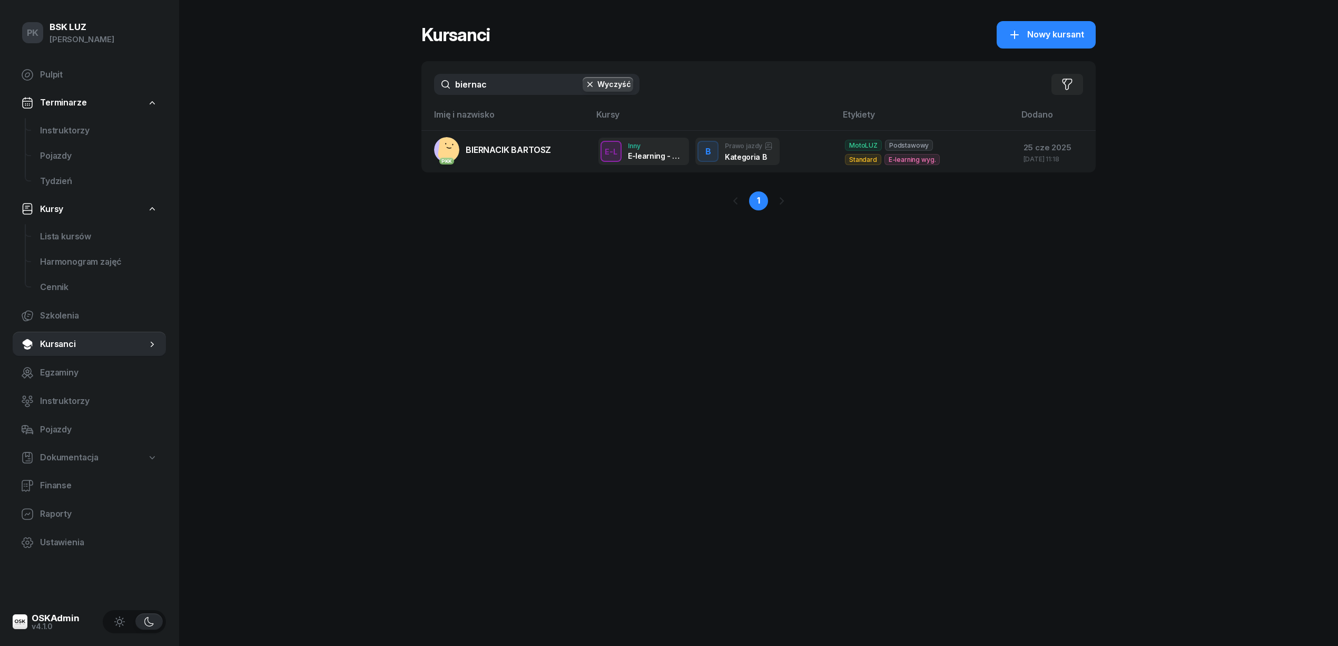
drag, startPoint x: 477, startPoint y: 79, endPoint x: 361, endPoint y: 81, distance: 116.0
click at [361, 81] on div "PK BSK LUZ Piotr Klimek Pulpit Terminarze Instruktorzy Pojazdy Tydzień Kursy Li…" at bounding box center [669, 323] width 1338 height 646
type input "żmuda"
click at [603, 85] on button "Wyczyść" at bounding box center [608, 84] width 51 height 15
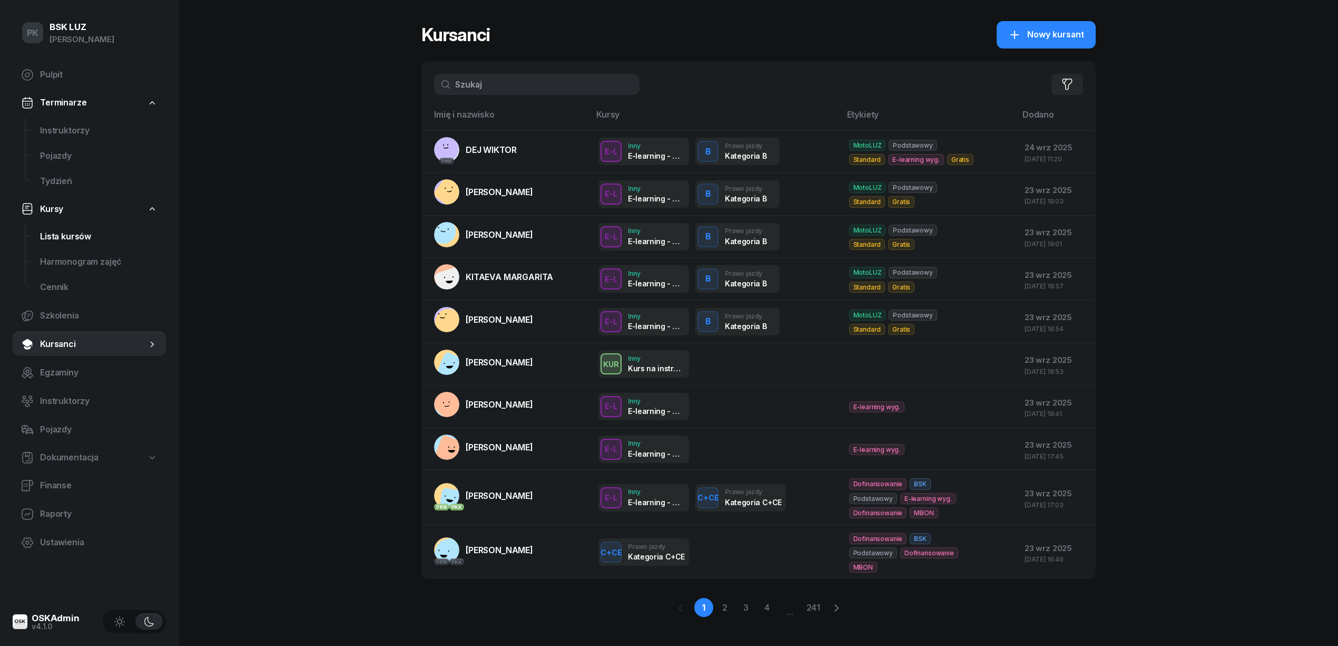
click at [71, 236] on span "Lista kursów" at bounding box center [99, 237] width 118 height 14
select select
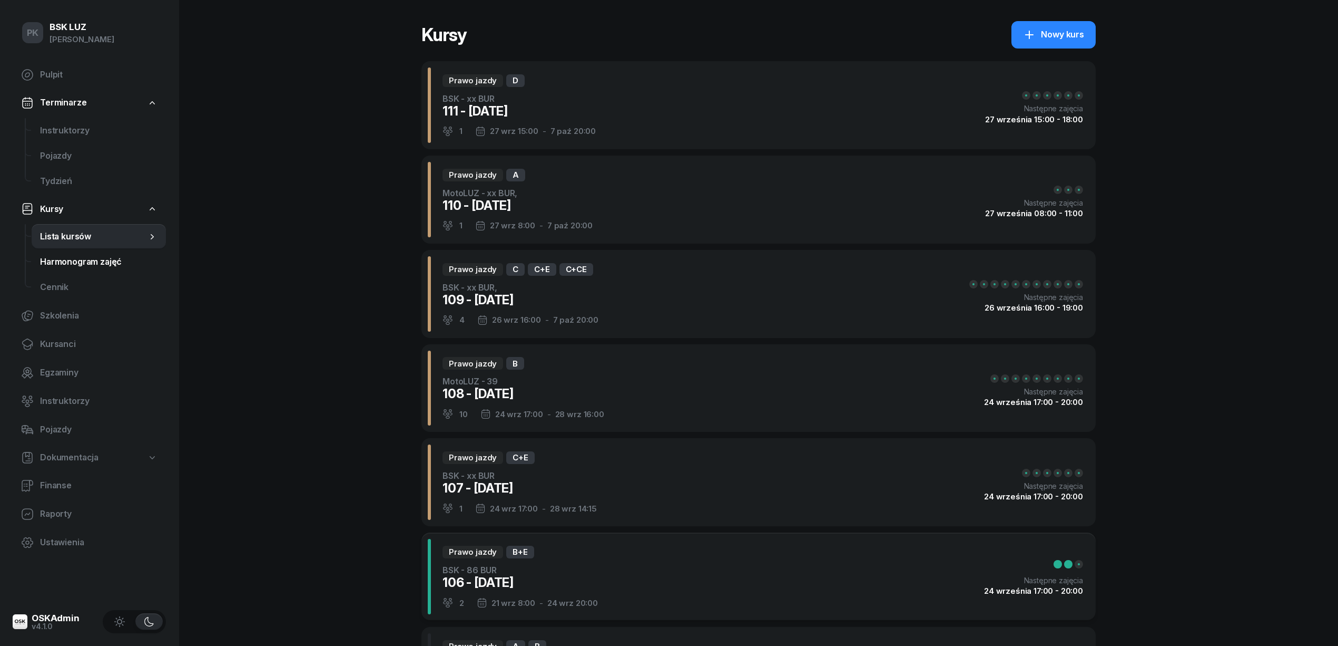
click at [71, 260] on span "Harmonogram zajęć" at bounding box center [99, 262] width 118 height 14
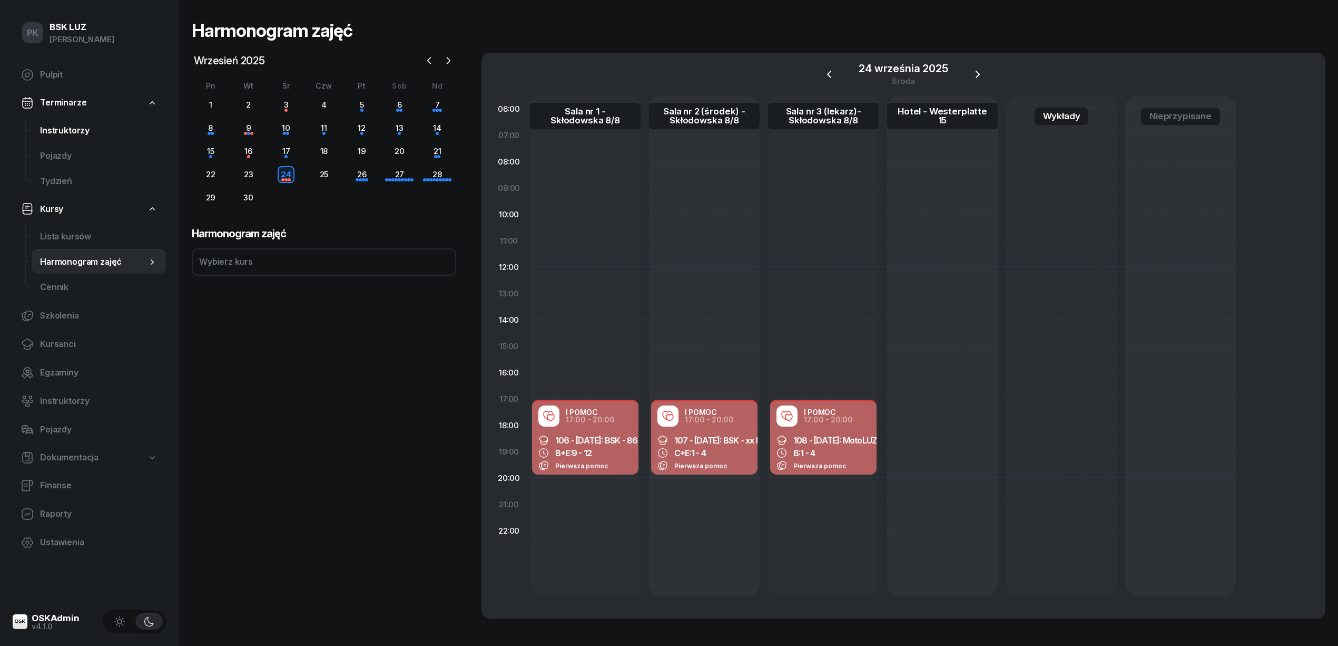
click at [74, 132] on span "Instruktorzy" at bounding box center [99, 131] width 118 height 14
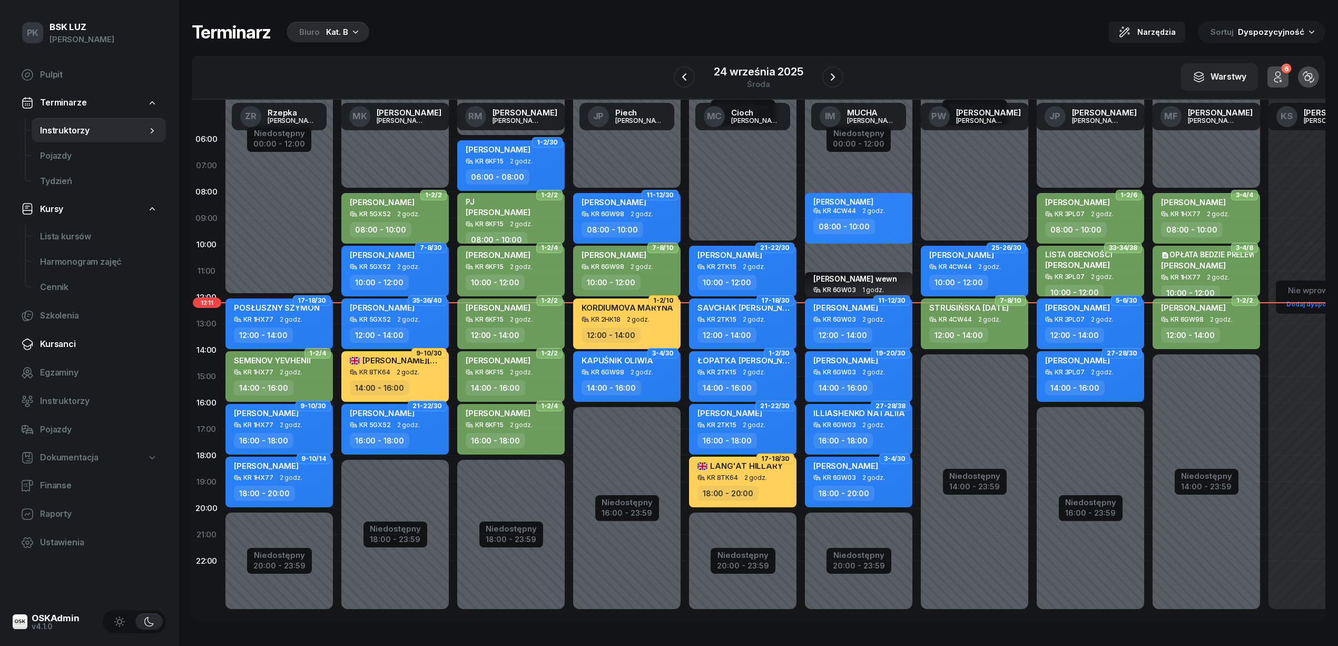
click at [60, 340] on span "Kursanci" at bounding box center [99, 344] width 118 height 14
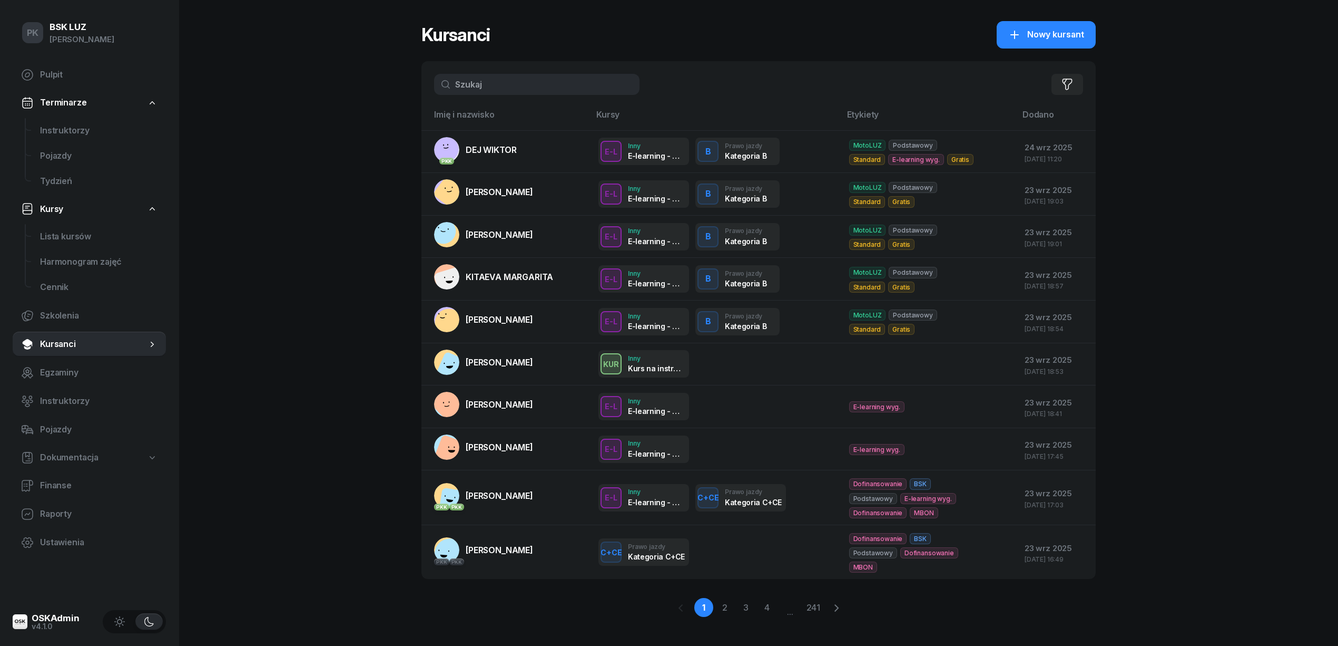
click at [489, 85] on input "text" at bounding box center [537, 84] width 206 height 21
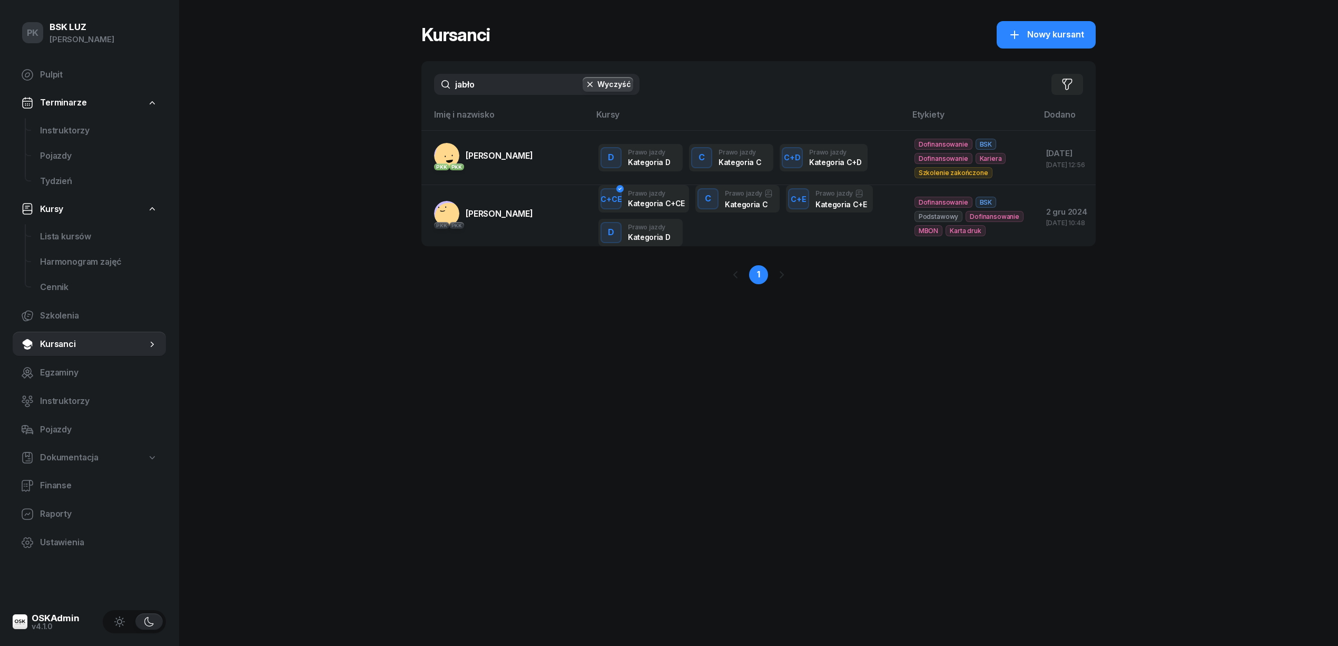
type input "jabło"
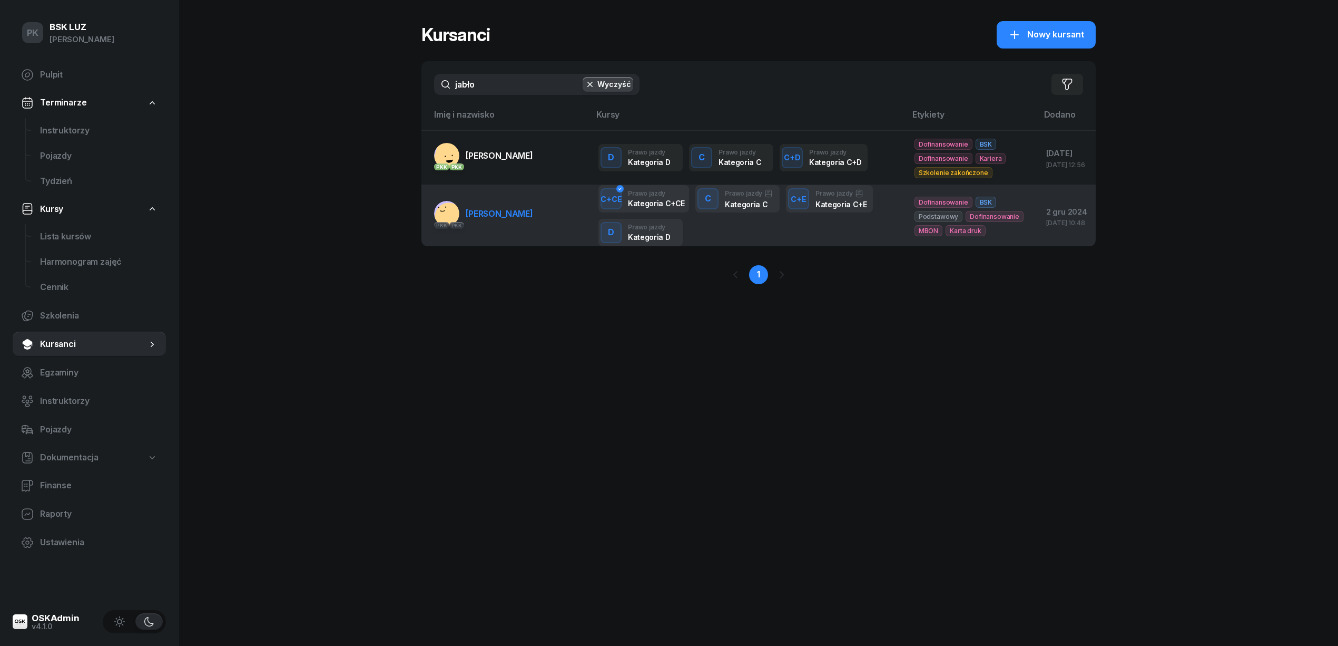
click at [490, 224] on link "PKK PKK JABŁOŃSKI MACIEJ" at bounding box center [483, 213] width 99 height 25
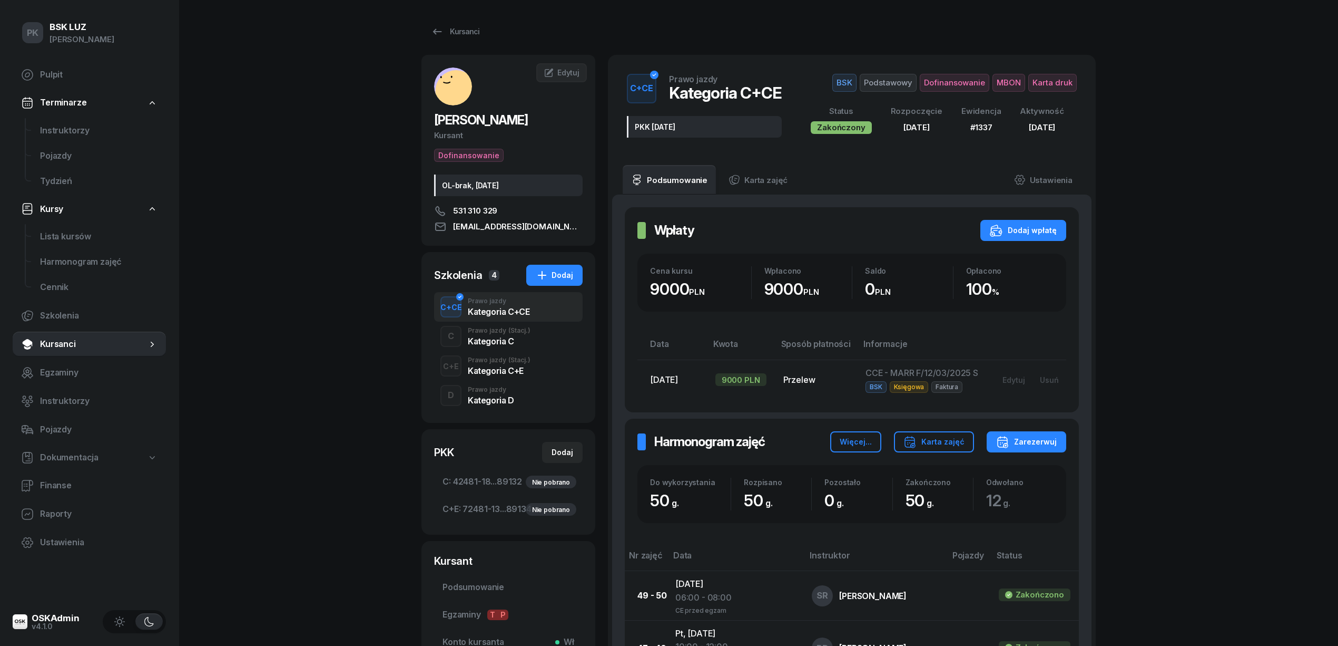
click at [490, 350] on div "C Prawo jazdy (Stacj.) Kategoria C" at bounding box center [508, 336] width 149 height 30
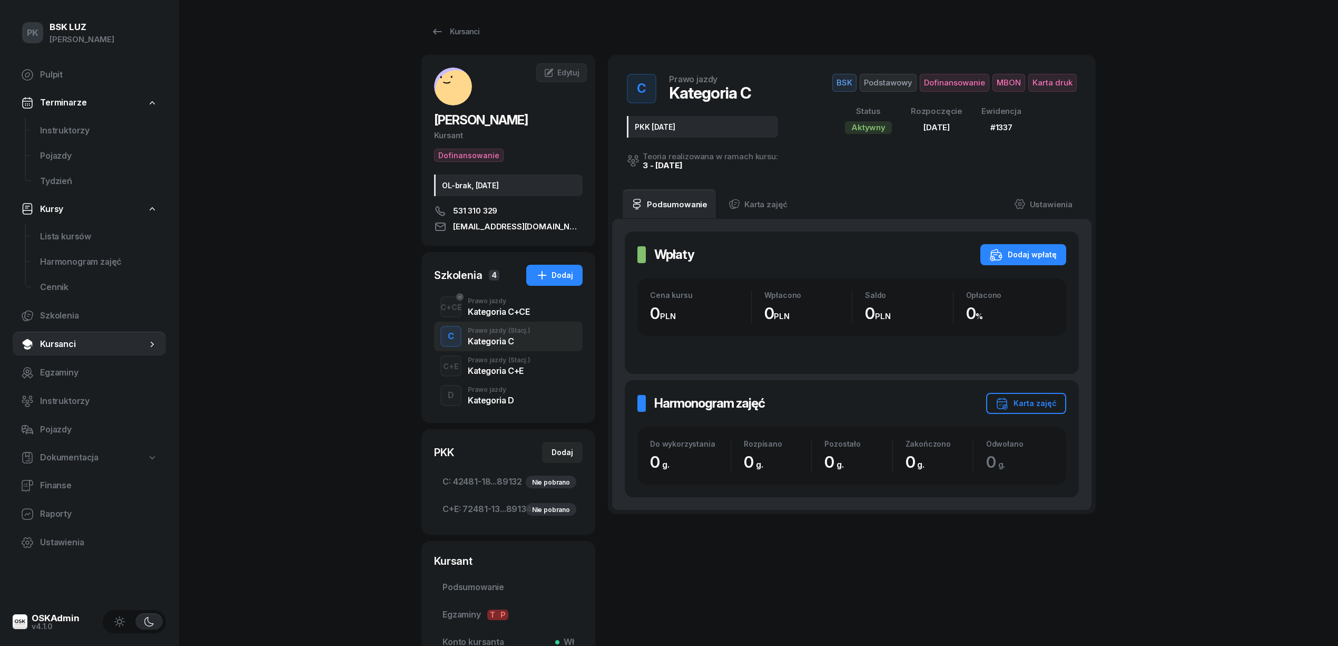
click at [504, 393] on div "Prawo jazdy" at bounding box center [491, 389] width 46 height 6
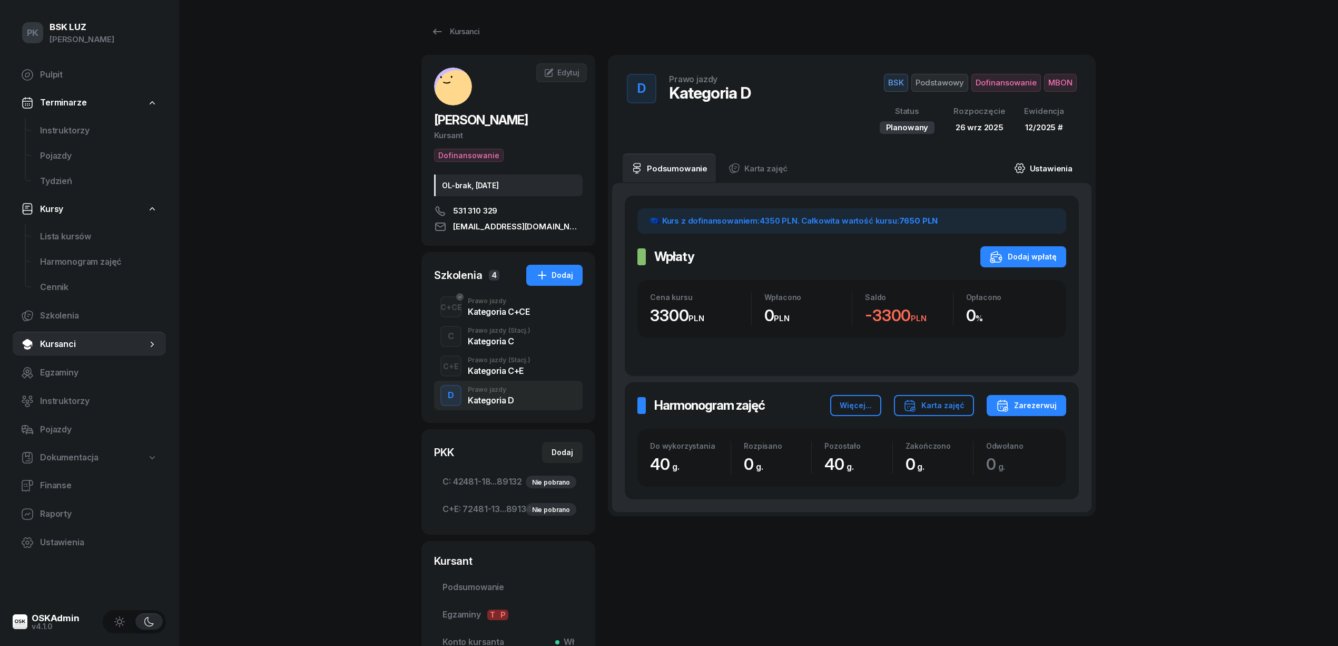
click at [1037, 173] on link "Ustawienia" at bounding box center [1043, 168] width 75 height 30
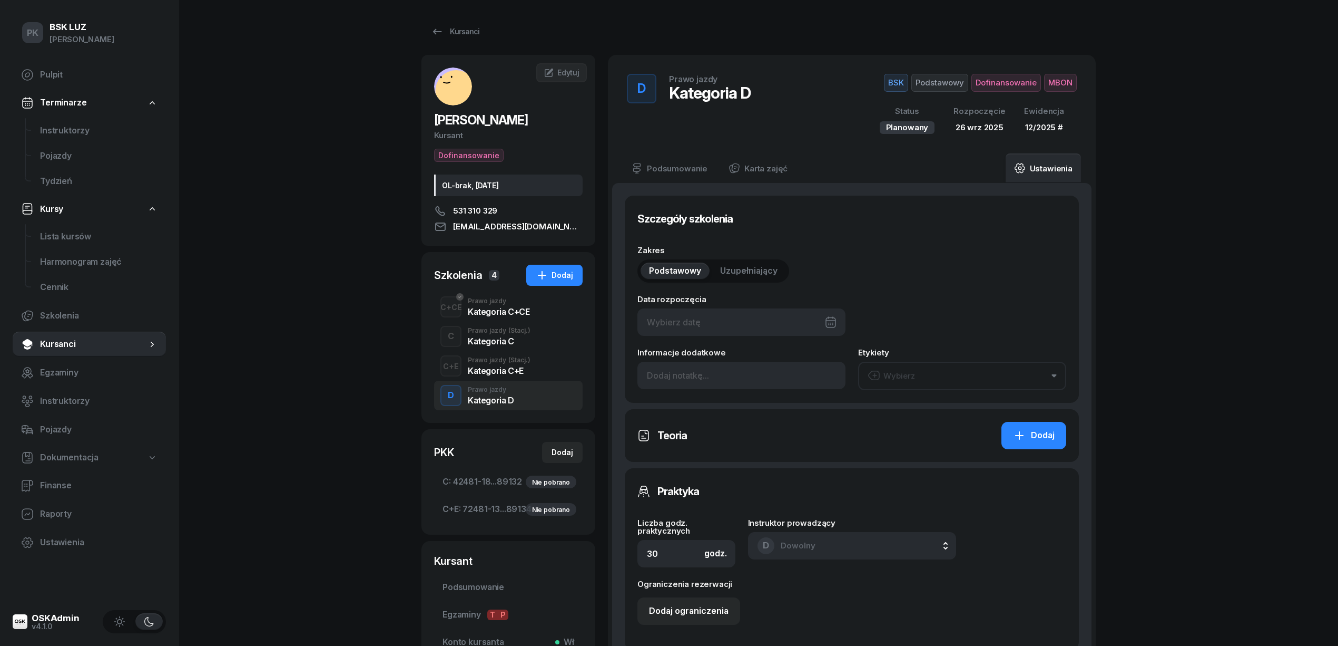
type input "26/09/2025"
type input "40"
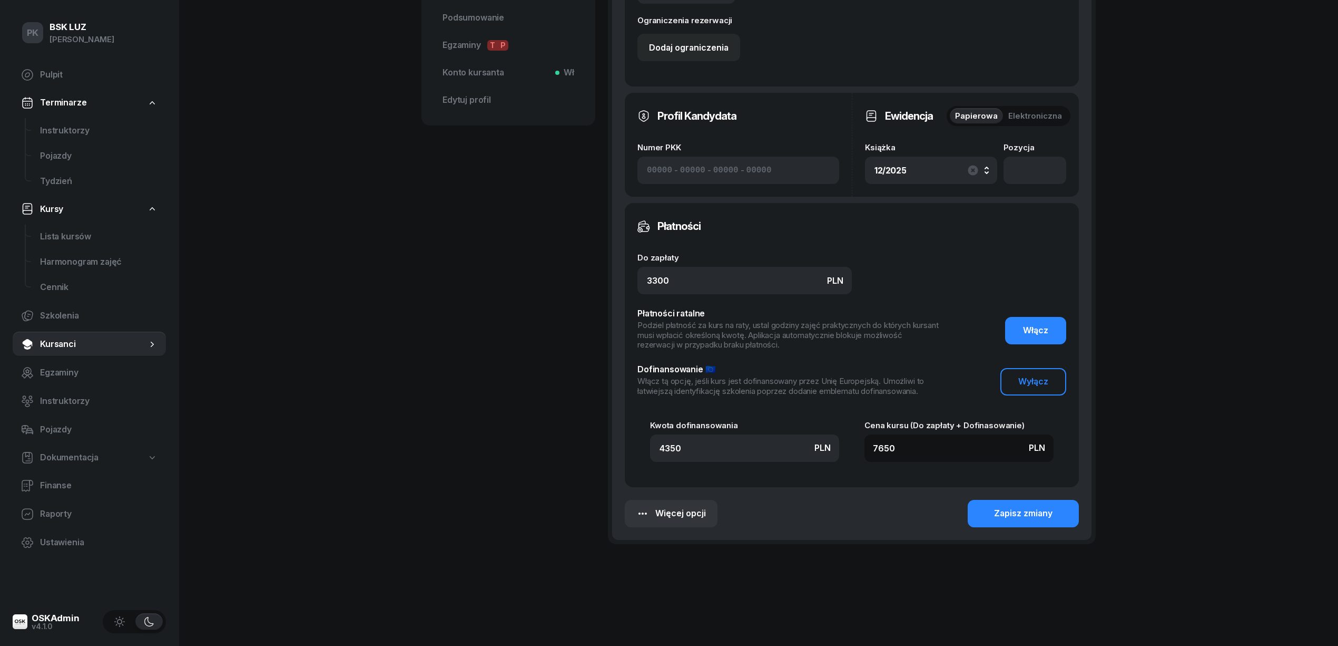
scroll to position [570, 0]
drag, startPoint x: 711, startPoint y: 451, endPoint x: 552, endPoint y: 448, distance: 158.6
click at [552, 448] on div "JABŁOŃSKI MACIEJ Kursant Dofinansowanie OL-brak, 2029-11-28 531 310 329 JABLONS…" at bounding box center [759, 30] width 675 height 1090
type input "7"
type input "3307"
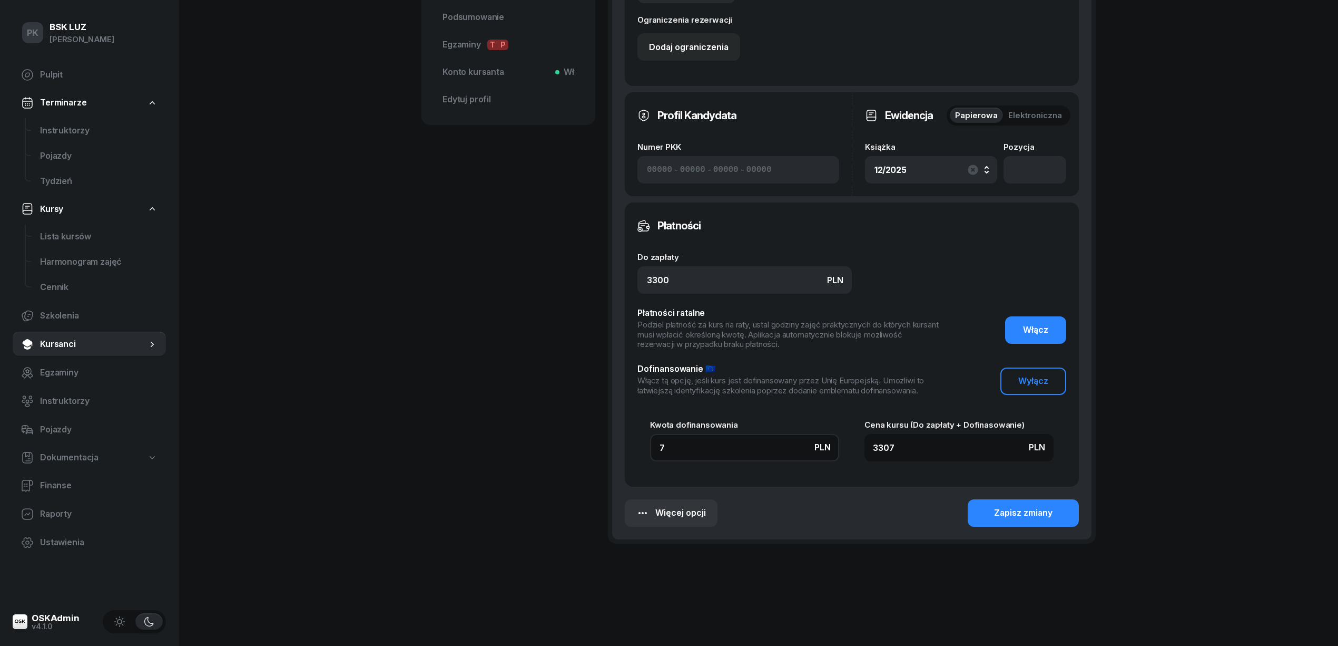
type input "76"
type input "3376"
type input "765"
type input "4065"
type input "7650"
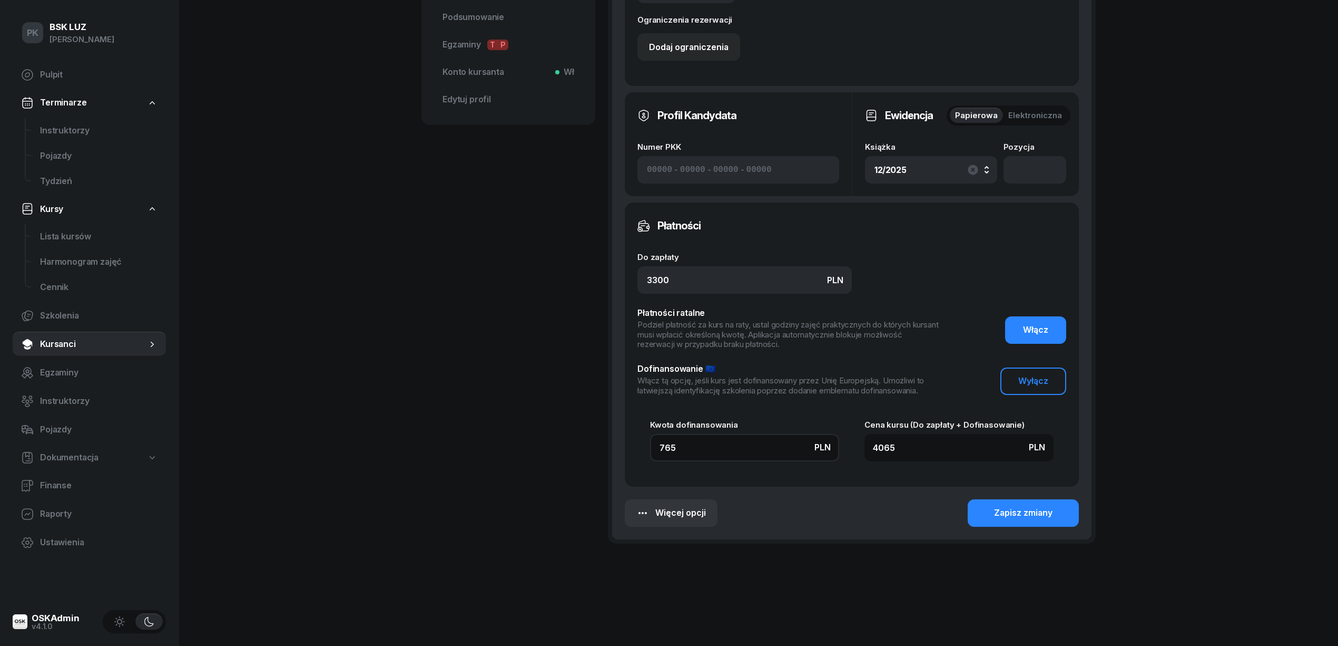
type input "10950"
type input "7650"
drag, startPoint x: 658, startPoint y: 277, endPoint x: 624, endPoint y: 280, distance: 33.9
click at [625, 280] on div "Płatności Do zapłaty PLN 3300 Płatności ratalne Podziel płatność za kurs na rat…" at bounding box center [852, 344] width 454 height 284
type input "7650"
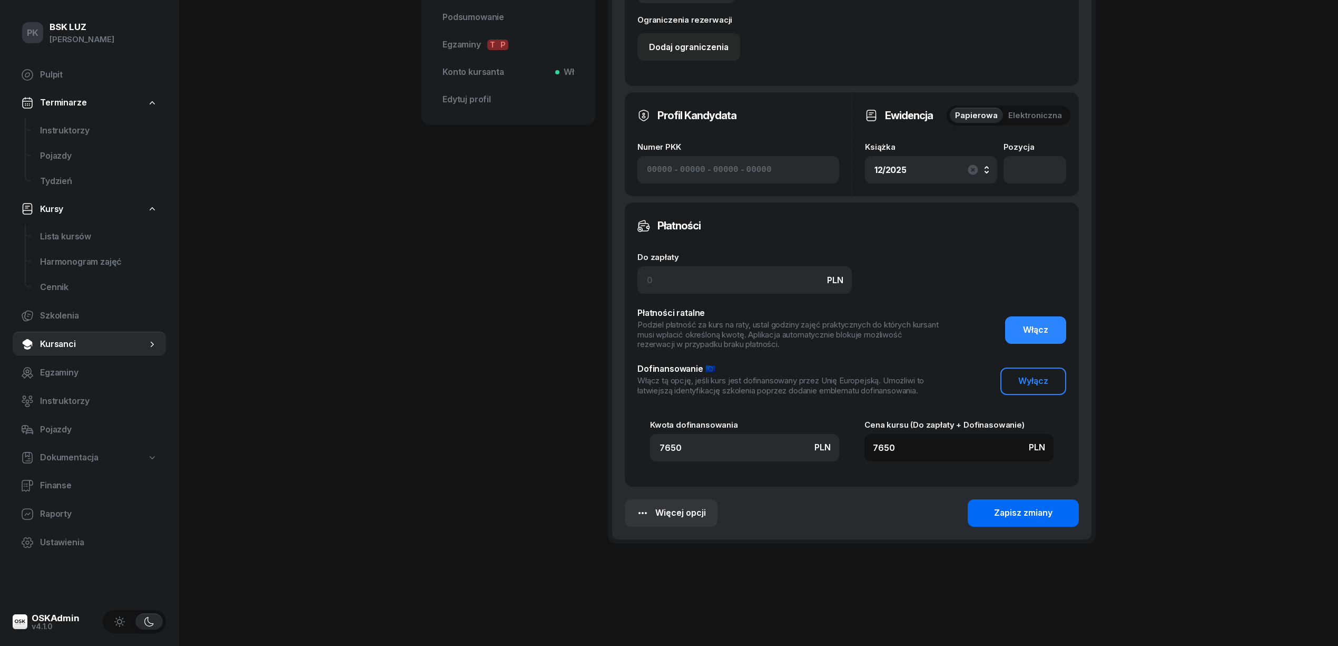
click at [979, 511] on button "Zapisz zmiany" at bounding box center [1023, 512] width 111 height 27
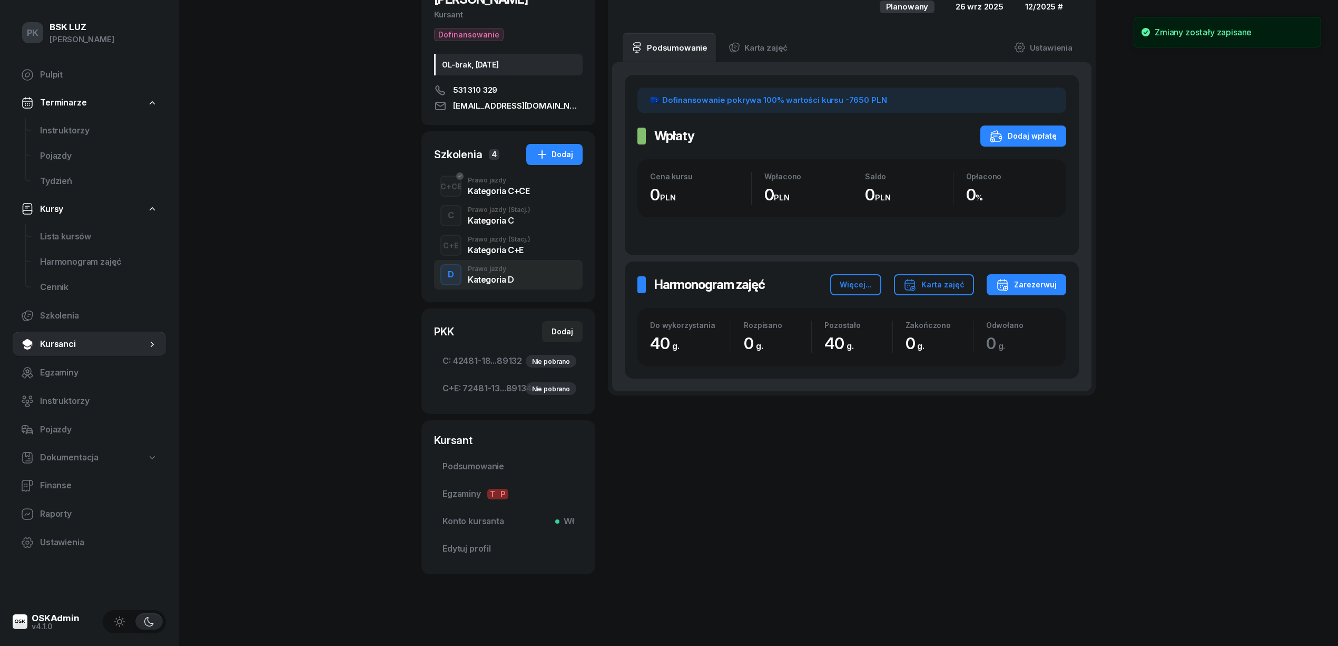
scroll to position [121, 0]
click at [546, 329] on button "Dodaj" at bounding box center [562, 331] width 41 height 21
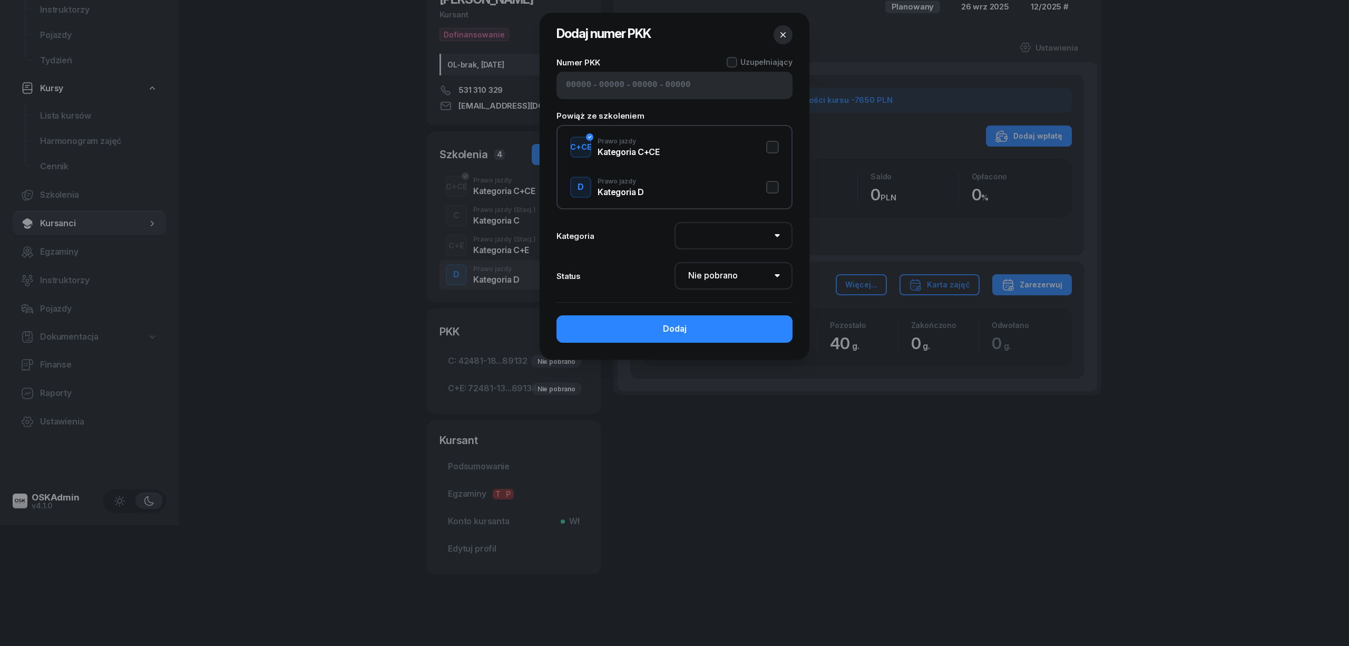
click at [579, 91] on input at bounding box center [578, 86] width 25 height 14
click at [777, 189] on button "D Prawo jazdy Kategoria D" at bounding box center [674, 187] width 209 height 21
select select "D"
click at [574, 80] on input at bounding box center [578, 86] width 25 height 14
type input "02510"
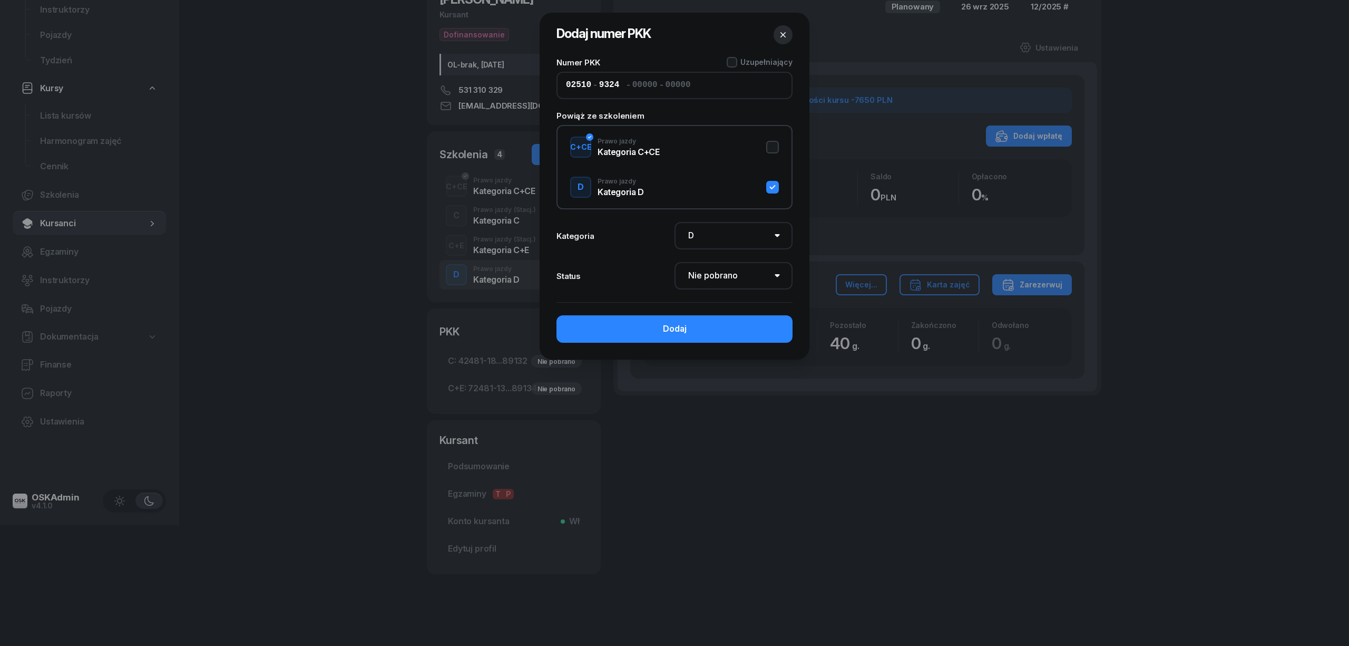
type input "93246"
type input "28573"
type input "89142"
click at [711, 277] on select "Nie pobrano Pobrano Zwrócono Zaktualizowano" at bounding box center [734, 275] width 118 height 27
select select "Get"
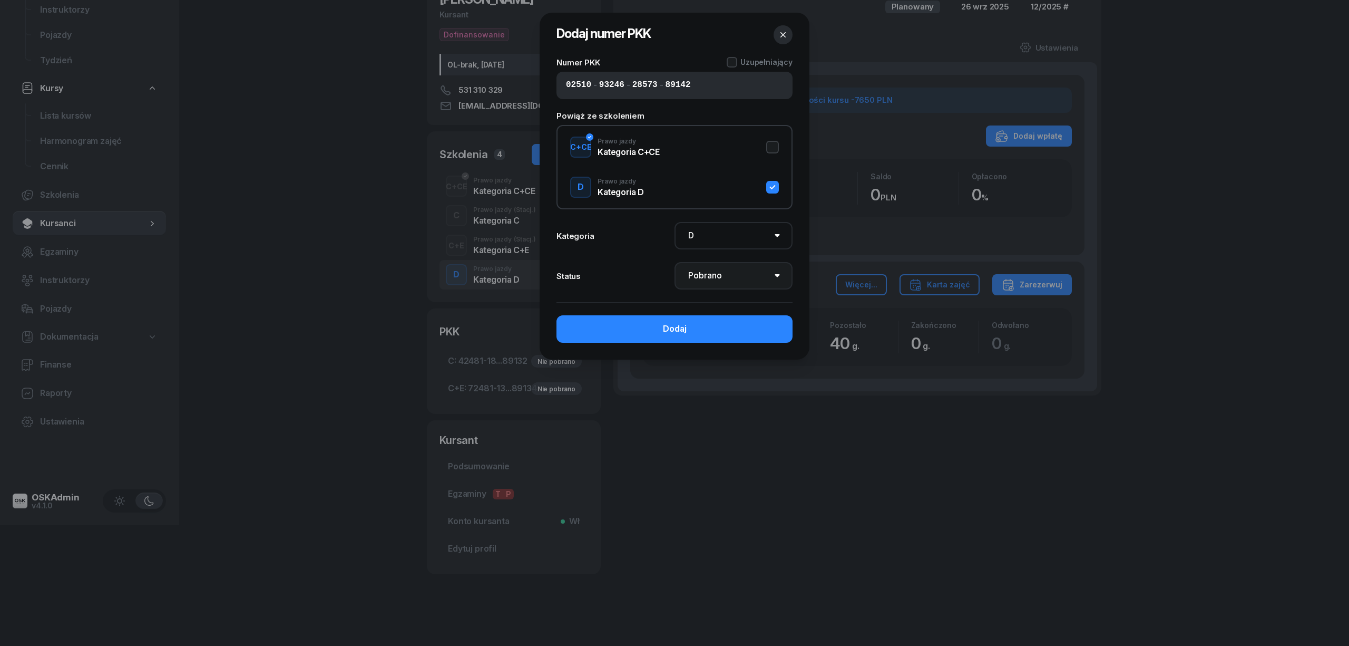
click at [675, 262] on select "Nie pobrano Pobrano Zwrócono Zaktualizowano" at bounding box center [734, 275] width 118 height 27
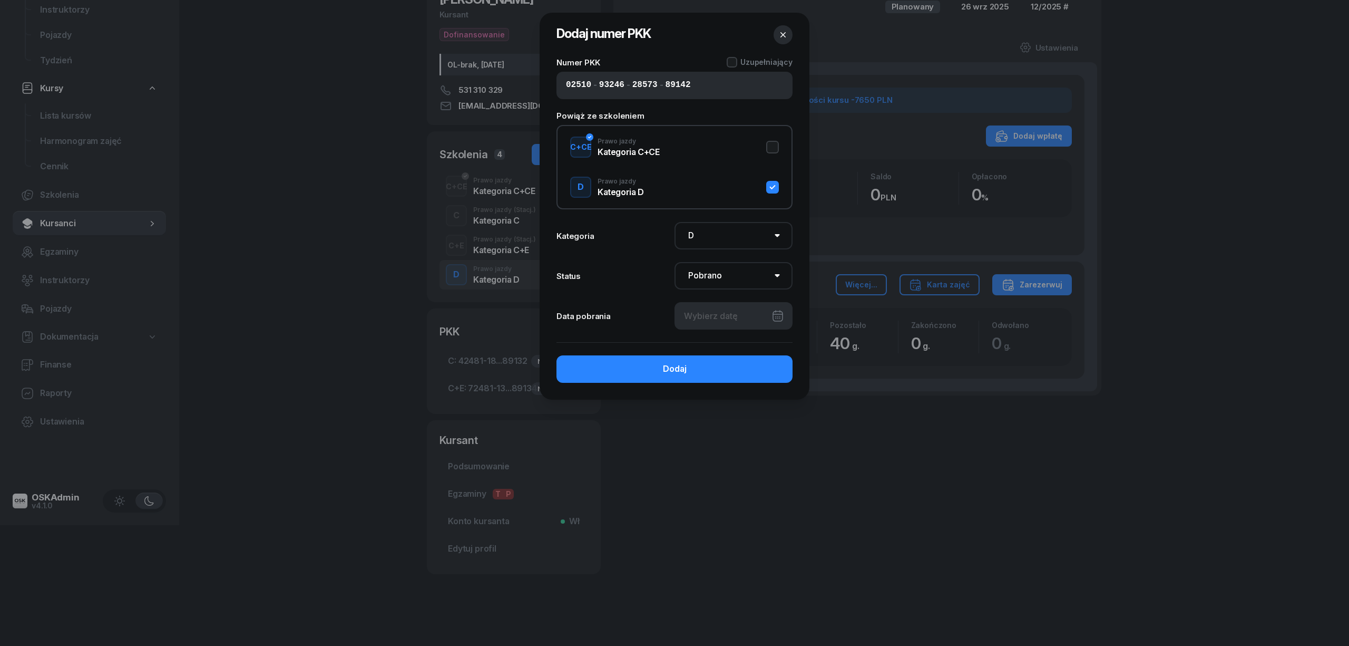
click at [710, 317] on div at bounding box center [734, 315] width 118 height 27
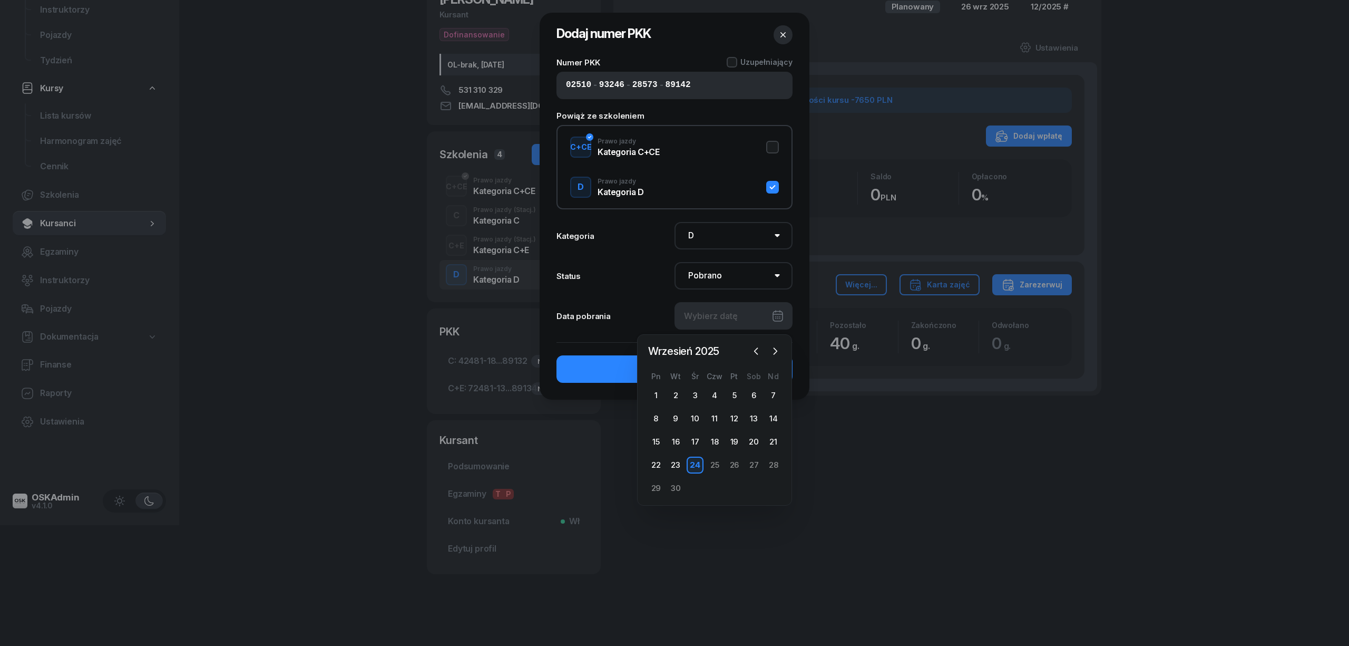
click at [698, 463] on div "24" at bounding box center [695, 464] width 17 height 17
type input "24/09/2025"
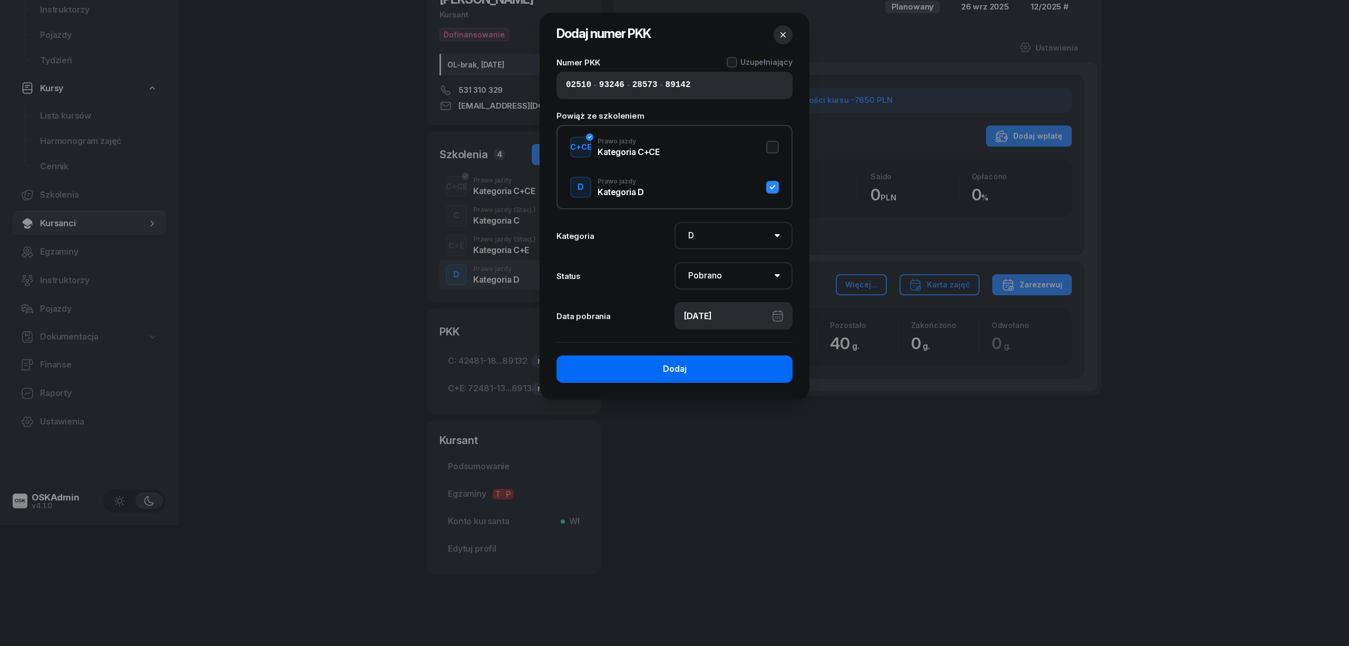
click at [699, 363] on button "Dodaj" at bounding box center [674, 368] width 236 height 27
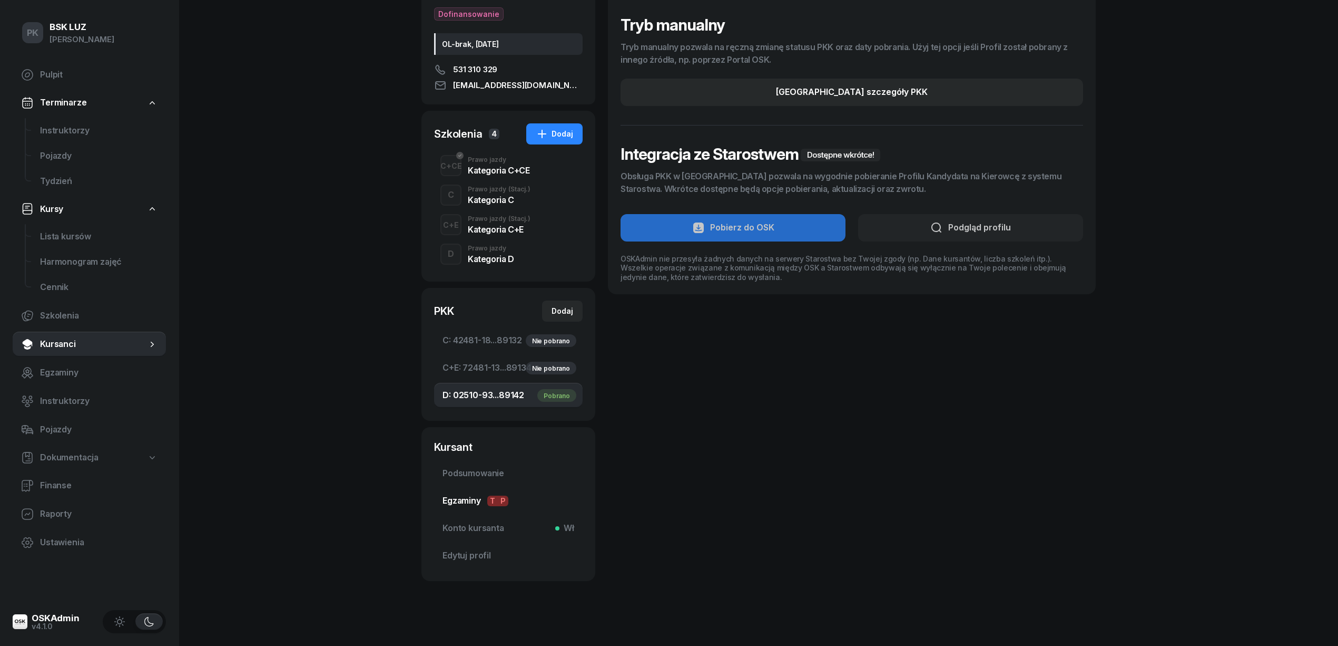
scroll to position [149, 0]
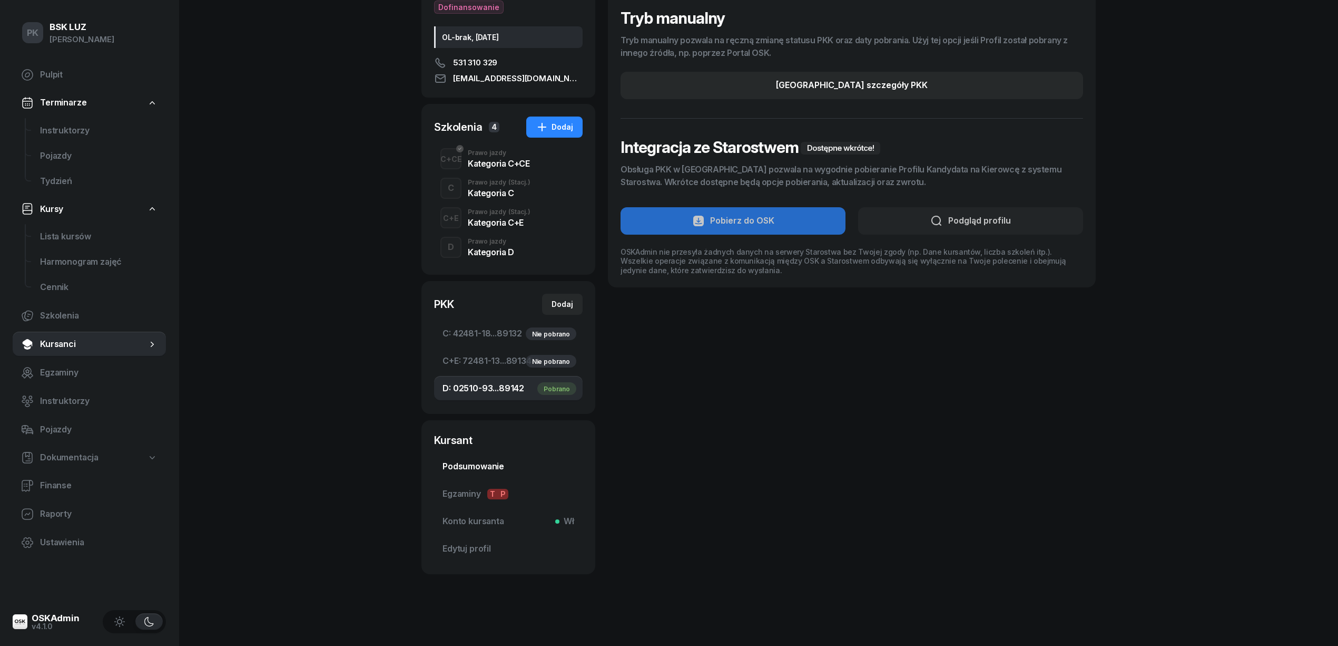
click at [499, 468] on span "Podsumowanie" at bounding box center [509, 467] width 132 height 14
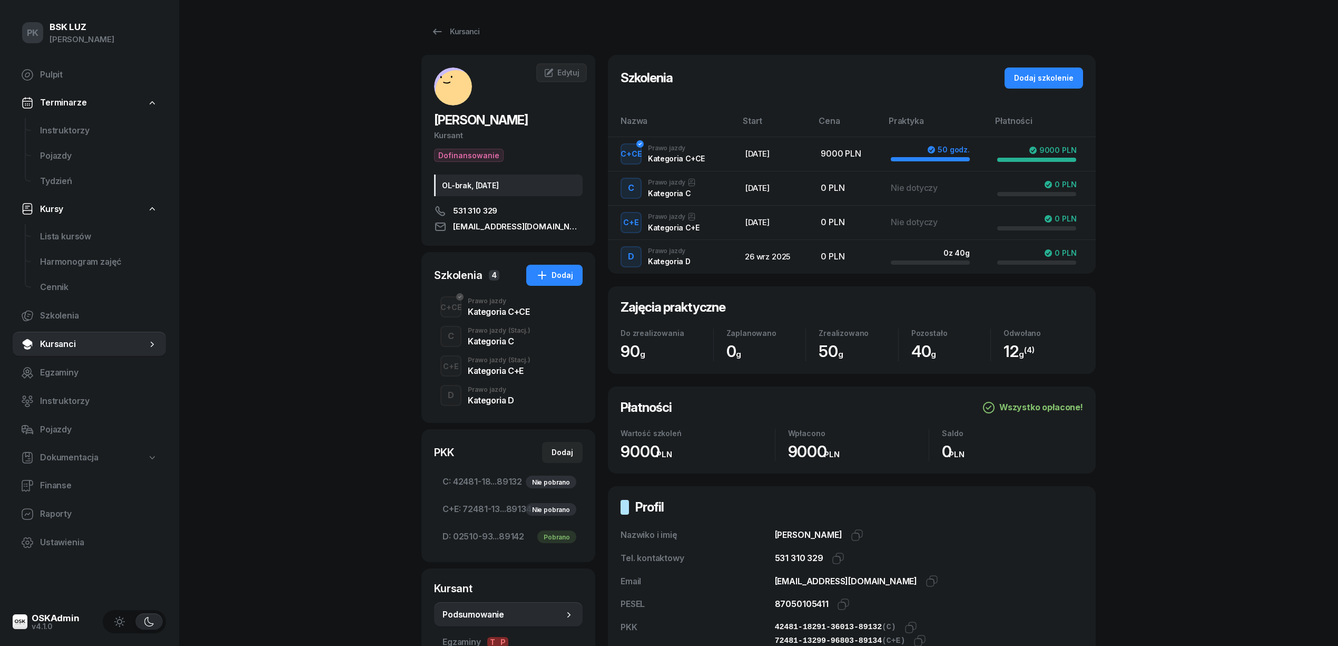
scroll to position [140, 0]
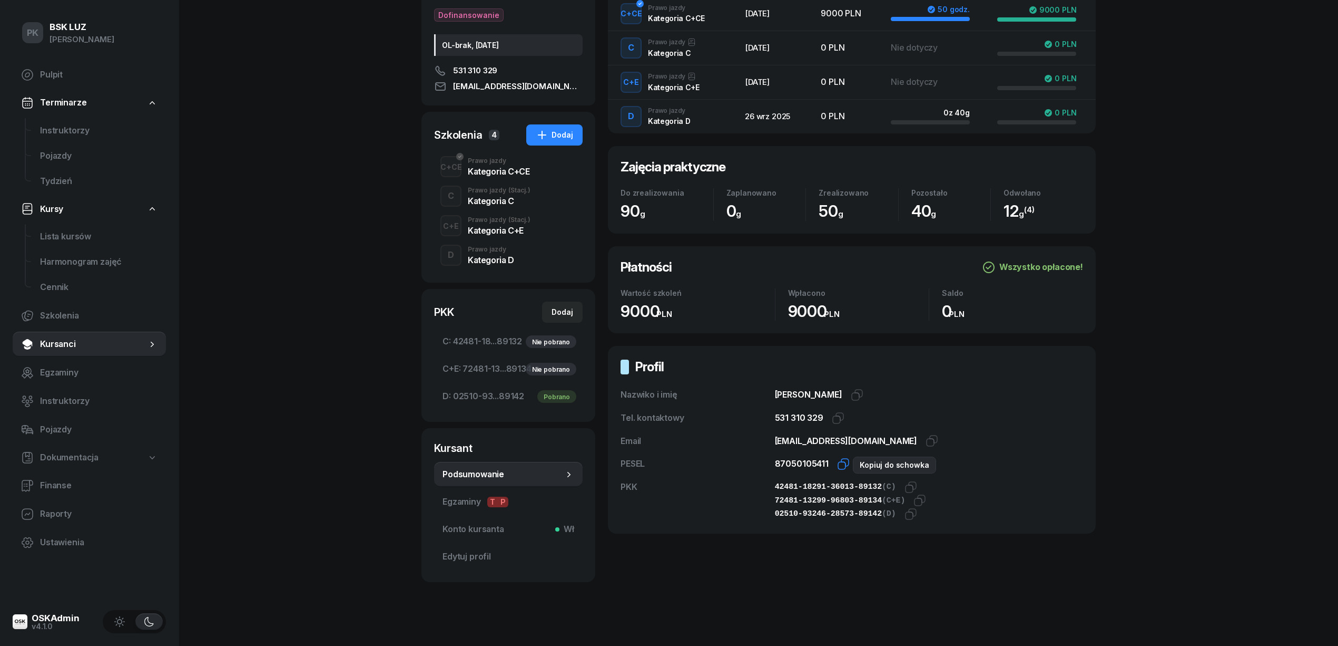
click at [842, 467] on icon "button" at bounding box center [843, 463] width 13 height 13
click at [905, 515] on icon "button" at bounding box center [911, 513] width 13 height 13
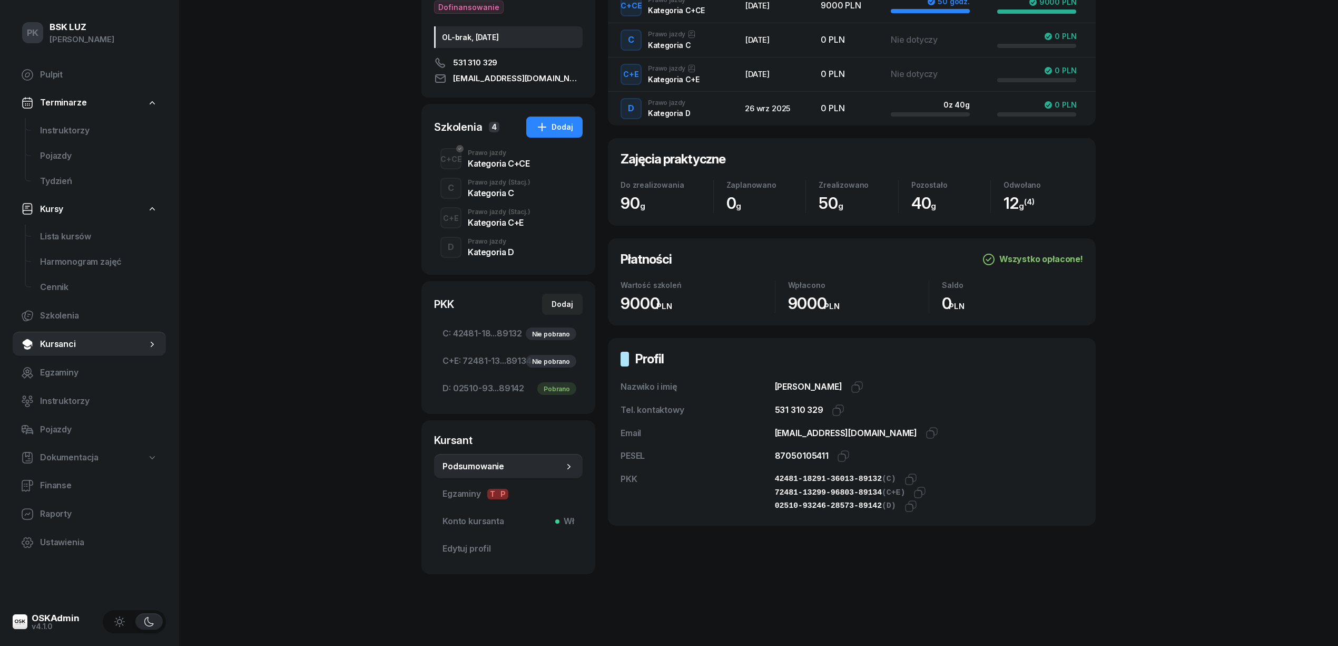
click at [491, 256] on div "Kategoria D" at bounding box center [491, 252] width 46 height 8
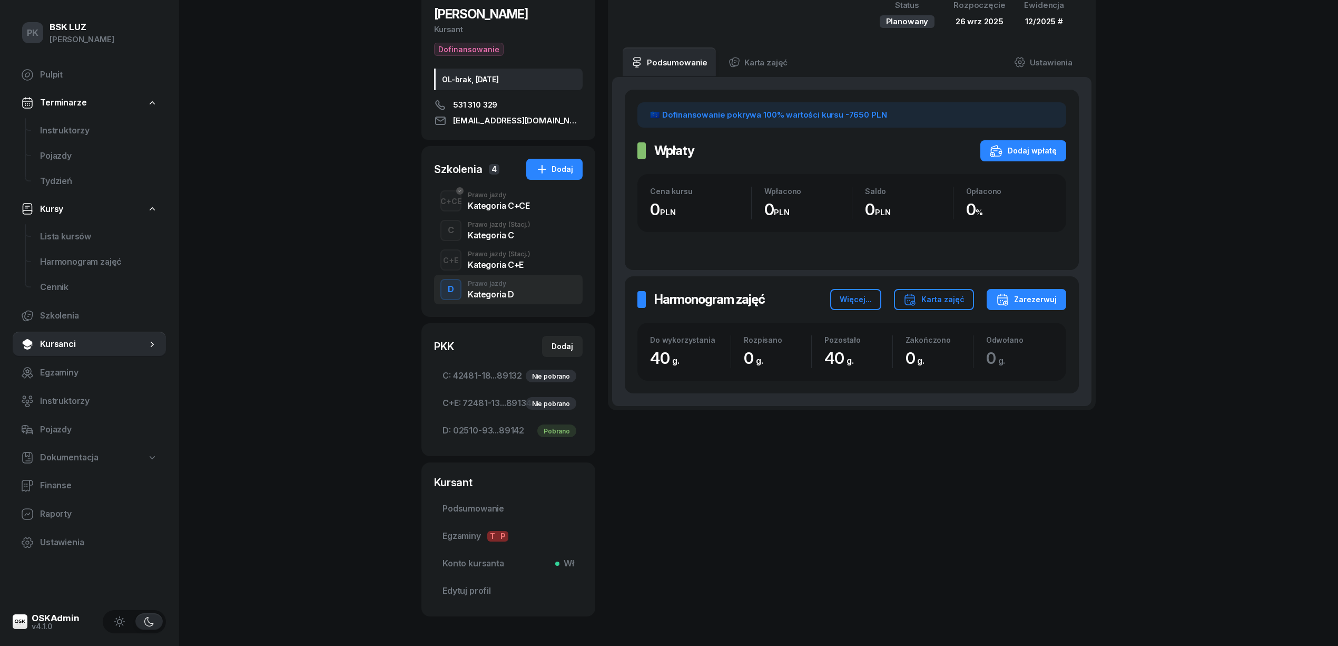
scroll to position [140, 0]
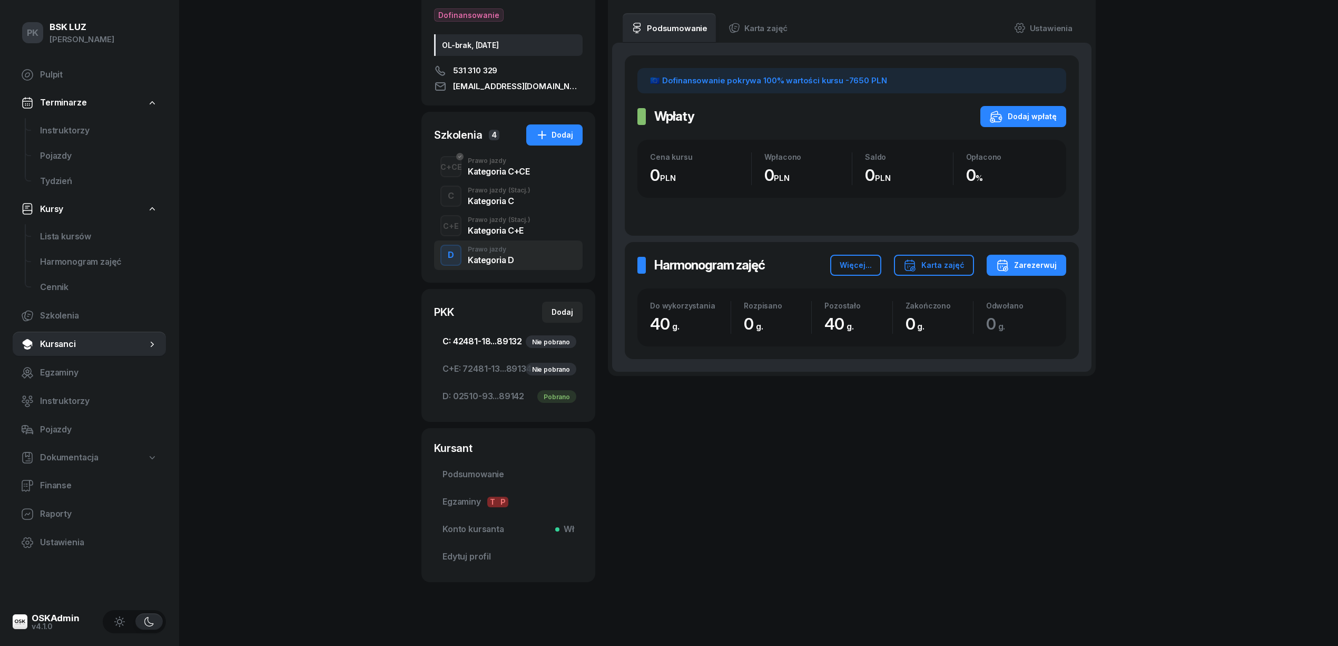
click at [492, 476] on span "Podsumowanie" at bounding box center [509, 474] width 132 height 14
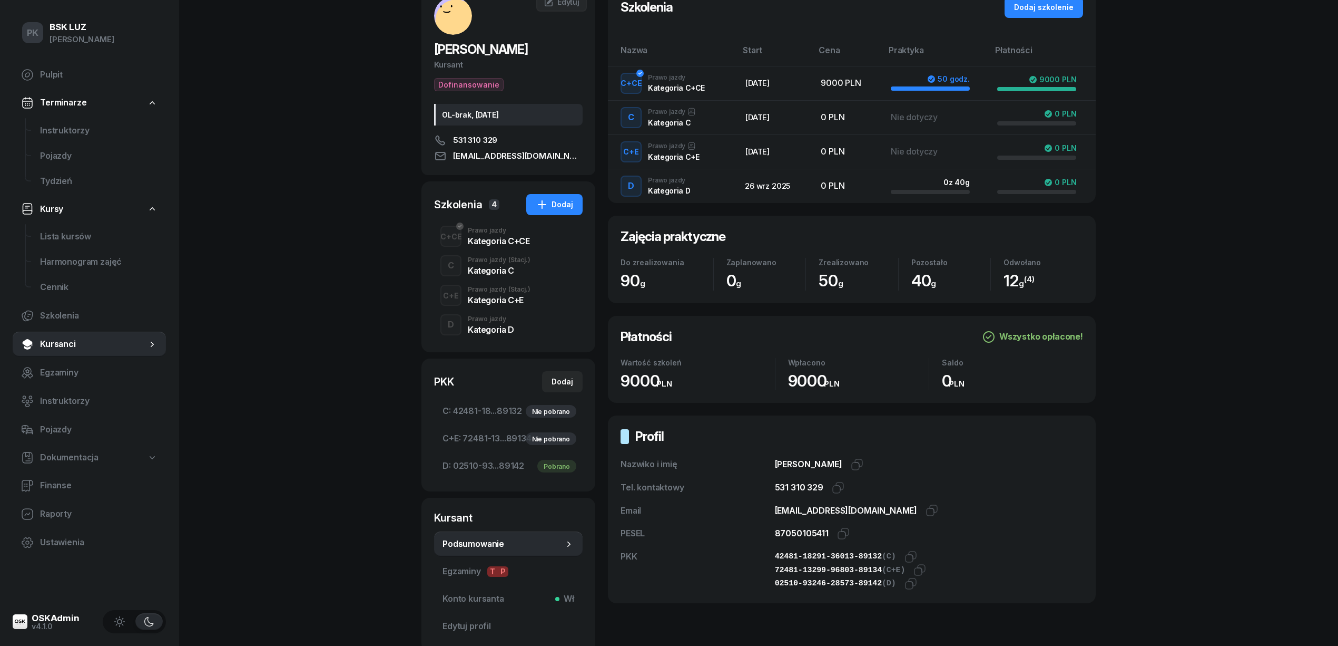
scroll to position [149, 0]
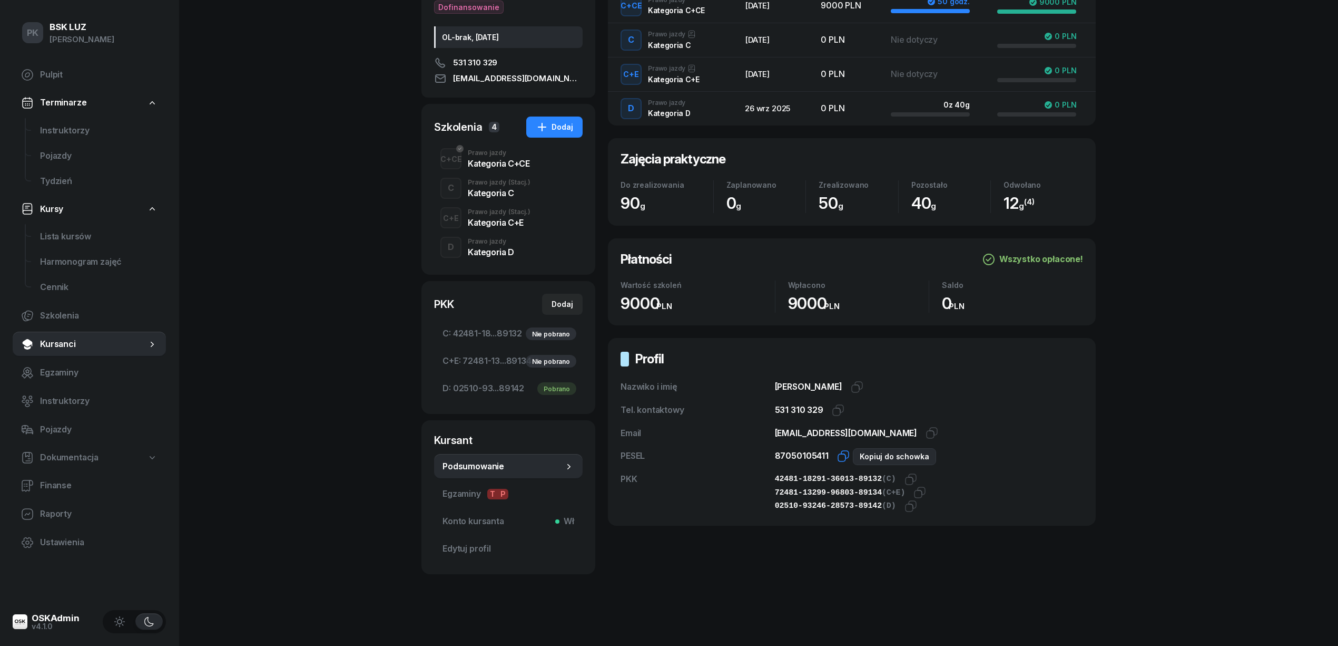
click at [839, 456] on icon "button" at bounding box center [843, 455] width 13 height 13
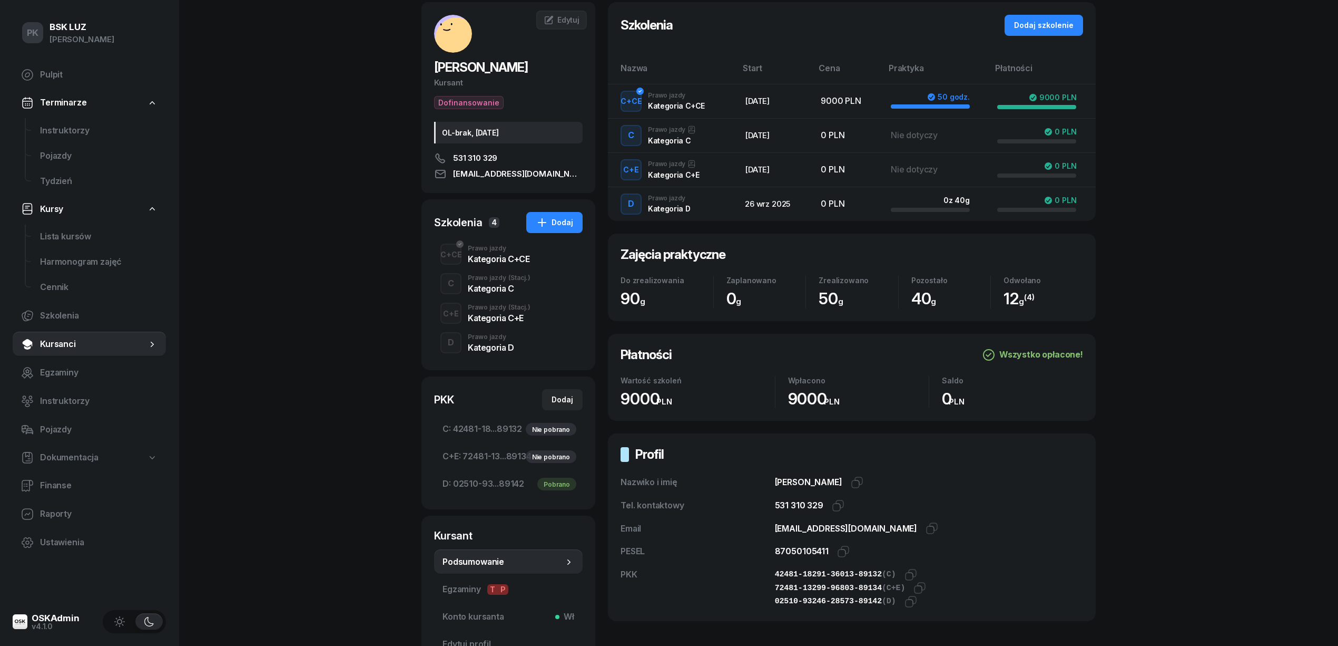
scroll to position [0, 0]
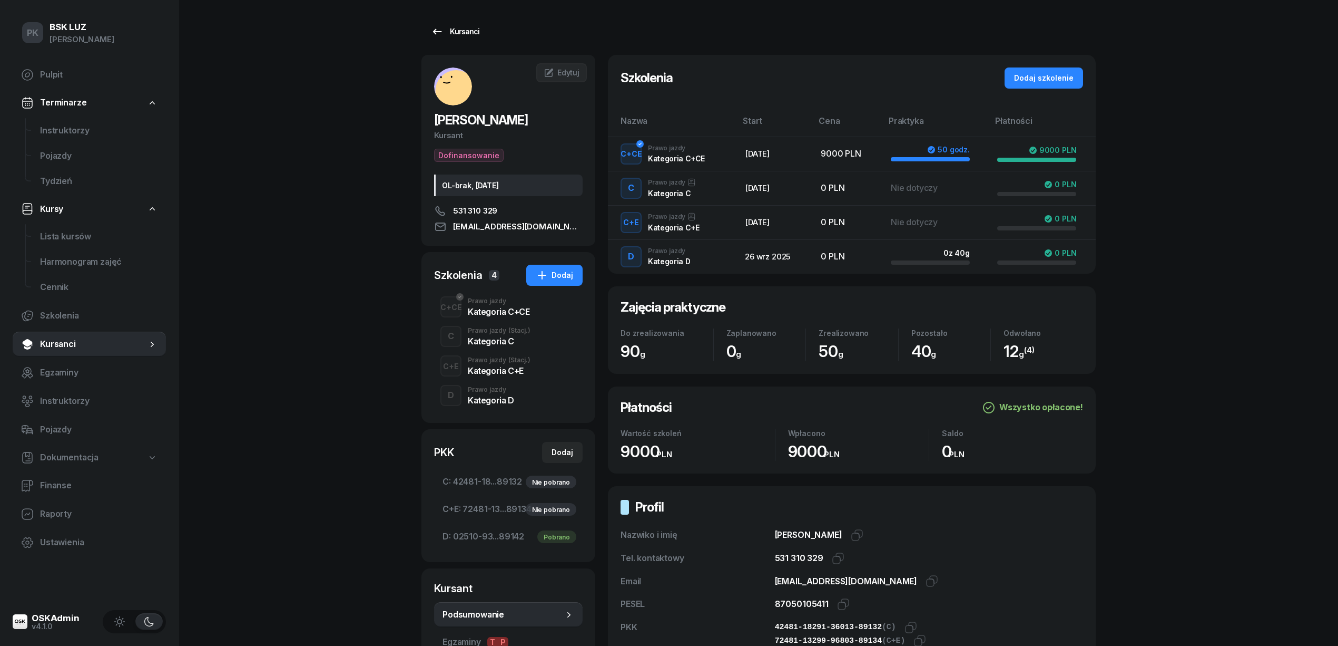
click at [449, 25] on div "Kursanci" at bounding box center [455, 31] width 48 height 13
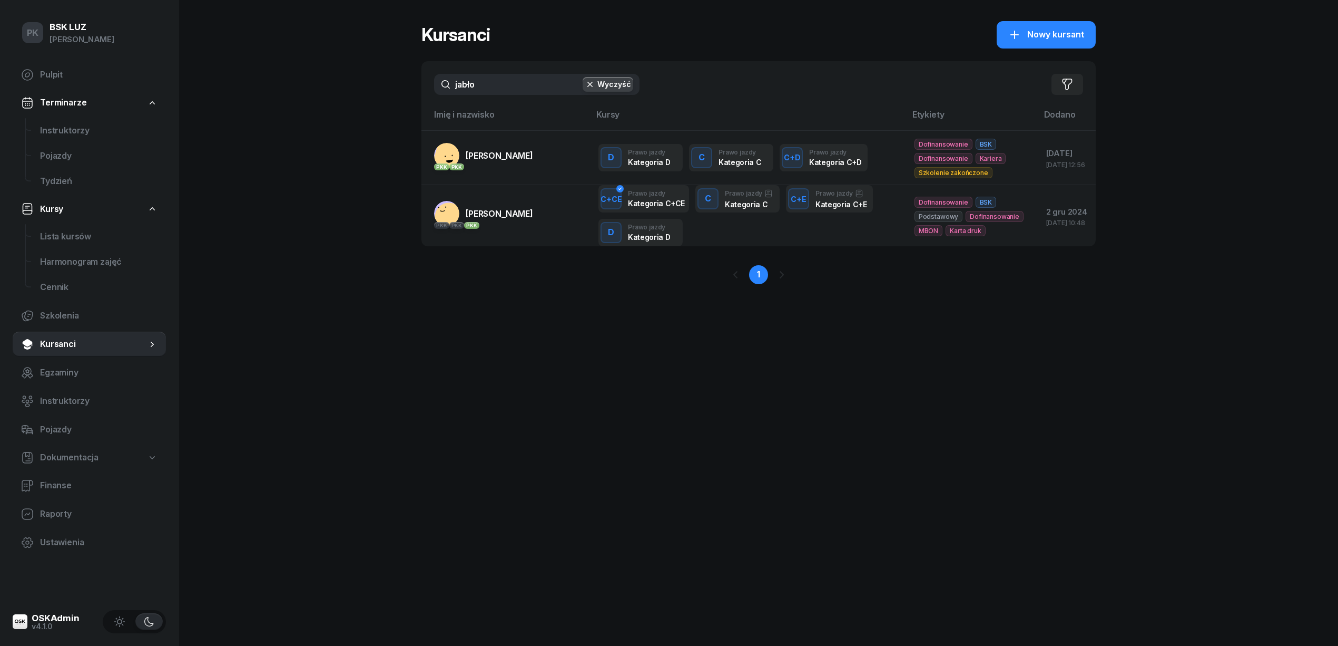
click at [355, 129] on div "PK BSK LUZ Piotr Klimek Pulpit Terminarze Instruktorzy Pojazdy Tydzień Kursy Li…" at bounding box center [669, 323] width 1338 height 646
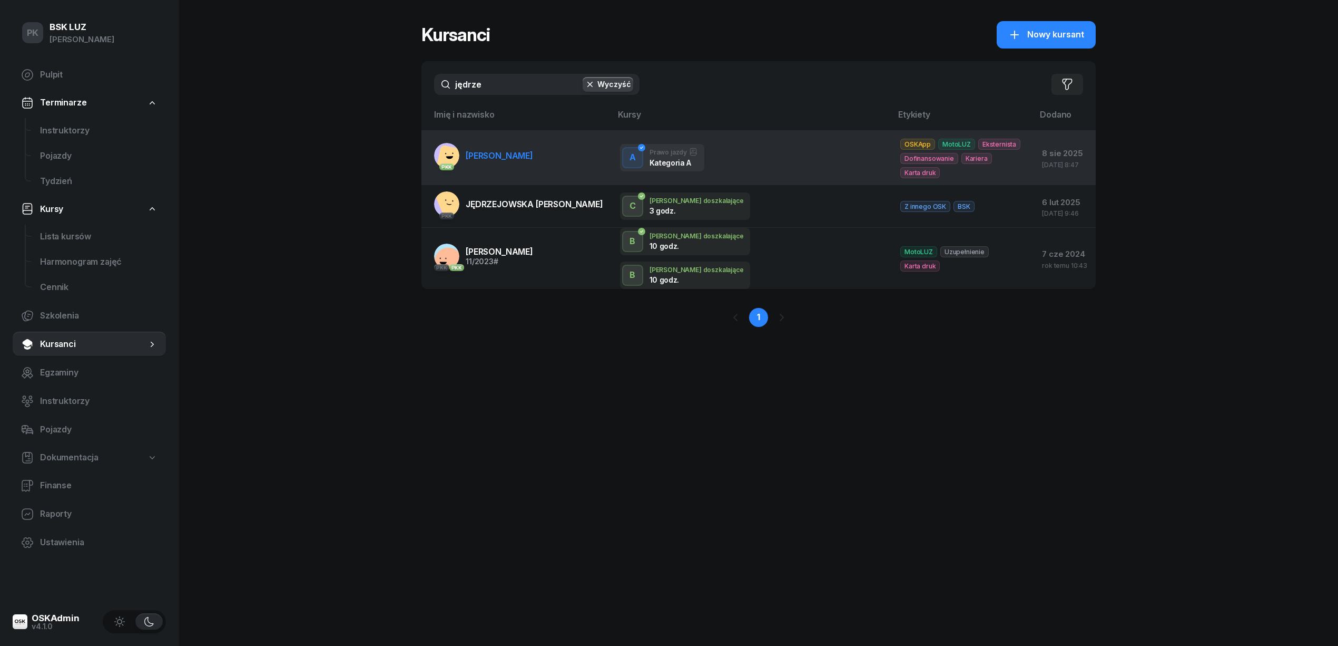
type input "jędrze"
click at [485, 167] on link "PKK JĘDRZEJEWSKI DARIUSZ" at bounding box center [483, 155] width 99 height 25
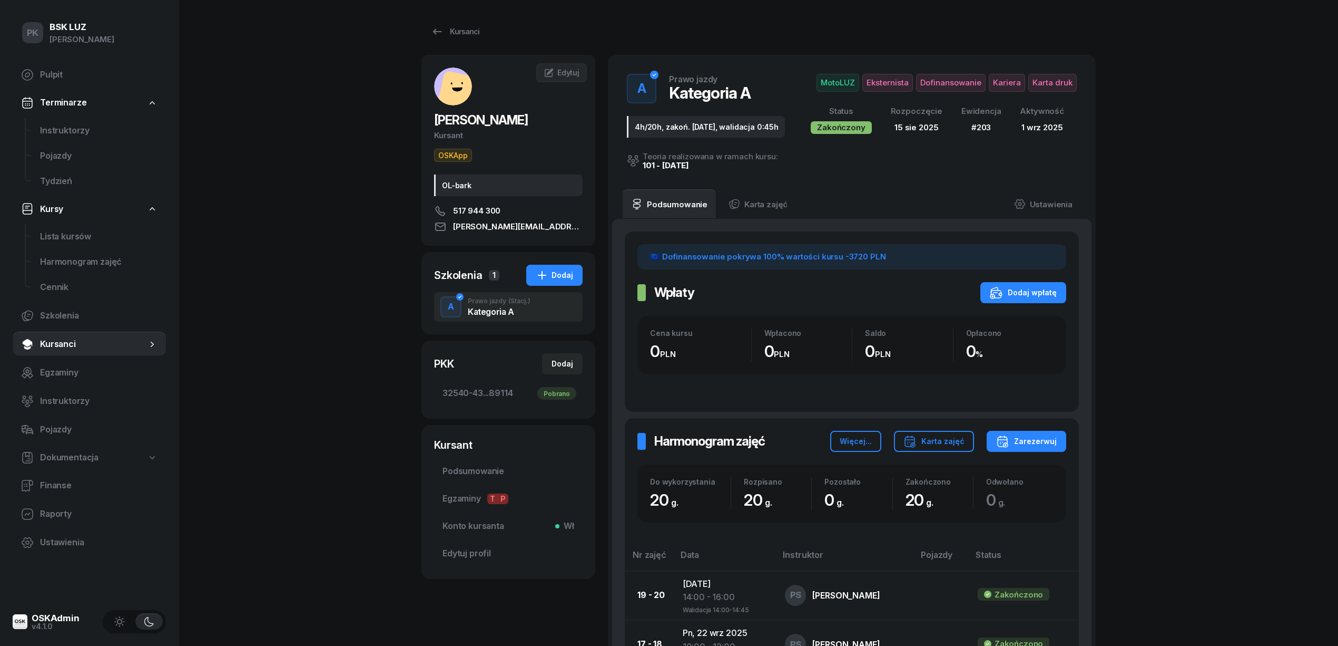
click at [1052, 89] on span "Karta druk" at bounding box center [1053, 83] width 48 height 18
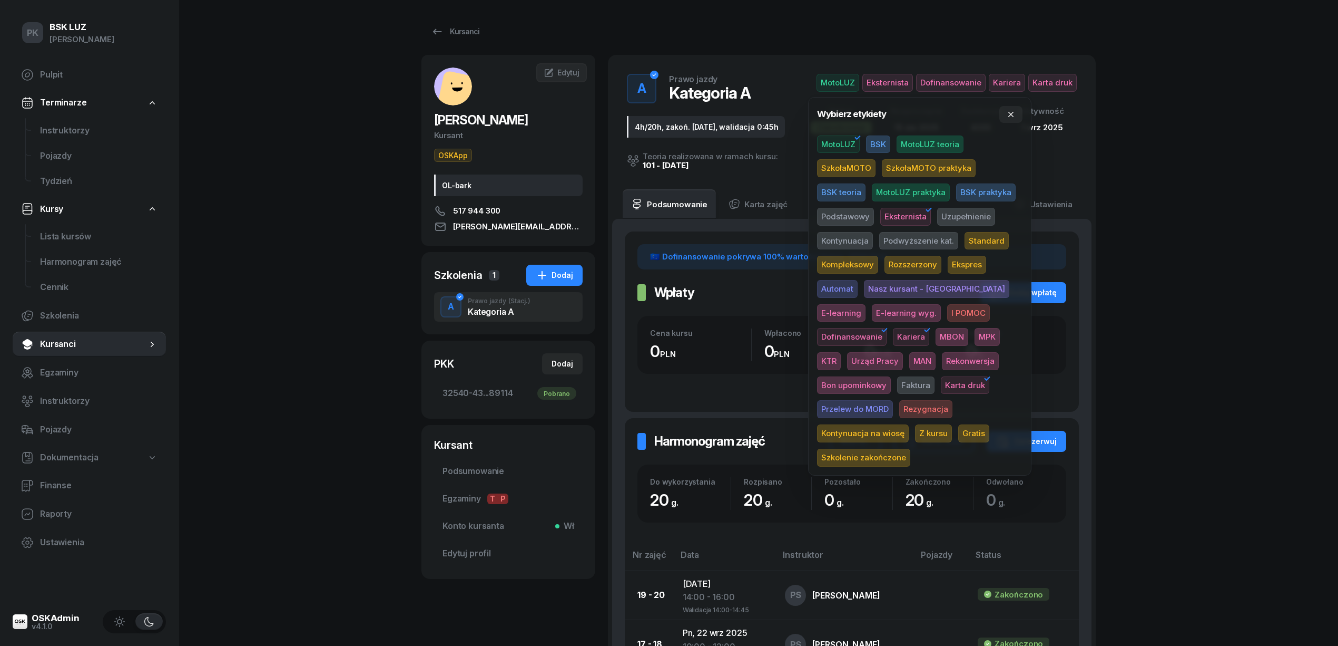
click at [911, 448] on span "Szkolenie zakończone" at bounding box center [863, 457] width 93 height 18
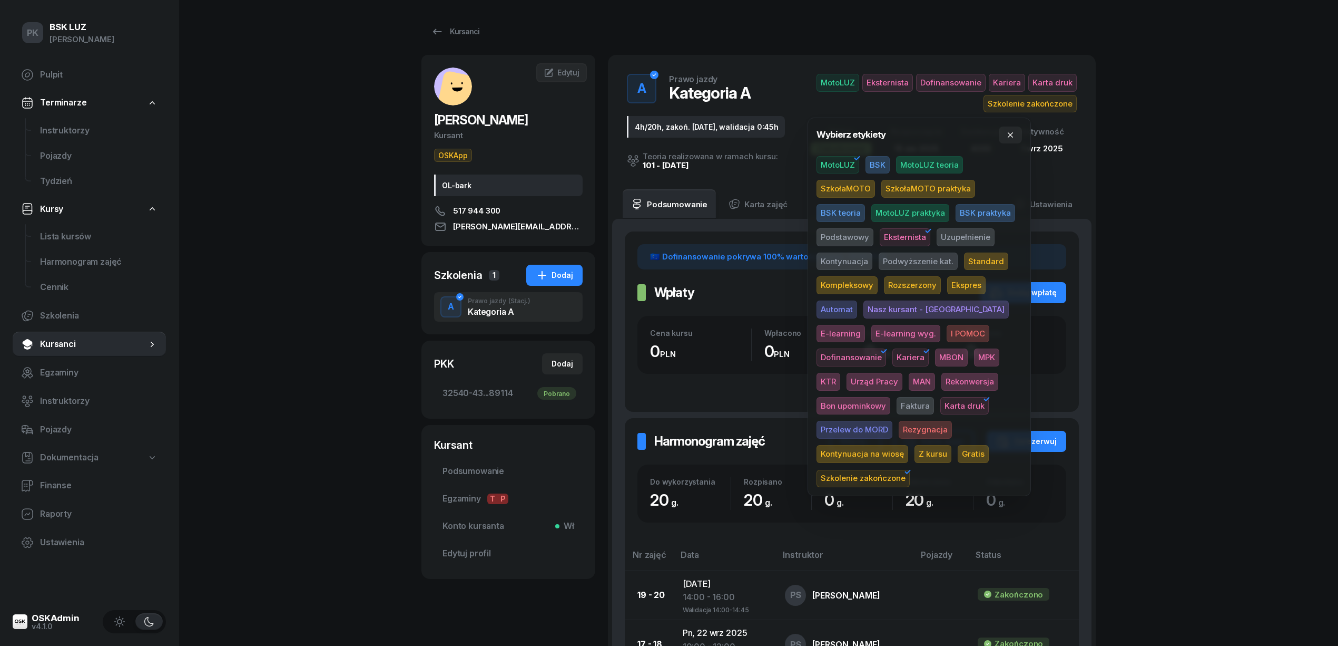
click at [1151, 317] on div "PK BSK LUZ Piotr Klimek Pulpit Terminarze Instruktorzy Pojazdy Tydzień Kursy Li…" at bounding box center [669, 593] width 1338 height 1186
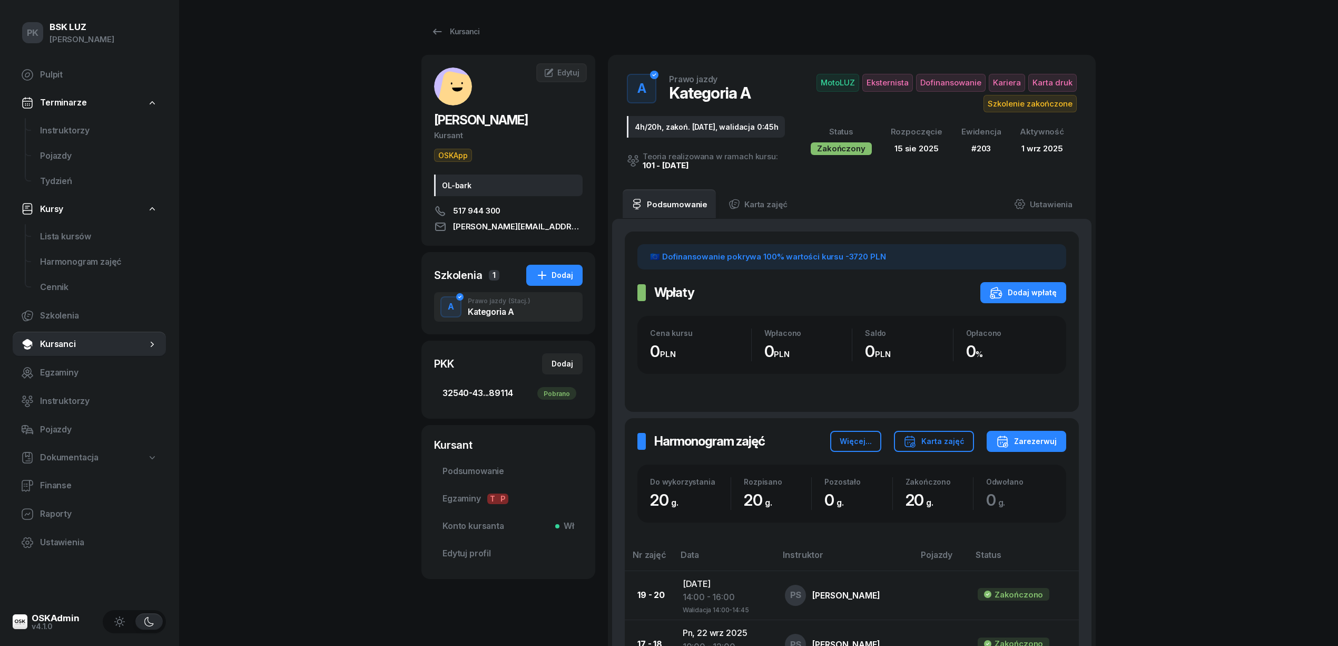
drag, startPoint x: 499, startPoint y: 382, endPoint x: 509, endPoint y: 384, distance: 10.2
click at [500, 382] on link "32540-43...89114 Pobrano" at bounding box center [508, 392] width 149 height 25
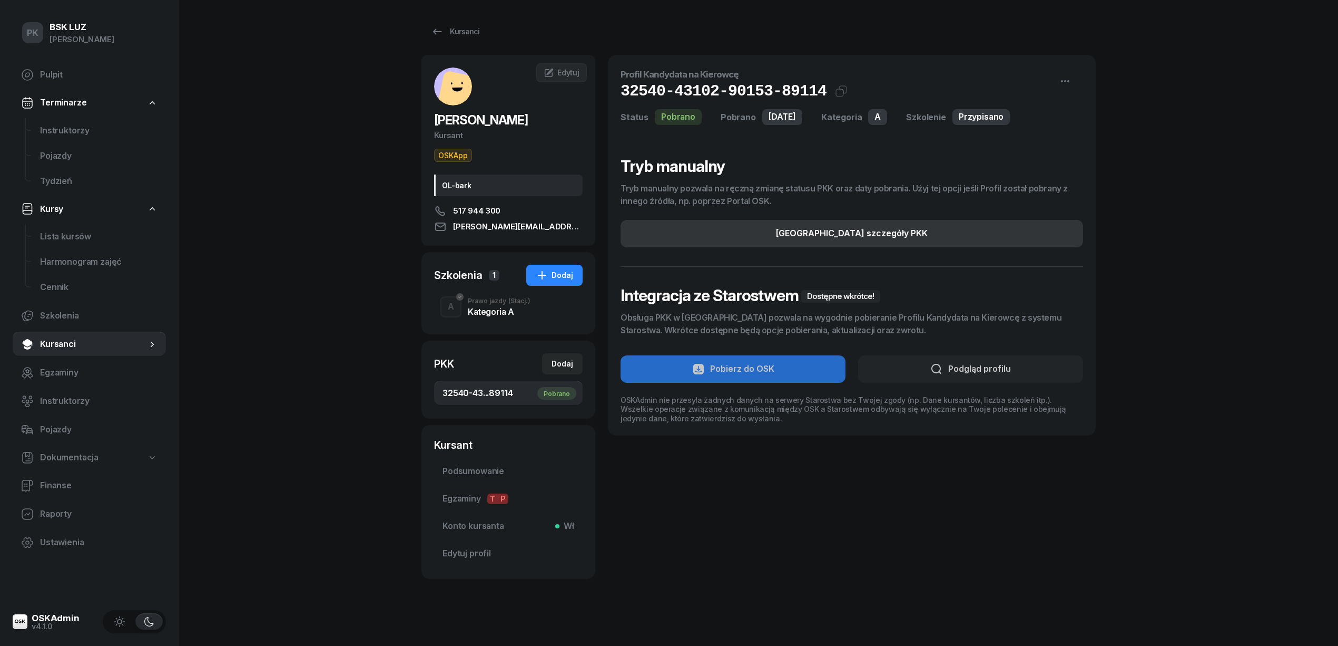
click at [964, 234] on button "Edytuj szczegóły PKK" at bounding box center [852, 233] width 463 height 27
select select "A"
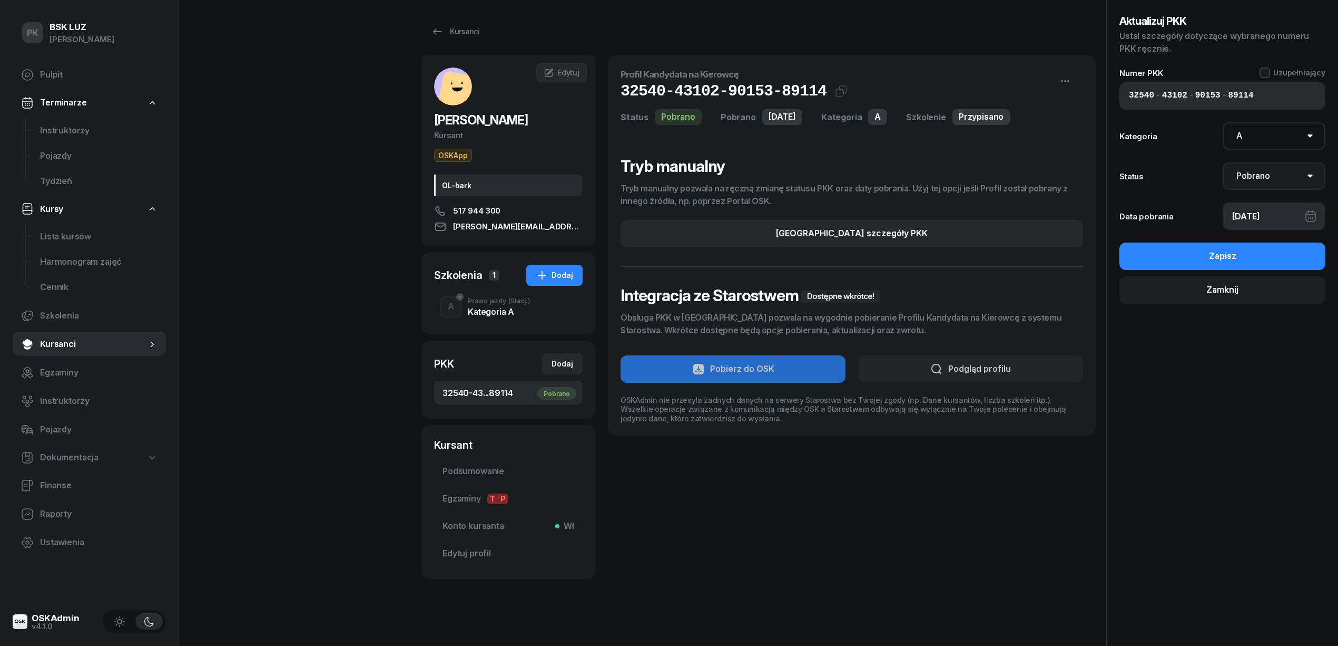
click at [1272, 180] on select "Nie pobrano Pobrano Zwrócono Zaktualizowano" at bounding box center [1274, 175] width 103 height 27
select select "UpdateAndReturn"
click at [1223, 162] on select "Nie pobrano Pobrano Zwrócono Zaktualizowano" at bounding box center [1274, 175] width 103 height 27
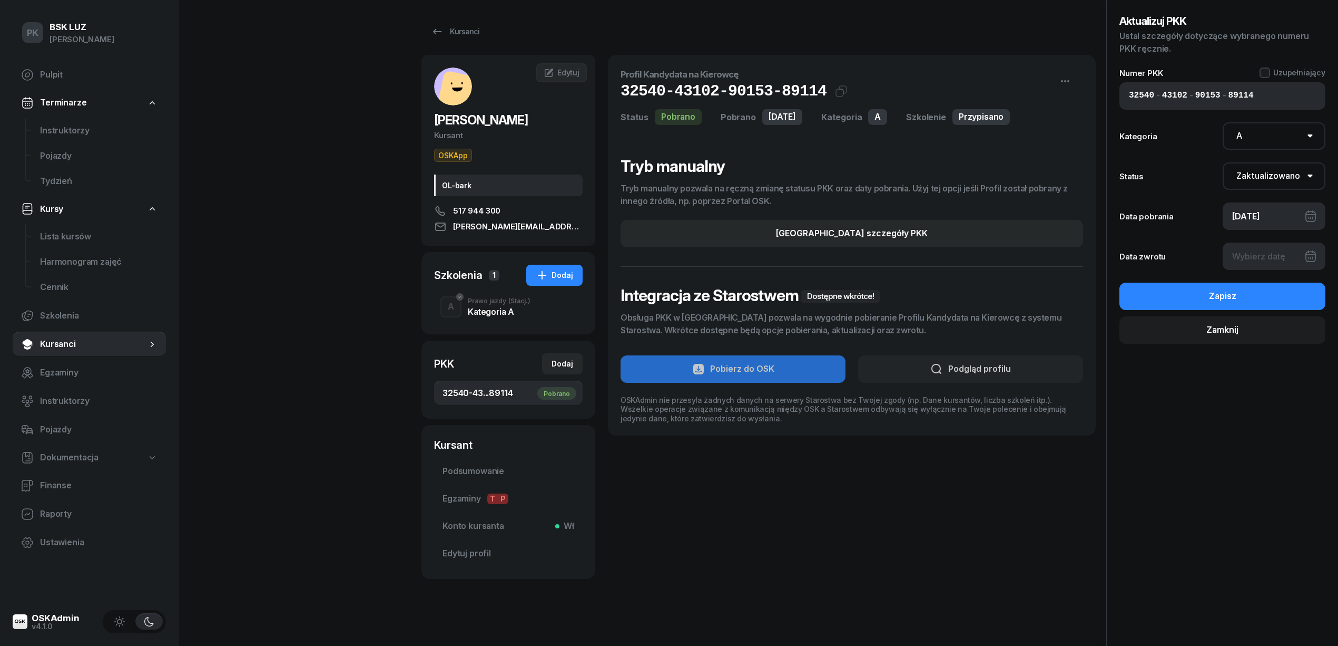
click at [1270, 262] on div at bounding box center [1274, 255] width 103 height 27
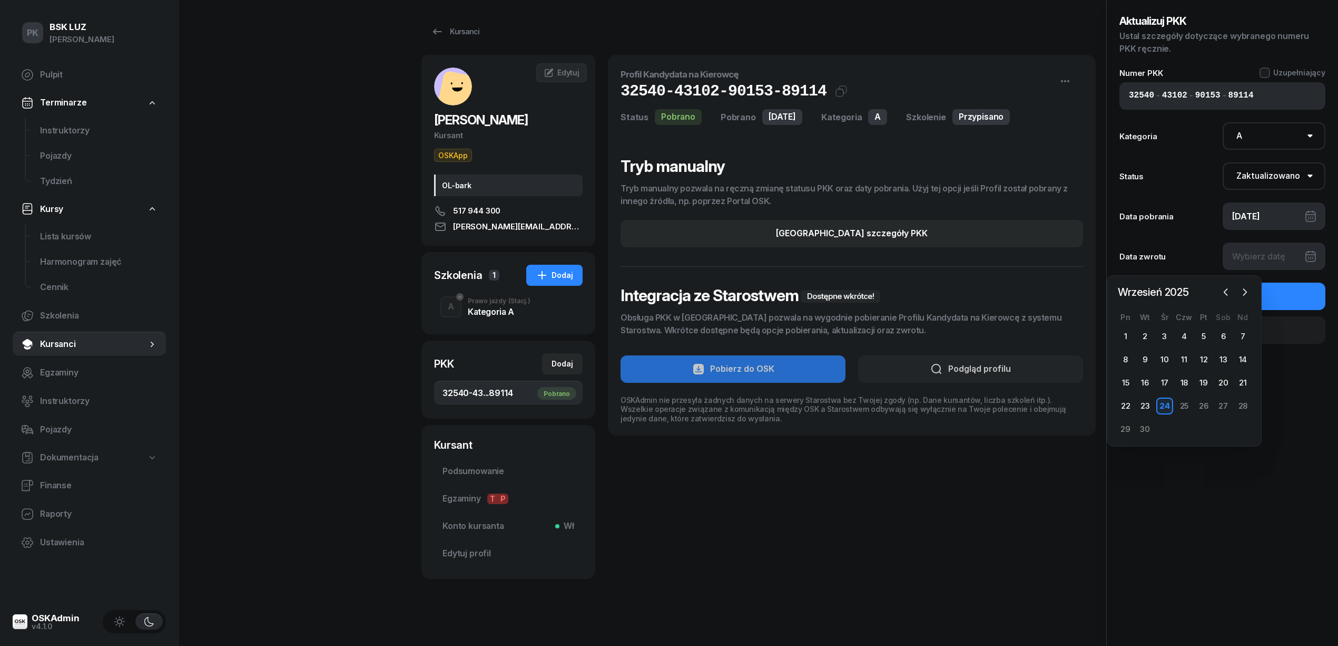
click at [1170, 409] on div "24" at bounding box center [1165, 405] width 17 height 17
type input "[DATE]"
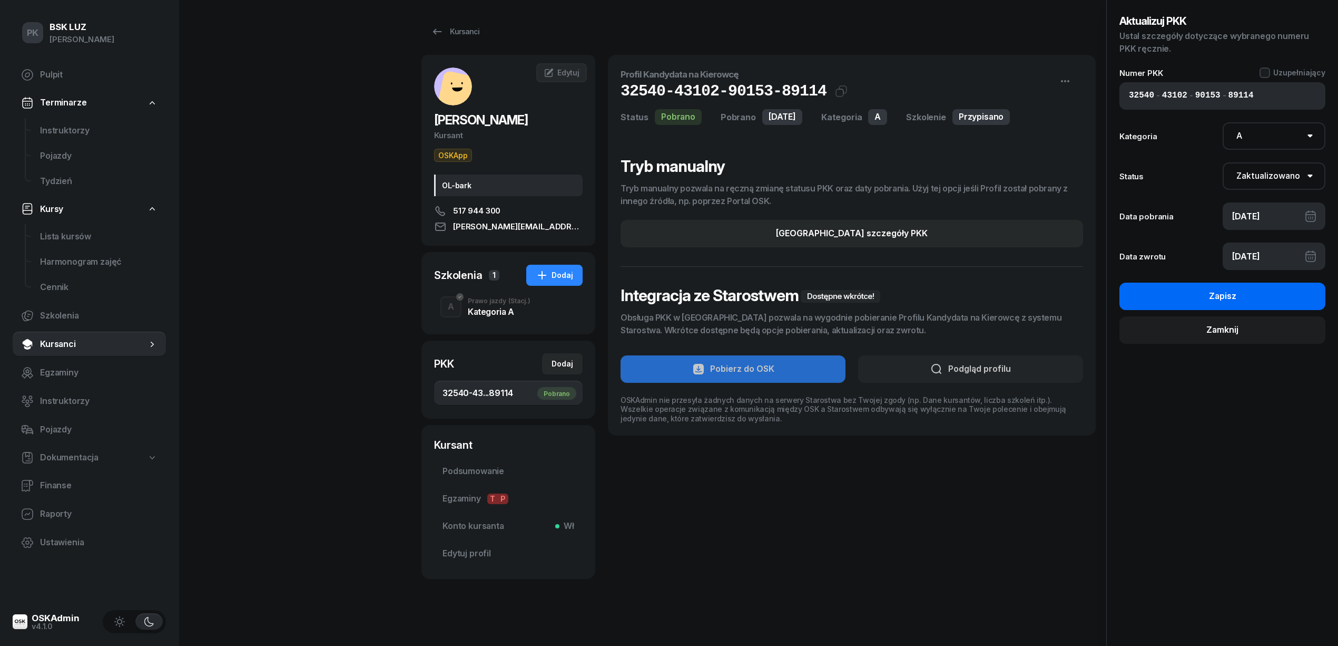
click at [1246, 305] on button "Zapisz" at bounding box center [1223, 295] width 206 height 27
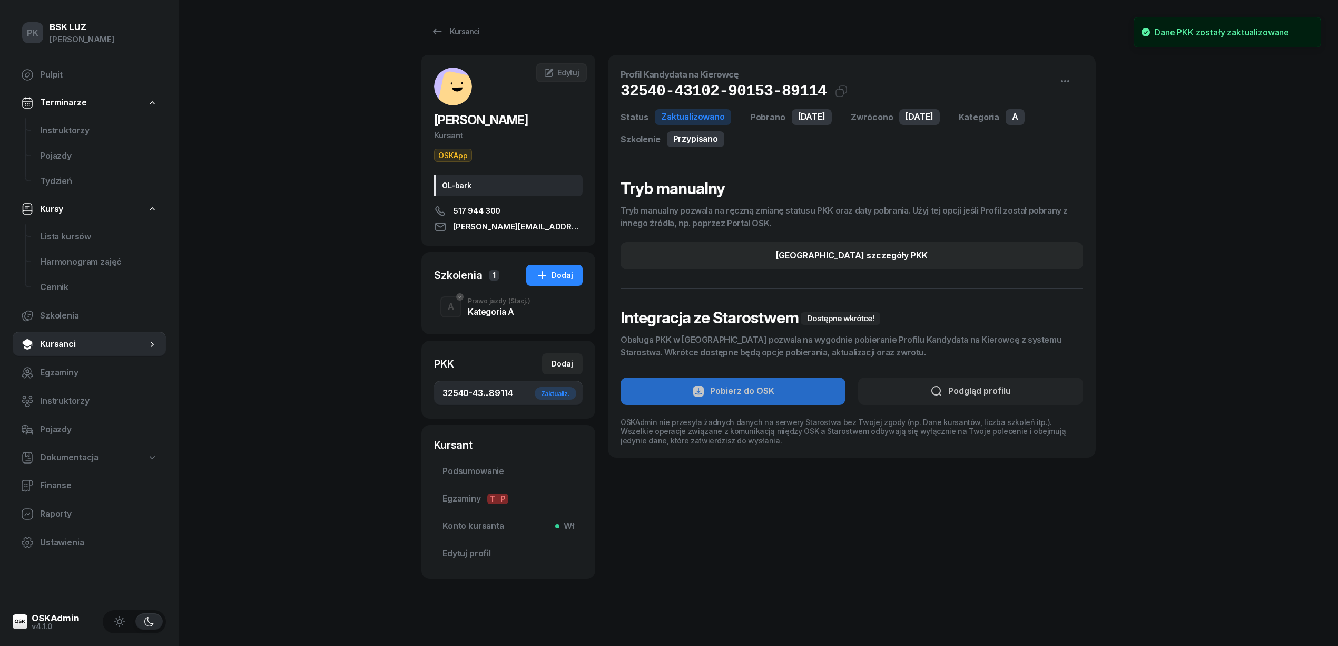
click at [488, 304] on div "Prawo jazdy (Stacj.)" at bounding box center [499, 301] width 63 height 6
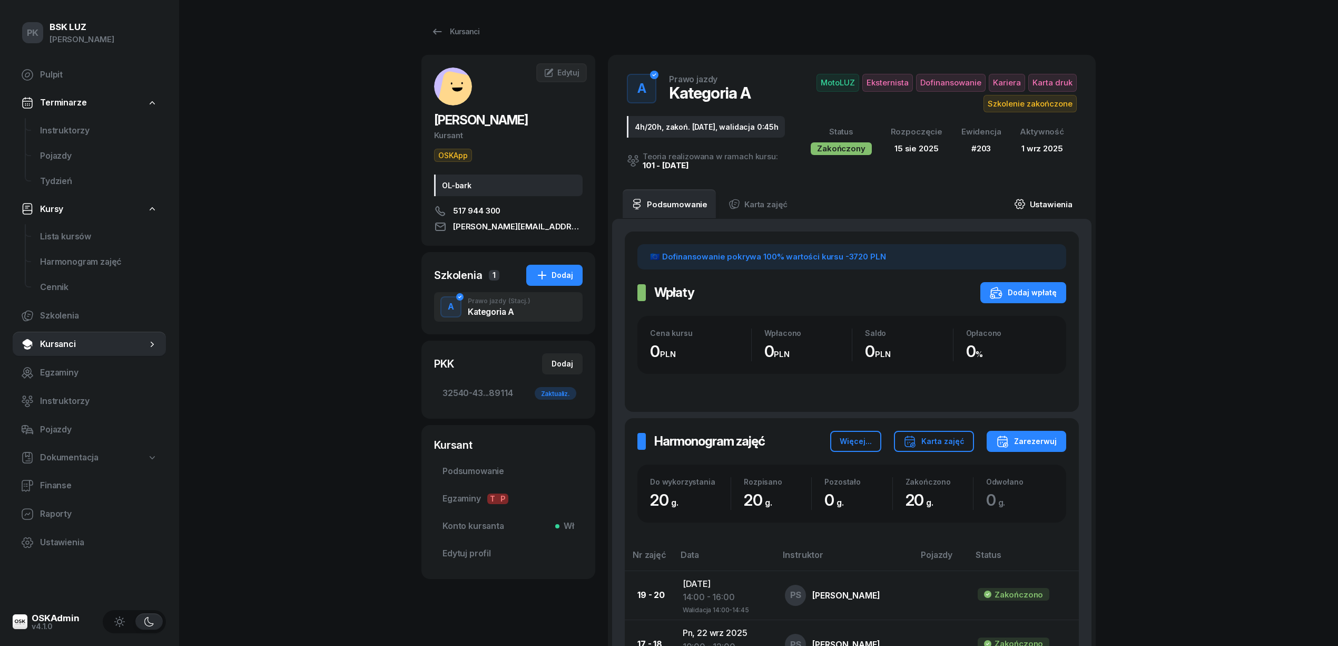
click at [1067, 209] on link "Ustawienia" at bounding box center [1043, 204] width 75 height 30
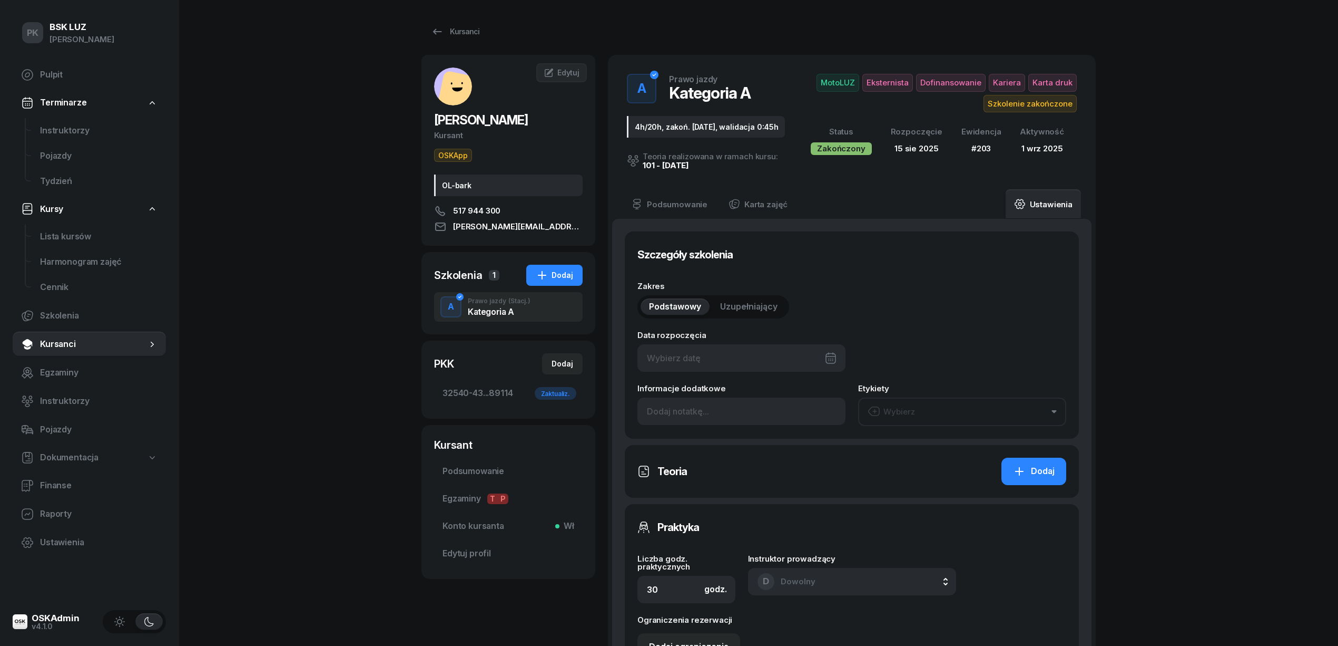
type input "15/08/2025"
type input "4h/20h, zakoń. 30.09.2025, walidacja 0:45h"
type input "20"
type input "32540"
type input "43102"
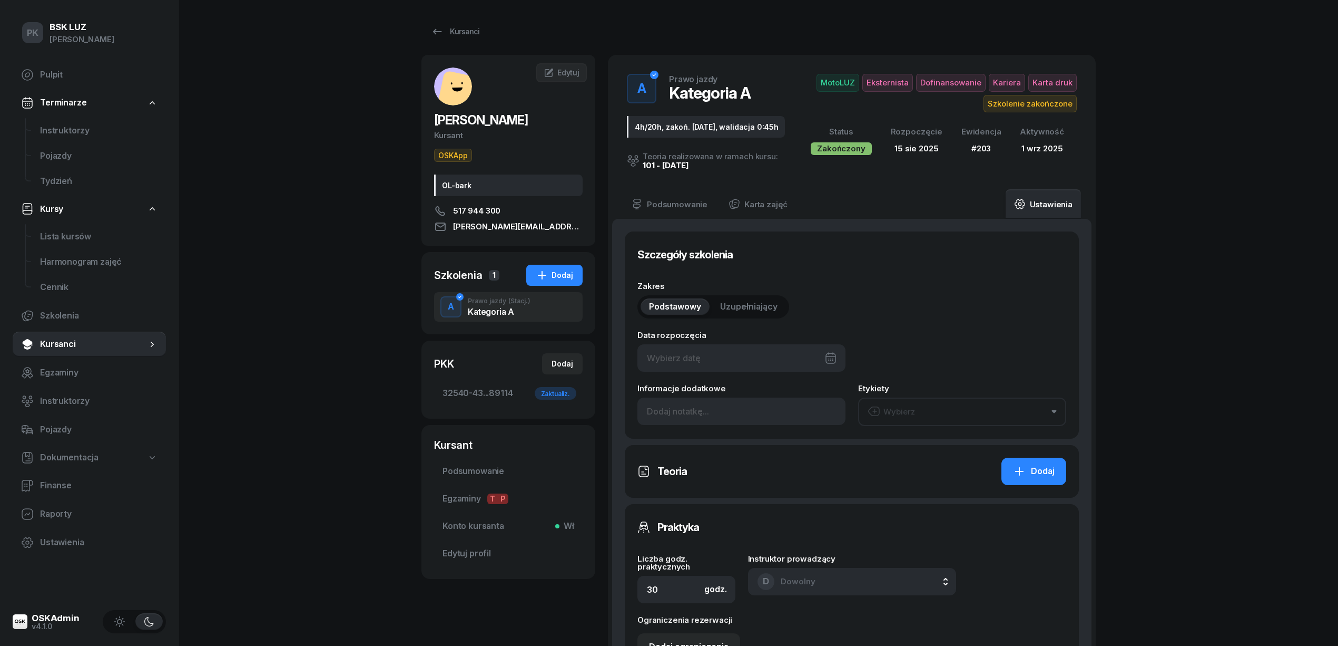
type input "90153"
type input "89114"
type input "203"
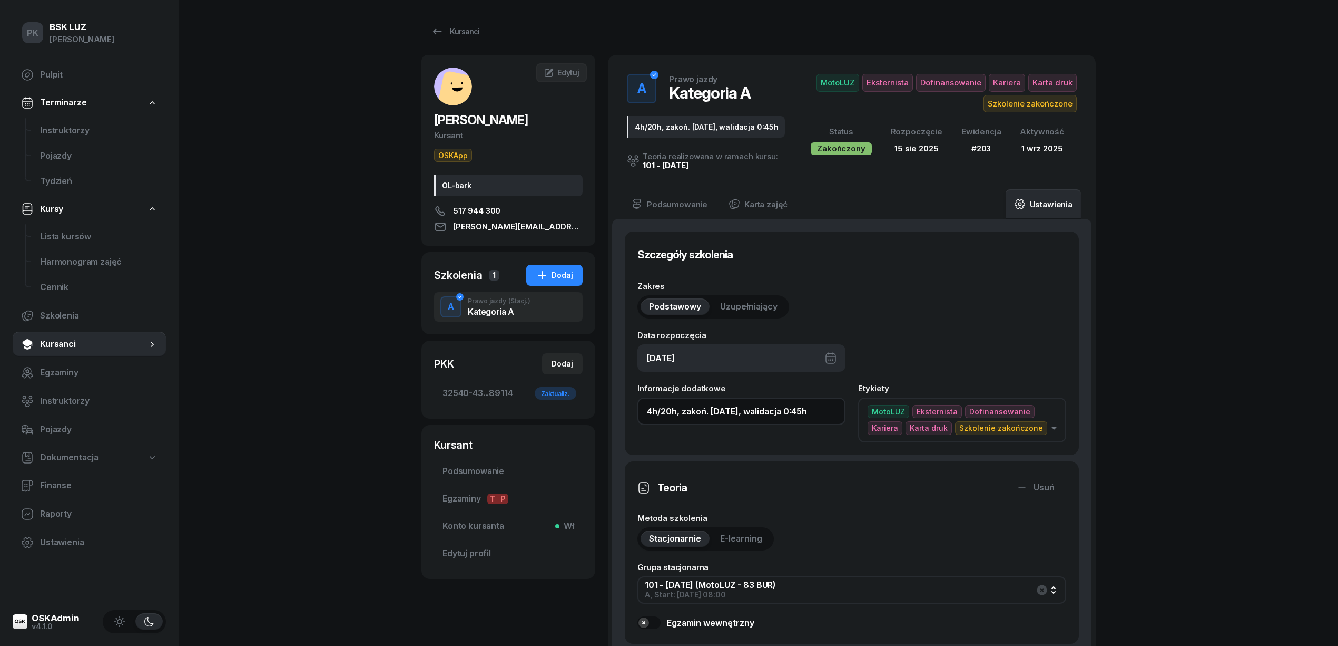
click at [829, 425] on input "4h/20h, zakoń. 30.09.2025, walidacja 0:45h" at bounding box center [742, 410] width 208 height 27
click at [825, 425] on input "4h/20h, zakoń. 30.09.2025, walidacja 0:45h, zaśw. nr" at bounding box center [742, 410] width 208 height 27
drag, startPoint x: 826, startPoint y: 424, endPoint x: 857, endPoint y: 422, distance: 30.6
click at [857, 422] on div "Informacje dodatkowe 4h/20h, zakoń. 30.09.2025, walidacja 0:45h, zaśw. nr Etyki…" at bounding box center [852, 412] width 429 height 57
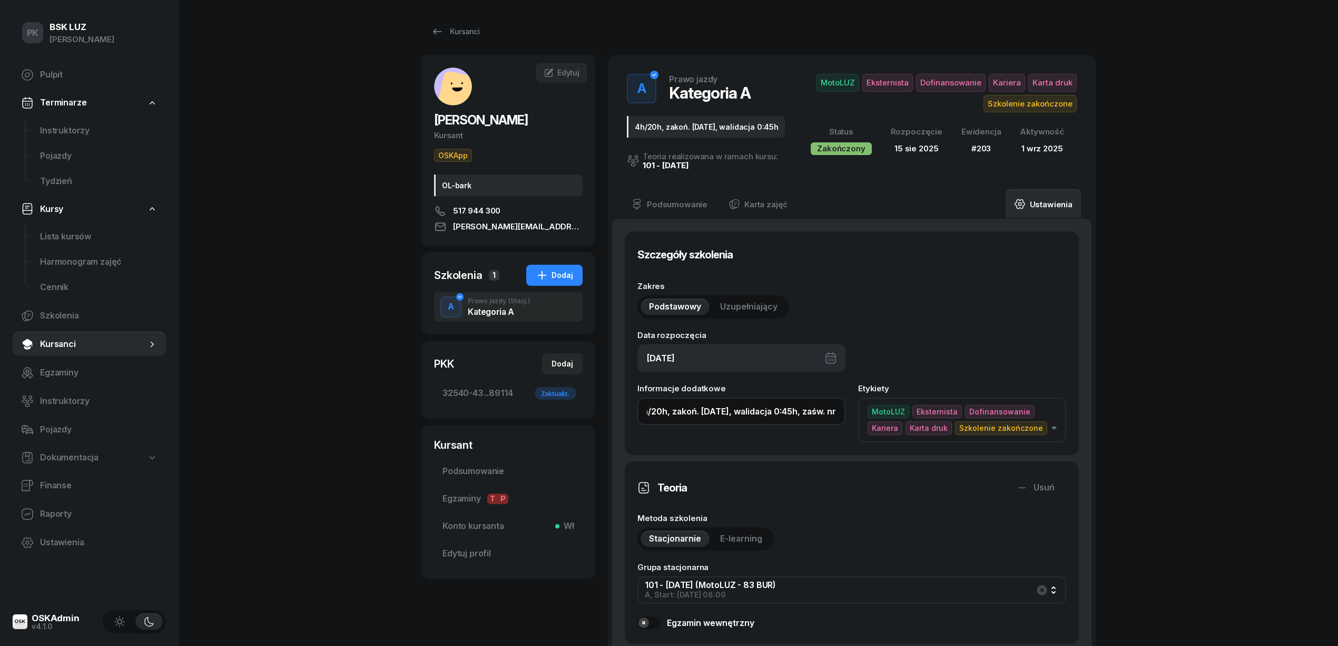
click at [835, 421] on input "4h/20h, zakoń. 30.09.2025, walidacja 0:45h, zaśw. nr" at bounding box center [742, 410] width 208 height 27
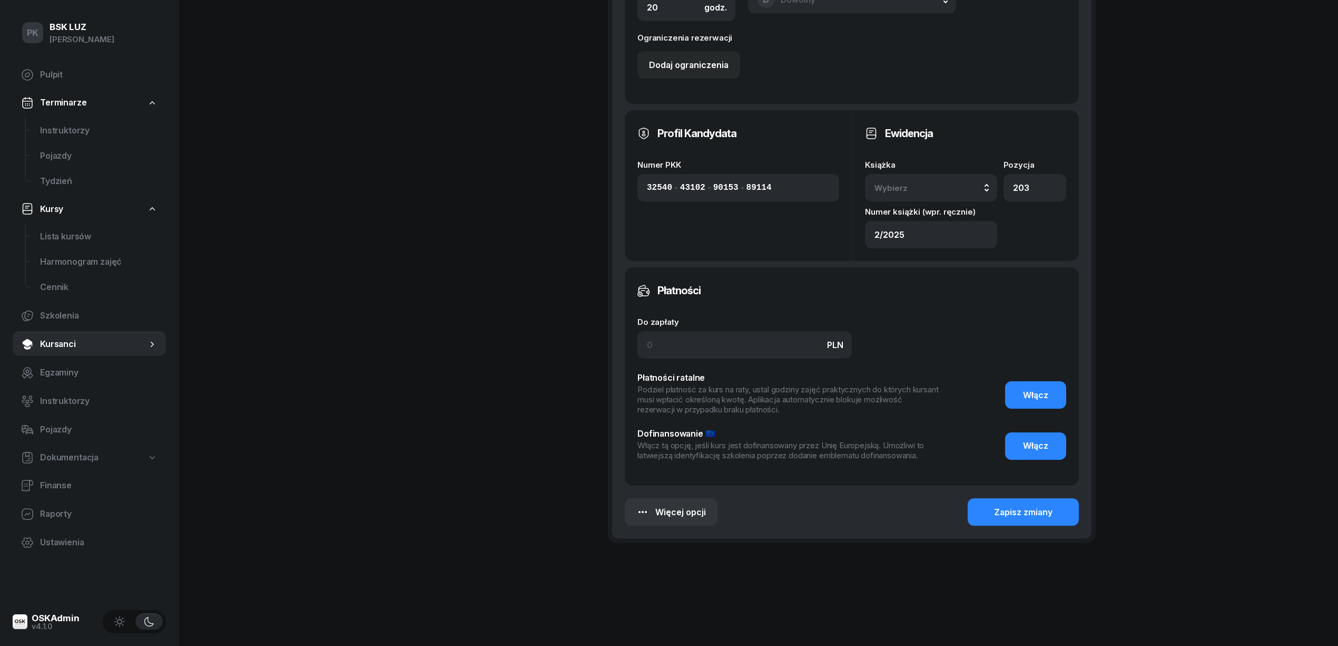
scroll to position [736, 0]
type input "4h/20h, zakoń. 30.09.2025, walidacja 0:45h, zaśw. nr 199/2025"
click at [970, 196] on button "Wybierz" at bounding box center [931, 187] width 132 height 27
click at [922, 288] on div "2/2025" at bounding box center [943, 286] width 124 height 14
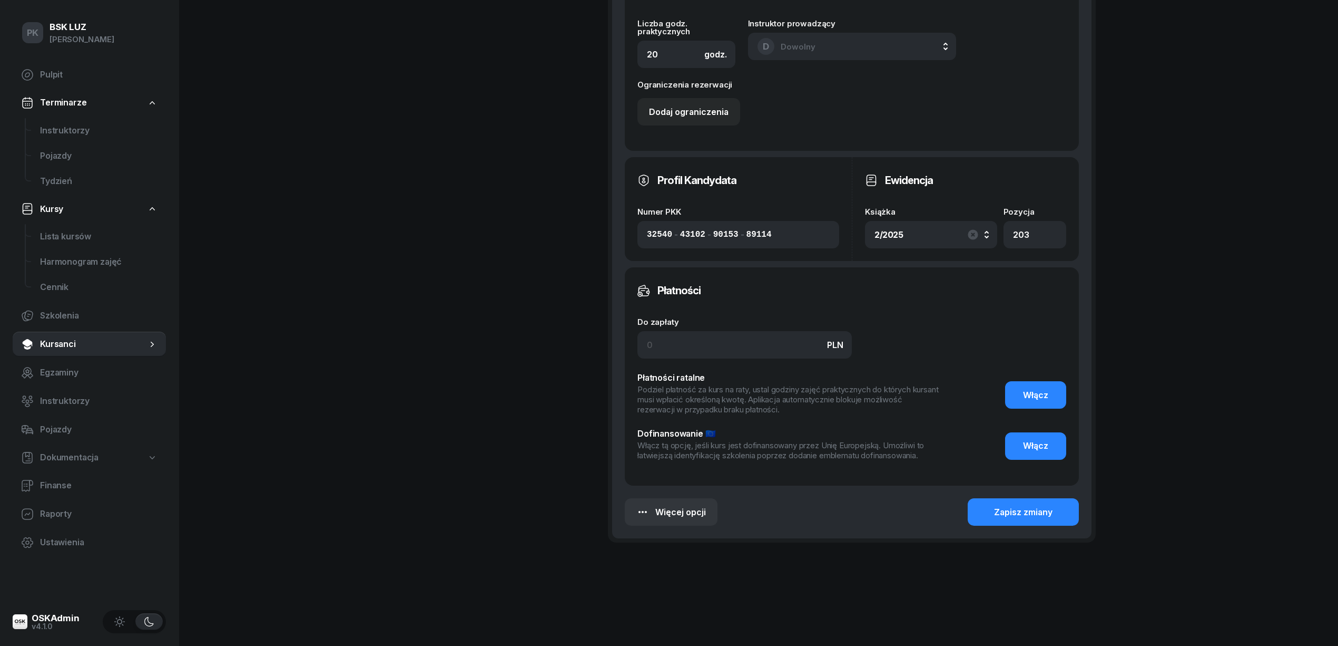
scroll to position [689, 0]
click at [1013, 513] on div "Zapisz zmiany" at bounding box center [1023, 512] width 58 height 14
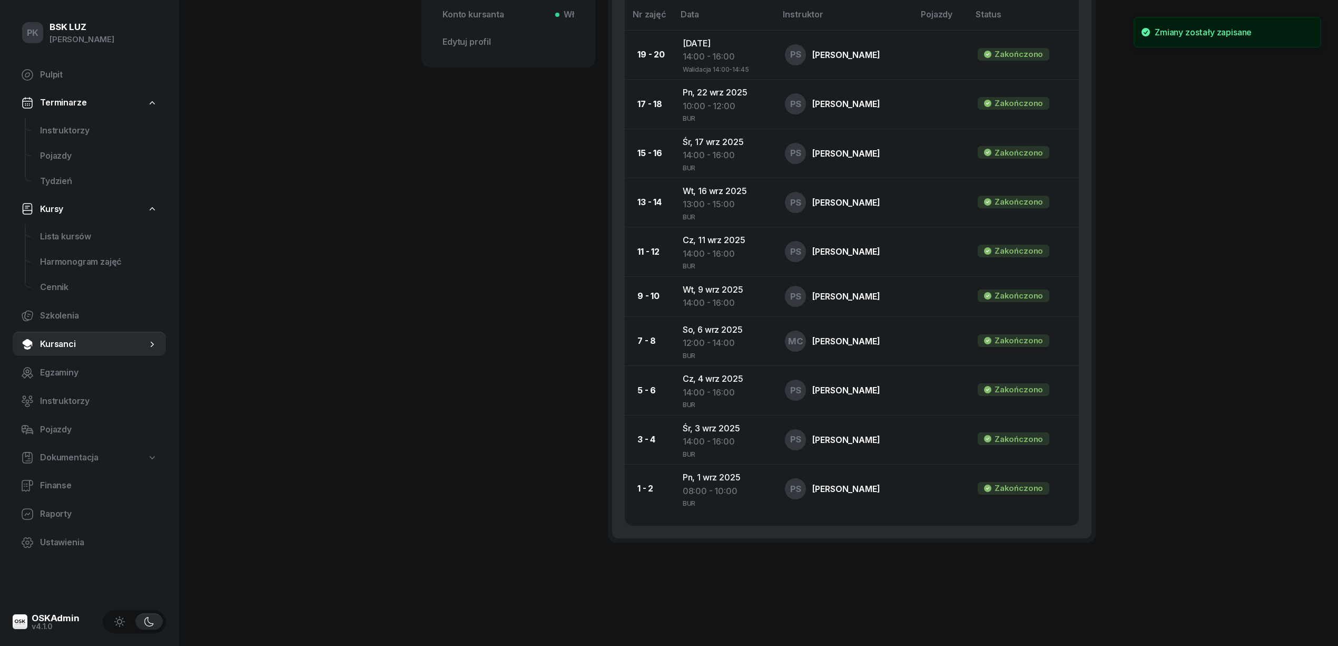
scroll to position [513, 0]
click at [441, 458] on div "JĘDRZEJEWSKI DARIUSZ Kursant OSKApp OL-bark 517 944 300 dariusz@jedrzejewski.in…" at bounding box center [509, 59] width 174 height 1030
click at [350, 358] on div "PK BSK LUZ Piotr Klimek Pulpit Terminarze Instruktorzy Pojazdy Tydzień Kursy Li…" at bounding box center [669, 67] width 1338 height 1157
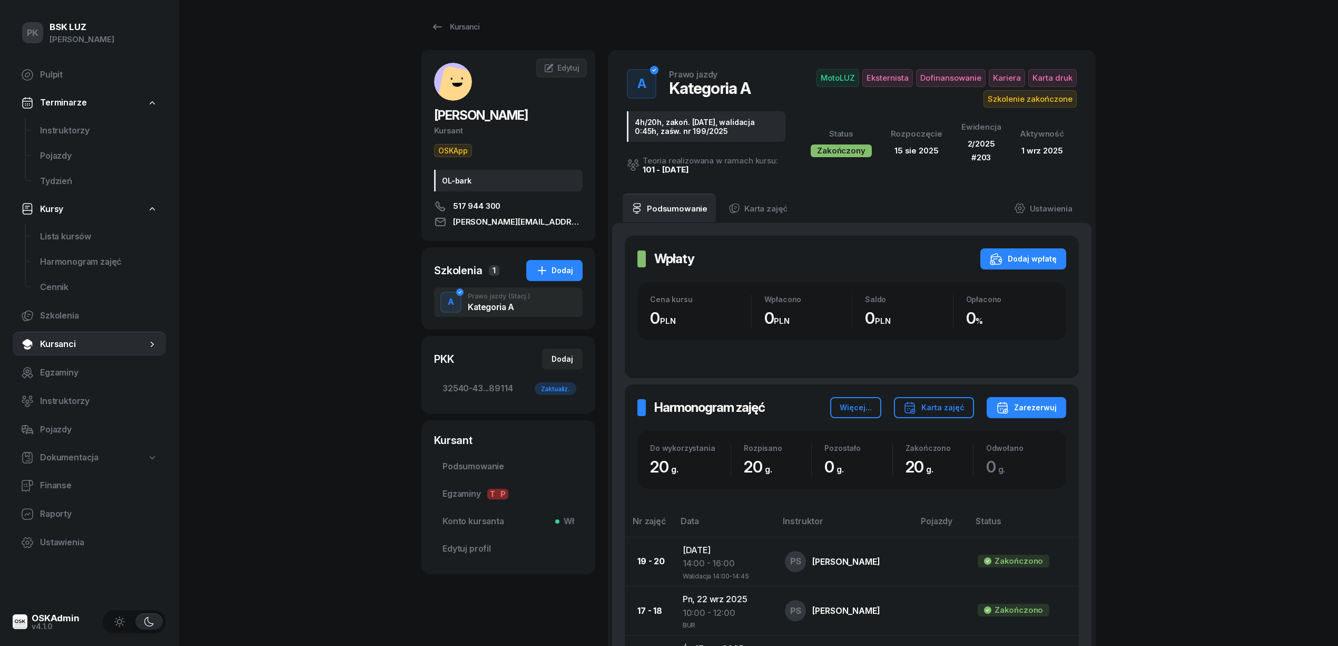
scroll to position [0, 0]
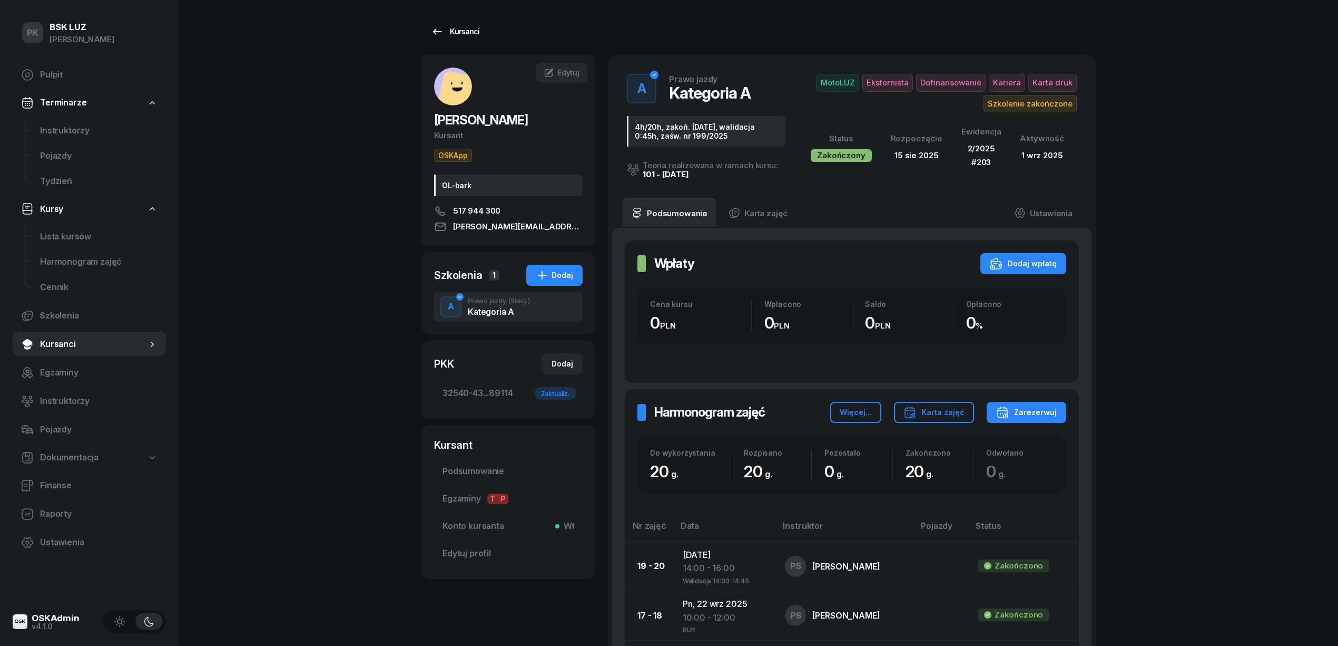
click at [463, 36] on div "Kursanci" at bounding box center [455, 31] width 48 height 13
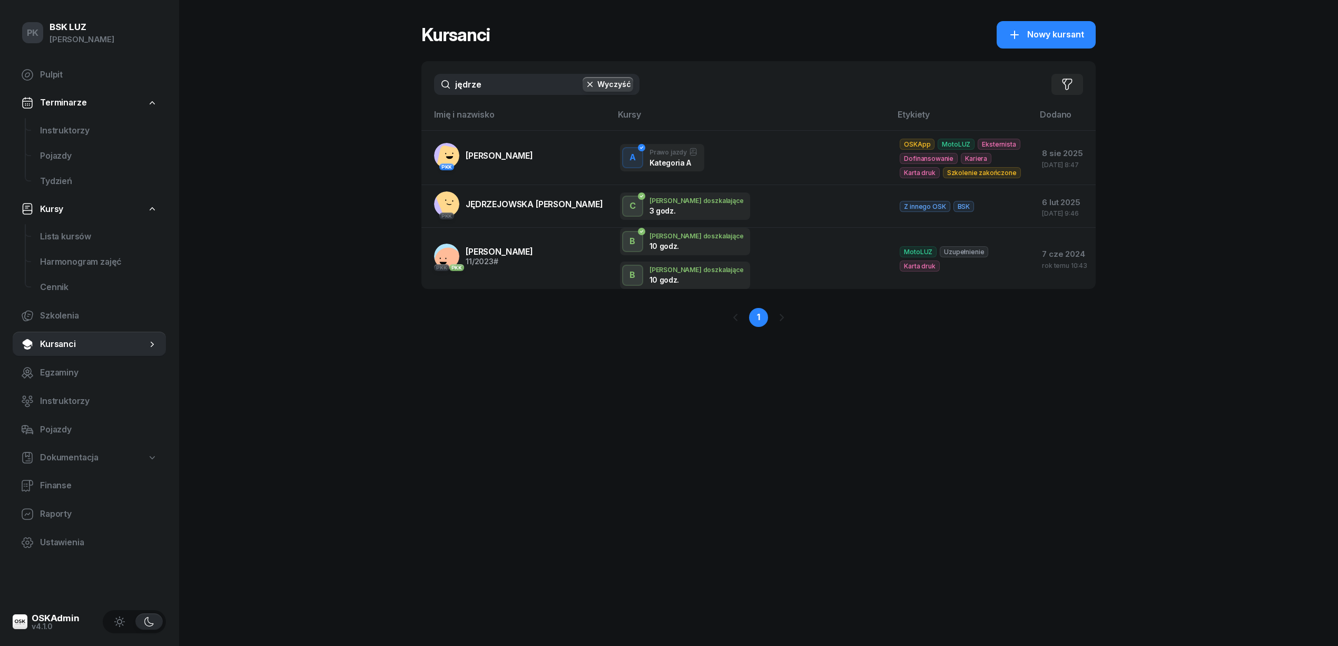
click at [377, 89] on div "PK BSK LUZ Piotr Klimek Pulpit Terminarze Instruktorzy Pojazdy Tydzień Kursy Li…" at bounding box center [669, 323] width 1338 height 646
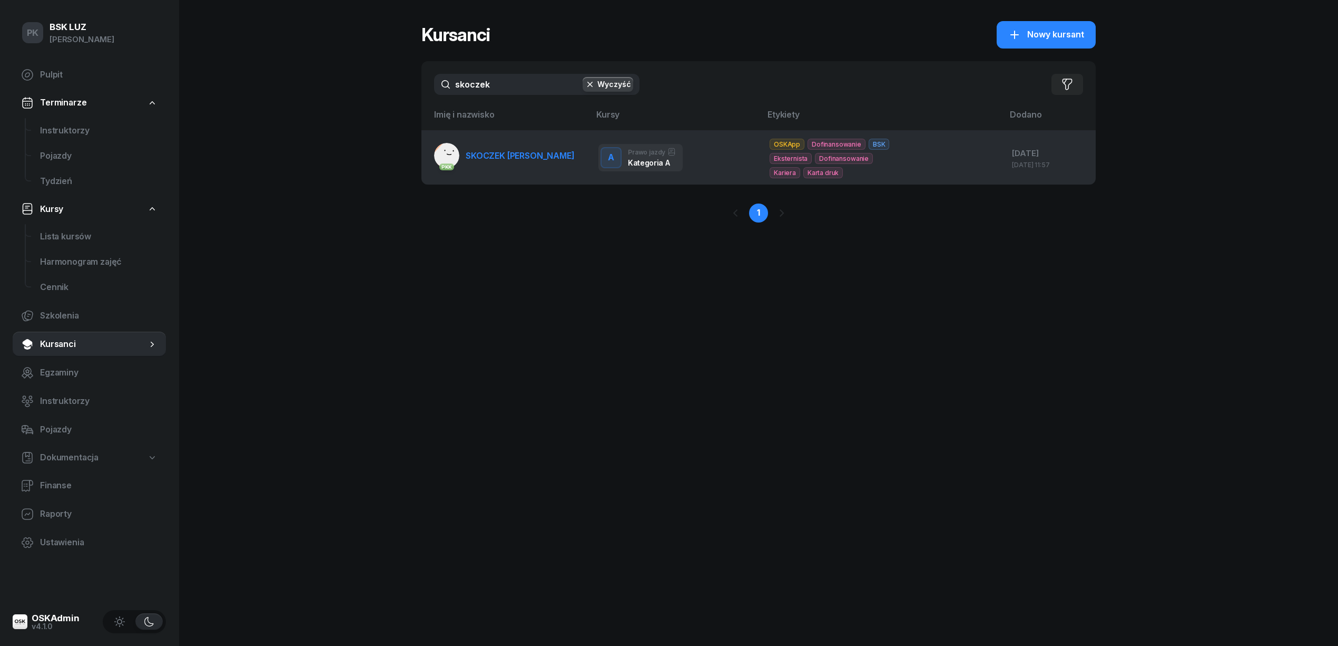
type input "skoczek"
click at [506, 161] on link "PKK SKOCZEK ŁUKASZ" at bounding box center [504, 155] width 141 height 25
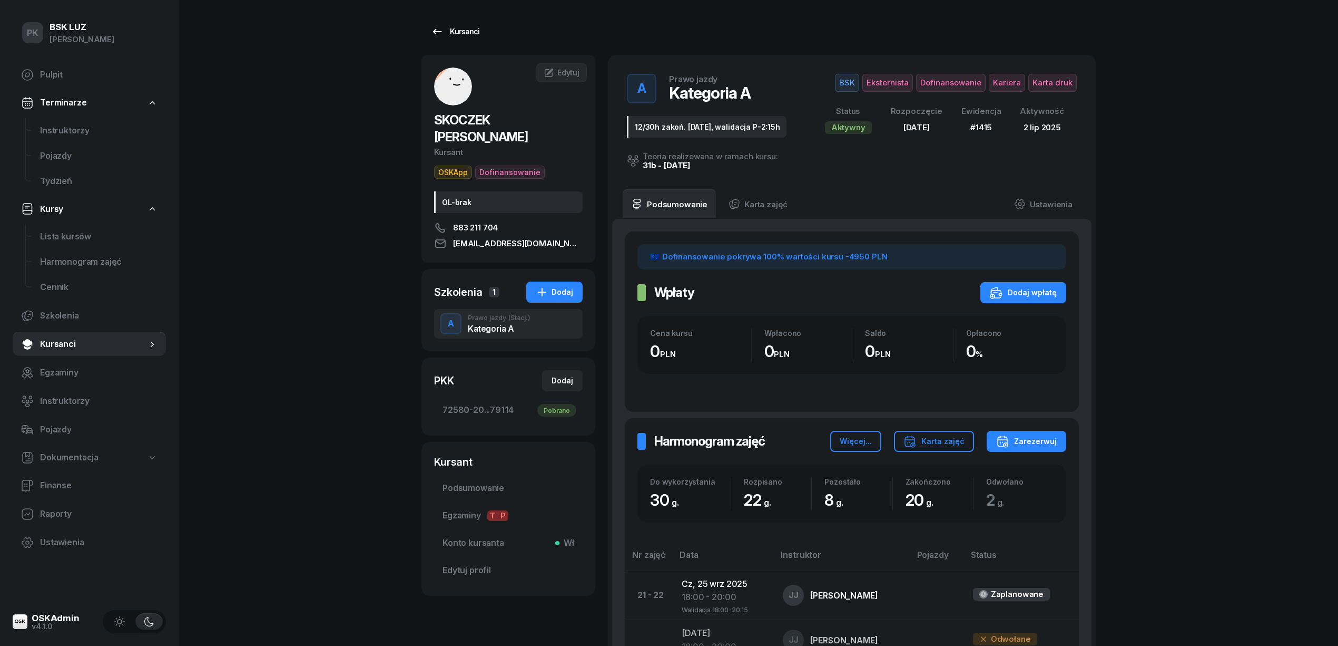
click at [461, 34] on div "Kursanci" at bounding box center [455, 31] width 48 height 13
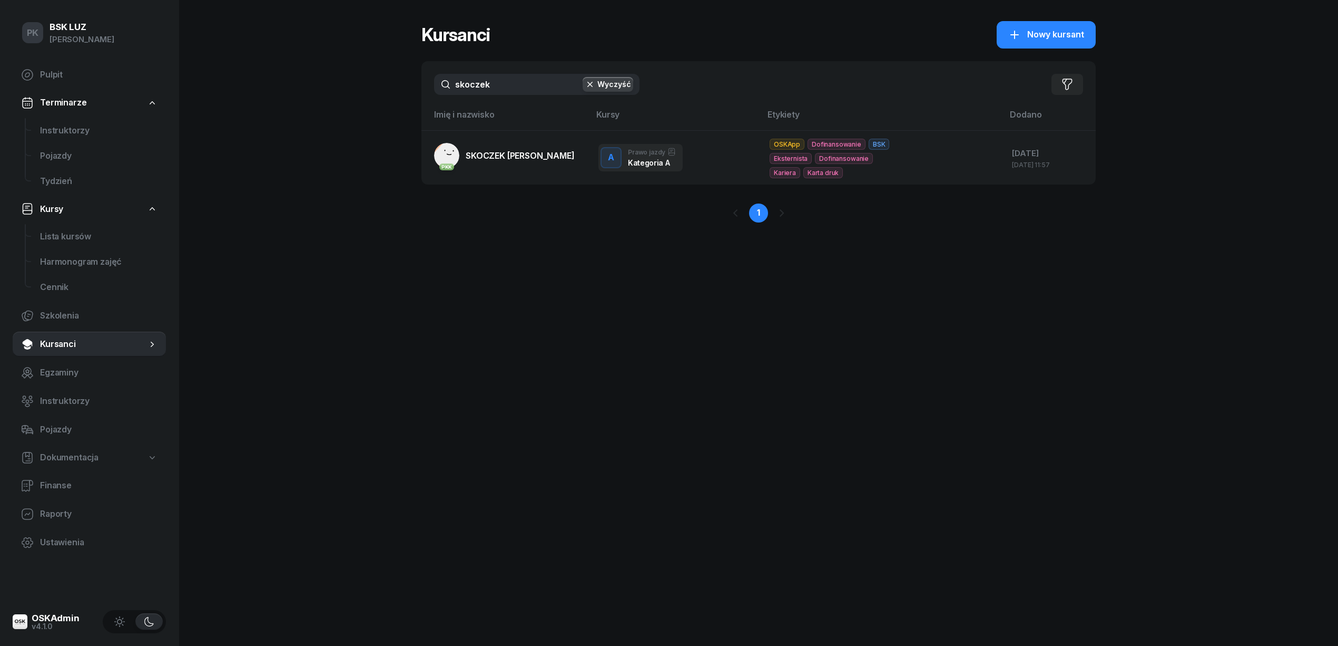
drag, startPoint x: 494, startPoint y: 81, endPoint x: 421, endPoint y: 79, distance: 73.8
click at [421, 79] on div "PK BSK LUZ Piotr Klimek Pulpit Terminarze Instruktorzy Pojazdy Tydzień Kursy Li…" at bounding box center [669, 323] width 1338 height 646
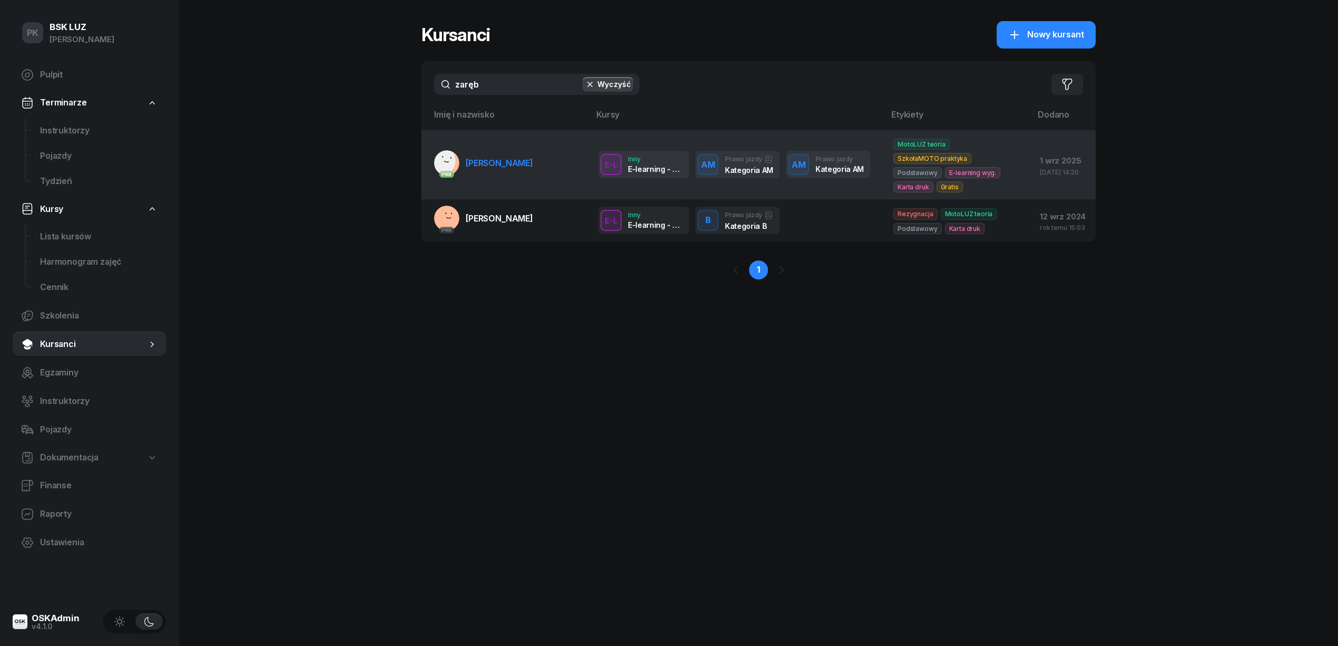
type input "zaręb"
click at [496, 163] on span "[PERSON_NAME]" at bounding box center [499, 163] width 67 height 11
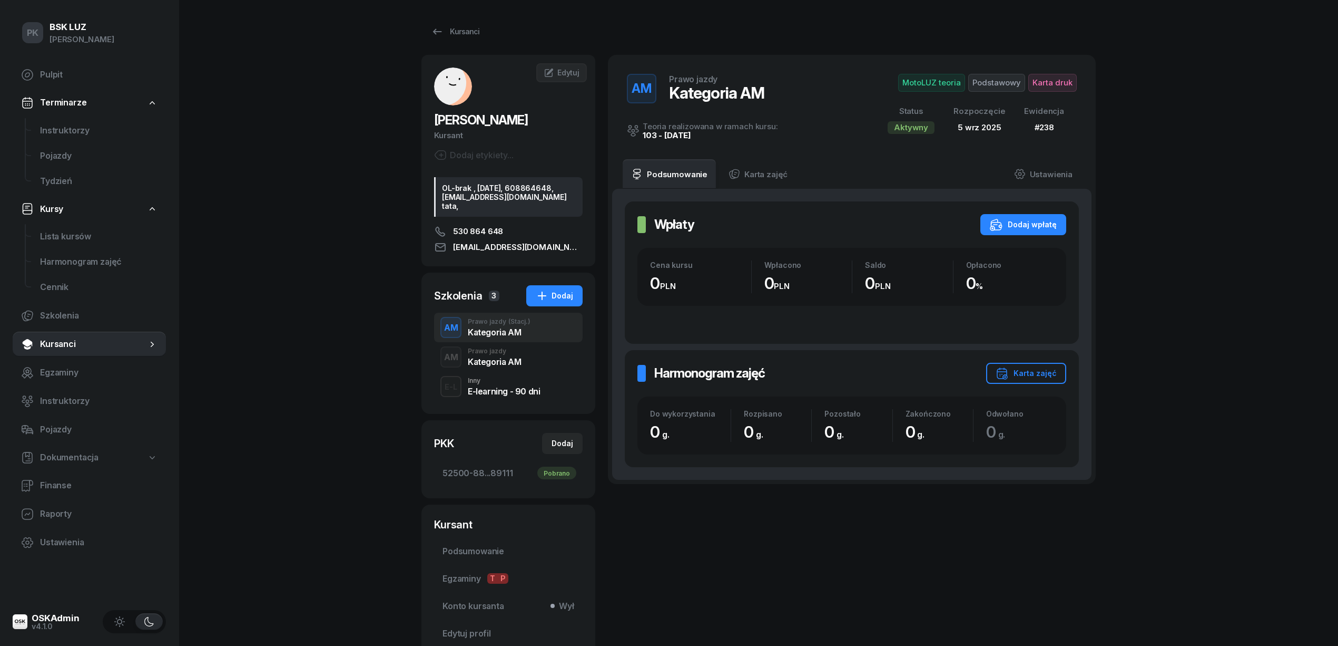
click at [483, 366] on div "Kategoria AM" at bounding box center [494, 361] width 53 height 8
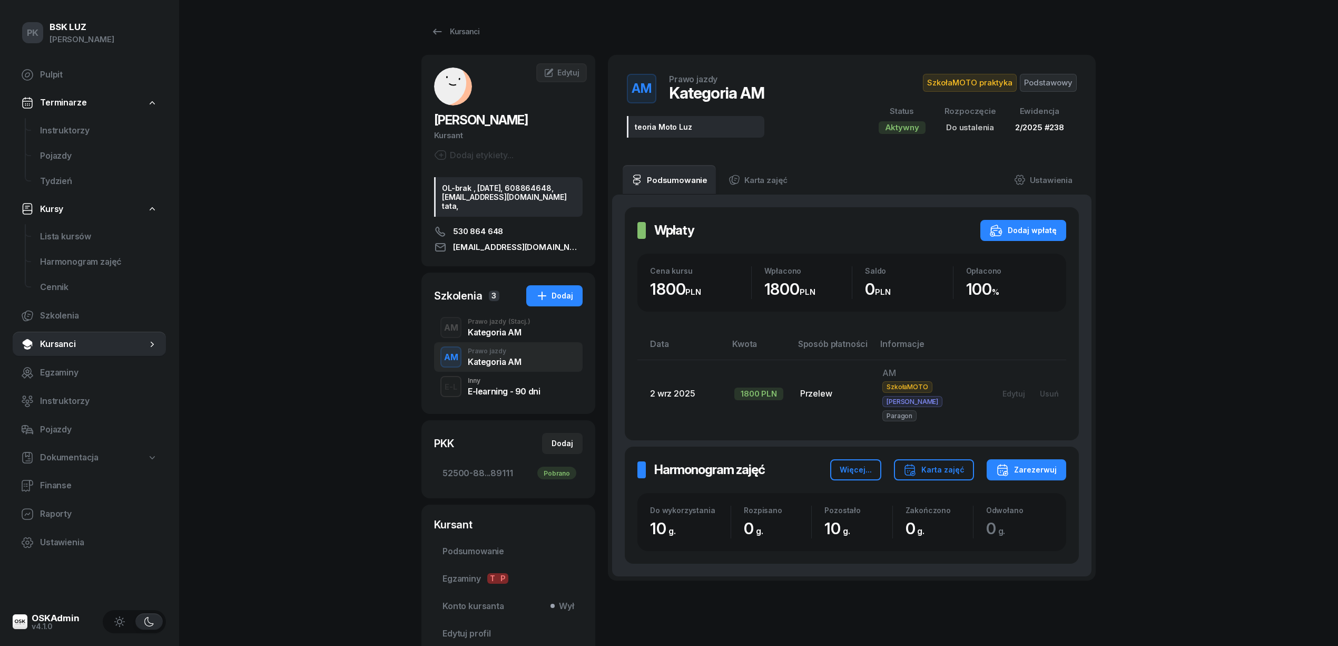
click at [493, 336] on div "Kategoria AM" at bounding box center [499, 332] width 63 height 8
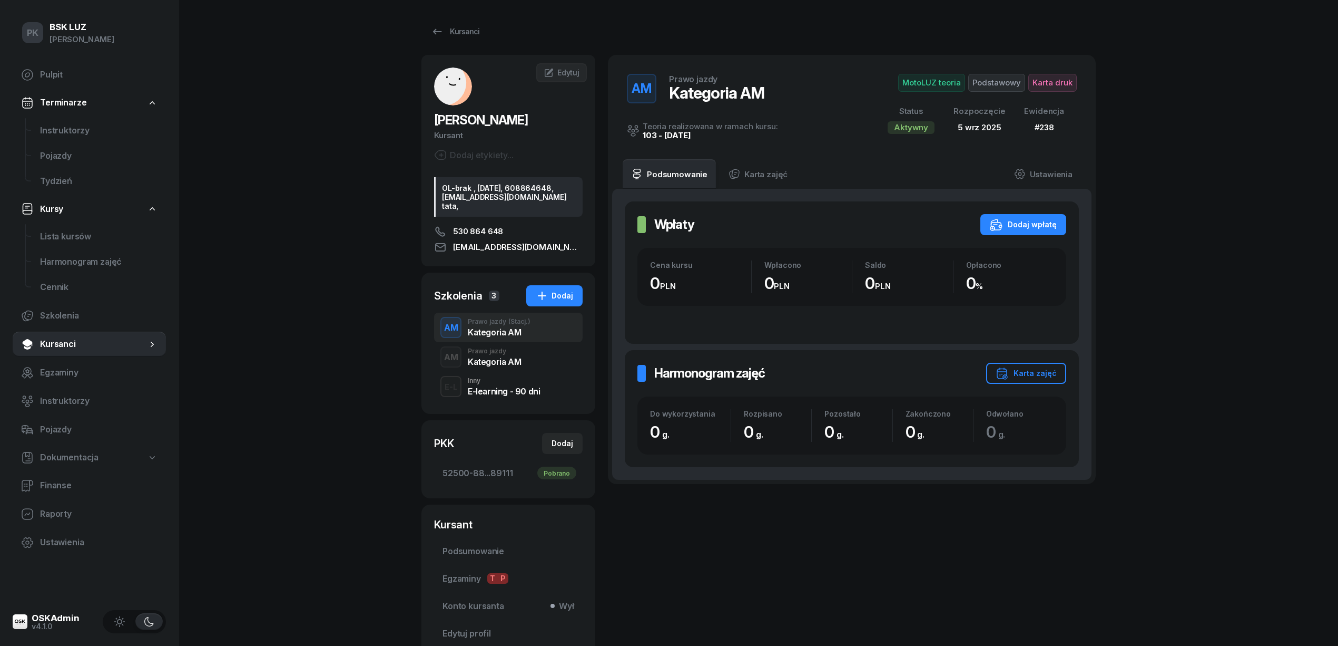
click at [499, 366] on div "Kategoria AM" at bounding box center [494, 361] width 53 height 8
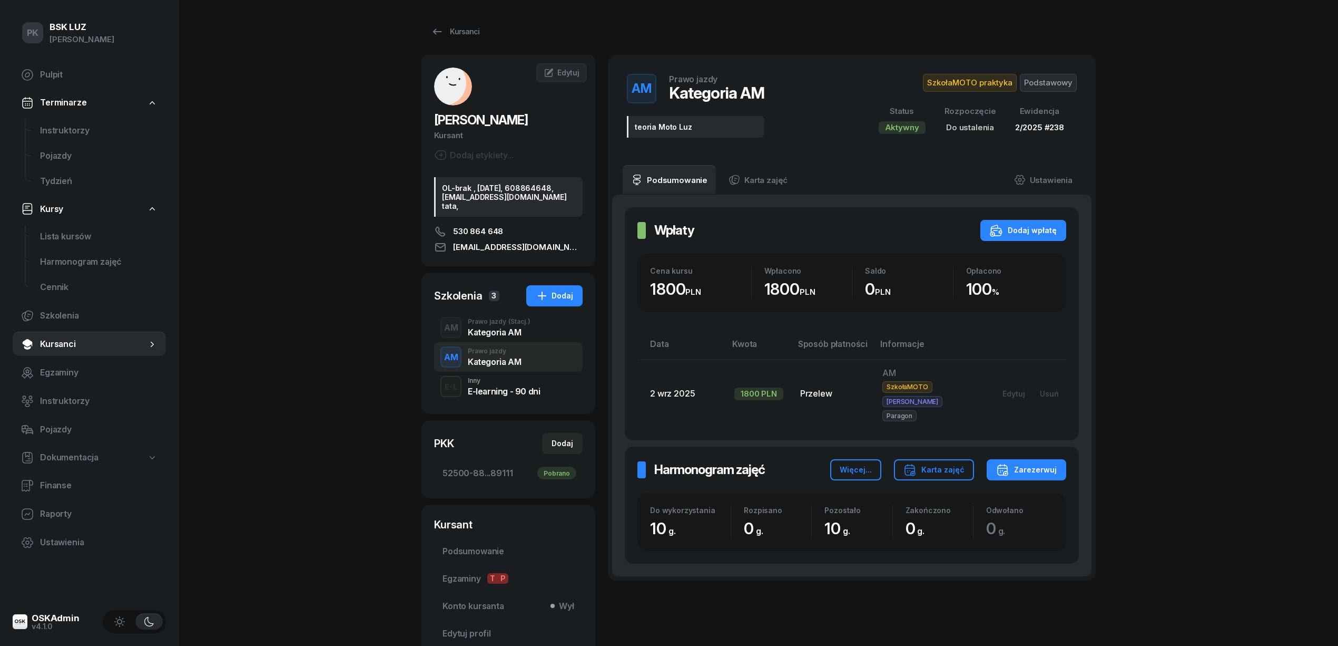
click at [490, 325] on div "Prawo jazdy (Stacj.)" at bounding box center [499, 321] width 63 height 6
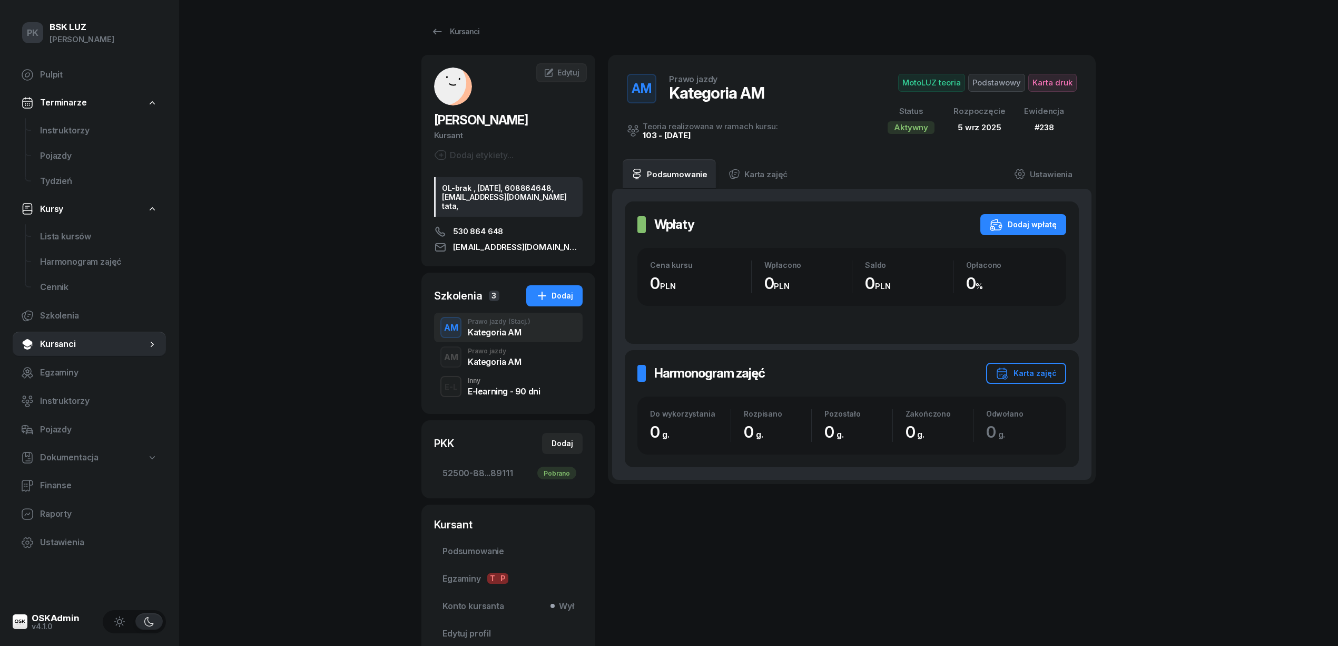
click at [504, 363] on div "Kategoria AM" at bounding box center [494, 360] width 53 height 12
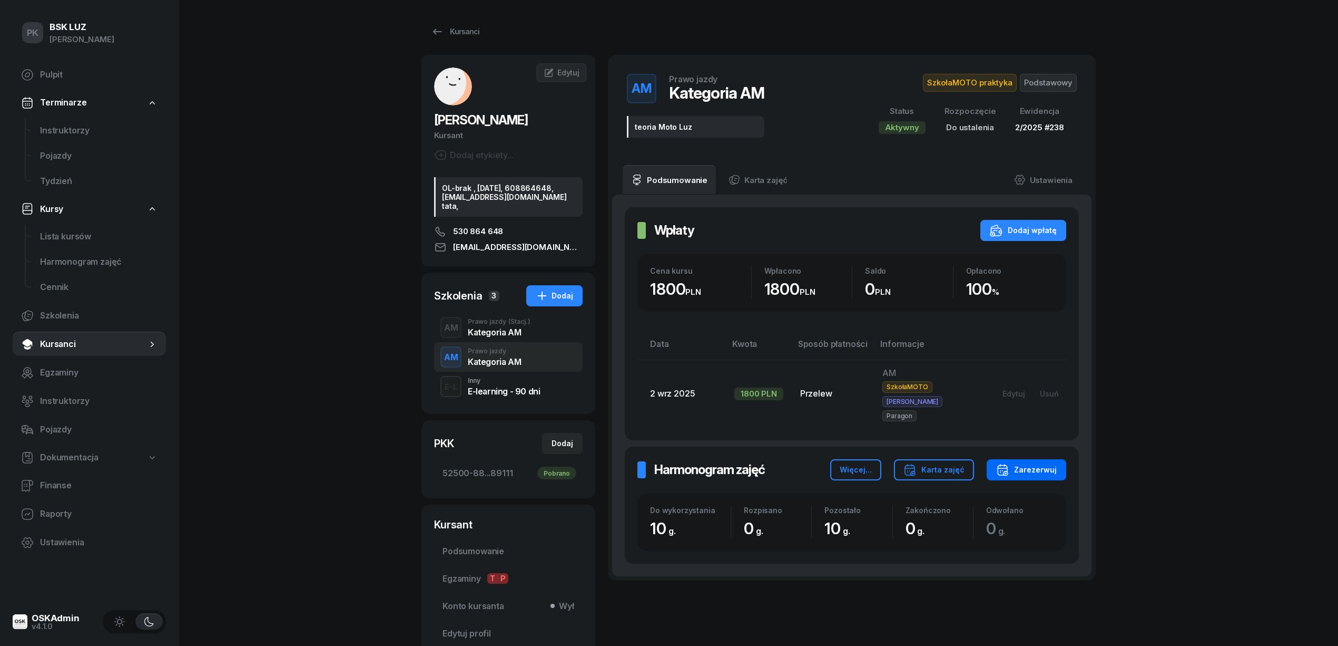
click at [1031, 463] on div "Zarezerwuj" at bounding box center [1026, 469] width 61 height 13
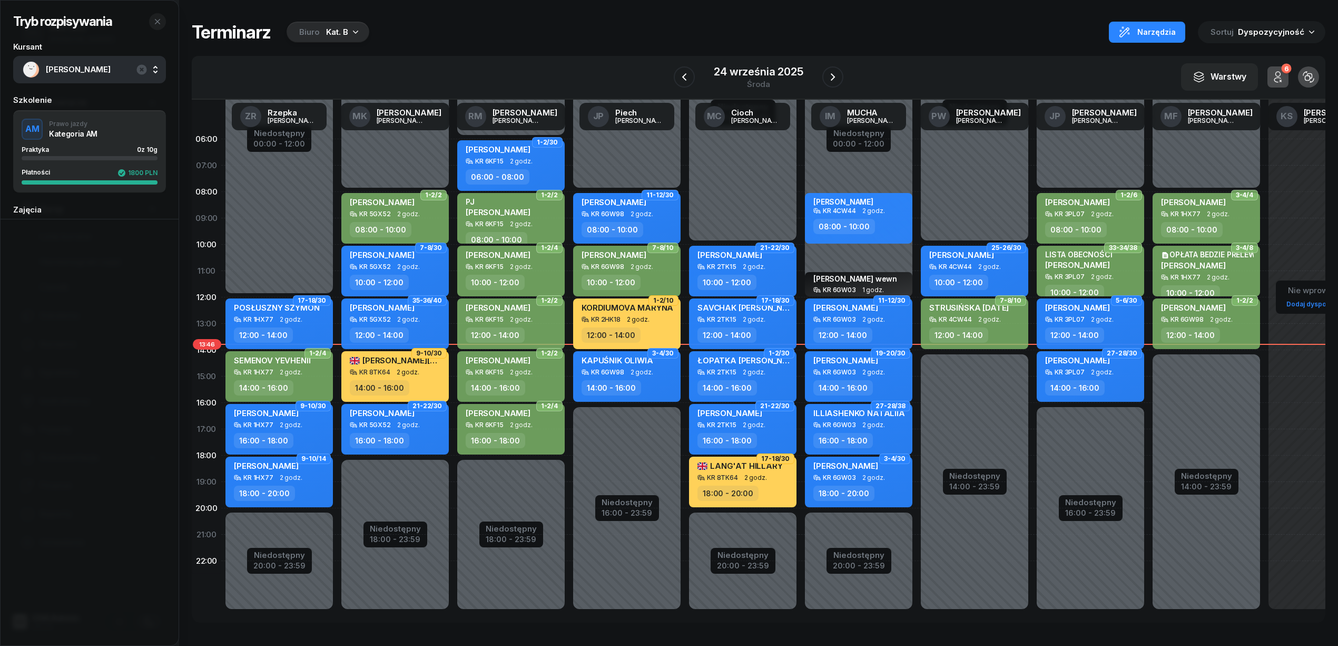
click at [348, 26] on div "Biuro Kat. B" at bounding box center [328, 32] width 83 height 21
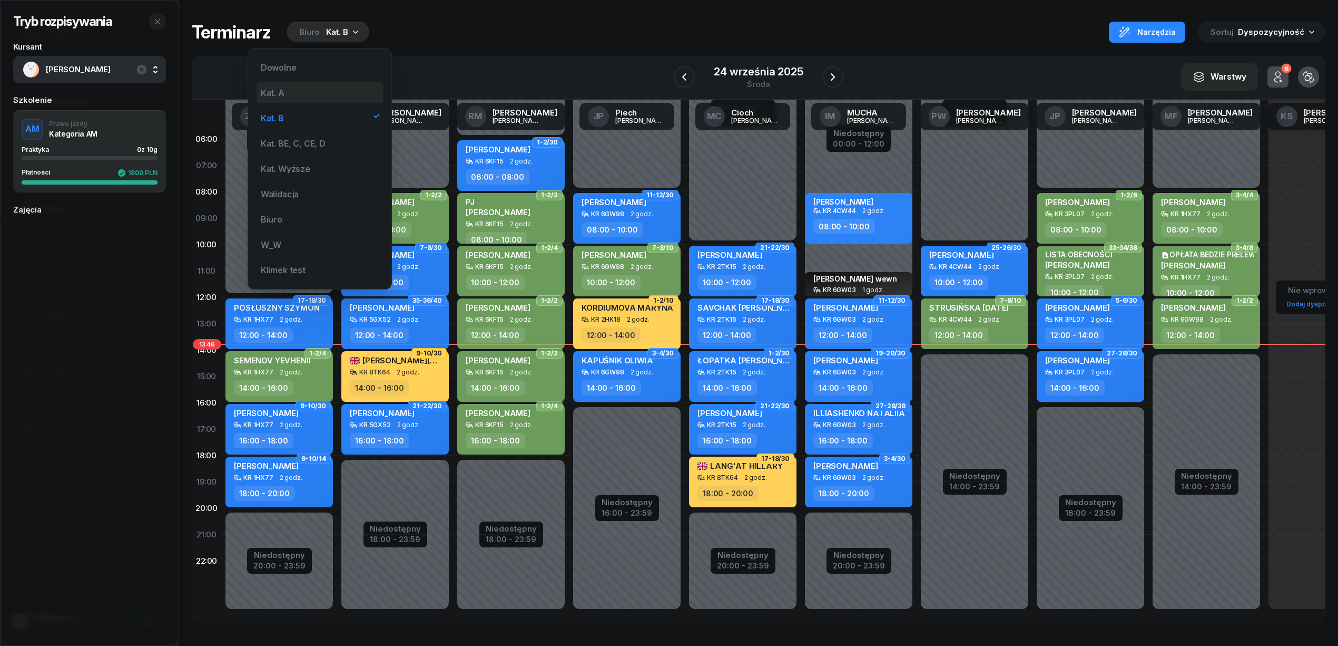
click at [304, 89] on div "Kat. A" at bounding box center [320, 92] width 126 height 21
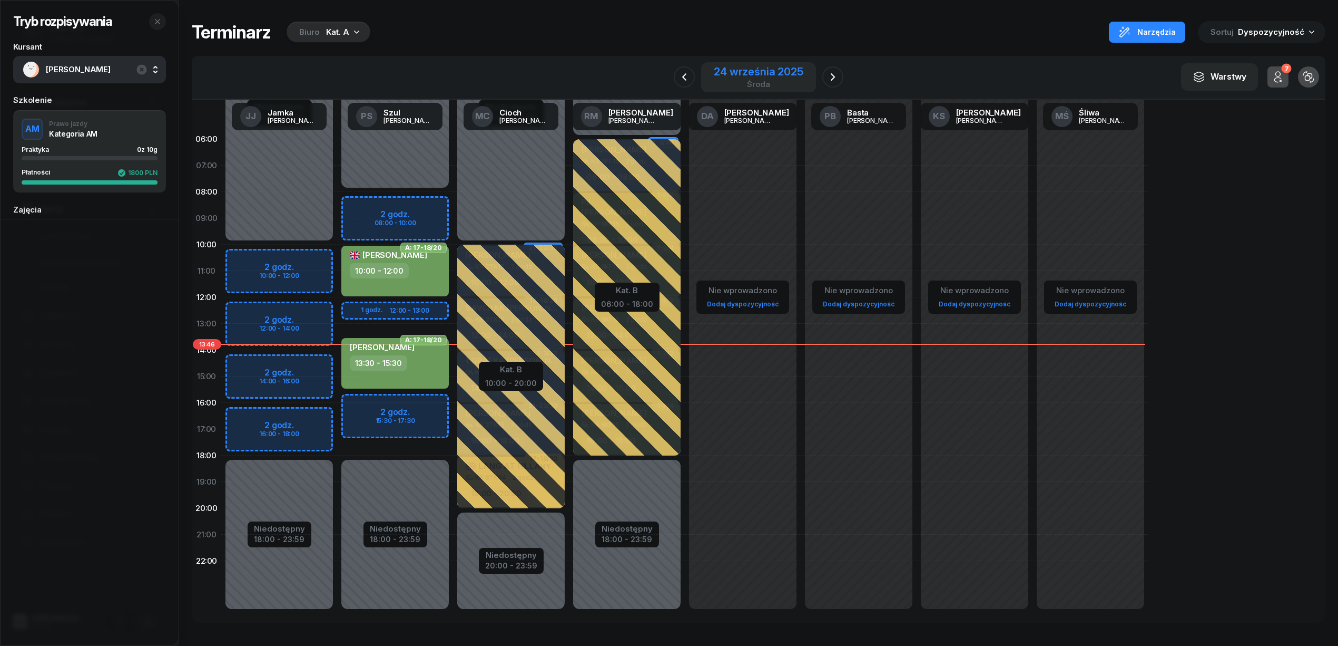
click at [759, 67] on div "24 września 2025" at bounding box center [758, 71] width 89 height 11
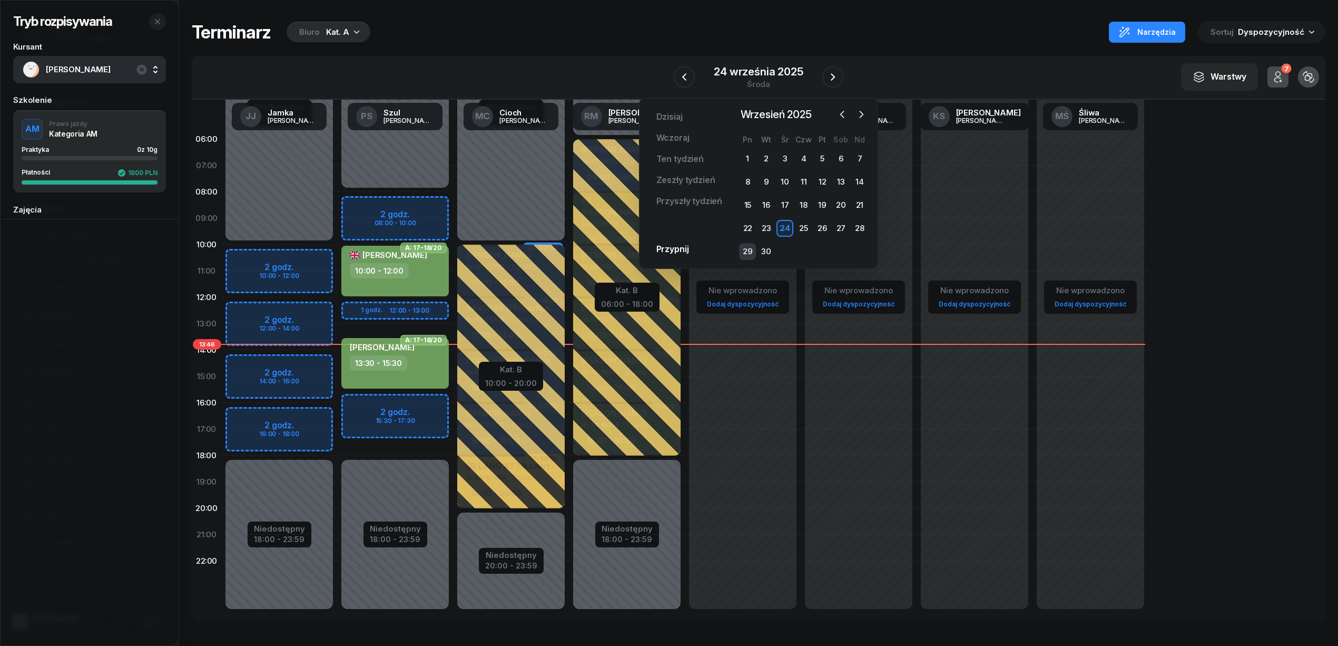
click at [749, 245] on div "29" at bounding box center [747, 251] width 17 height 17
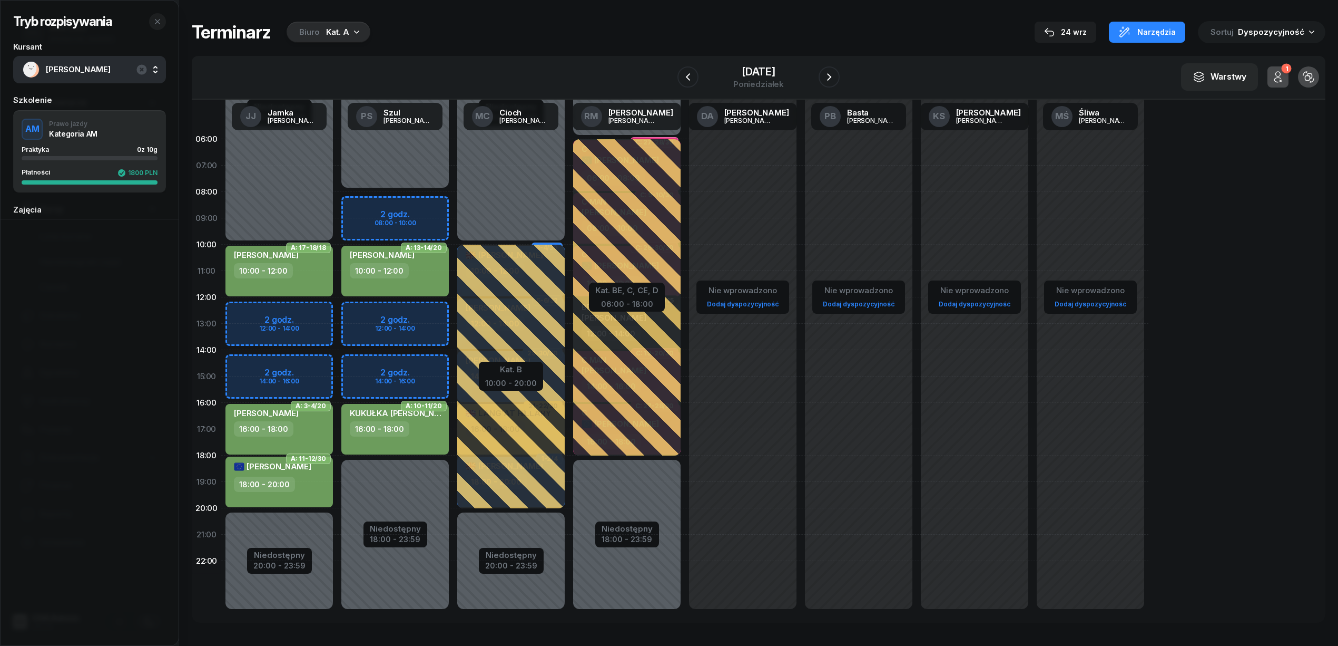
click at [372, 359] on div "Niedostępny 00:00 - 08:00 Niedostępny 18:00 - 23:59 2 godz. 08:00 - 10:00 2 god…" at bounding box center [395, 376] width 116 height 501
select select "14"
select select "16"
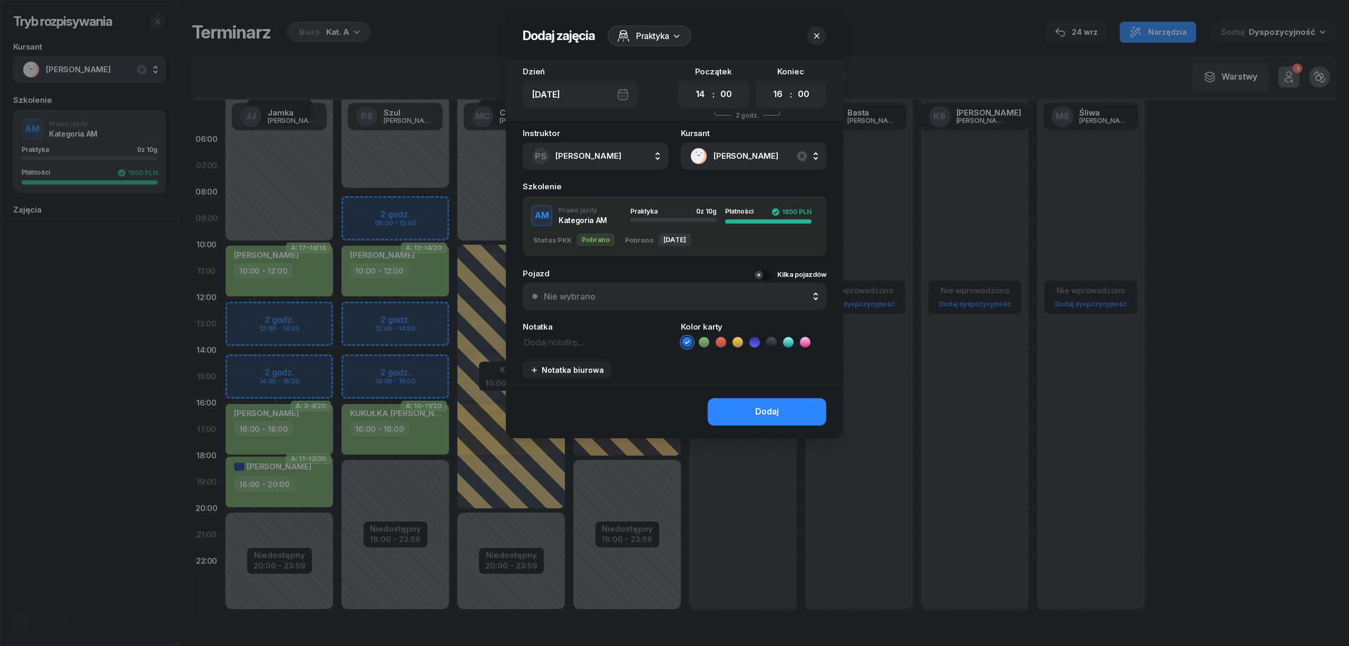
click at [820, 26] on button "button" at bounding box center [816, 35] width 19 height 19
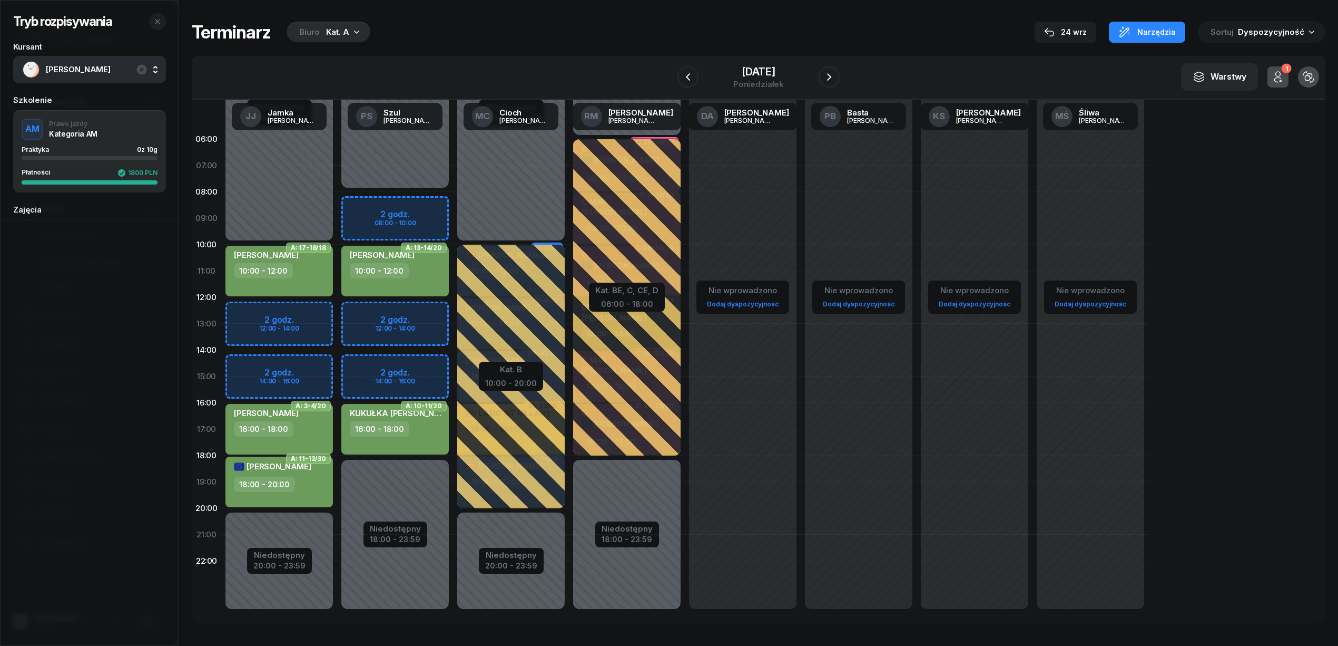
click at [356, 366] on div "Niedostępny 00:00 - 08:00 Niedostępny 18:00 - 23:59 2 godz. 08:00 - 10:00 2 god…" at bounding box center [395, 376] width 116 height 501
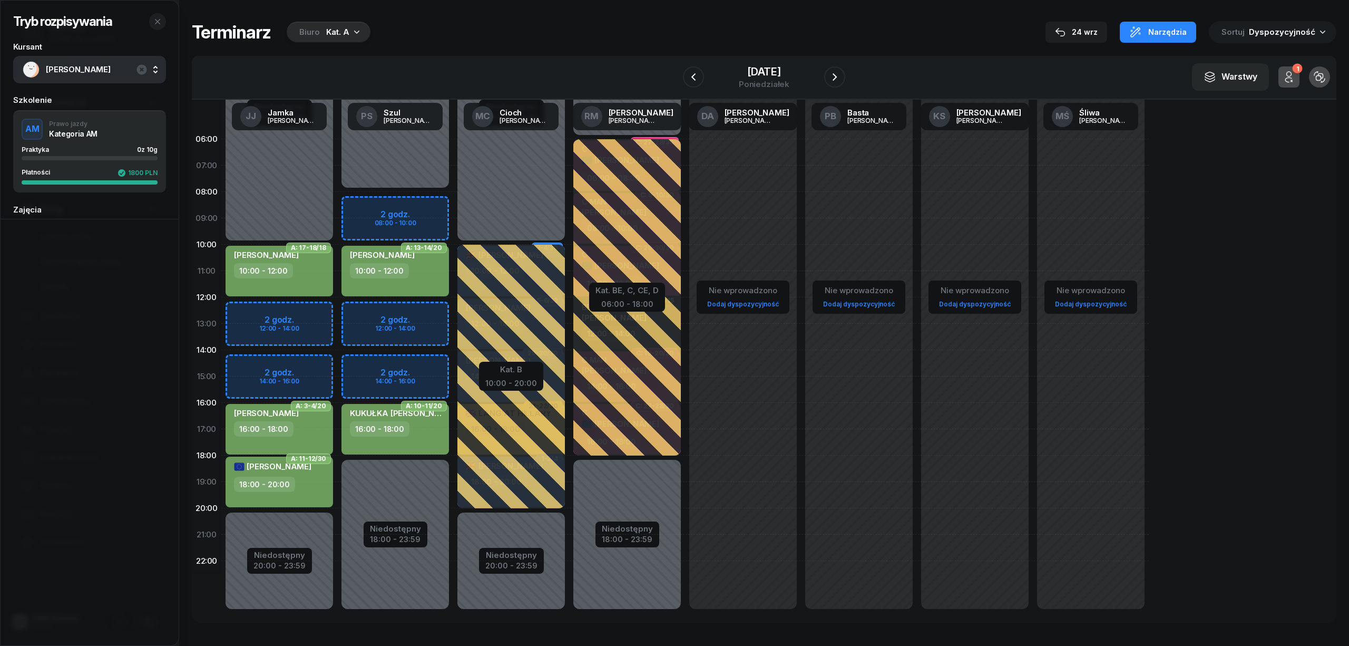
select select "14"
select select "16"
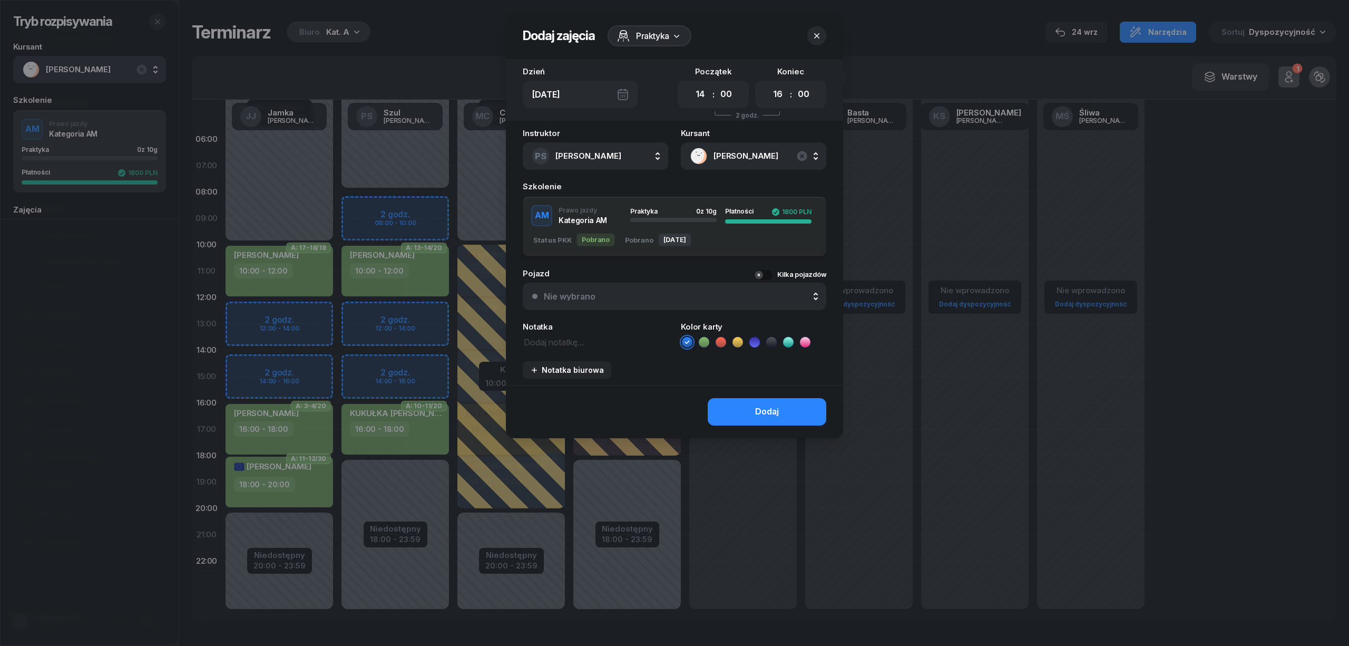
click at [753, 342] on icon at bounding box center [754, 342] width 5 height 4
click at [747, 406] on button "Dodaj" at bounding box center [767, 411] width 119 height 27
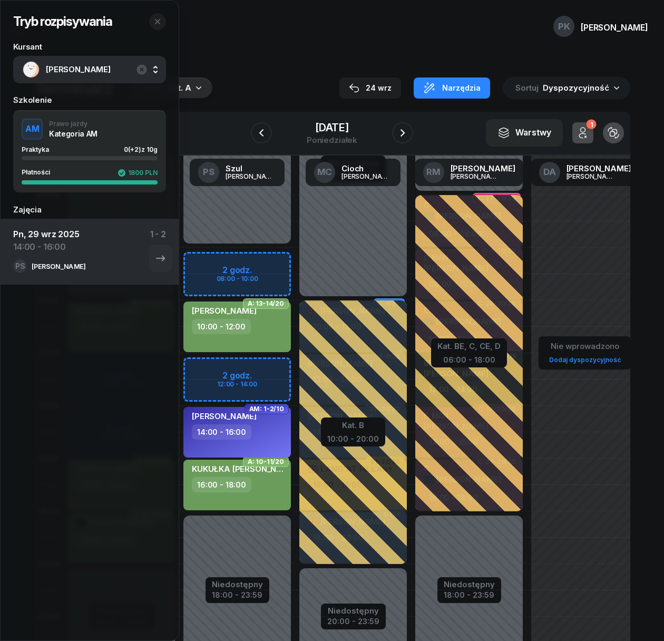
click at [407, 300] on div at bounding box center [353, 431] width 108 height 263
select select "10"
select select "20"
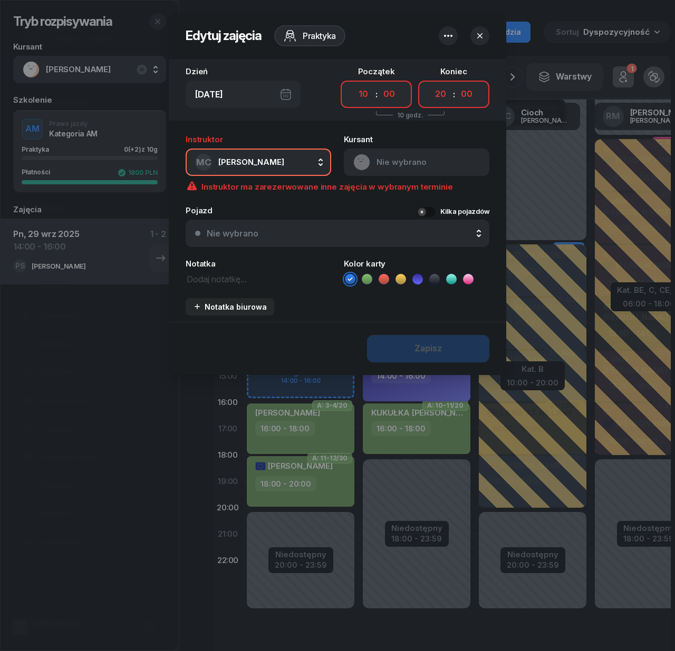
click at [55, 428] on div at bounding box center [337, 325] width 675 height 651
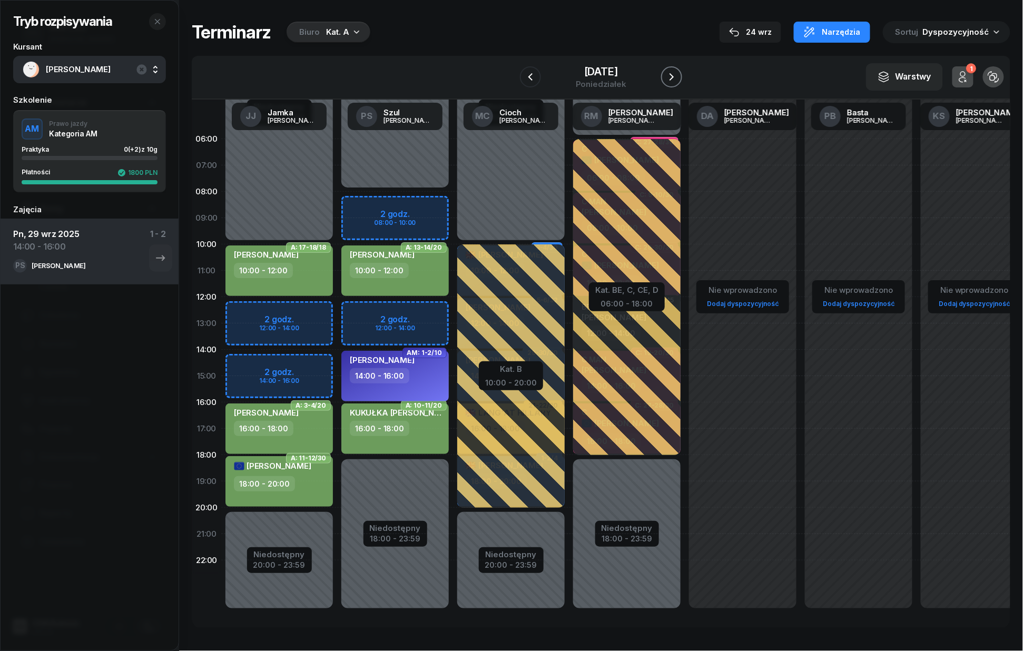
click at [678, 83] on icon "button" at bounding box center [672, 77] width 13 height 13
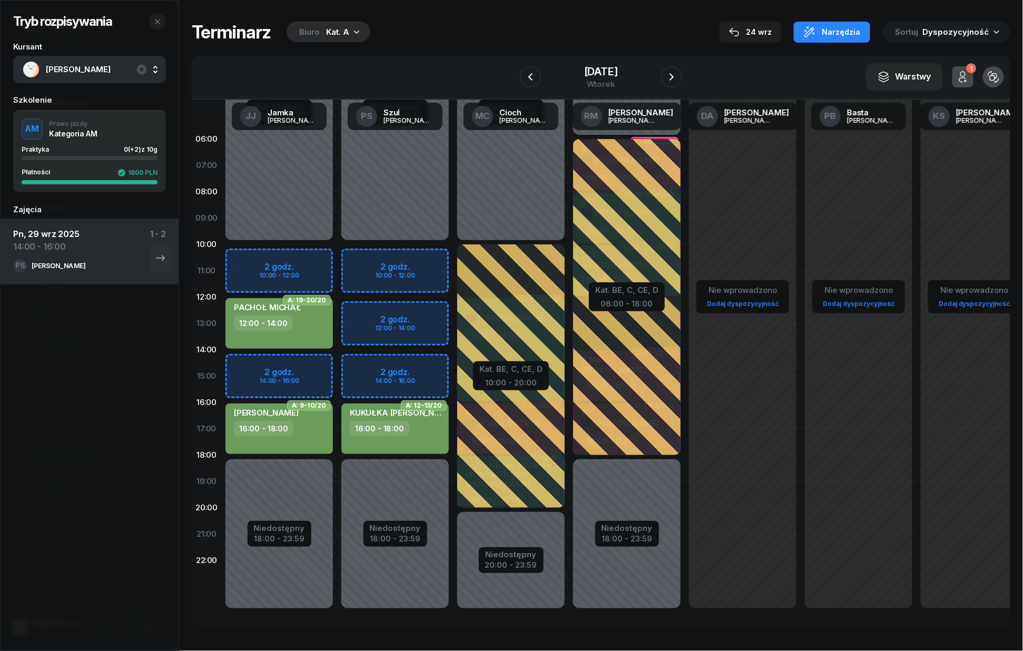
click at [396, 365] on div "Niedostępny 00:00 - 10:00 Niedostępny 18:00 - 23:59 2 godz. 10:00 - 12:00 2 god…" at bounding box center [395, 376] width 116 height 501
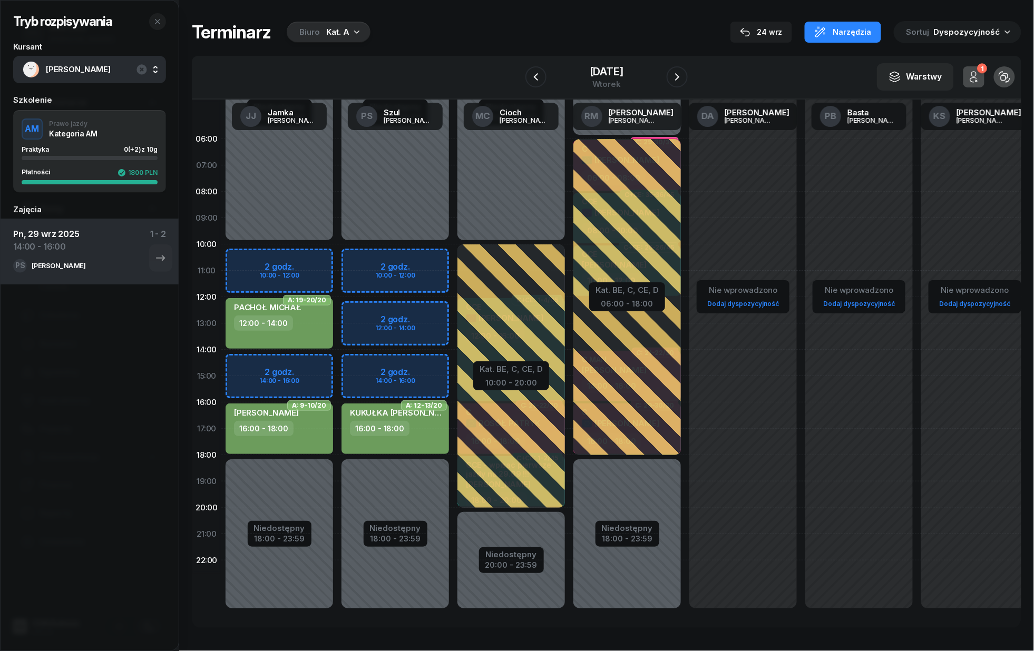
select select "14"
select select "16"
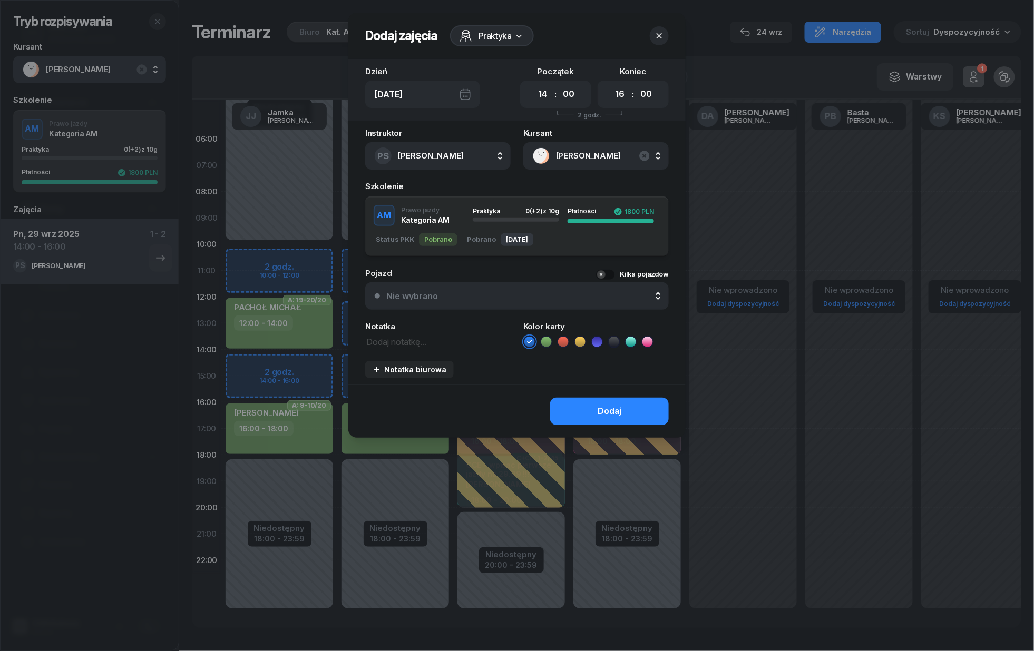
click at [598, 342] on icon at bounding box center [597, 342] width 11 height 11
click at [614, 412] on div "Dodaj" at bounding box center [610, 412] width 24 height 14
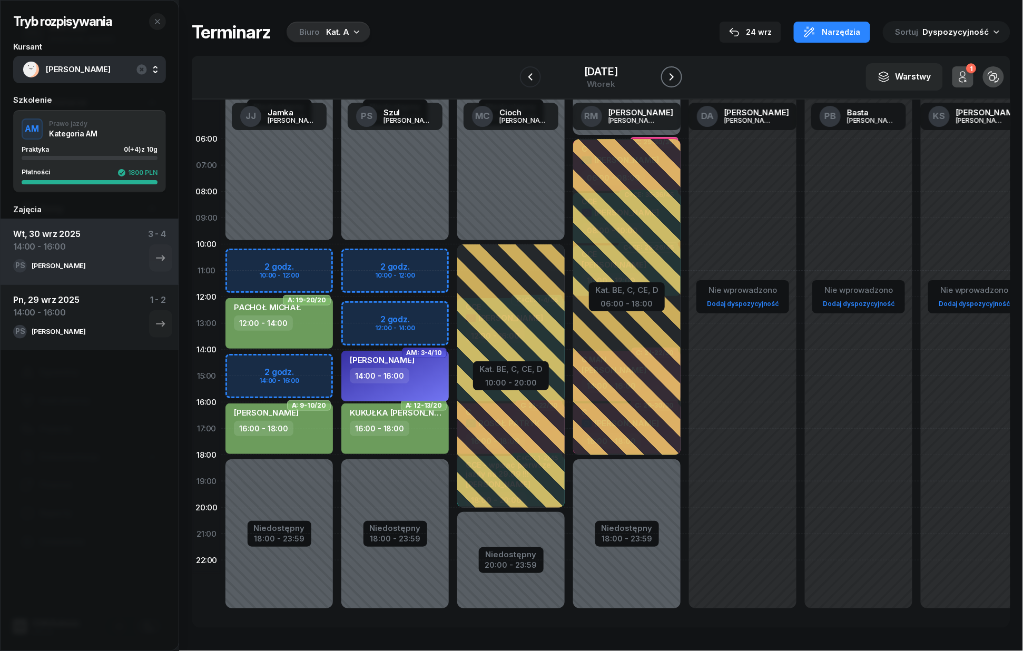
click at [674, 76] on icon "button" at bounding box center [672, 76] width 4 height 7
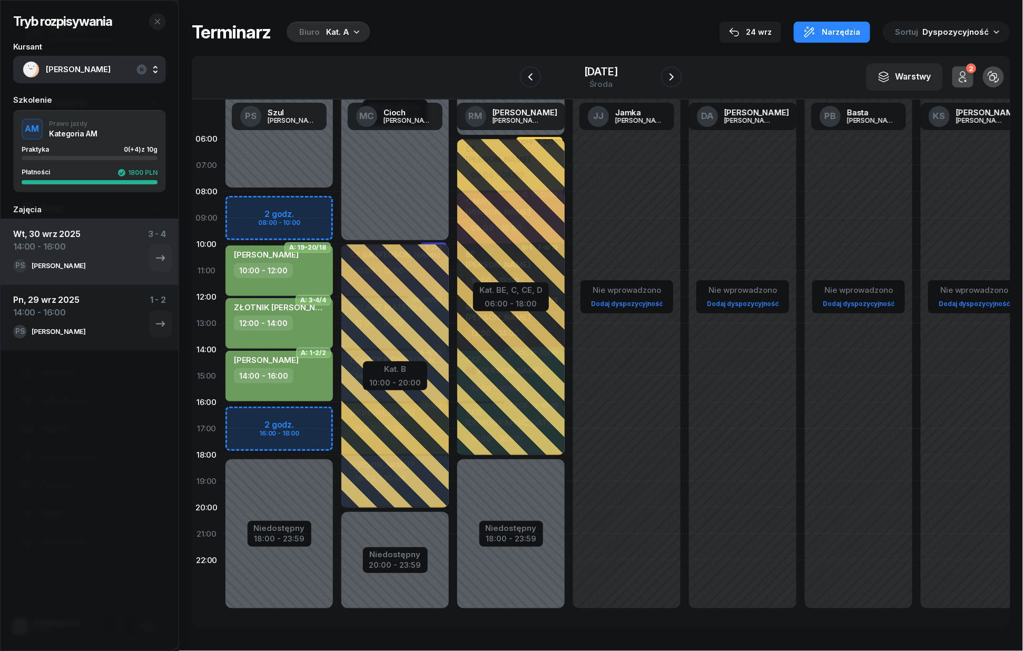
click at [306, 412] on div "Niedostępny 00:00 - 08:00 Niedostępny 18:00 - 23:59 2 godz. 08:00 - 10:00 2 god…" at bounding box center [279, 376] width 116 height 501
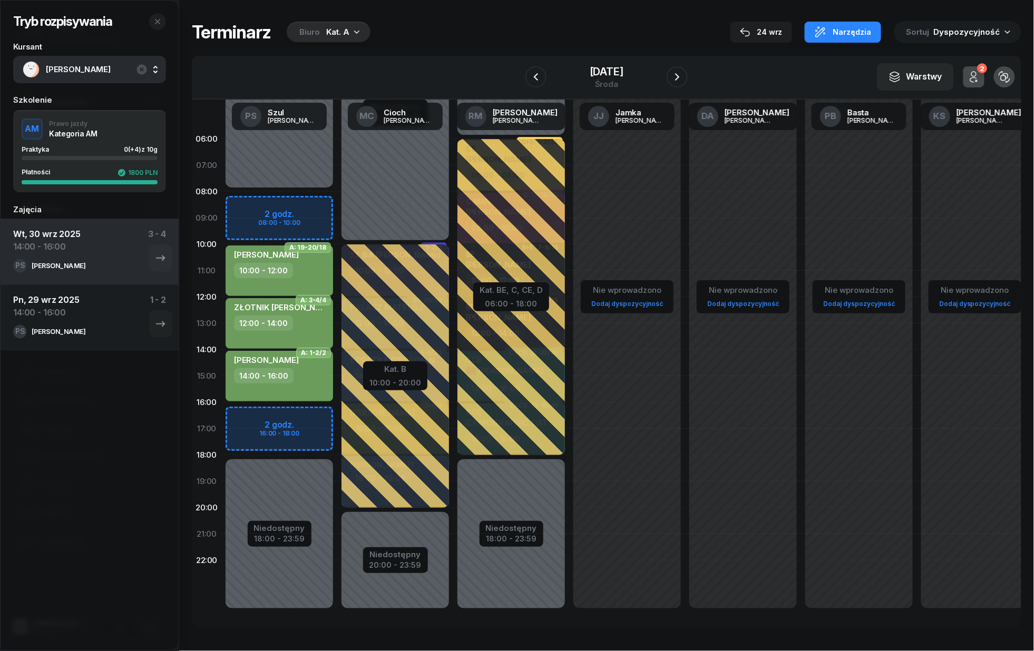
select select "16"
select select "18"
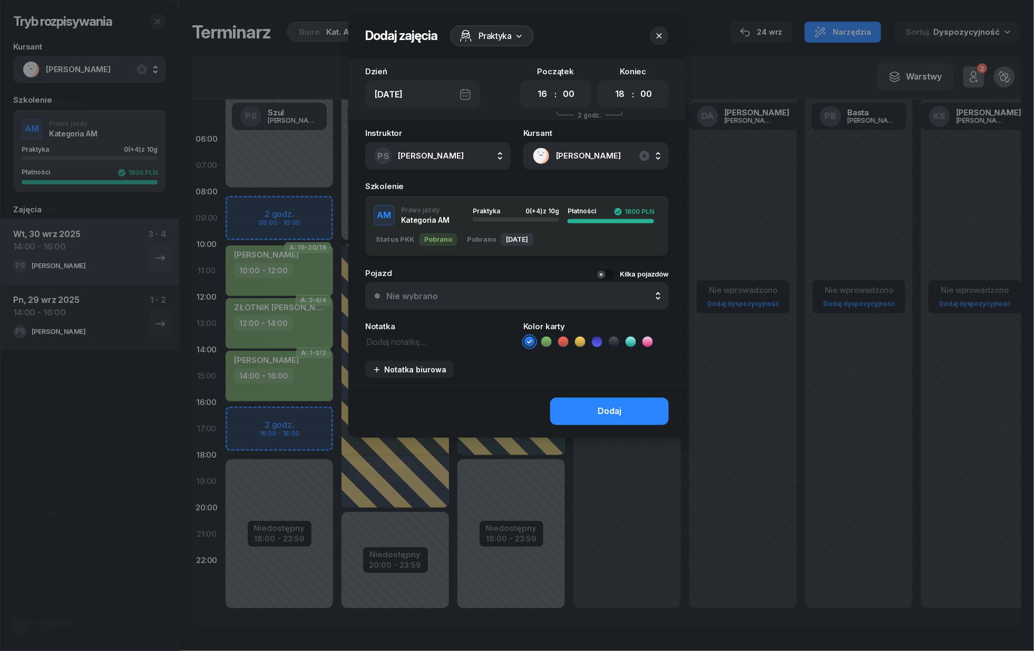
click at [595, 343] on icon at bounding box center [597, 342] width 11 height 11
click at [570, 407] on button "Dodaj" at bounding box center [609, 411] width 119 height 27
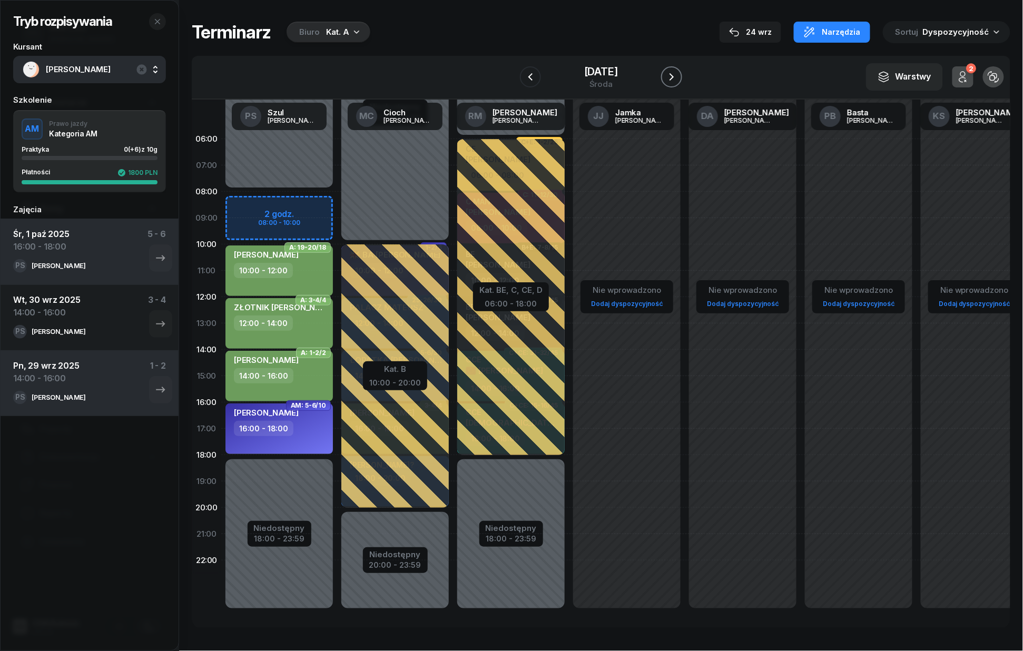
click at [674, 80] on icon "button" at bounding box center [672, 76] width 4 height 7
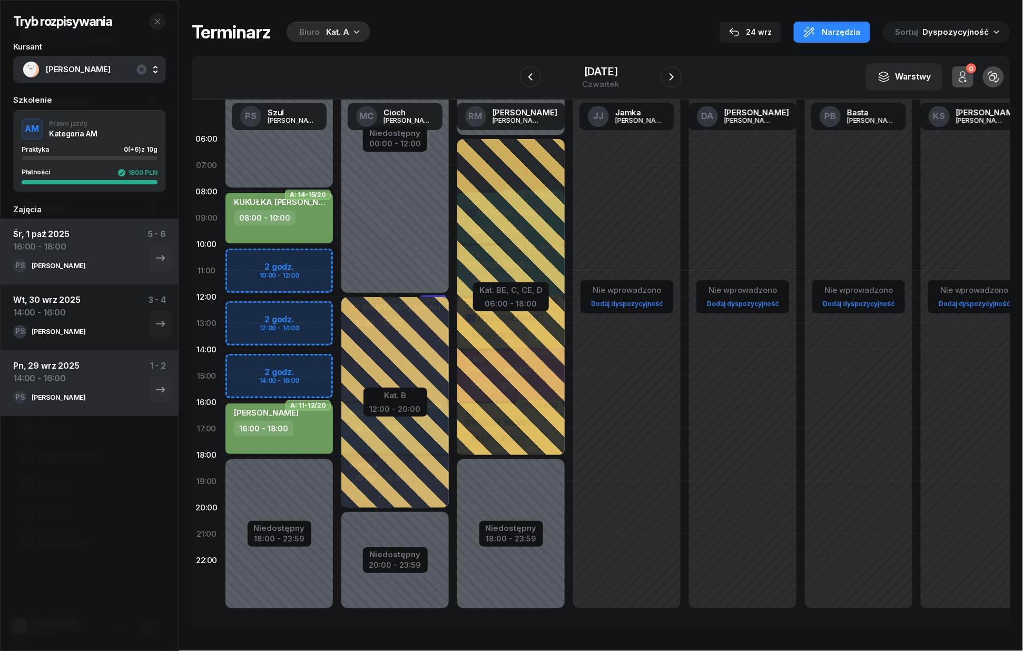
click at [321, 363] on div "Niedostępny 00:00 - 08:00 Niedostępny 18:00 - 23:59 2 godz. 10:00 - 12:00 2 god…" at bounding box center [279, 376] width 116 height 501
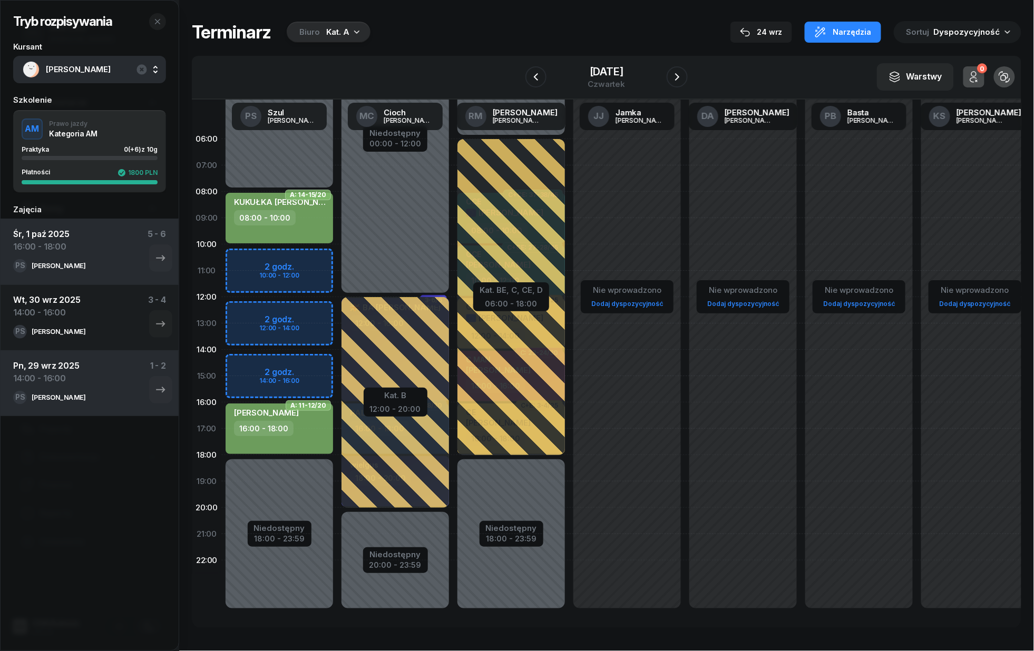
select select "14"
select select "16"
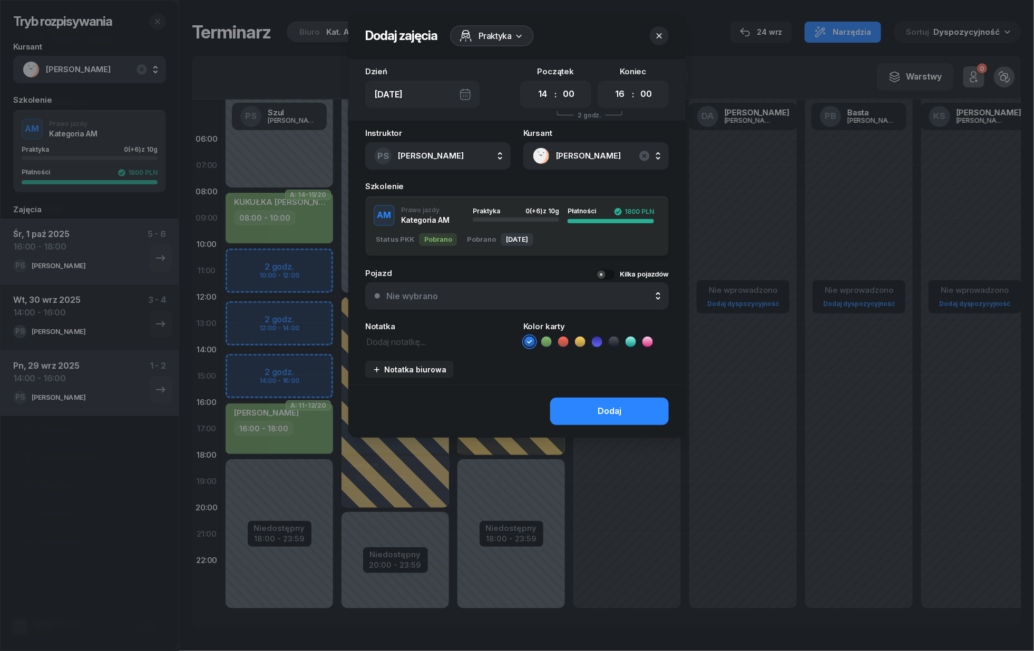
click at [592, 346] on li at bounding box center [597, 342] width 13 height 13
click at [593, 422] on button "Dodaj" at bounding box center [609, 411] width 119 height 27
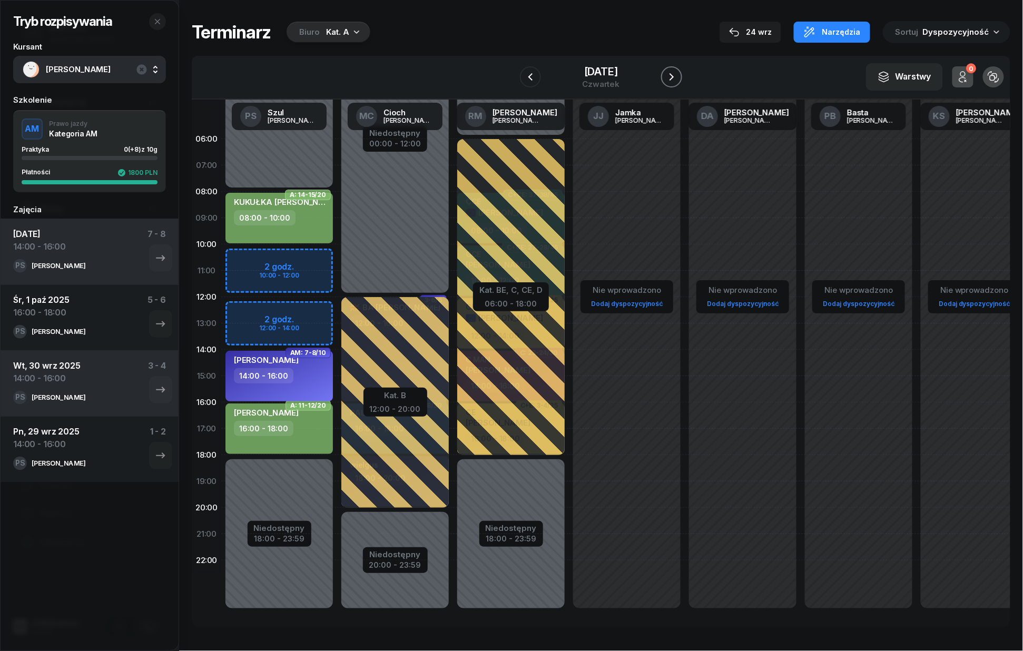
click at [677, 76] on icon "button" at bounding box center [672, 77] width 13 height 13
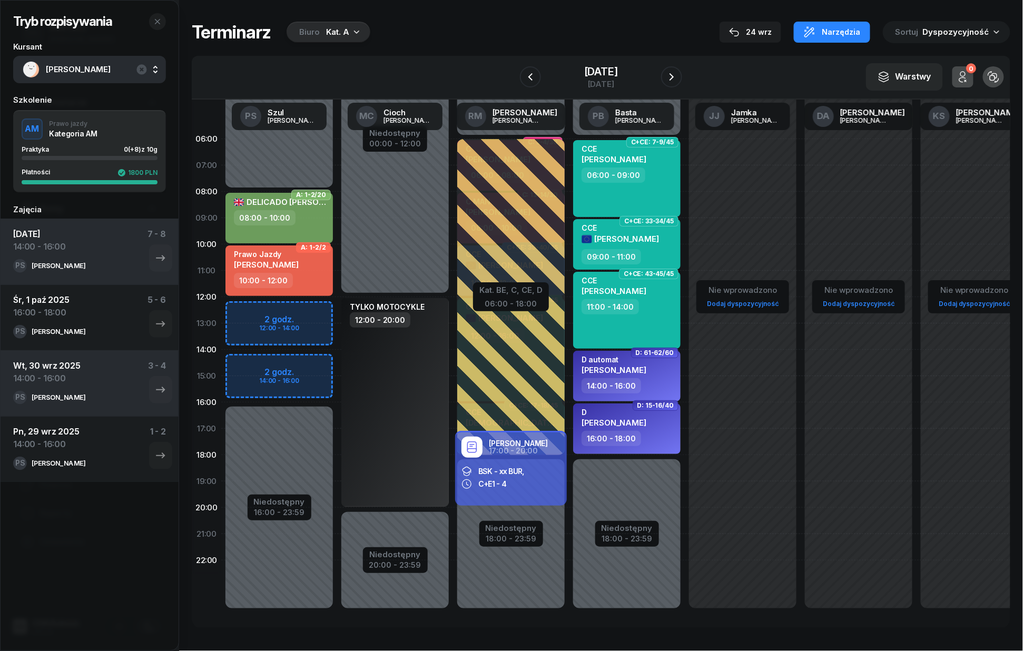
click at [314, 363] on div "Niedostępny 00:00 - 08:00 Niedostępny 16:00 - 23:59 2 godz. 12:00 - 14:00 2 god…" at bounding box center [279, 376] width 116 height 501
select select "14"
select select "16"
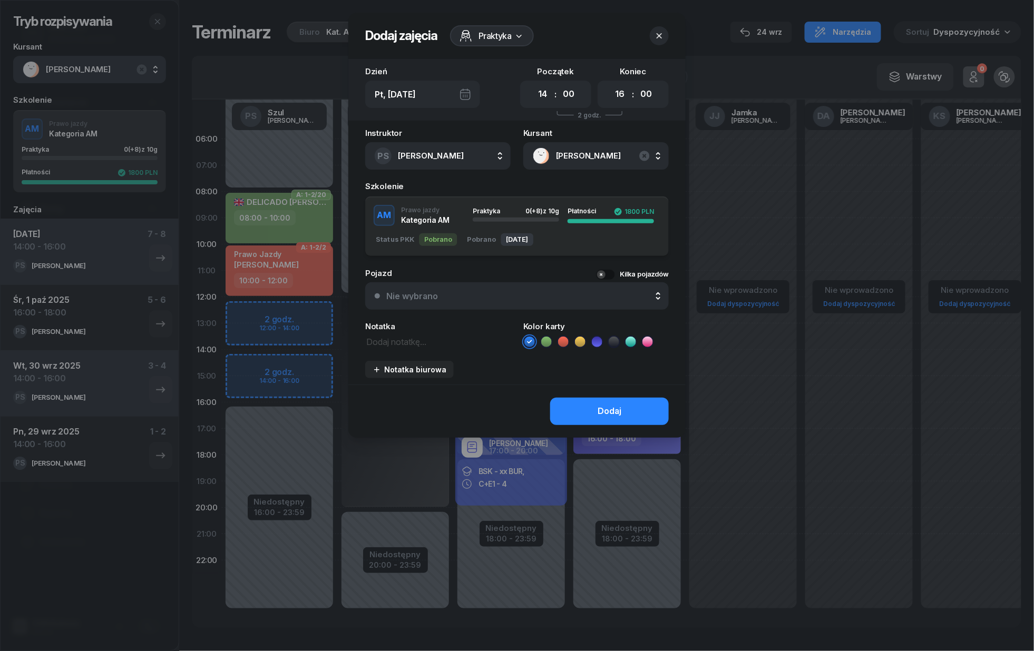
click at [597, 345] on icon at bounding box center [597, 342] width 11 height 11
click at [594, 414] on button "Dodaj" at bounding box center [609, 411] width 119 height 27
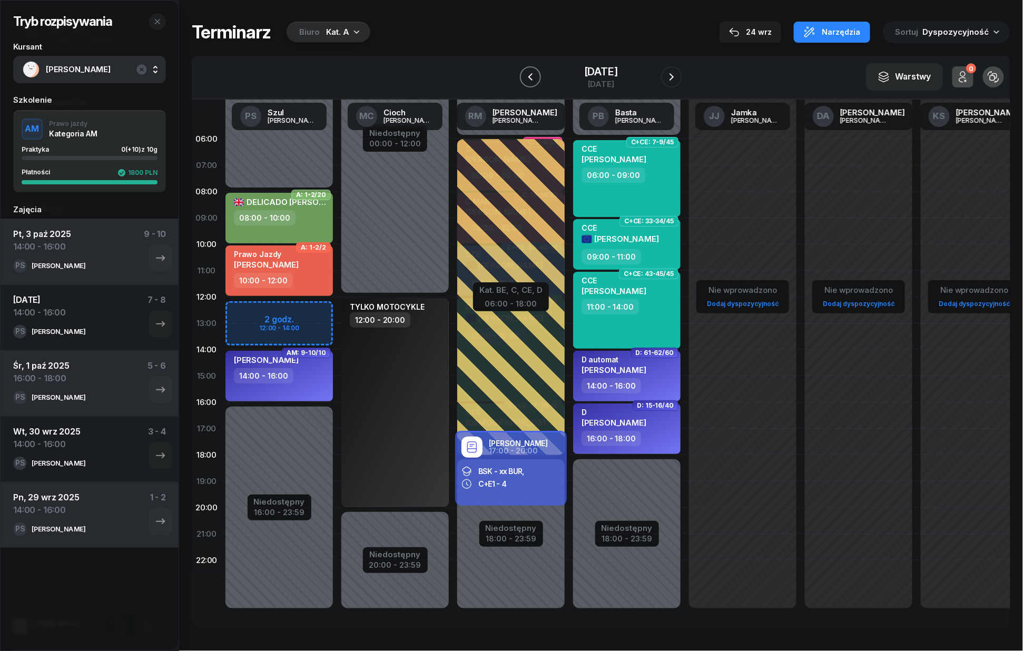
click at [529, 75] on icon "button" at bounding box center [531, 76] width 4 height 7
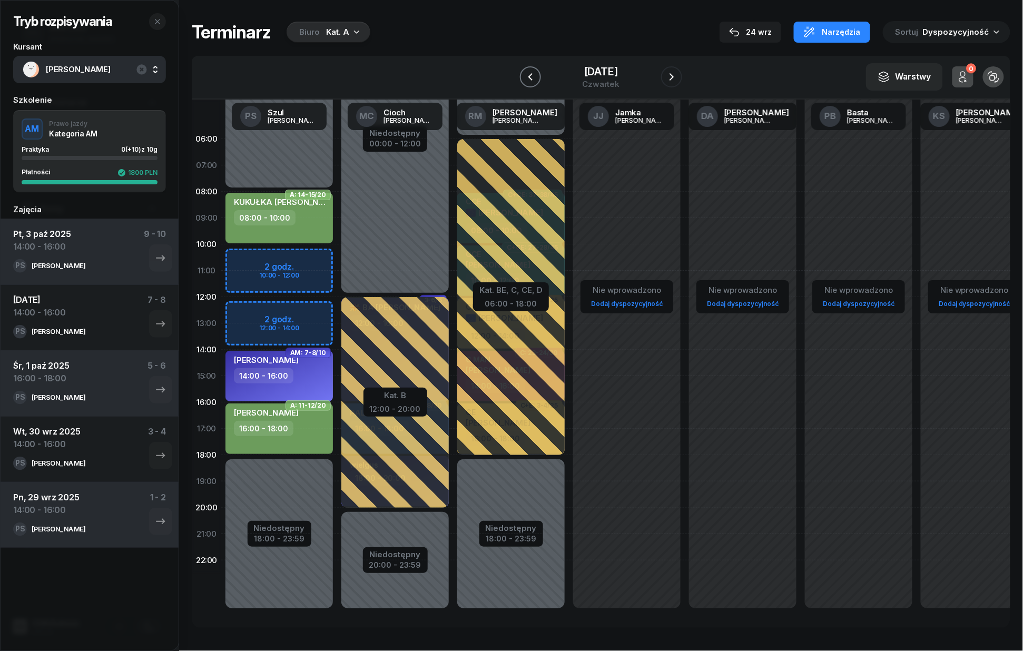
click at [529, 75] on icon "button" at bounding box center [531, 76] width 4 height 7
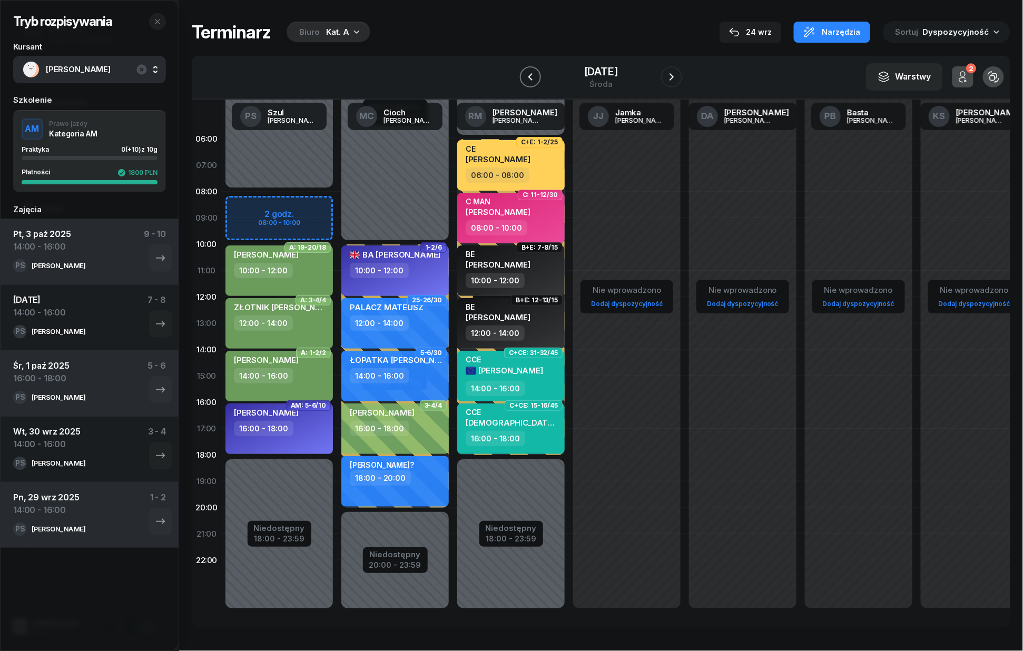
click at [524, 75] on icon "button" at bounding box center [530, 77] width 13 height 13
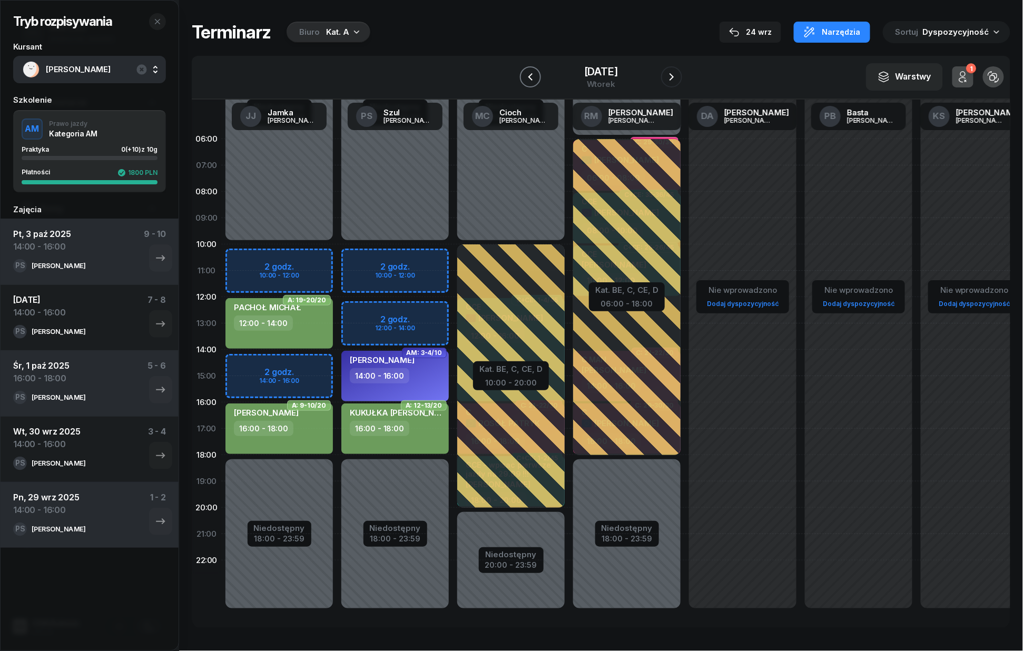
click at [524, 75] on icon "button" at bounding box center [530, 77] width 13 height 13
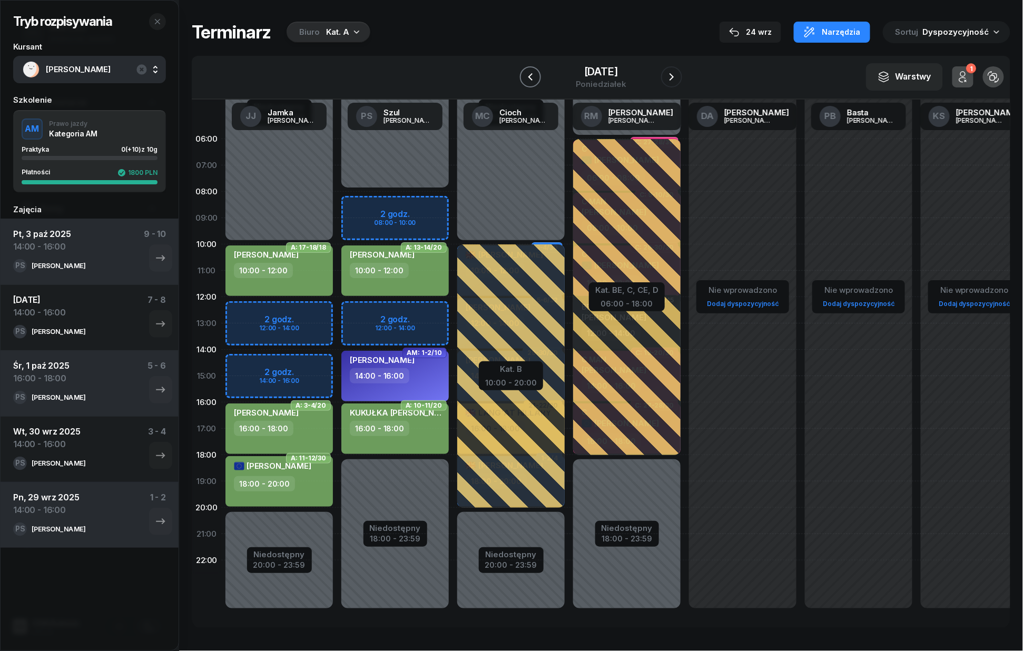
click at [524, 75] on icon "button" at bounding box center [530, 77] width 13 height 13
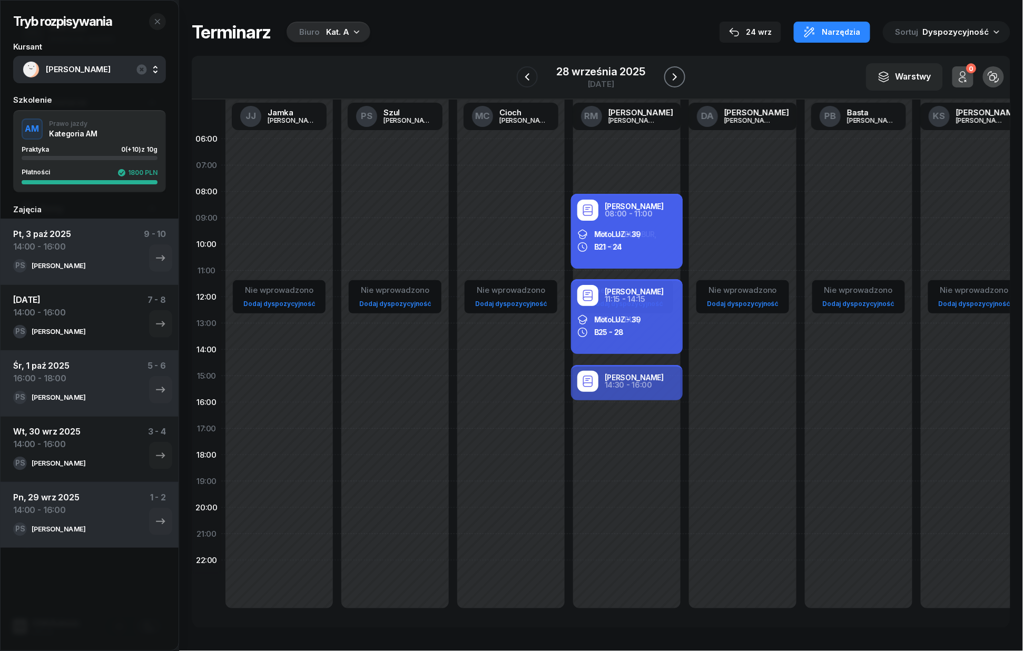
click at [675, 74] on icon "button" at bounding box center [675, 77] width 13 height 13
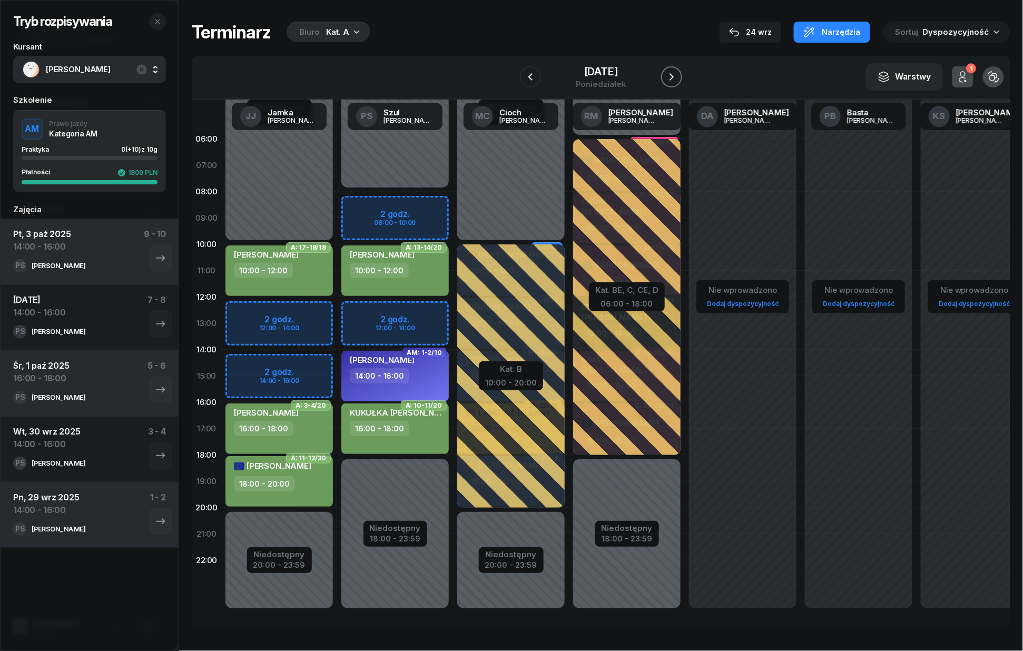
click at [675, 74] on icon "button" at bounding box center [672, 77] width 13 height 13
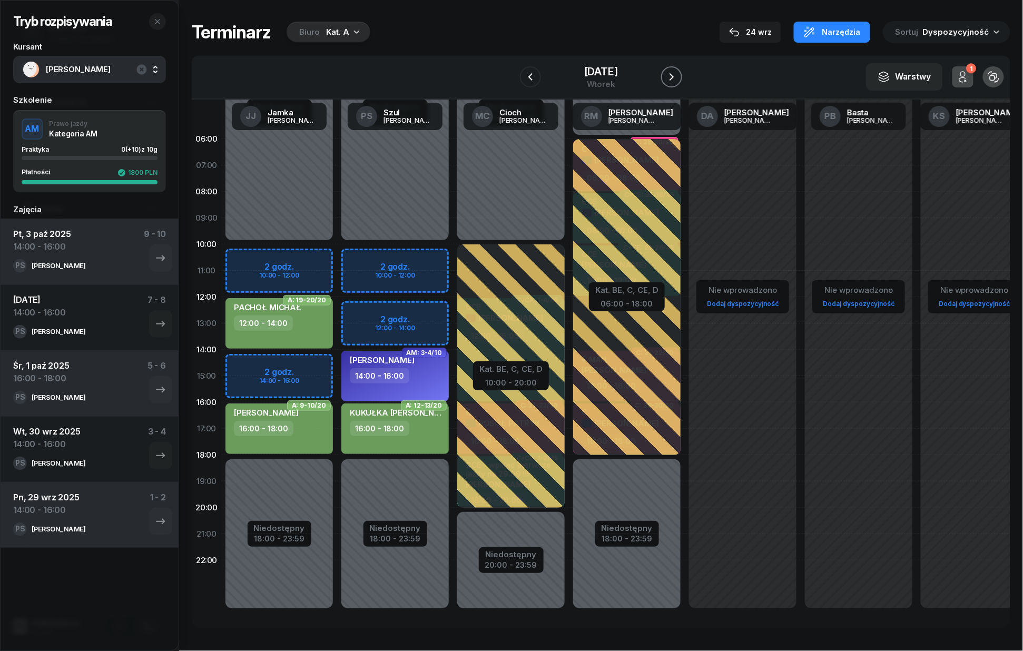
click at [675, 74] on icon "button" at bounding box center [672, 77] width 13 height 13
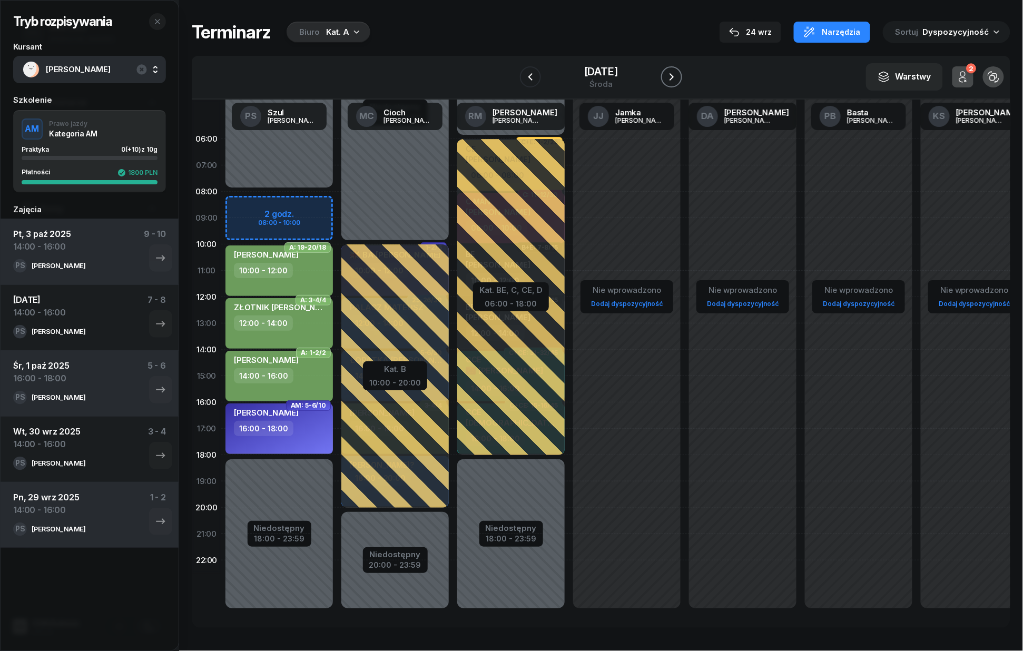
click at [675, 74] on icon "button" at bounding box center [672, 77] width 13 height 13
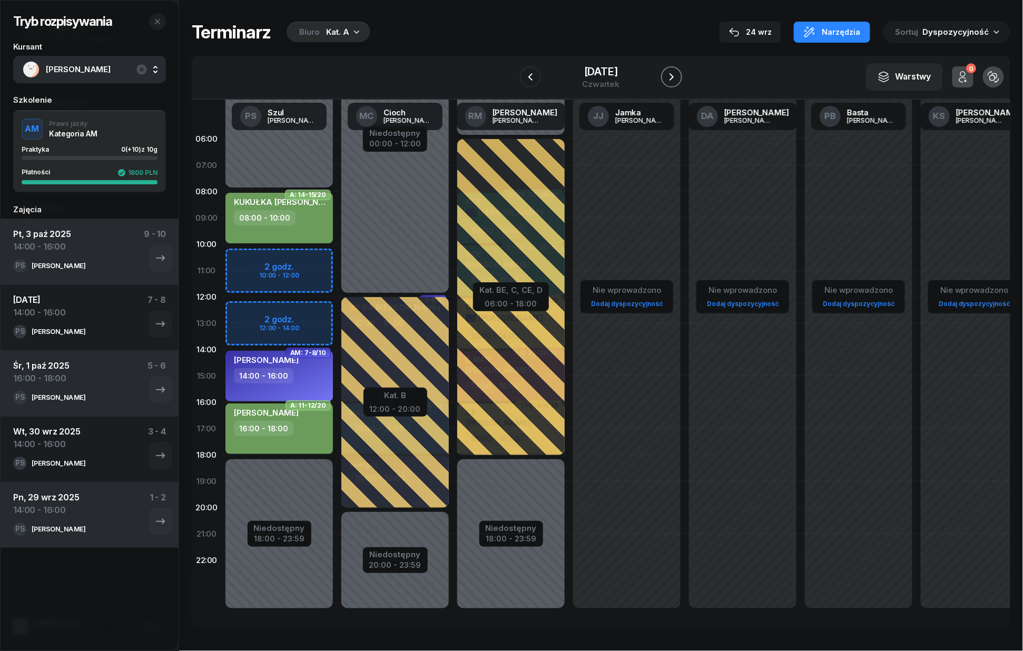
click at [675, 74] on icon "button" at bounding box center [672, 77] width 13 height 13
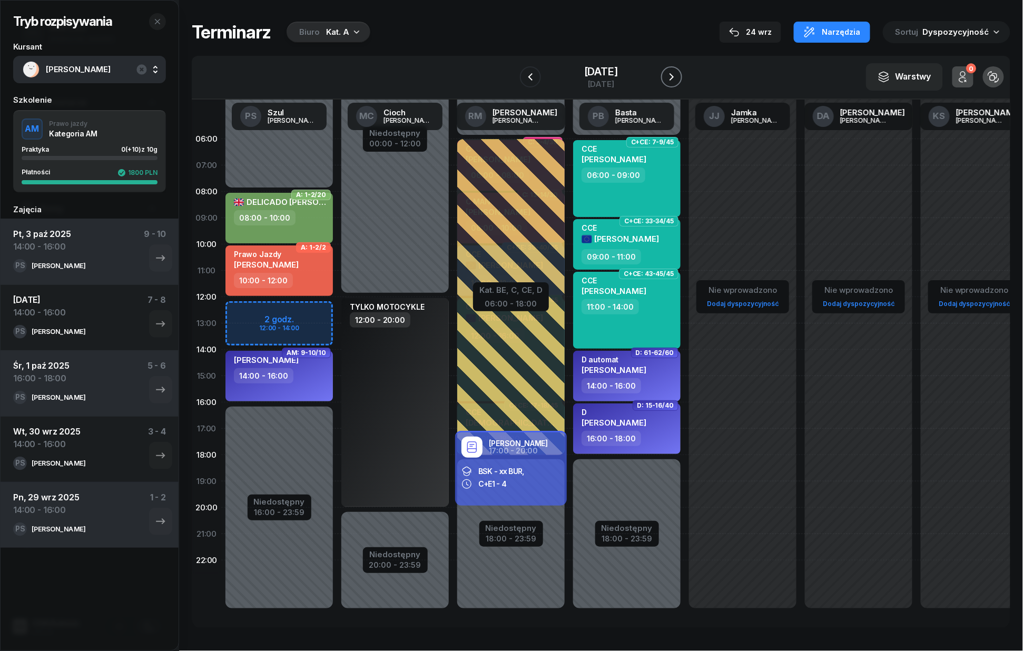
click at [675, 74] on icon "button" at bounding box center [672, 77] width 13 height 13
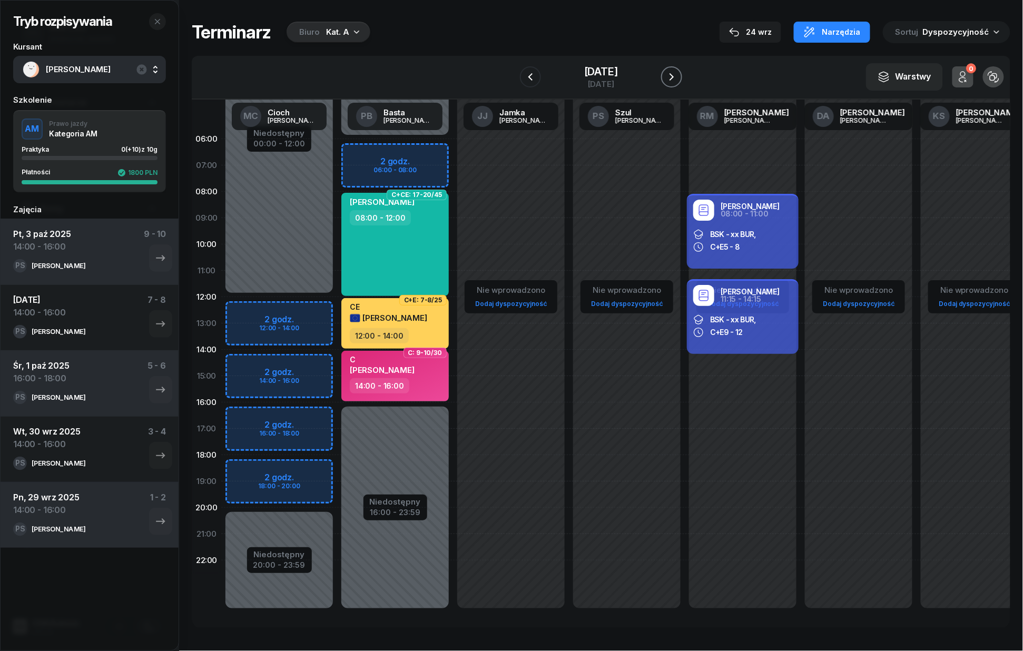
click at [675, 74] on icon "button" at bounding box center [672, 77] width 13 height 13
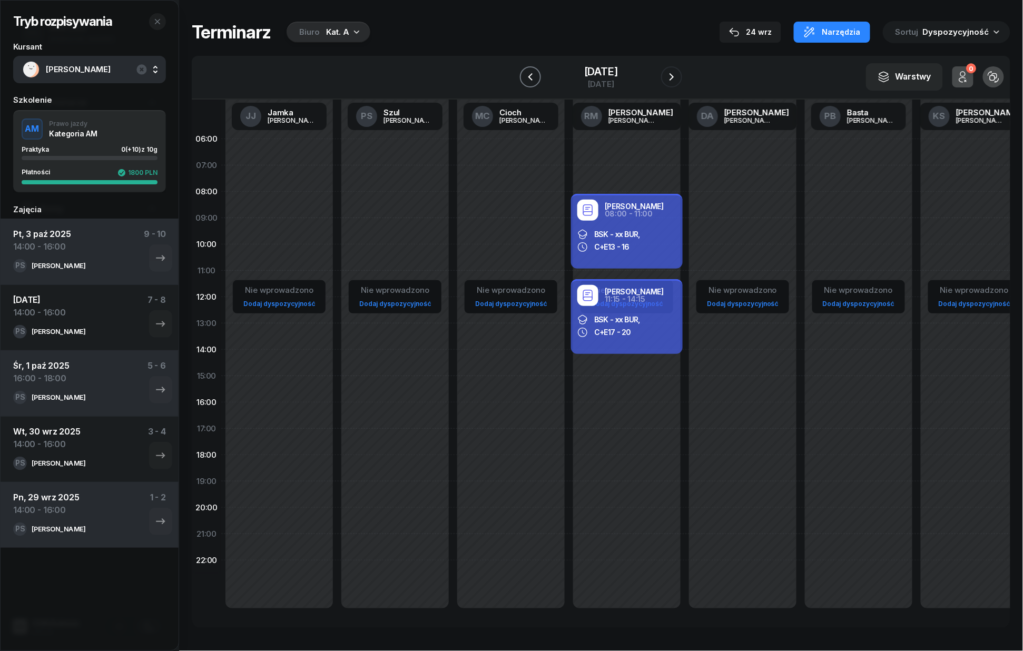
click at [527, 79] on icon "button" at bounding box center [530, 77] width 13 height 13
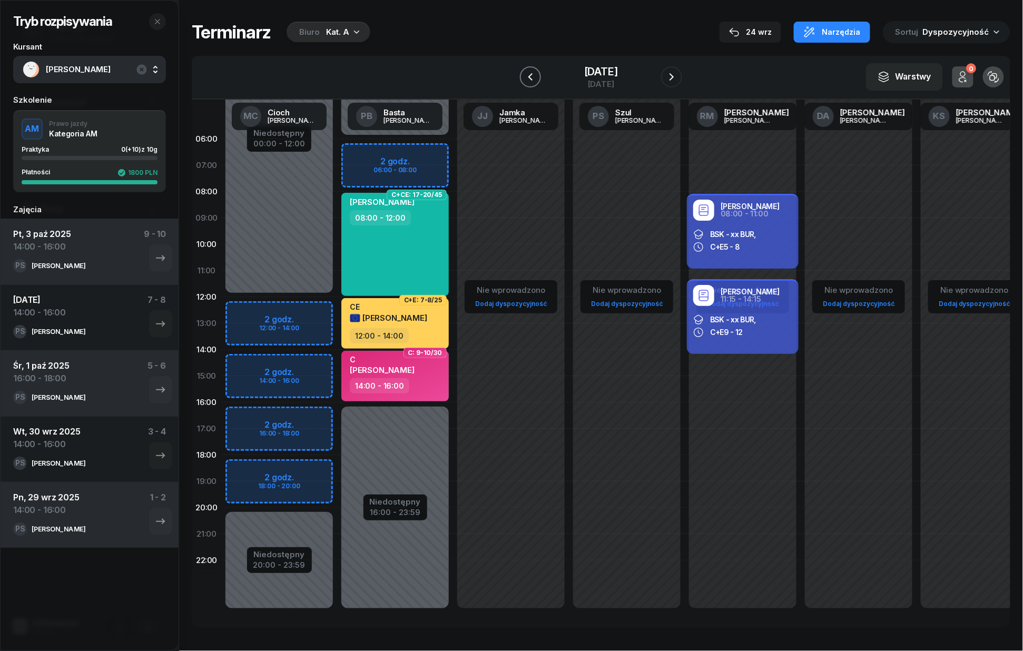
click at [524, 74] on icon "button" at bounding box center [530, 77] width 13 height 13
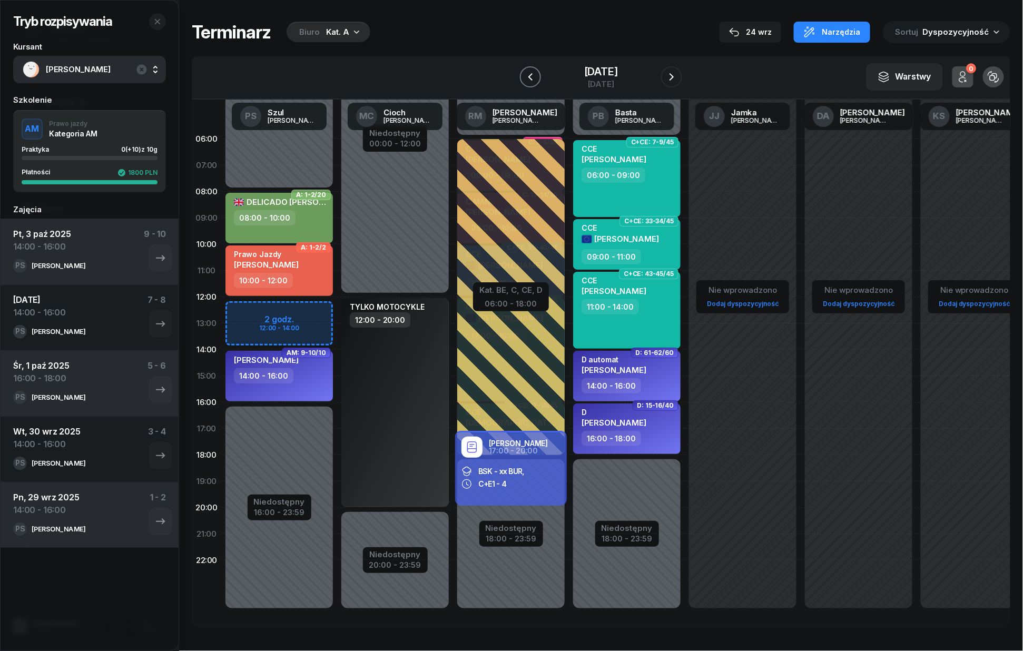
click at [524, 74] on icon "button" at bounding box center [530, 77] width 13 height 13
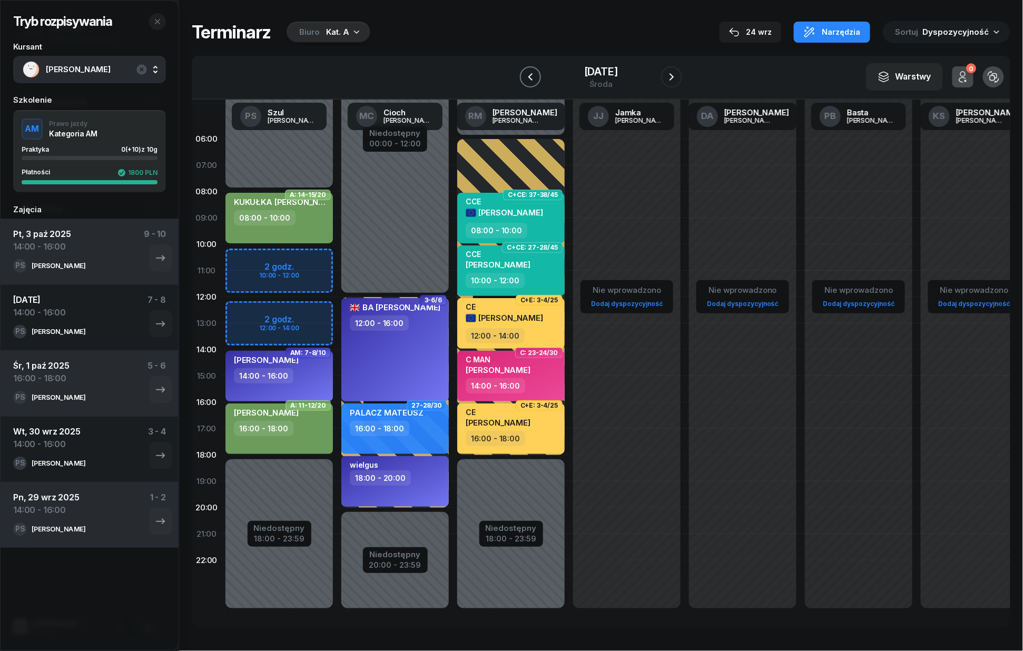
click at [529, 74] on icon "button" at bounding box center [531, 76] width 4 height 7
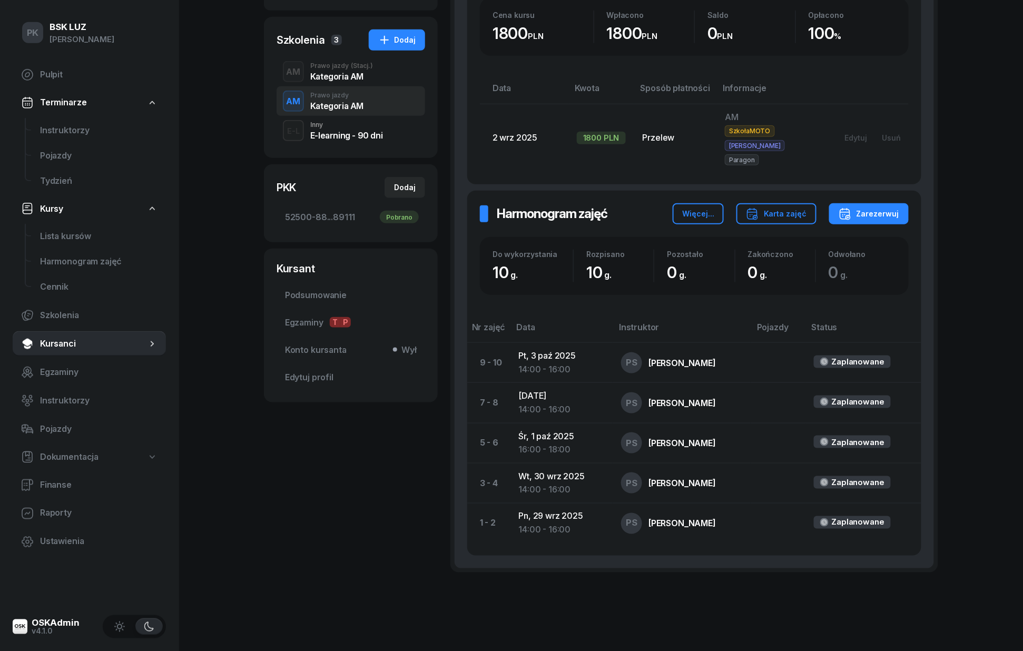
scroll to position [268, 0]
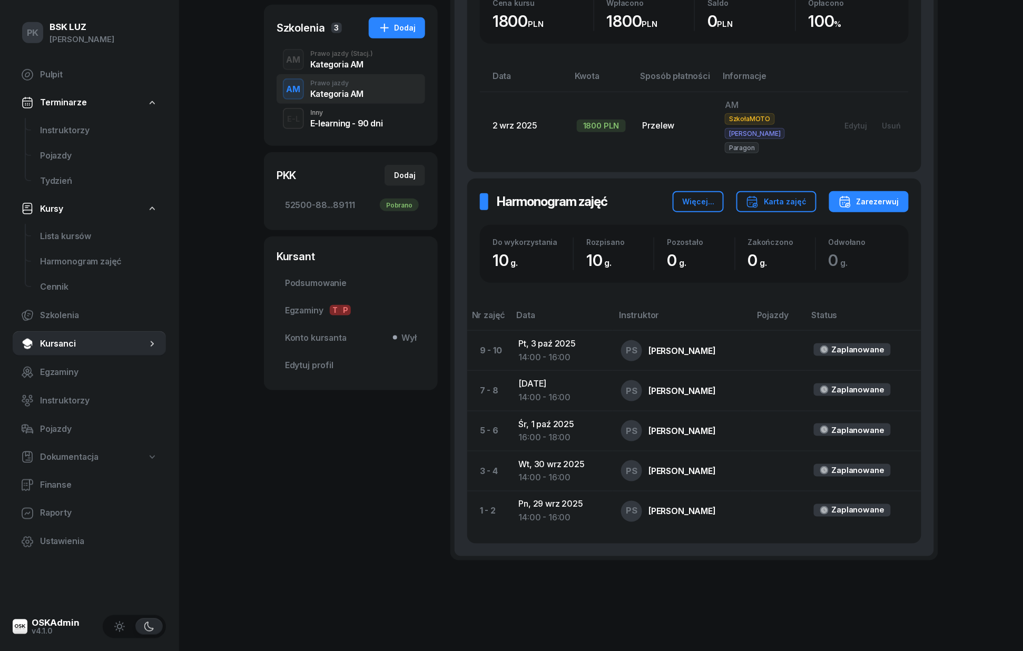
click at [620, 582] on div "Kursanci ZARĘBA-PASZKIEWICZ BORYS Kursant Dodaj etykiety... OL-brak , 2040-08-2…" at bounding box center [601, 172] width 675 height 881
click at [331, 345] on span "Konto kursanta Wył" at bounding box center [351, 338] width 132 height 14
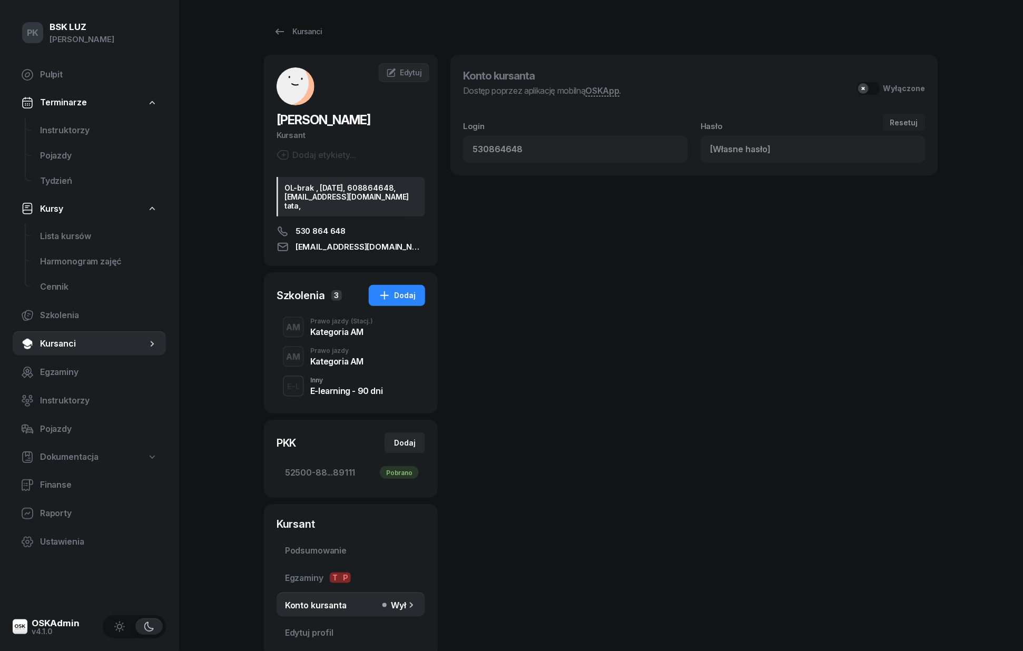
click at [890, 85] on div "Wyłączone" at bounding box center [905, 88] width 42 height 9
type input "716820"
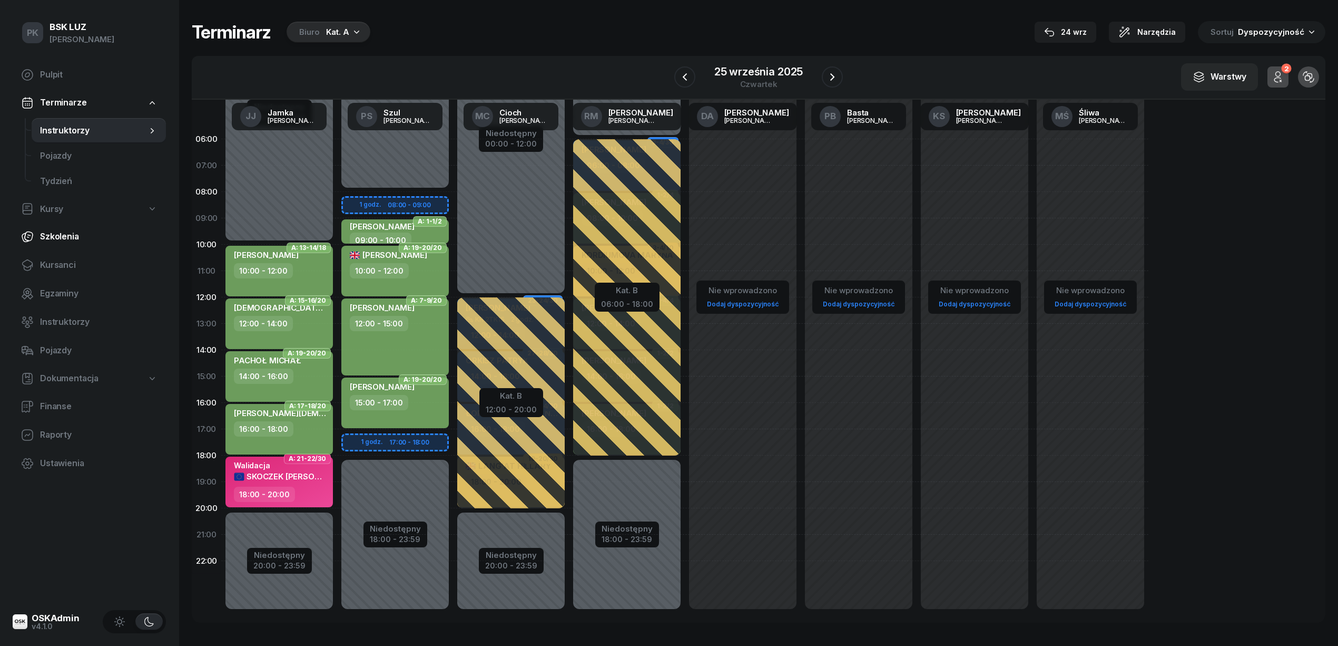
scroll to position [2, 0]
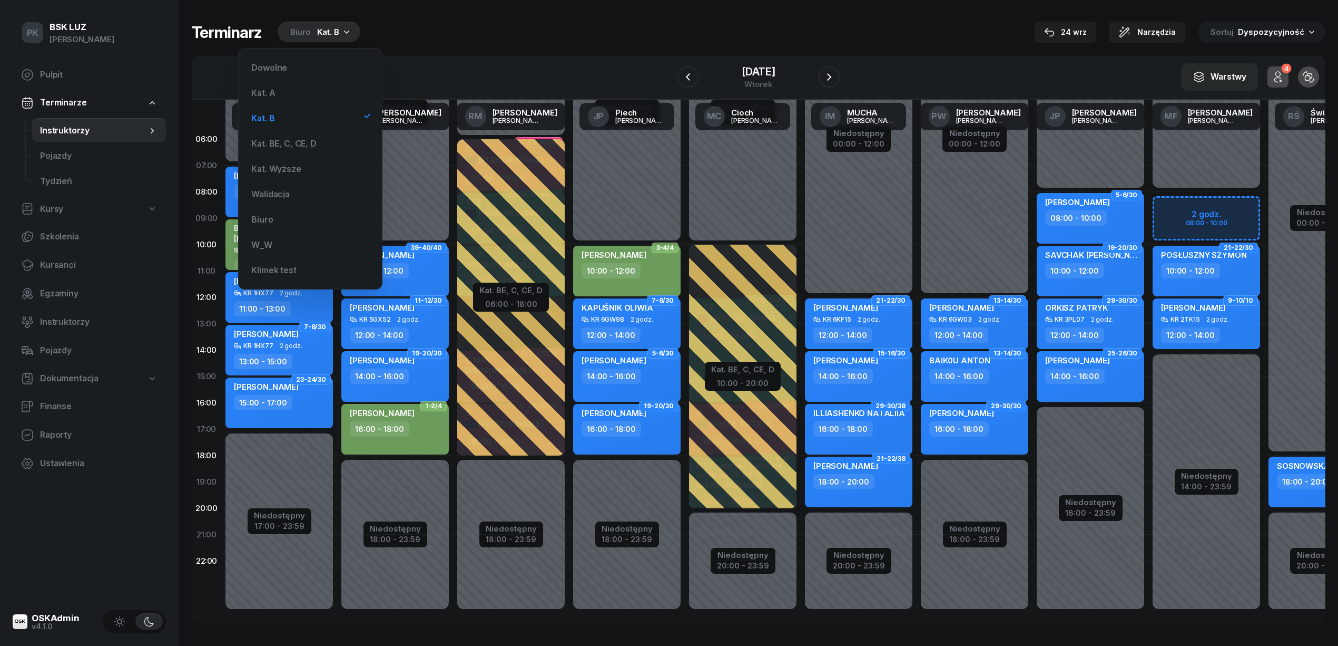
click at [441, 23] on div "Terminarz Biuro Kat. B [DATE] Narzędzia Sortuj Dyspozycyjność" at bounding box center [759, 32] width 1134 height 22
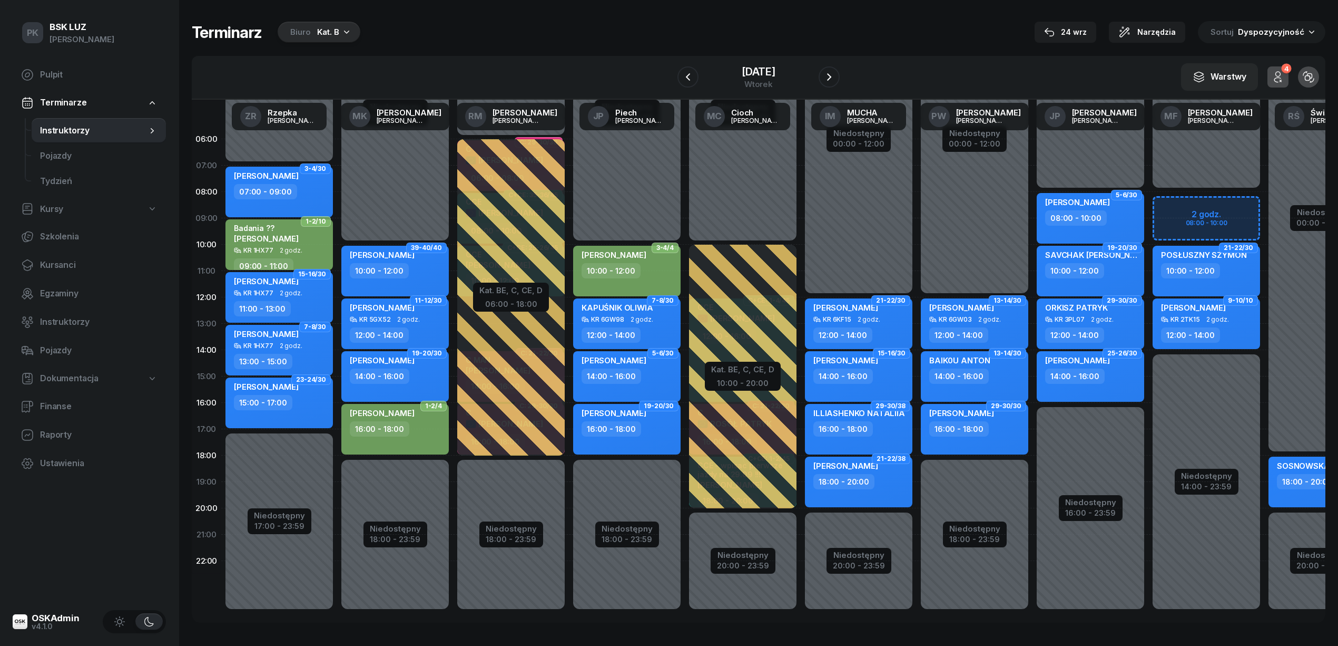
click at [421, 43] on div "Terminarz Biuro Kat. B [DATE] Narzędzia Sortuj Dyspozycyjność" at bounding box center [759, 32] width 1134 height 22
click at [1065, 34] on div "24 wrz" at bounding box center [1065, 32] width 43 height 13
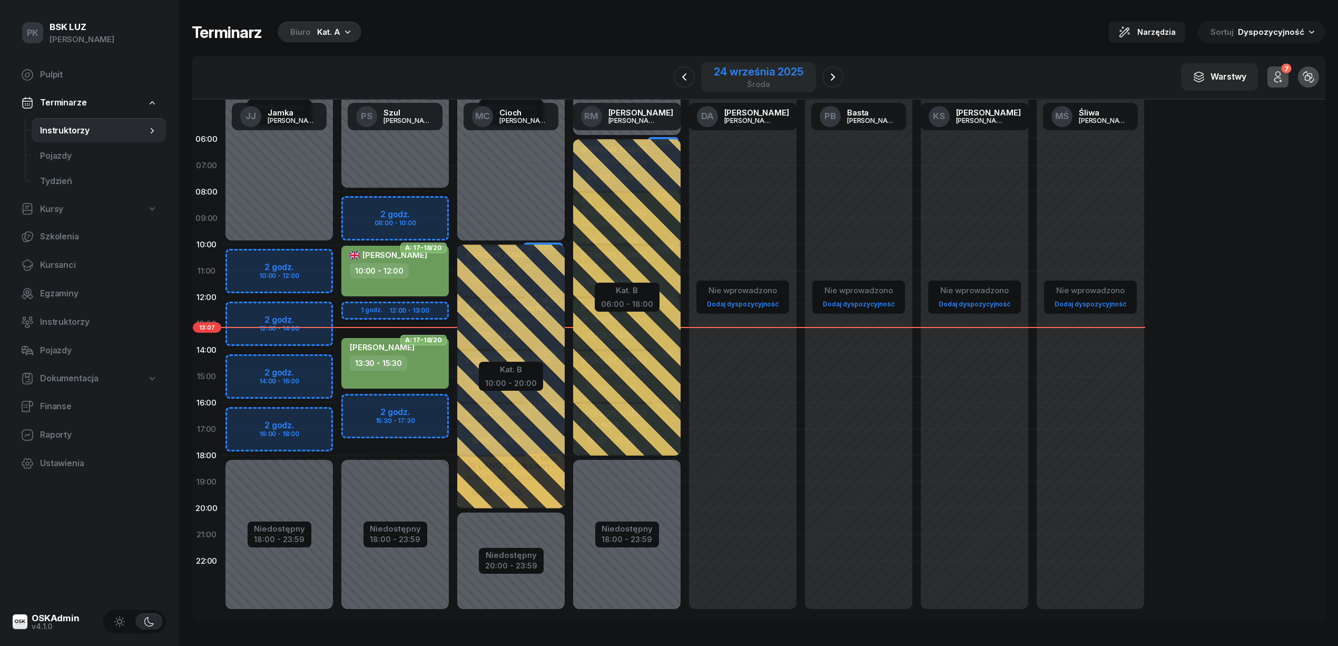
click at [806, 71] on div "[DATE]" at bounding box center [758, 77] width 114 height 30
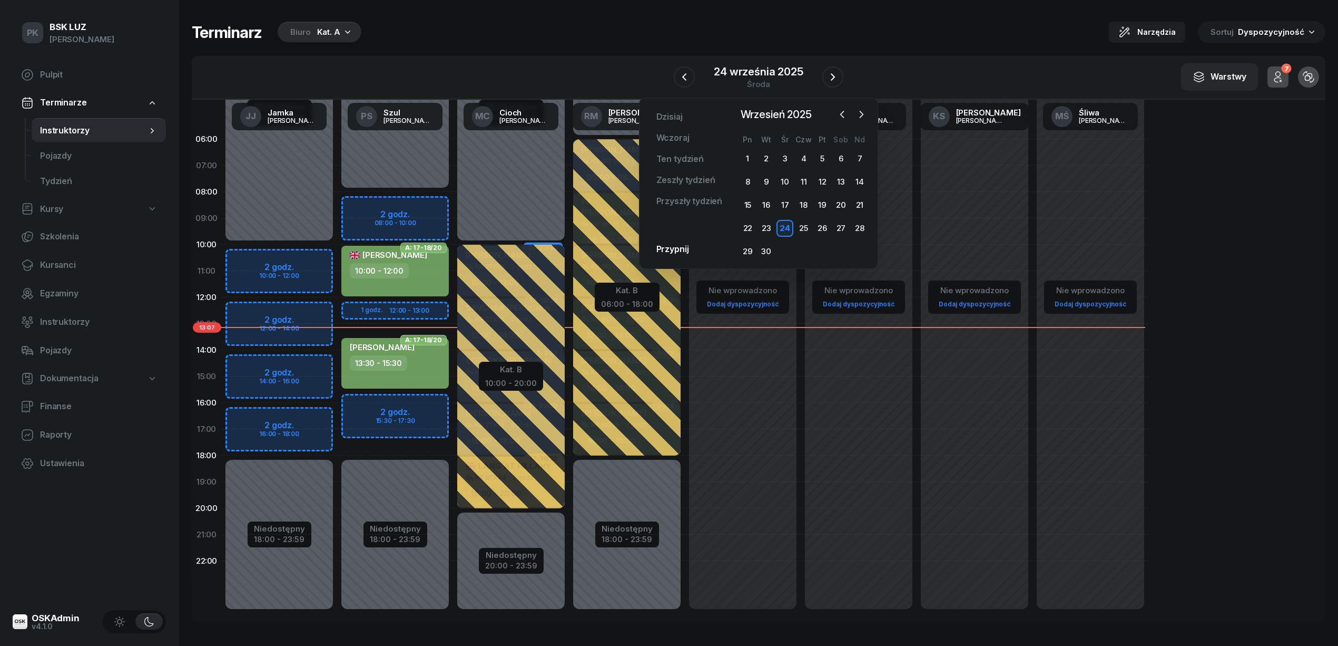
click at [871, 41] on div "Terminarz Biuro Kat. A Narzędzia Sortuj Dyspozycyjność" at bounding box center [759, 32] width 1134 height 22
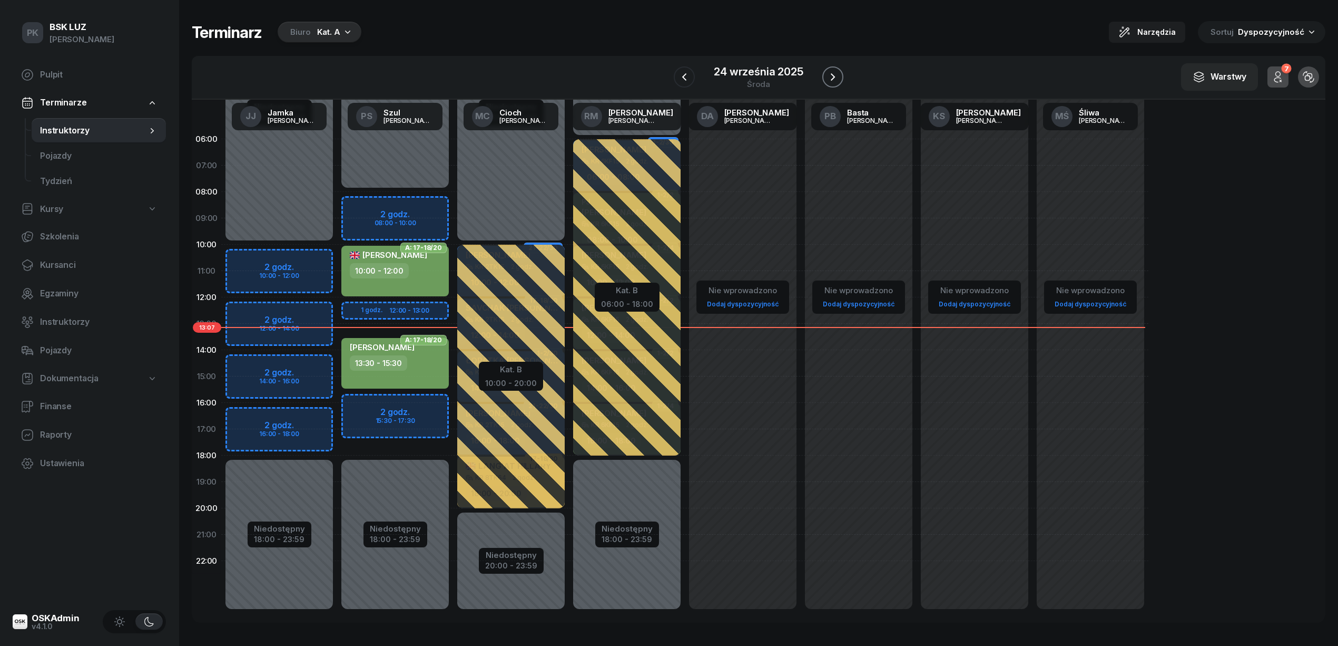
click at [825, 83] on button "button" at bounding box center [833, 76] width 21 height 21
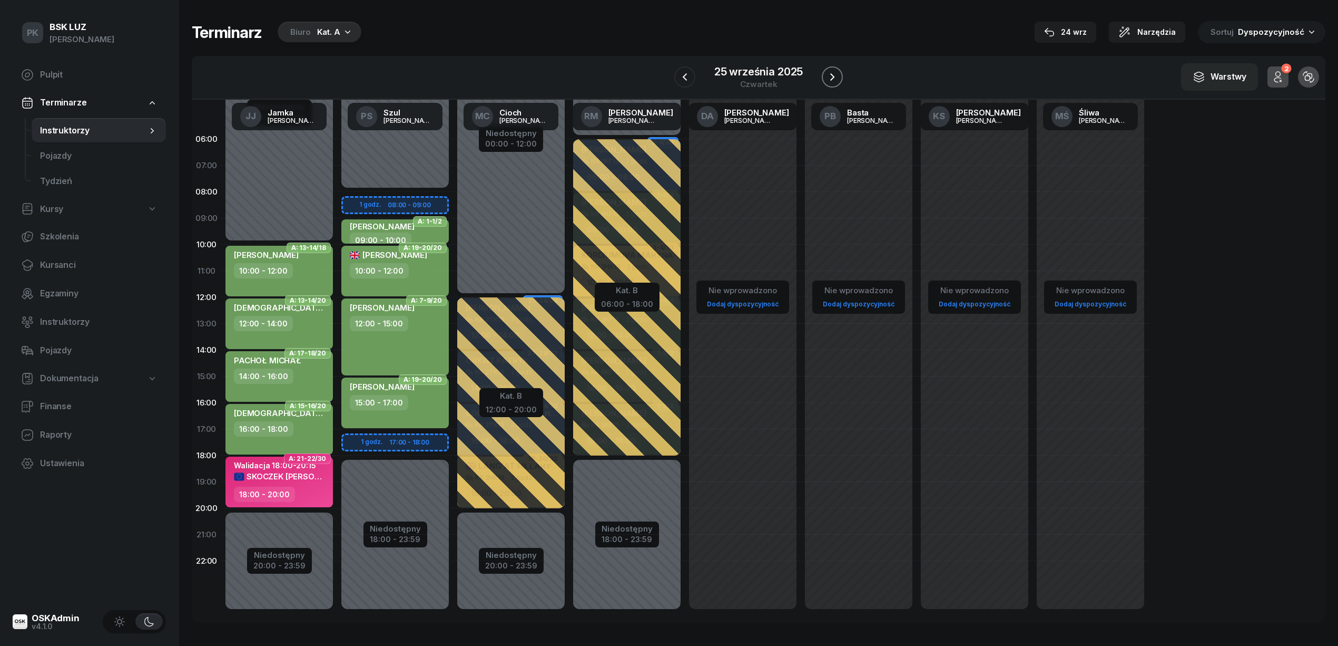
click at [827, 81] on icon "button" at bounding box center [832, 77] width 13 height 13
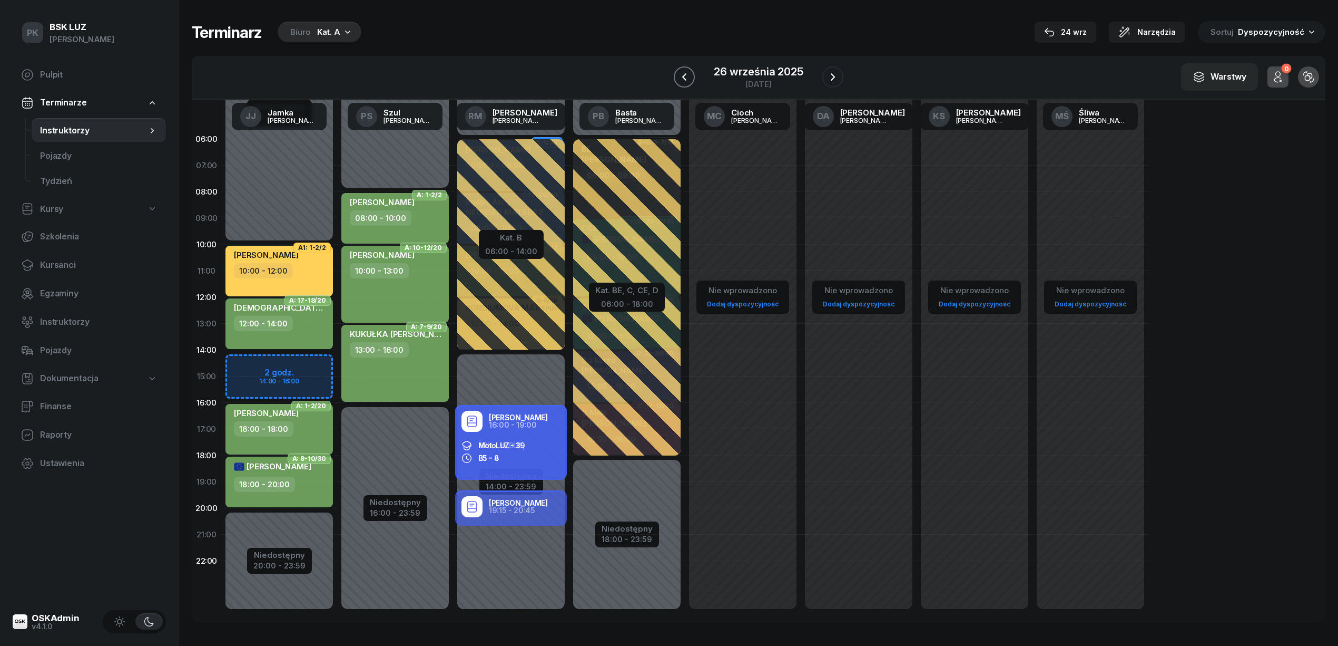
click at [682, 82] on icon "button" at bounding box center [684, 77] width 13 height 13
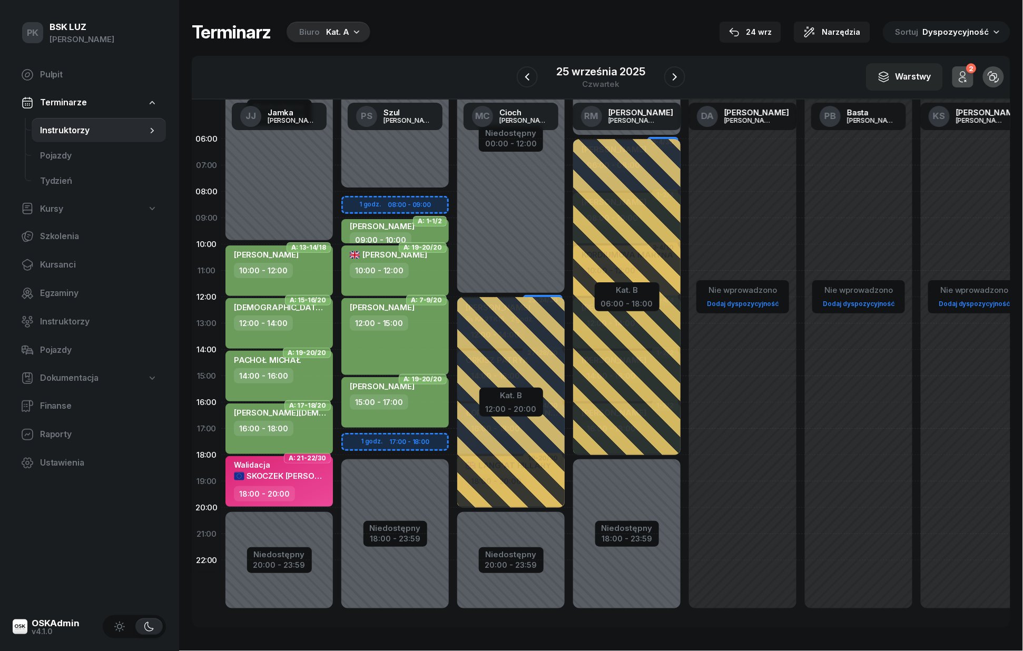
scroll to position [2, 0]
click at [58, 269] on span "Kursanci" at bounding box center [99, 265] width 118 height 14
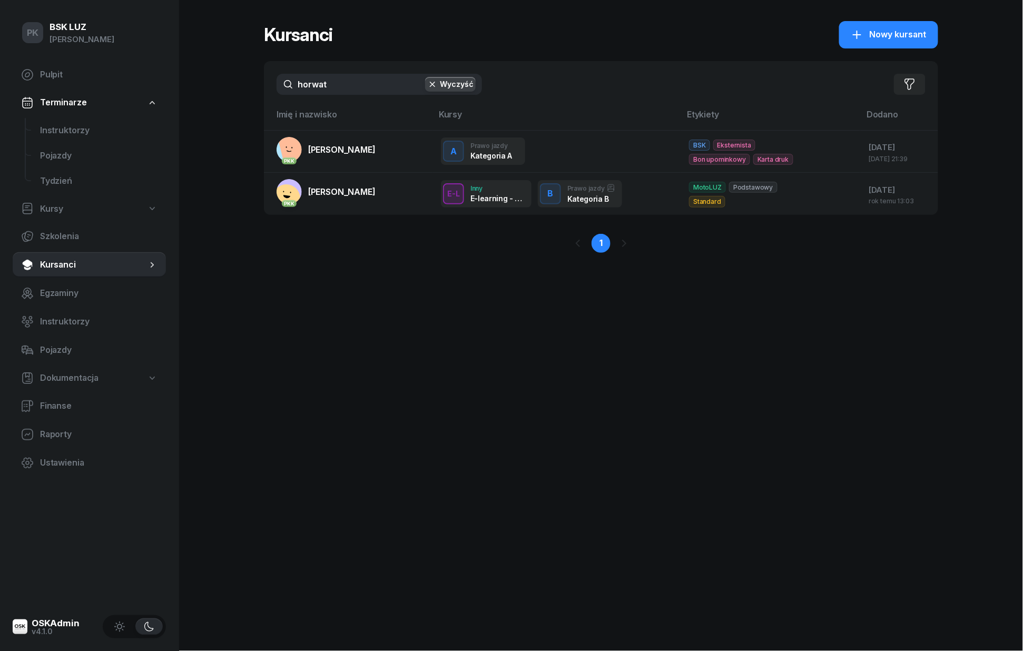
click at [340, 85] on input "horwat" at bounding box center [380, 84] width 206 height 21
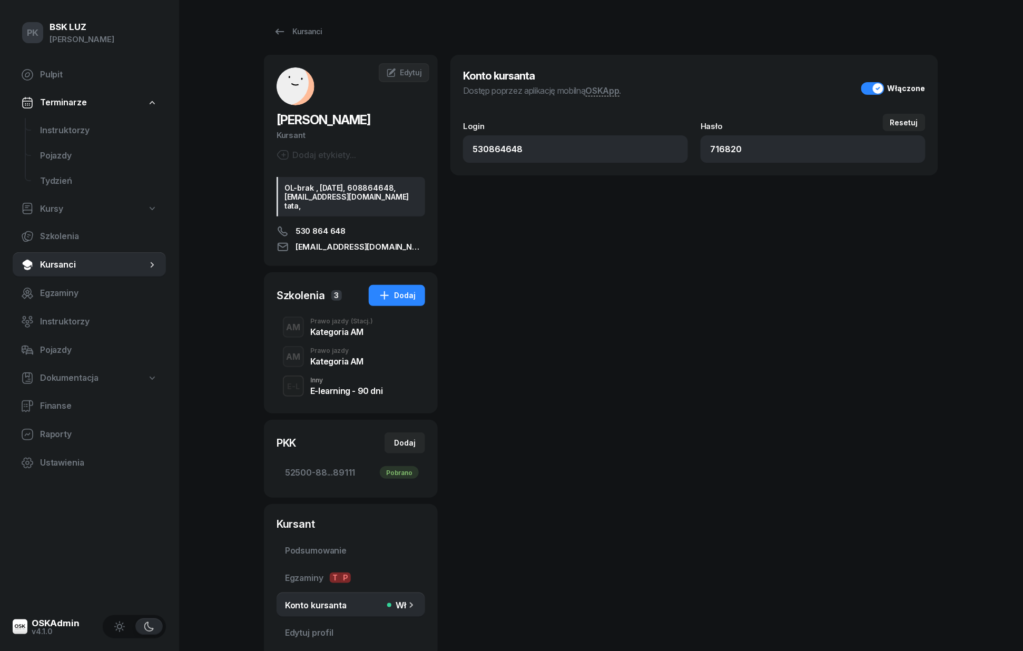
click at [334, 366] on div "Kategoria AM" at bounding box center [336, 361] width 53 height 8
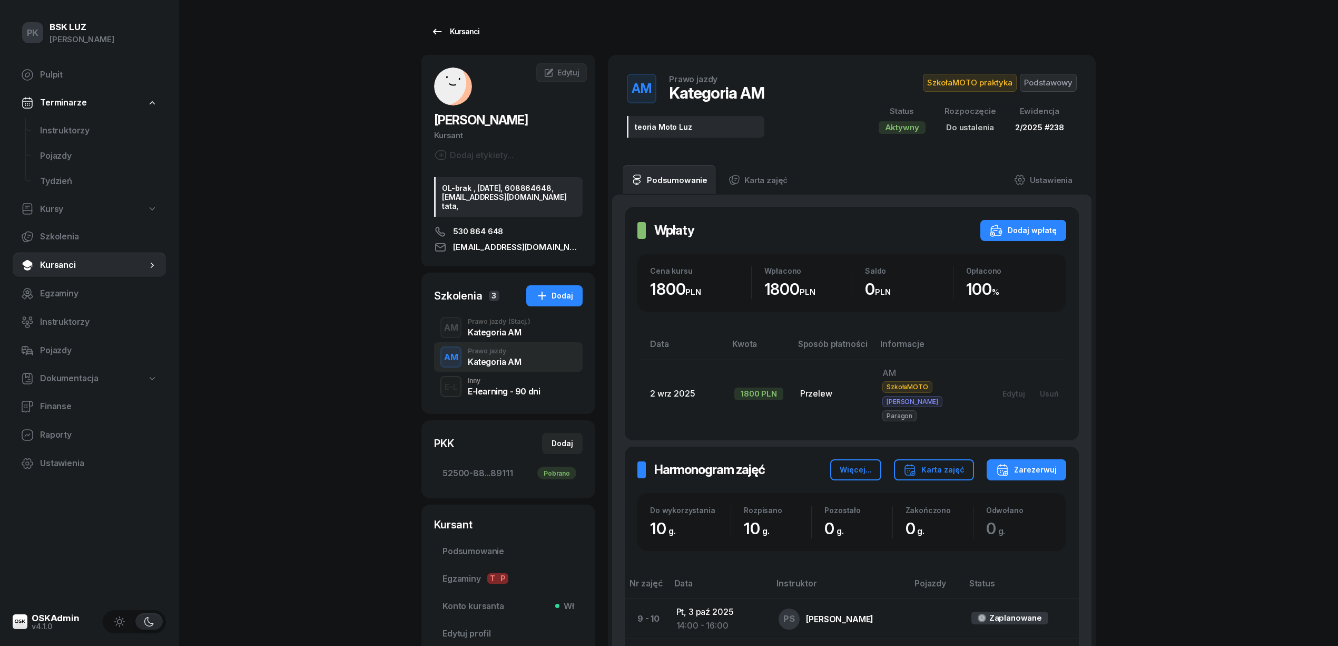
click at [462, 37] on div "Kursanci" at bounding box center [455, 31] width 48 height 13
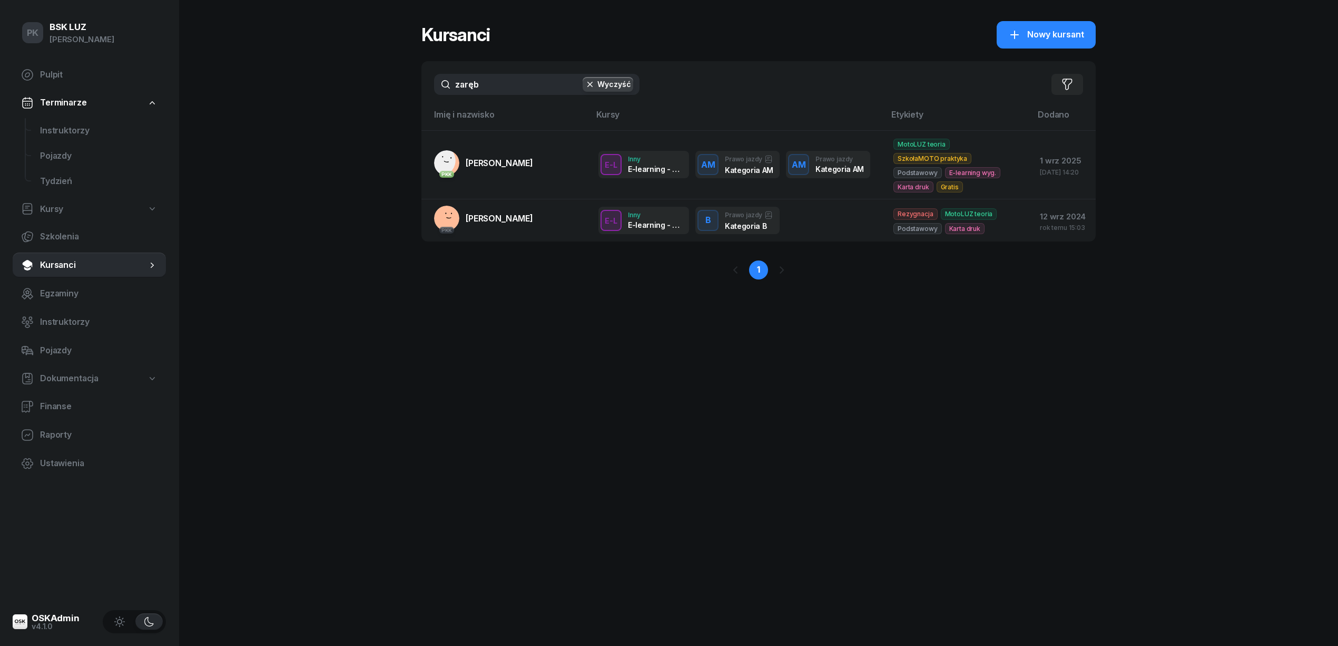
drag, startPoint x: 417, startPoint y: 91, endPoint x: 395, endPoint y: 91, distance: 22.1
click at [395, 91] on div "PK BSK [PERSON_NAME] Pulpit Terminarze Instruktorzy Pojazdy Tydzień Kursy Szkol…" at bounding box center [669, 323] width 1338 height 646
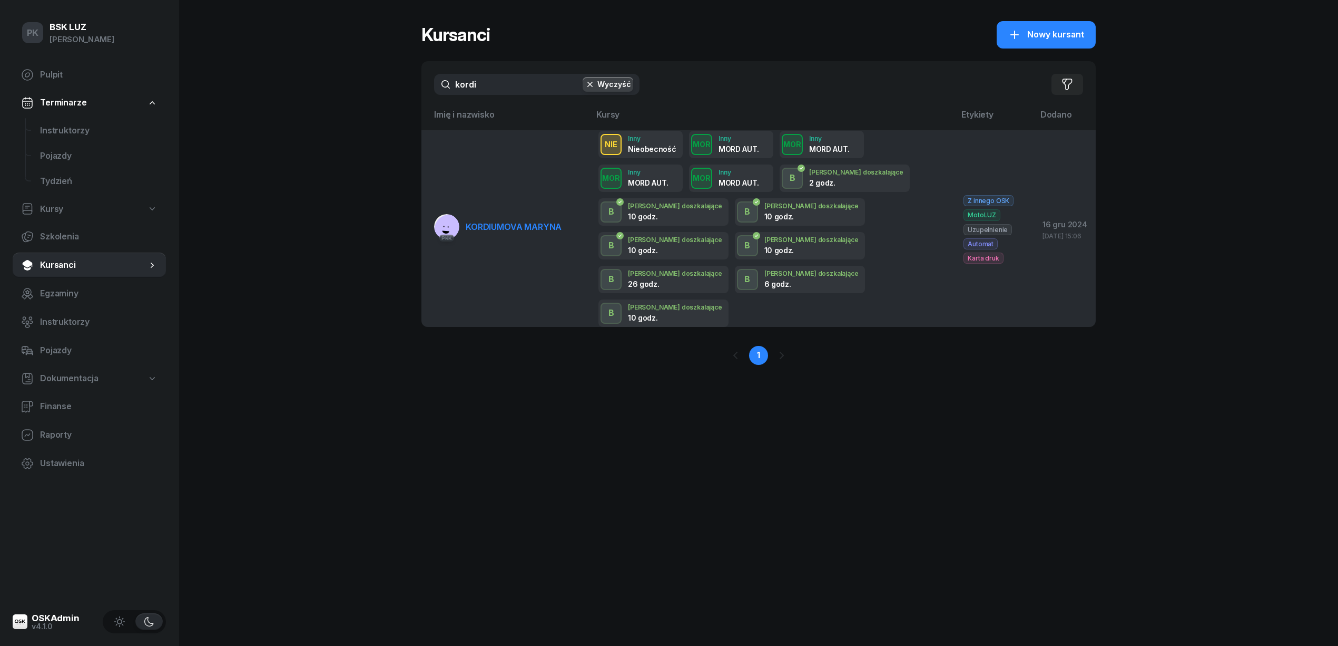
type input "kordi"
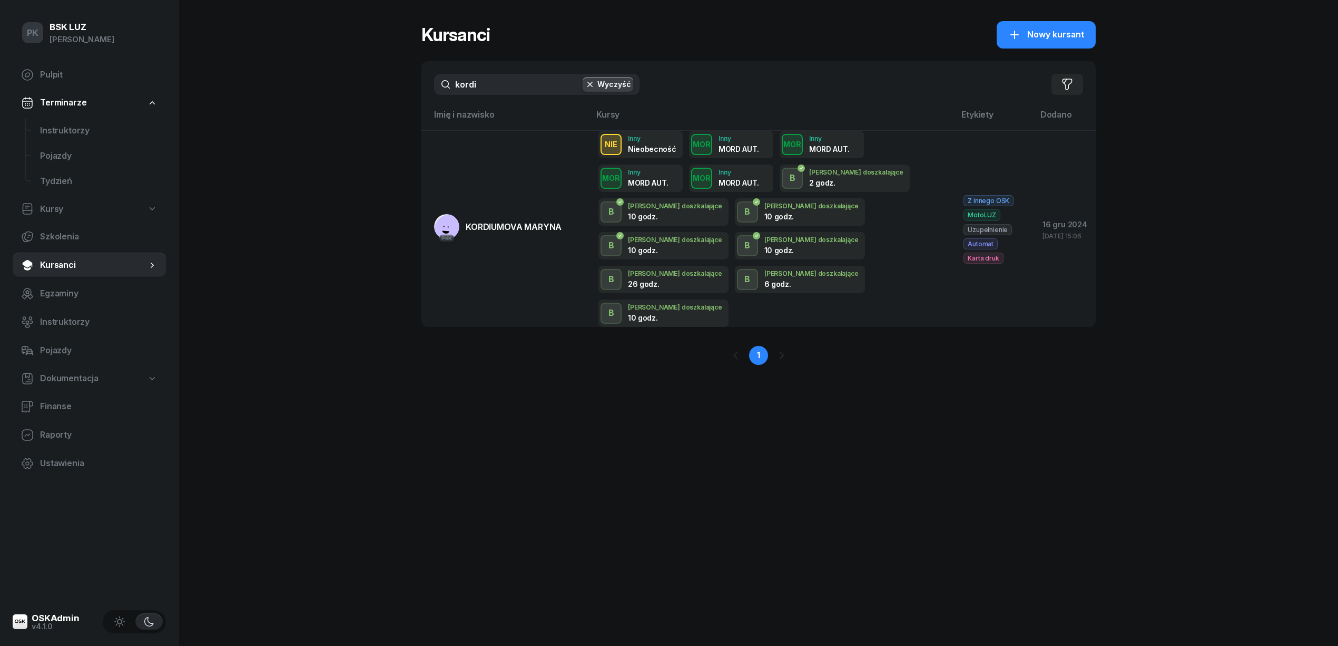
click at [525, 197] on td "PKK [GEOGRAPHIC_DATA] MARYNA" at bounding box center [506, 228] width 169 height 197
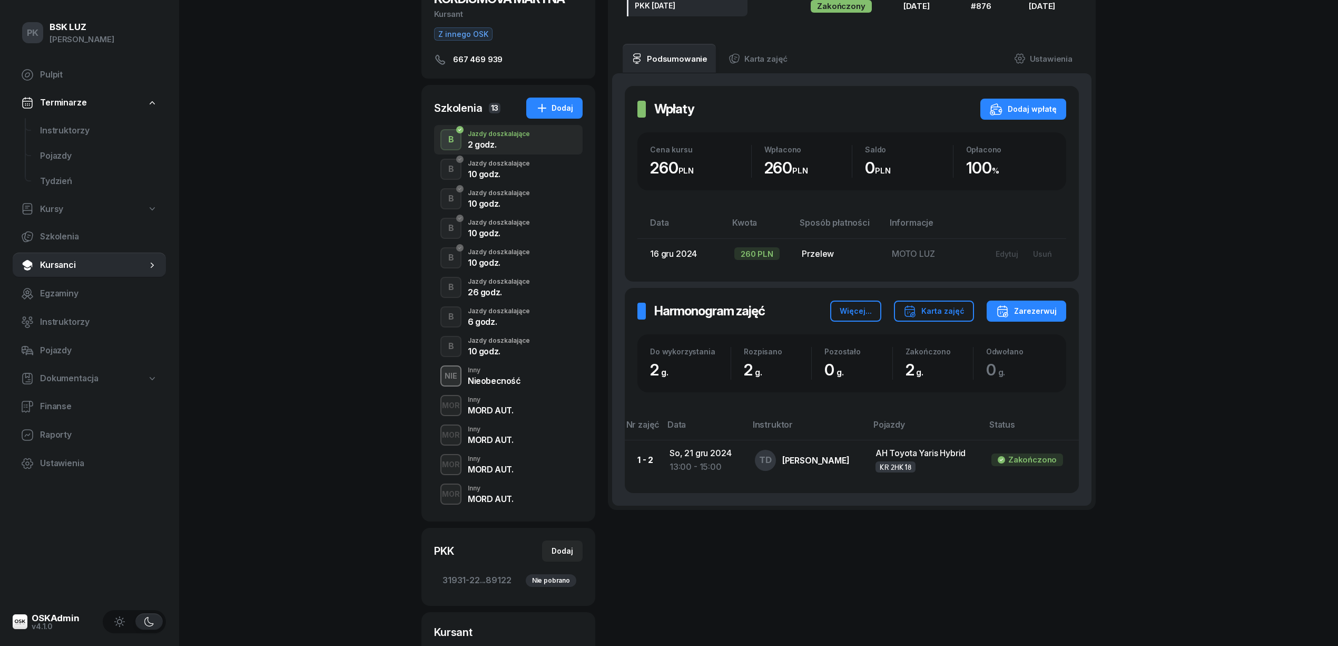
scroll to position [281, 0]
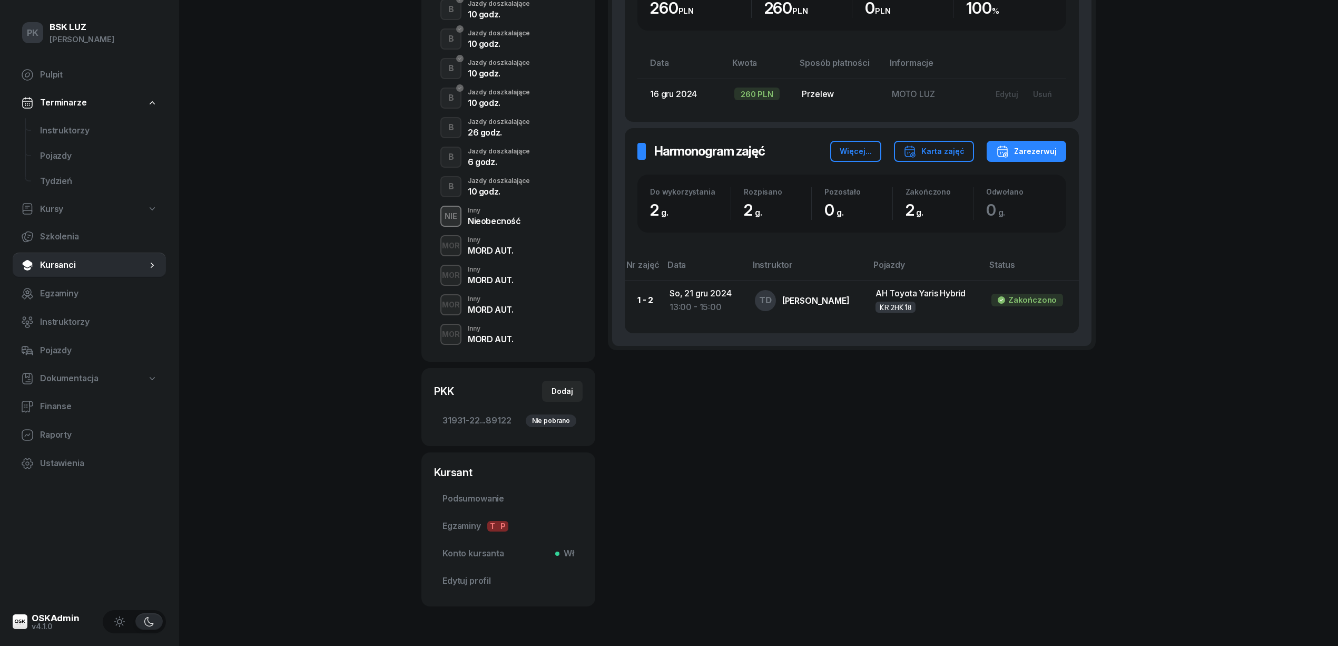
click at [500, 341] on div "MORD AUT." at bounding box center [490, 339] width 45 height 8
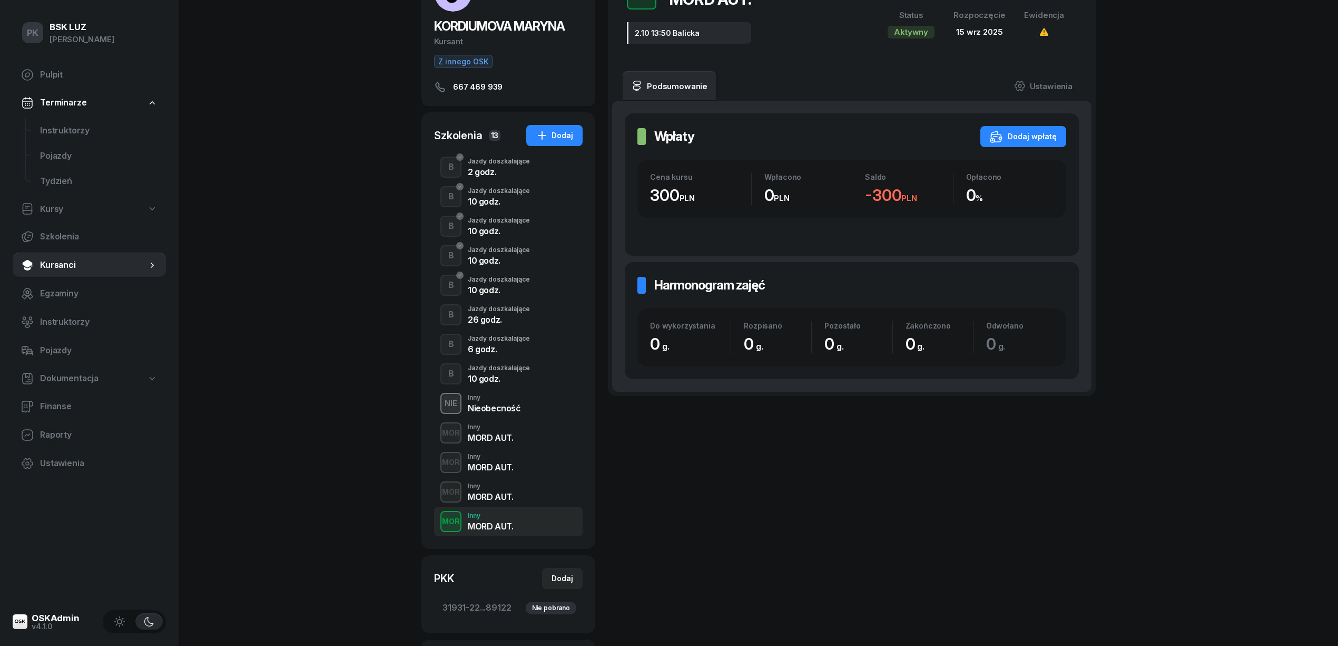
scroll to position [211, 0]
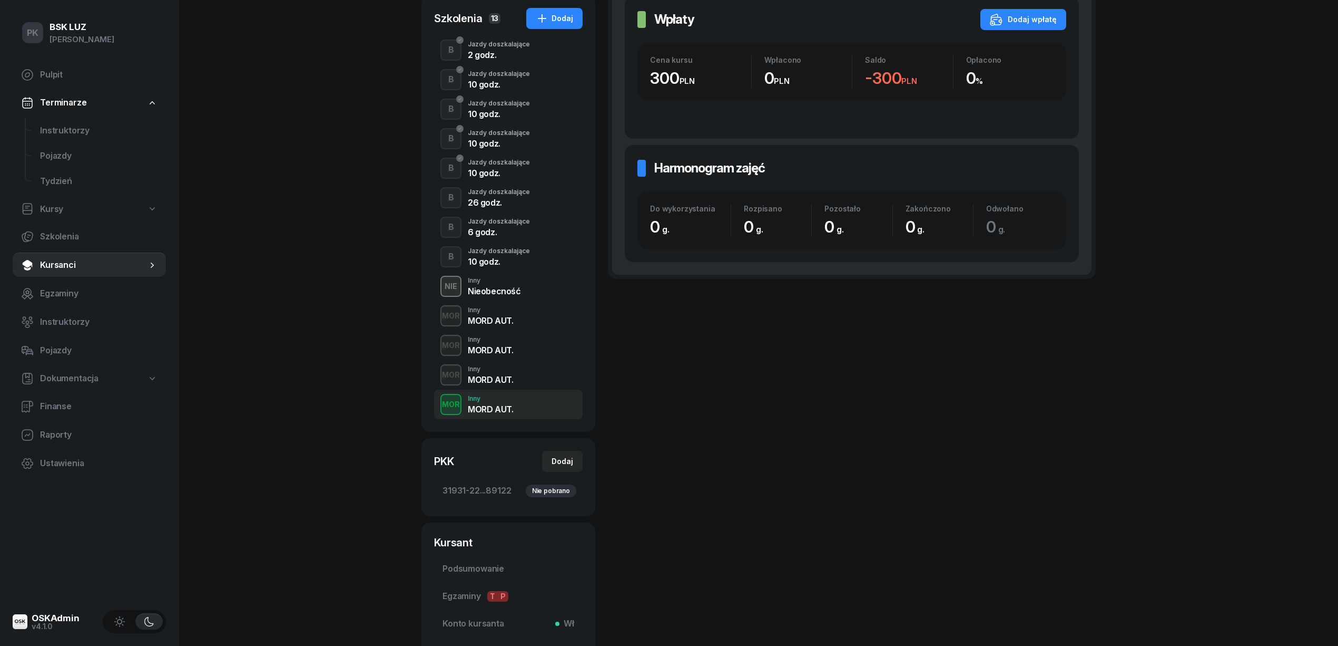
click at [502, 371] on div "Inny" at bounding box center [490, 369] width 45 height 6
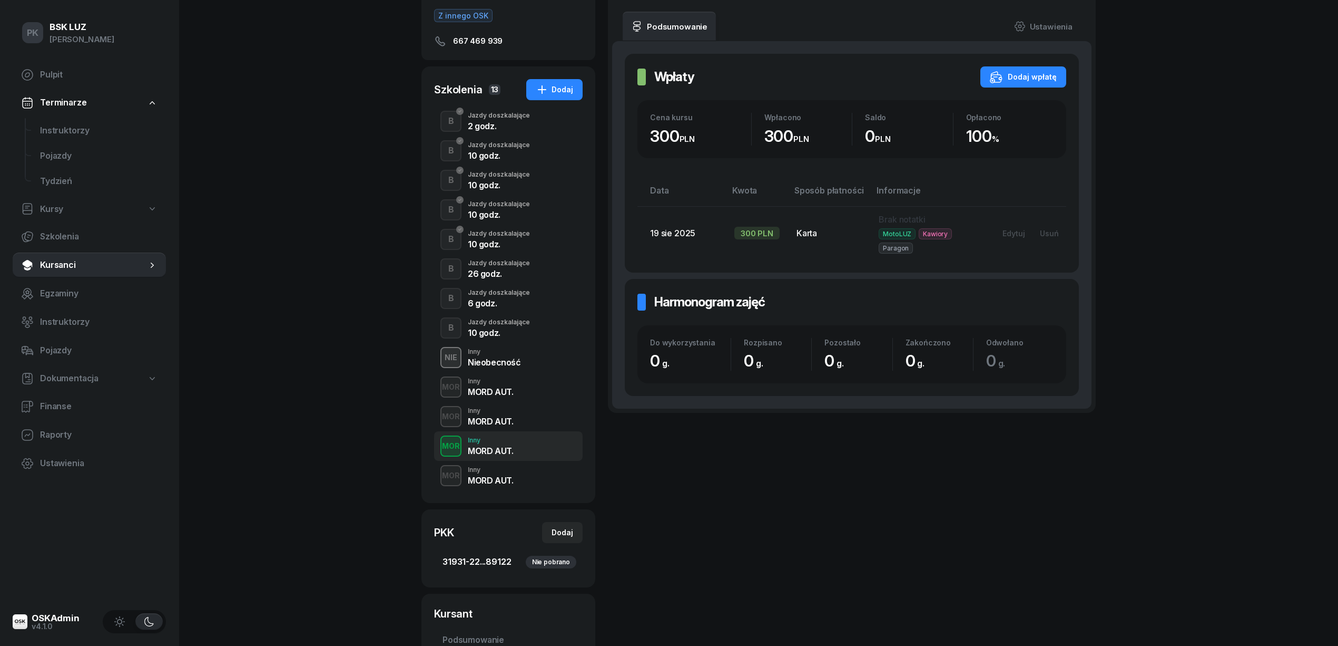
scroll to position [211, 0]
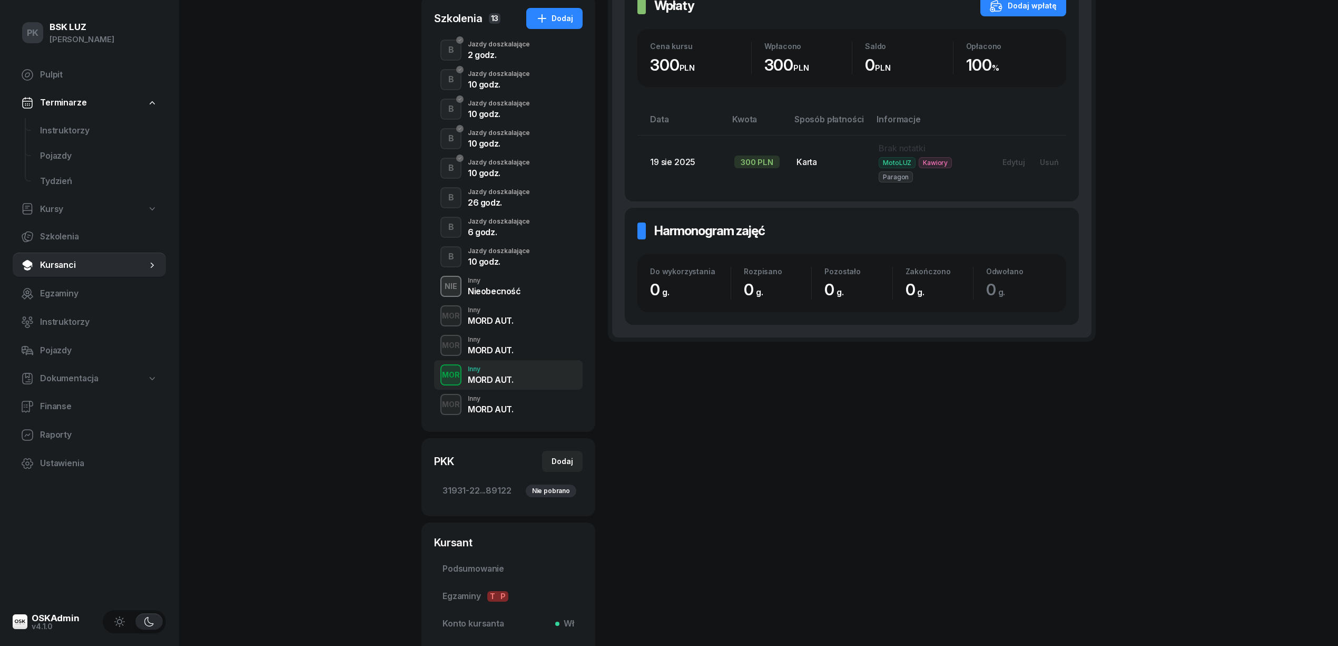
click at [480, 405] on div "MORD AUT." at bounding box center [490, 409] width 45 height 8
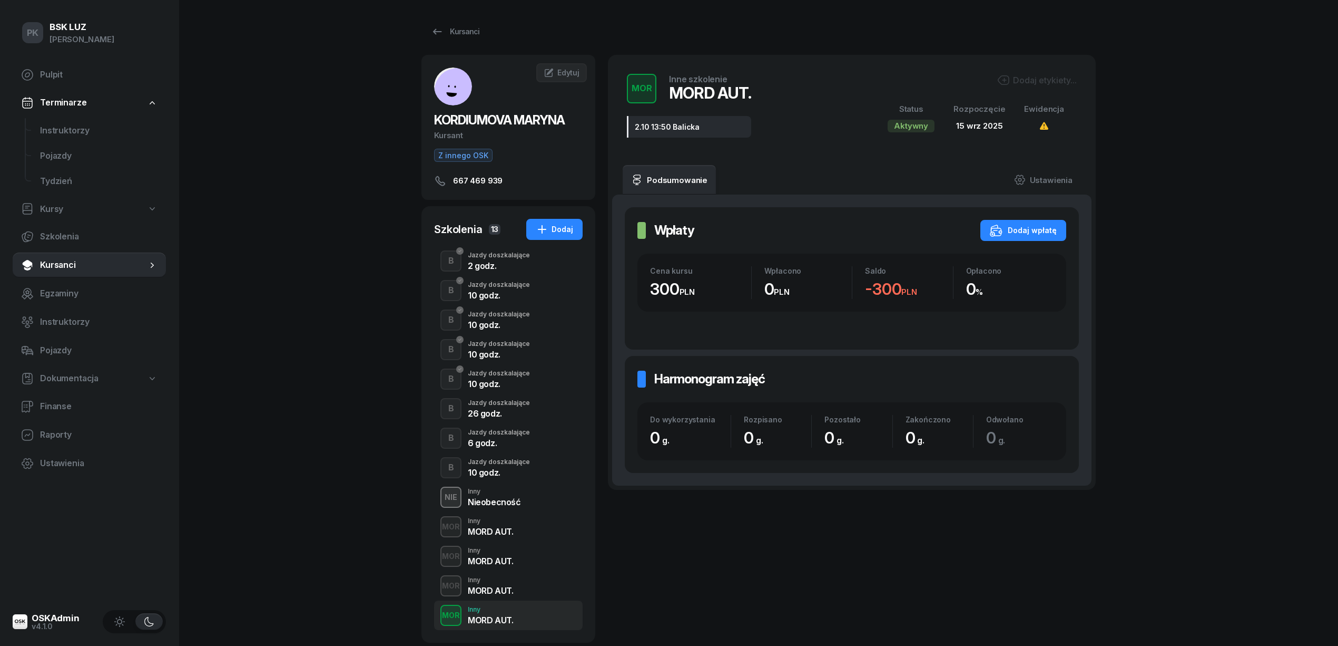
click at [1023, 74] on div "Dodaj etykiety..." at bounding box center [1038, 80] width 80 height 13
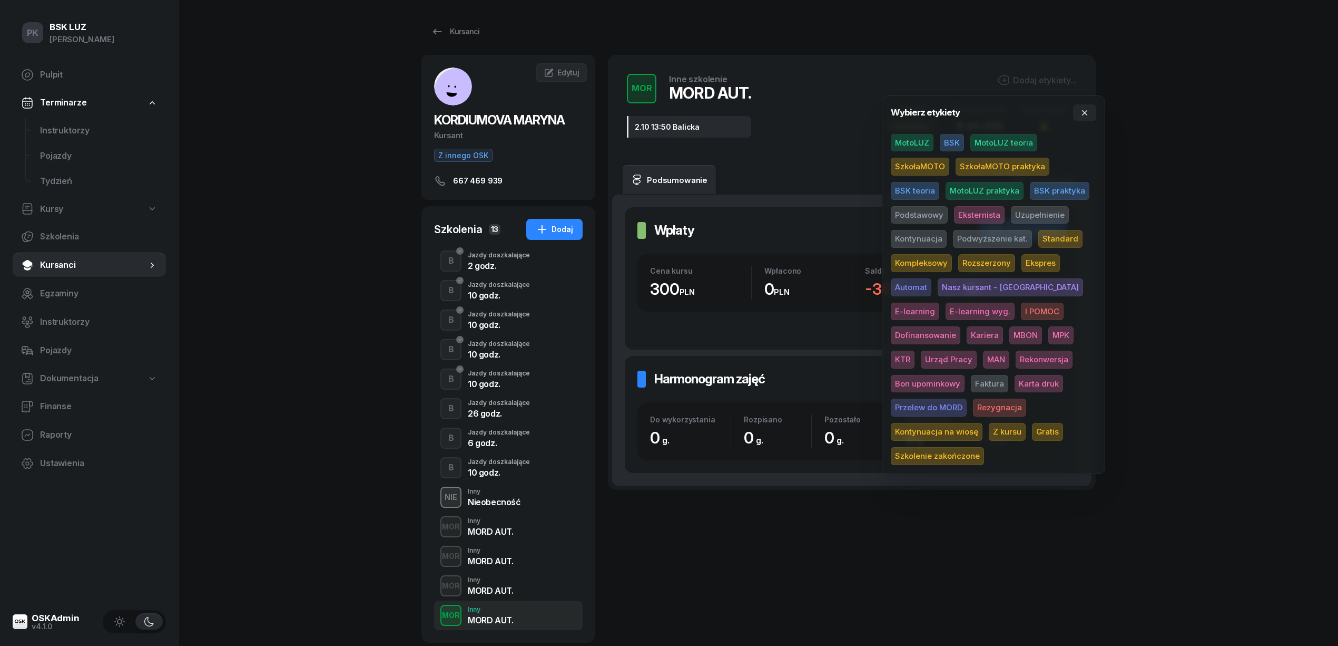
click at [916, 143] on span "MotoLUZ" at bounding box center [912, 143] width 43 height 18
click at [1023, 172] on div "PK BSK [PERSON_NAME] Pulpit Terminarze Instruktorzy Pojazdy Tydzień Kursy Szkol…" at bounding box center [669, 479] width 1338 height 959
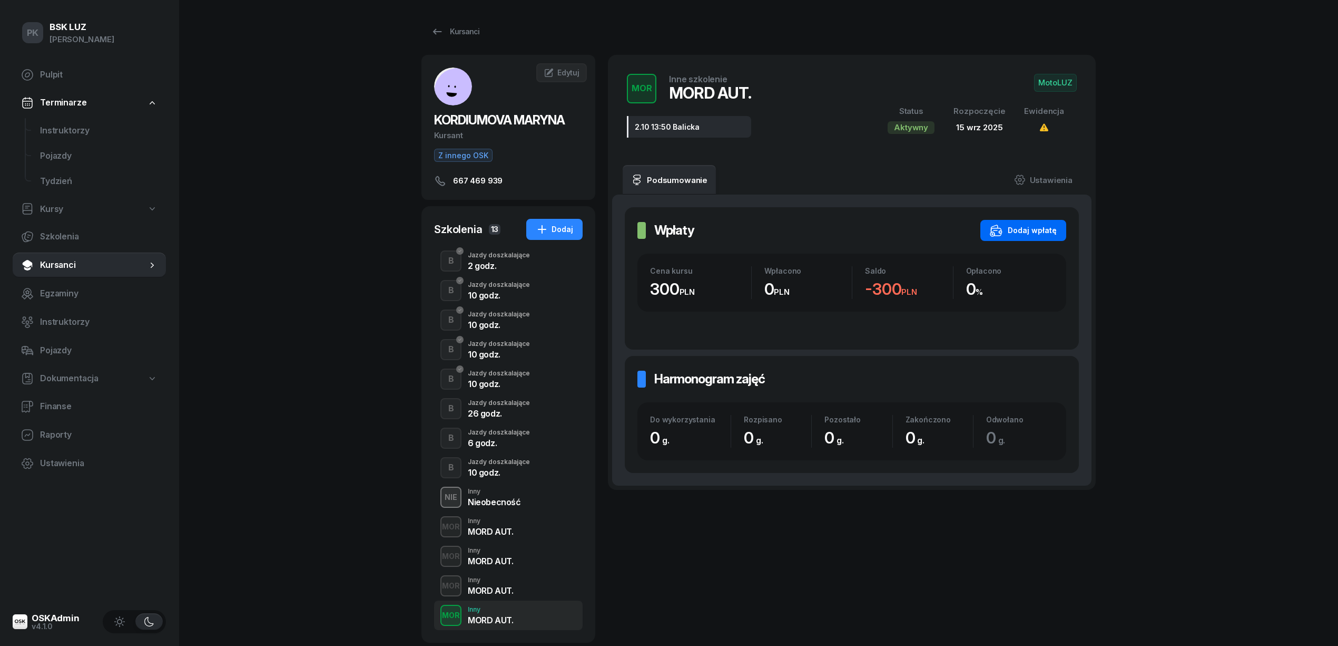
click at [1023, 237] on button "Dodaj wpłatę" at bounding box center [1024, 230] width 86 height 21
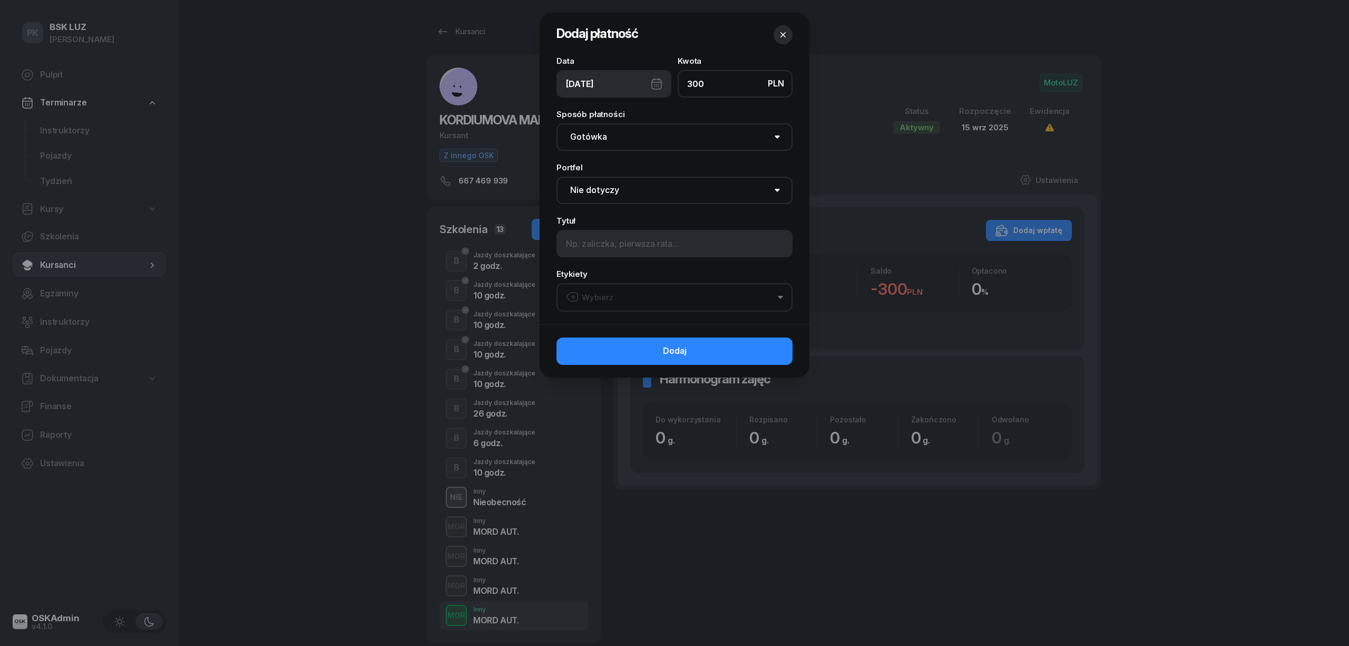
type input "300"
click at [669, 134] on select "Gotówka Karta Przelew Płatności online BLIK" at bounding box center [674, 136] width 236 height 27
select select "card"
click at [556, 123] on select "Gotówka Karta Przelew Płatności online BLIK" at bounding box center [674, 136] width 236 height 27
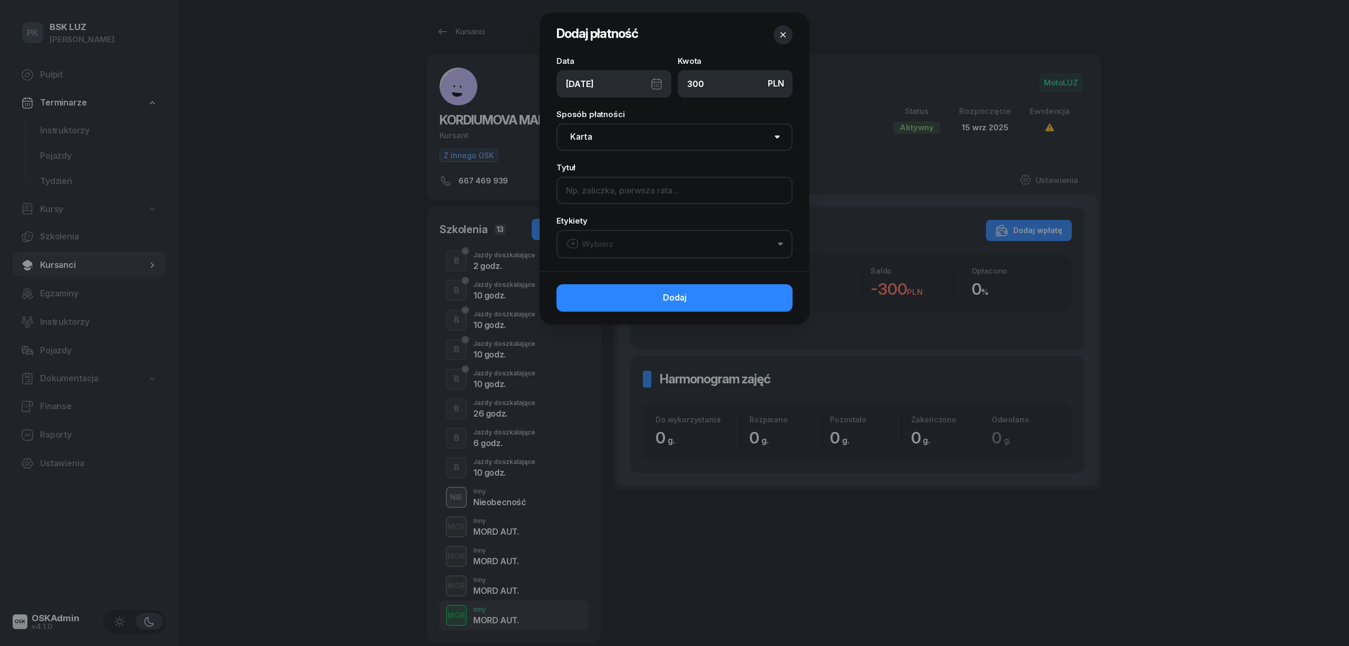
click at [631, 197] on input at bounding box center [674, 190] width 236 height 27
type input "Mord automat"
click at [629, 237] on button "Wybierz" at bounding box center [674, 244] width 236 height 28
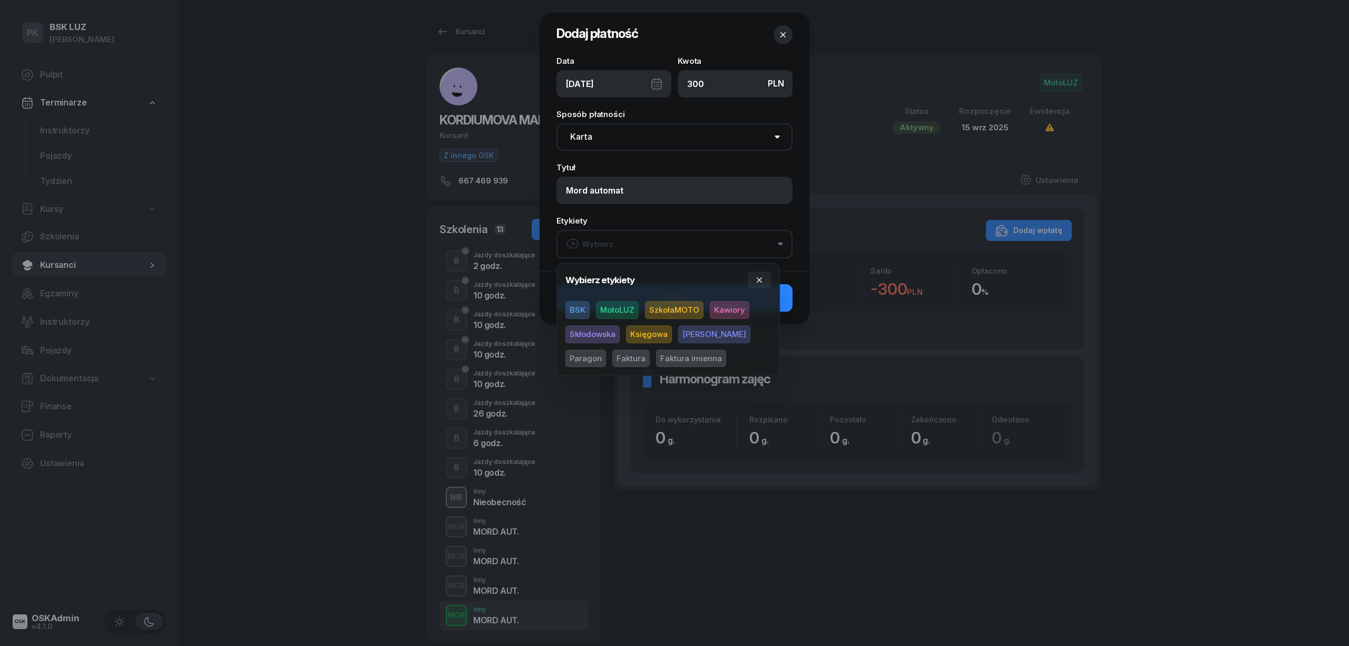
click at [624, 308] on span "MotoLUZ" at bounding box center [617, 310] width 43 height 18
click at [726, 314] on span "Kawiory" at bounding box center [730, 310] width 40 height 18
click at [606, 349] on span "Paragon" at bounding box center [585, 358] width 41 height 18
click at [757, 279] on icon "button" at bounding box center [759, 280] width 8 height 8
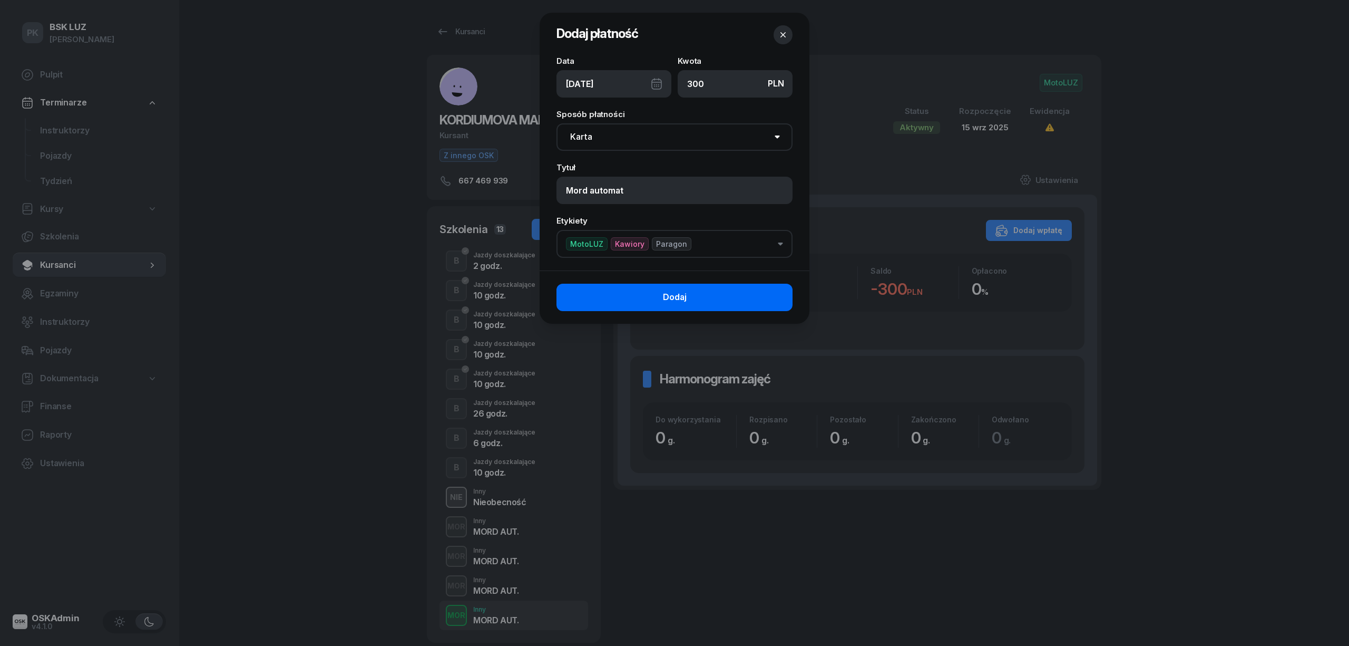
click at [749, 297] on button "Dodaj" at bounding box center [674, 297] width 236 height 27
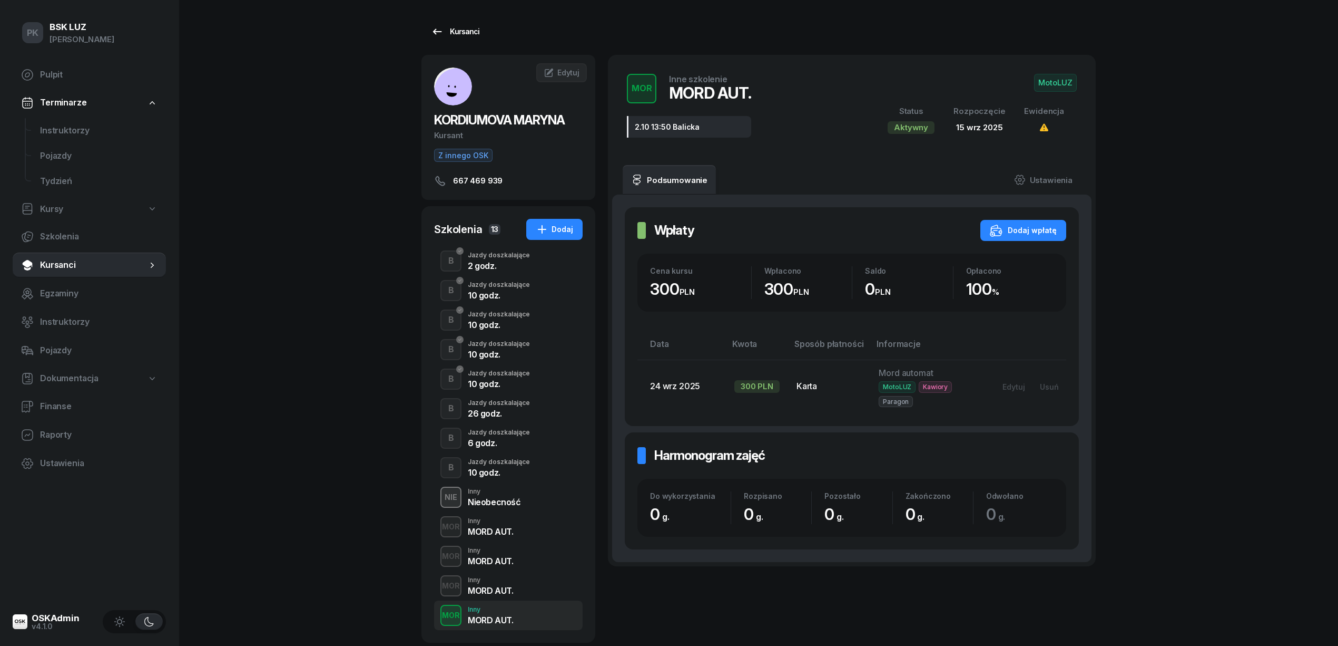
click at [468, 38] on link "Kursanci" at bounding box center [455, 31] width 67 height 21
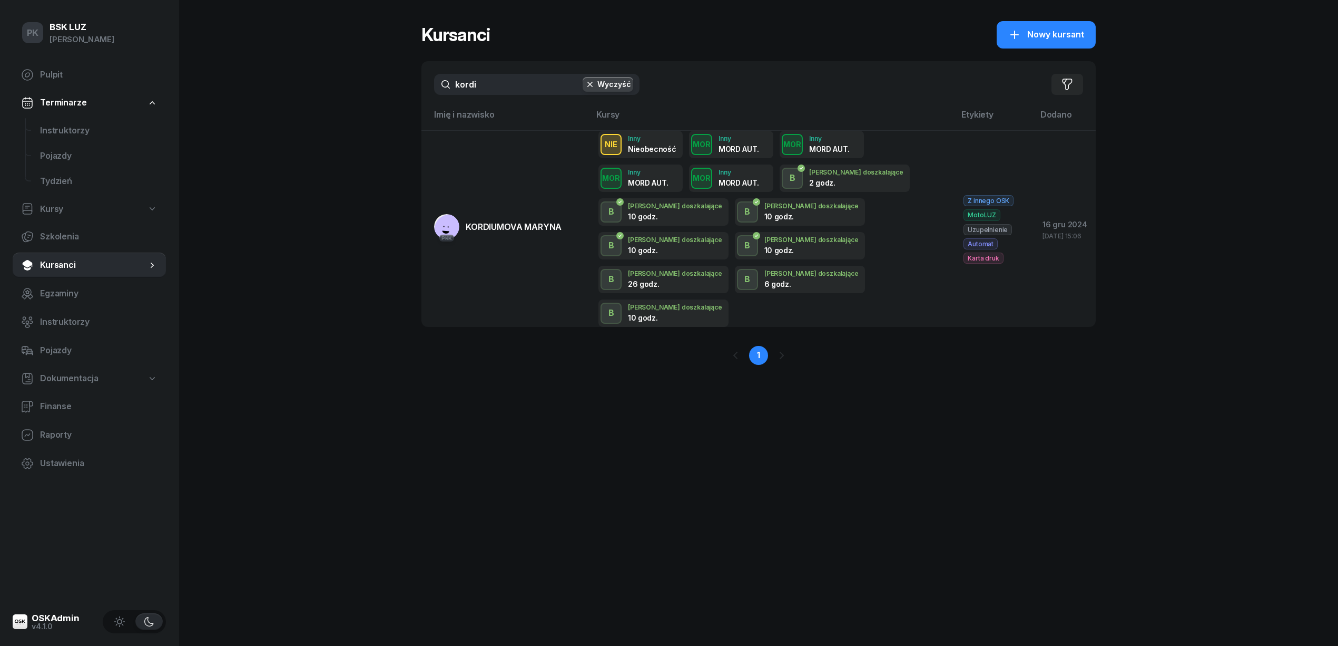
click at [415, 91] on div "PK BSK [PERSON_NAME] Pulpit Terminarze Instruktorzy Pojazdy Tydzień Kursy Szkol…" at bounding box center [669, 323] width 1338 height 646
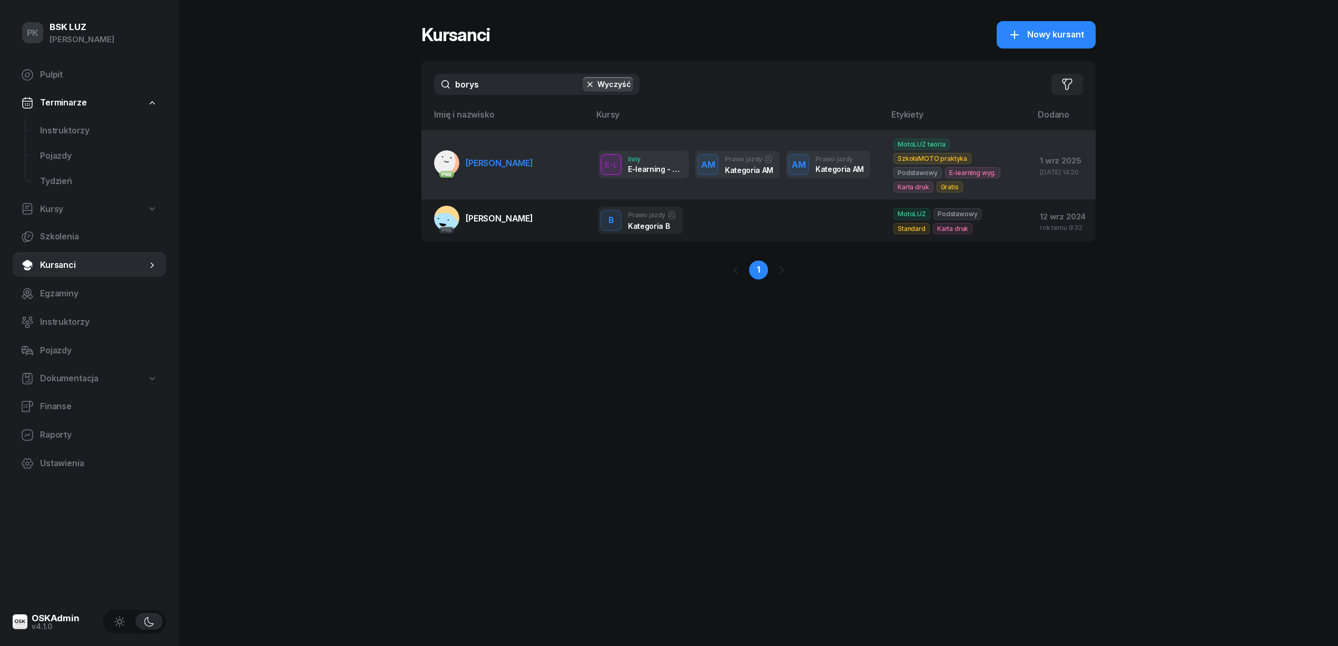
type input "borys"
click at [522, 176] on td "PKK [GEOGRAPHIC_DATA][PERSON_NAME]" at bounding box center [506, 164] width 169 height 69
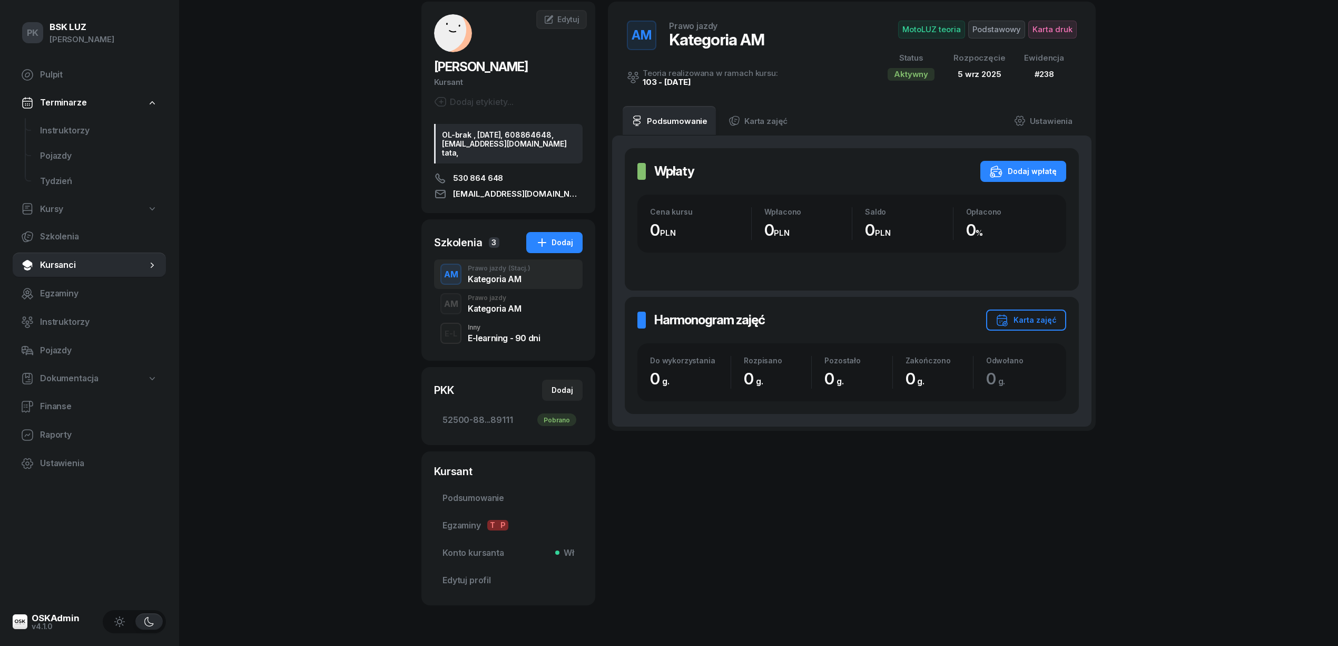
scroll to position [93, 0]
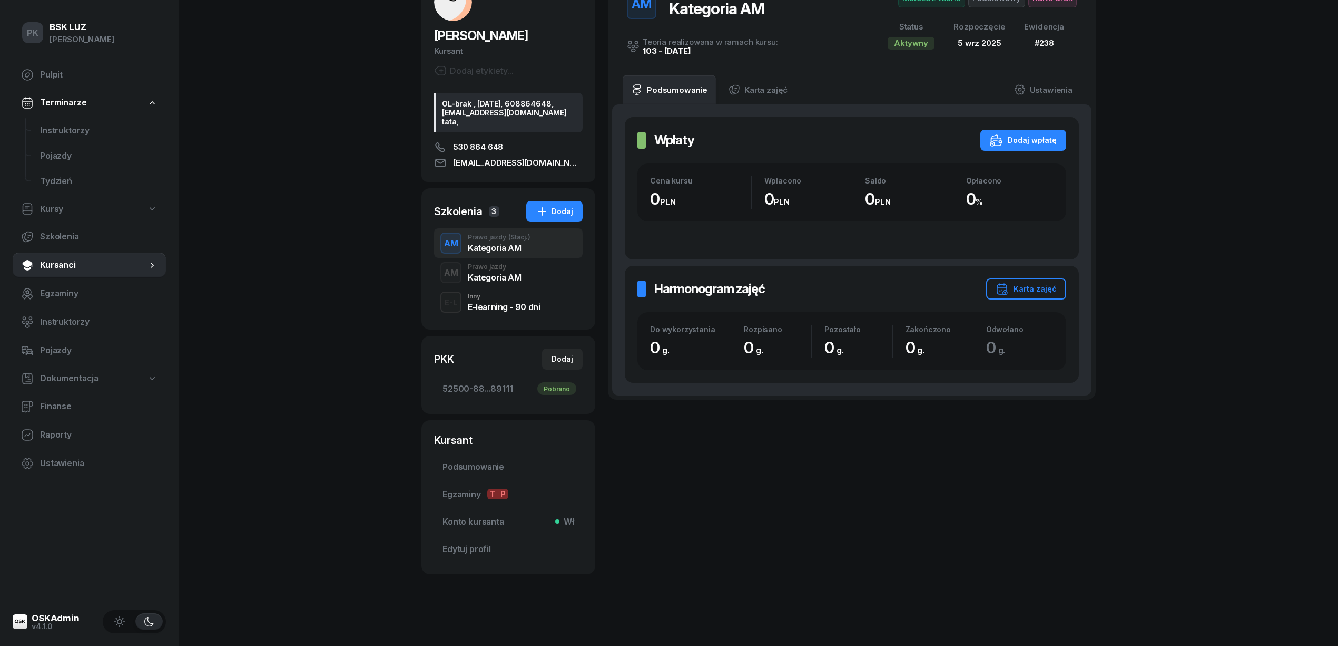
click at [502, 275] on div "Kategoria AM" at bounding box center [494, 277] width 53 height 8
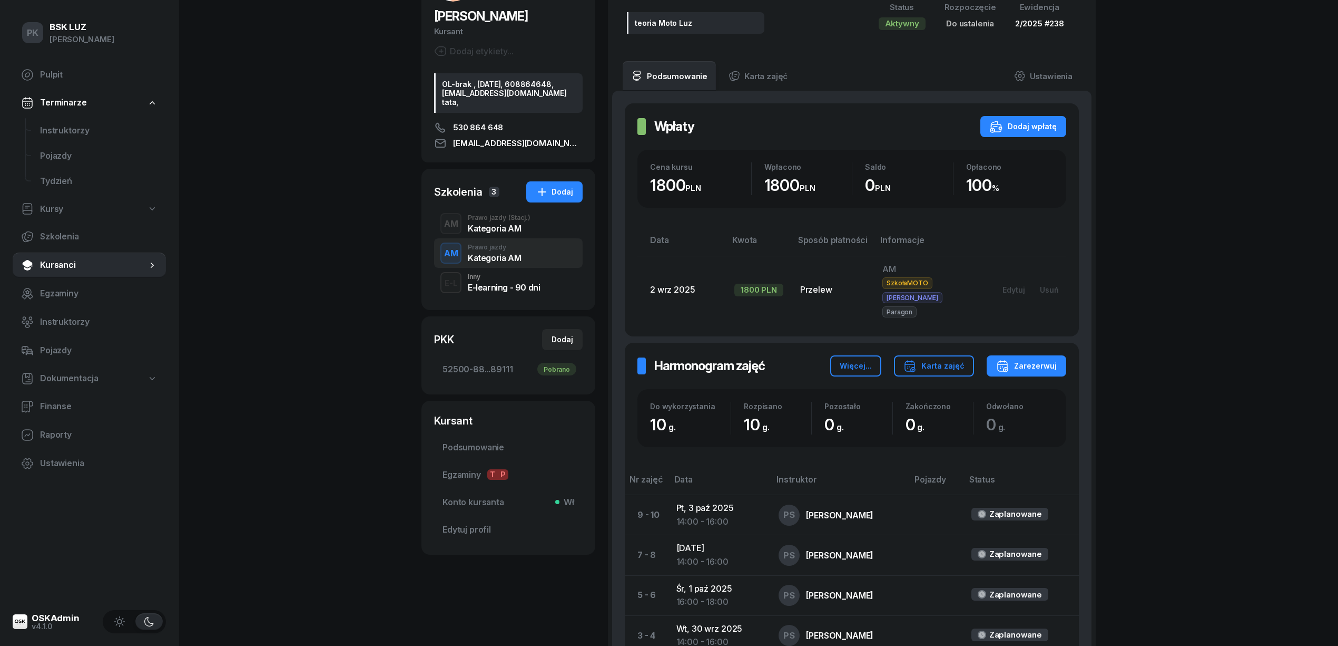
scroll to position [211, 0]
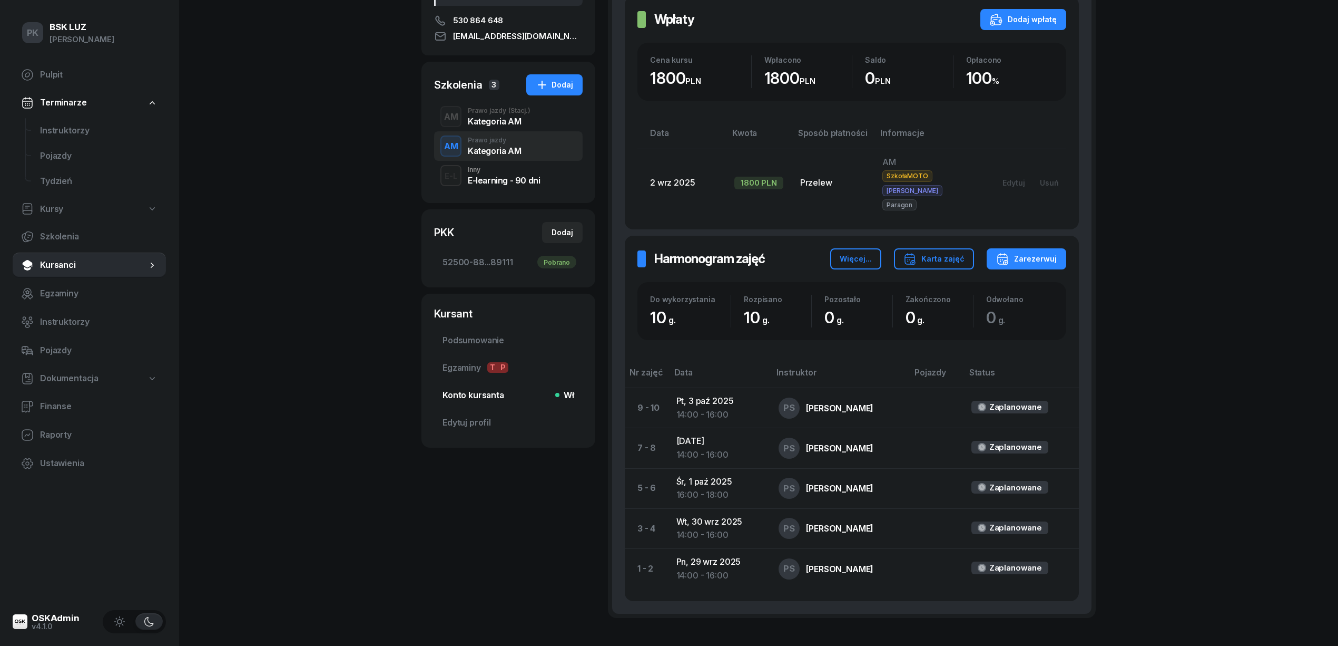
click at [475, 399] on span "Konto kursanta Wł" at bounding box center [509, 395] width 132 height 14
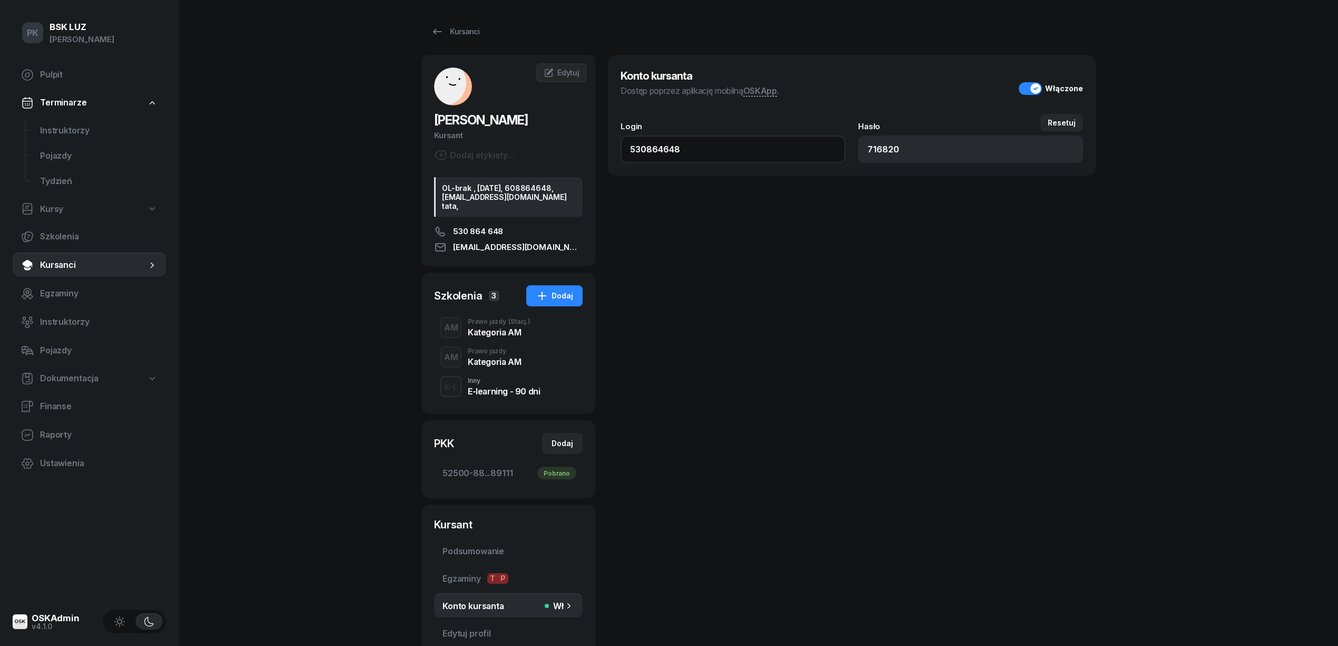
drag, startPoint x: 682, startPoint y: 152, endPoint x: 635, endPoint y: 152, distance: 46.9
click at [635, 152] on input "530864648" at bounding box center [733, 148] width 225 height 27
click at [717, 161] on input "530864648" at bounding box center [733, 148] width 225 height 27
drag, startPoint x: 668, startPoint y: 153, endPoint x: 639, endPoint y: 143, distance: 31.0
click at [582, 154] on div "[PERSON_NAME] Kursant [PERSON_NAME] etykiety... OL-brak , [DATE], 608864648, [E…" at bounding box center [759, 356] width 675 height 603
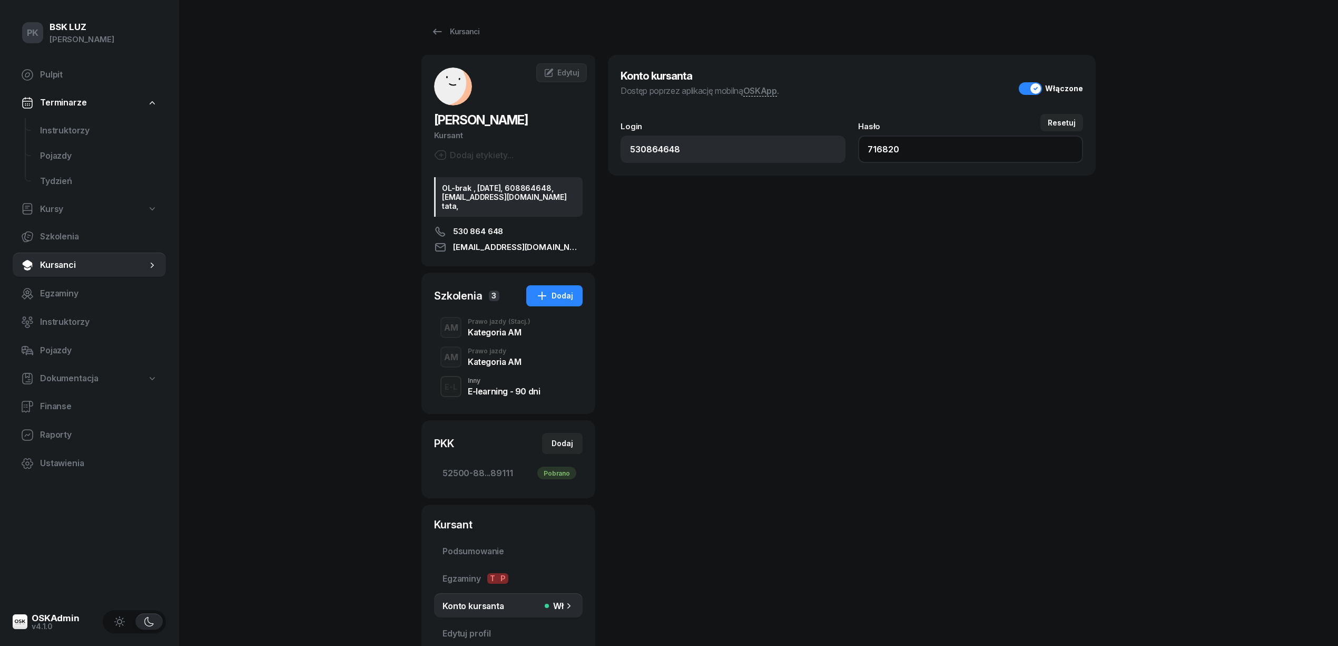
drag, startPoint x: 829, startPoint y: 154, endPoint x: 819, endPoint y: 155, distance: 10.0
click at [819, 155] on div "Login 530864648 Resetuj Hasło 716820" at bounding box center [852, 142] width 463 height 41
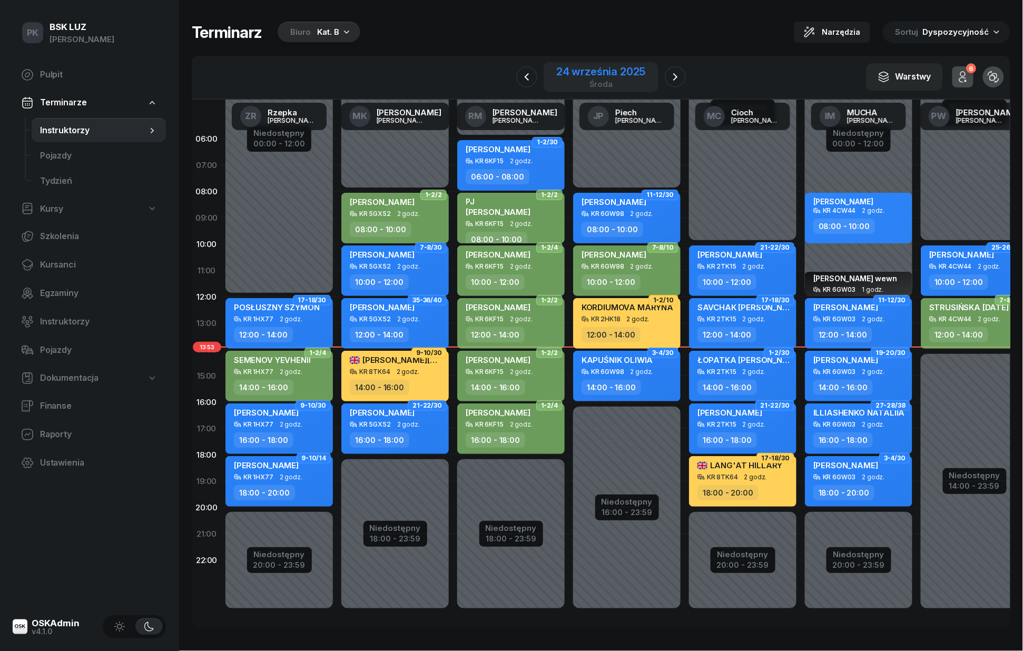
click at [572, 66] on div "24 września 2025" at bounding box center [600, 71] width 89 height 11
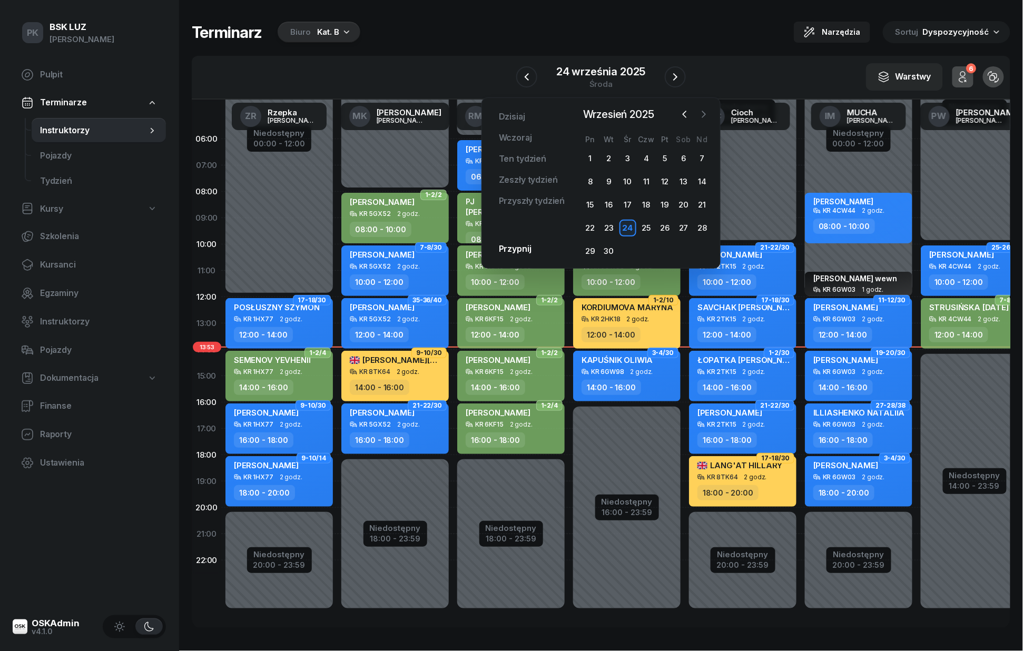
click at [706, 111] on icon "button" at bounding box center [704, 114] width 11 height 11
click at [647, 155] on div "2" at bounding box center [646, 158] width 17 height 17
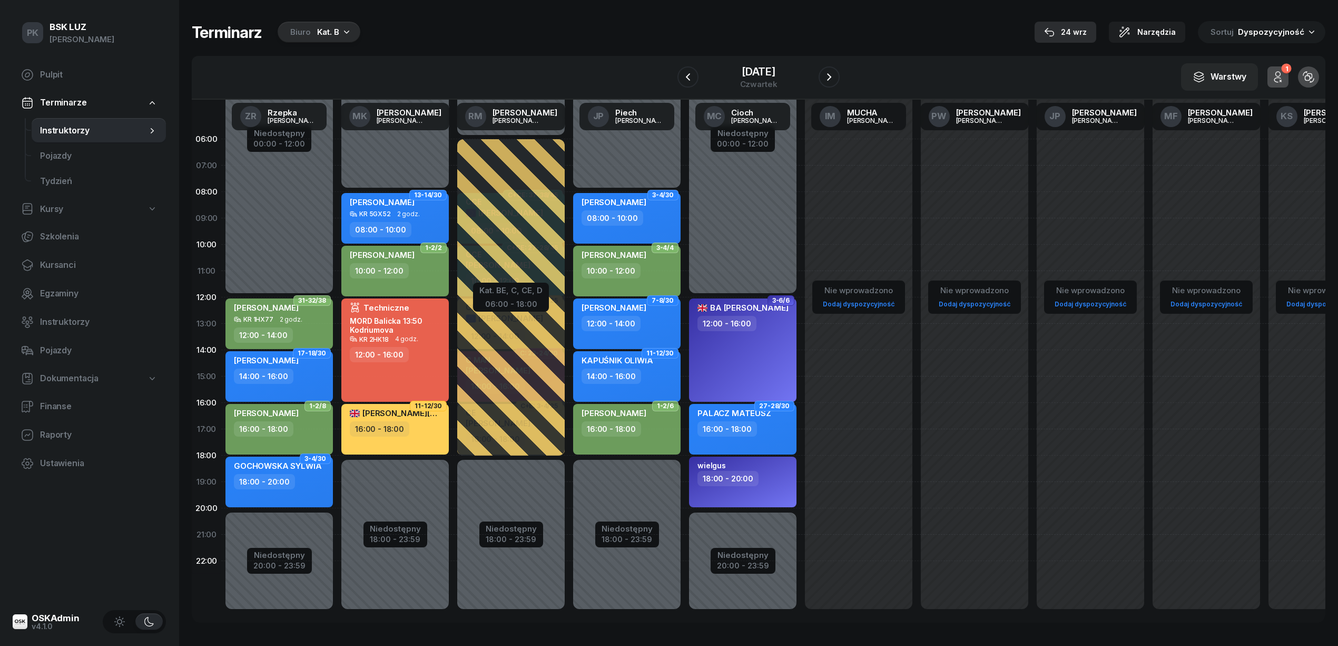
click at [1023, 32] on div "24 wrz" at bounding box center [1065, 32] width 43 height 13
